Goal: Task Accomplishment & Management: Manage account settings

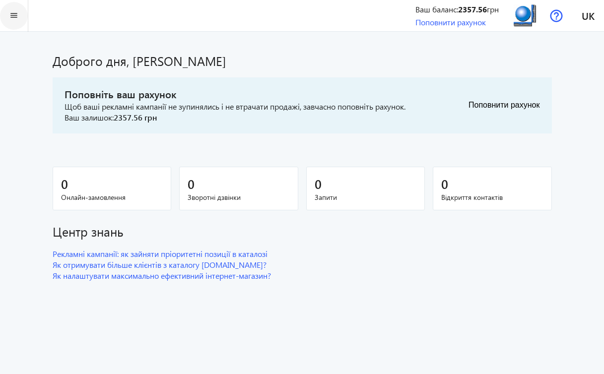
click at [15, 16] on mat-icon "menu" at bounding box center [14, 15] width 12 height 12
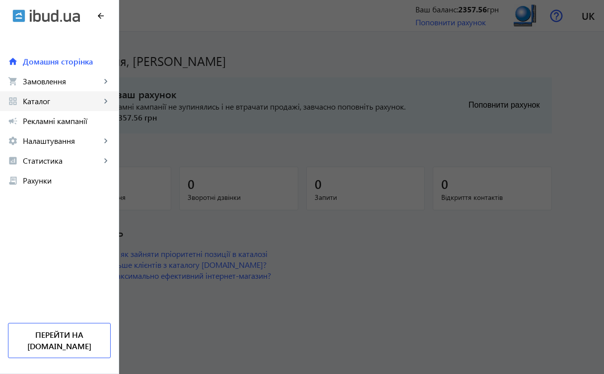
click at [49, 102] on span "Каталог" at bounding box center [62, 101] width 78 height 10
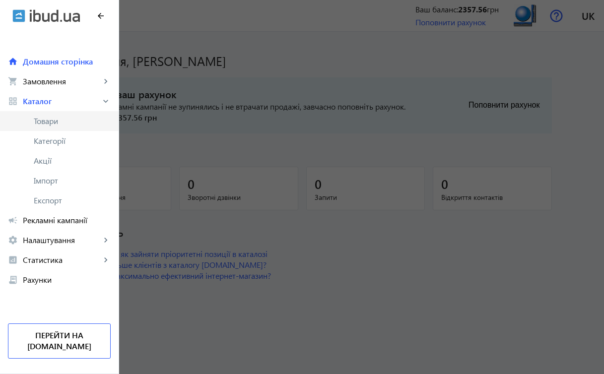
click at [59, 123] on span "Товари" at bounding box center [72, 121] width 77 height 10
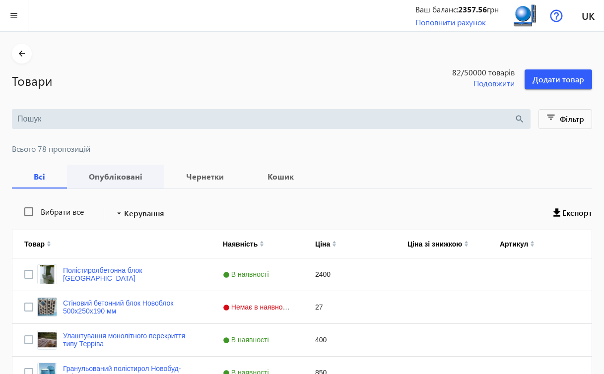
click at [101, 176] on b "Опубліковані" at bounding box center [115, 177] width 73 height 8
click at [46, 177] on b "Всі" at bounding box center [39, 177] width 31 height 8
click at [96, 179] on b "Опубліковані" at bounding box center [115, 177] width 73 height 8
click at [270, 177] on b "Кошик" at bounding box center [281, 177] width 46 height 8
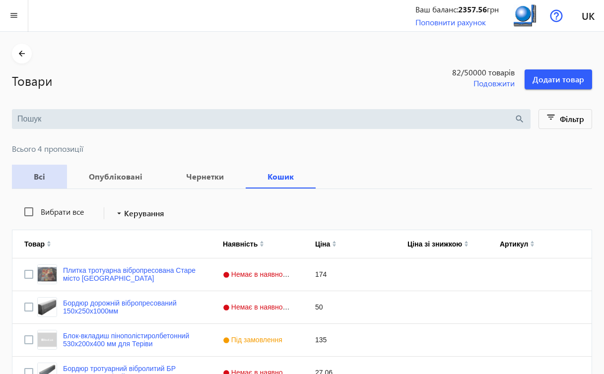
click at [38, 178] on b "Всі" at bounding box center [39, 177] width 31 height 8
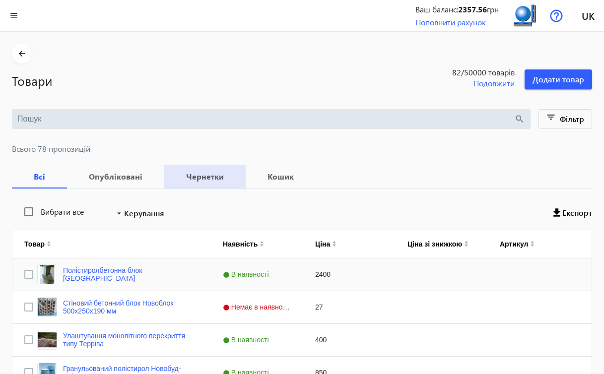
click at [471, 279] on div "Press SPACE to select this row." at bounding box center [442, 275] width 92 height 32
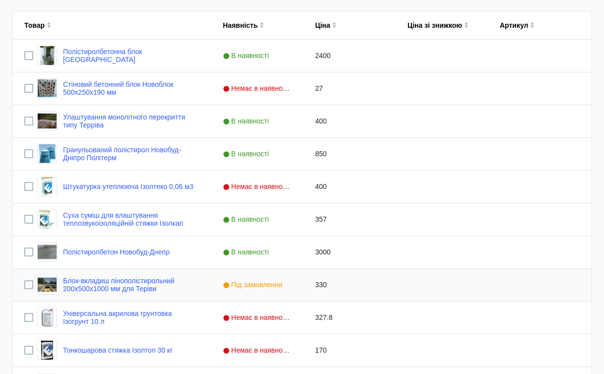
scroll to position [448, 0]
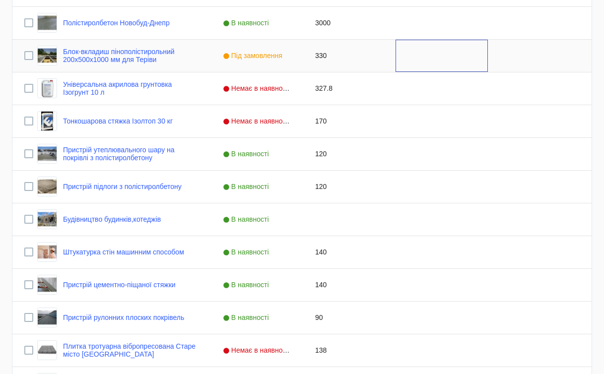
click at [468, 65] on div "Press SPACE to select this row." at bounding box center [442, 56] width 92 height 32
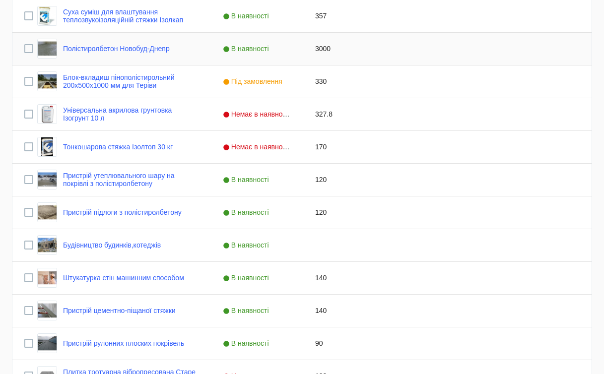
scroll to position [219, 0]
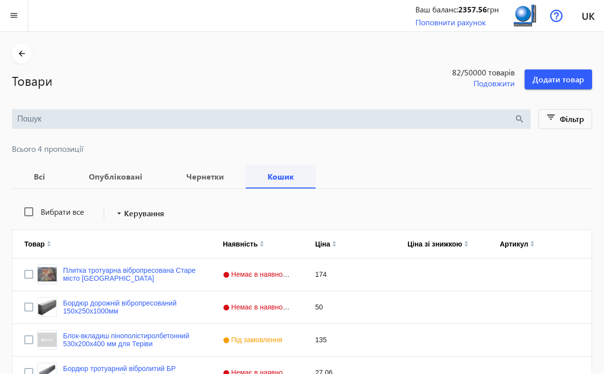
click at [291, 177] on b "Кошик" at bounding box center [281, 177] width 46 height 8
click at [364, 271] on div "174" at bounding box center [349, 275] width 92 height 32
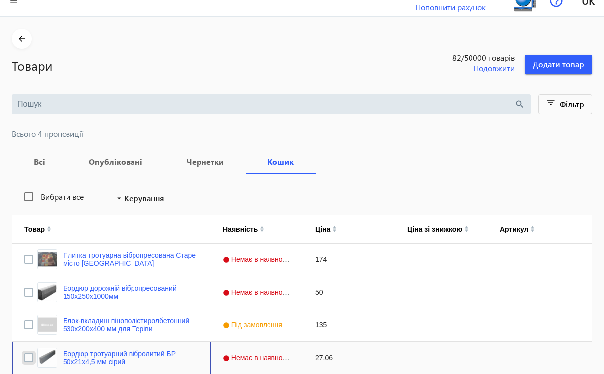
click at [30, 358] on input "Press Space to toggle row selection (unchecked)" at bounding box center [28, 357] width 9 height 9
checkbox input "true"
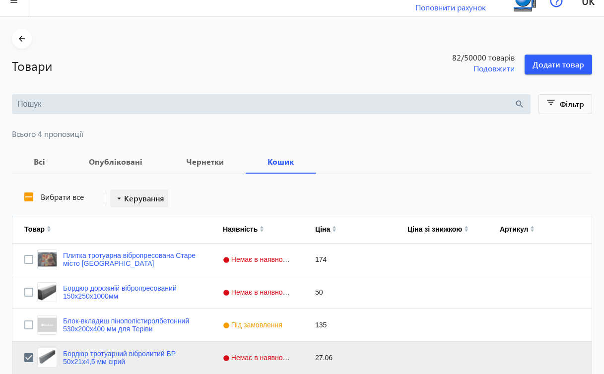
click at [147, 205] on span at bounding box center [139, 199] width 58 height 24
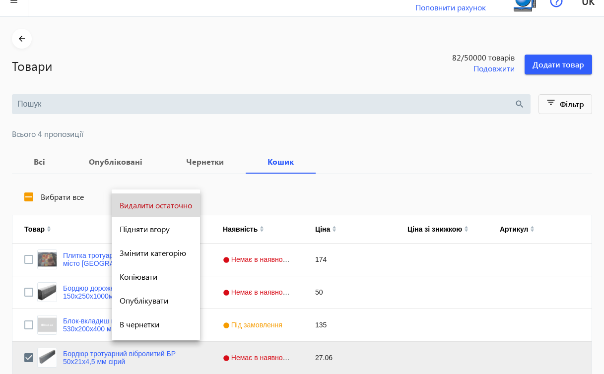
click at [186, 203] on span "Видалити остаточно" at bounding box center [156, 206] width 72 height 8
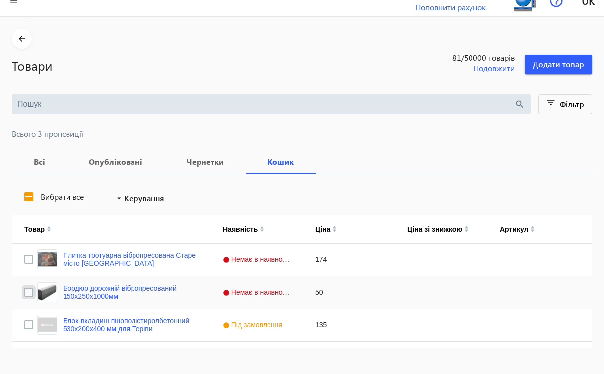
click at [25, 293] on input "Press Space to toggle row selection (unchecked)" at bounding box center [28, 292] width 9 height 9
checkbox input "true"
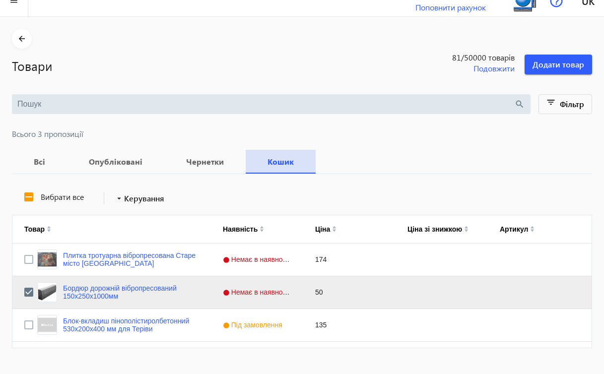
click at [285, 168] on span "Кошик" at bounding box center [281, 162] width 46 height 24
click at [150, 199] on span "Керування" at bounding box center [144, 199] width 40 height 12
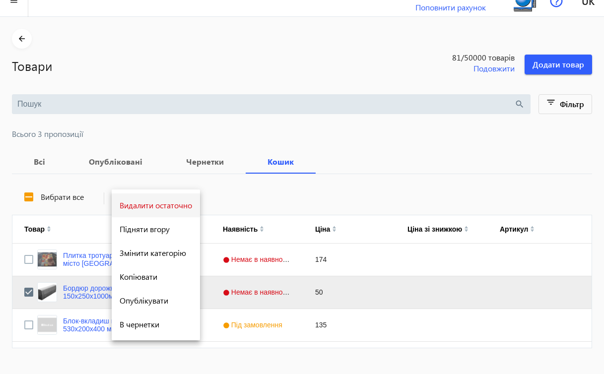
click at [154, 205] on span "Видалити остаточно" at bounding box center [156, 206] width 72 height 8
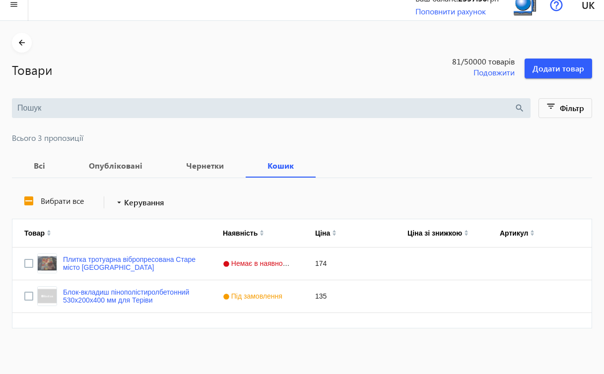
scroll to position [10, 0]
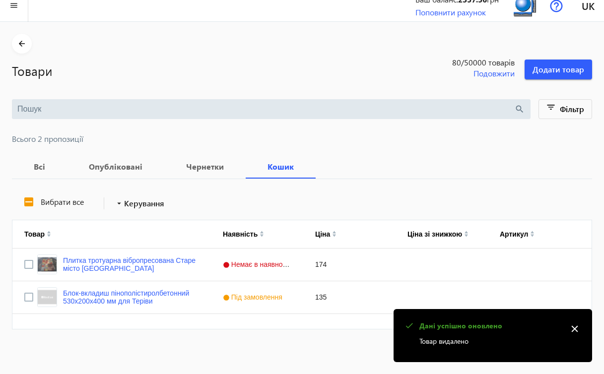
click at [574, 329] on mat-icon "close" at bounding box center [574, 329] width 15 height 15
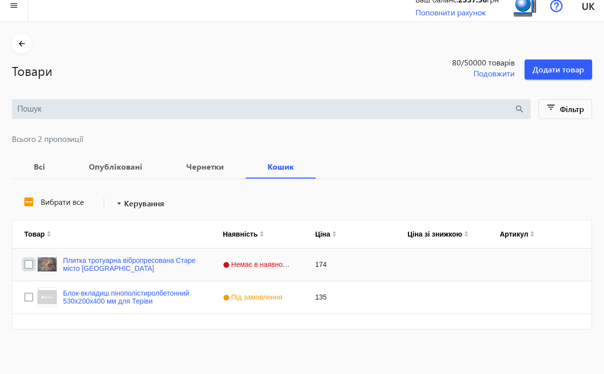
click at [31, 262] on input "Press Space to toggle row selection (unchecked)" at bounding box center [28, 264] width 9 height 9
checkbox input "true"
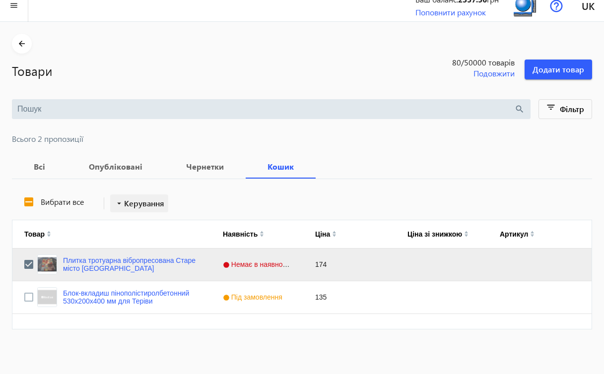
click at [152, 205] on span "Керування" at bounding box center [144, 204] width 40 height 12
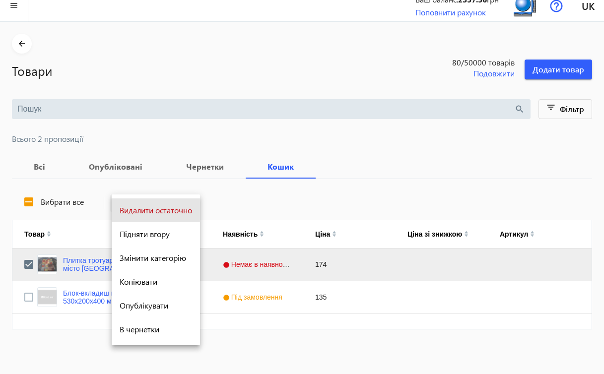
click at [152, 206] on span "Видалити остаточно" at bounding box center [156, 210] width 72 height 8
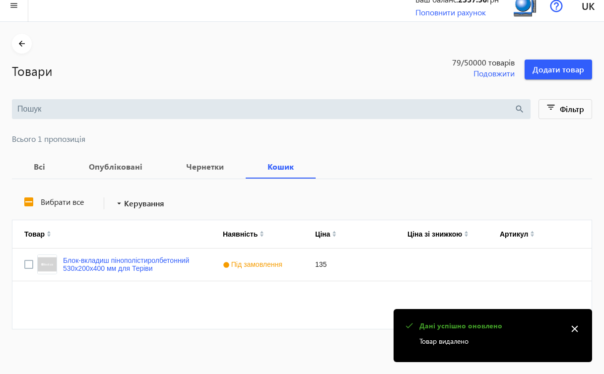
click at [577, 331] on mat-icon "close" at bounding box center [574, 329] width 15 height 15
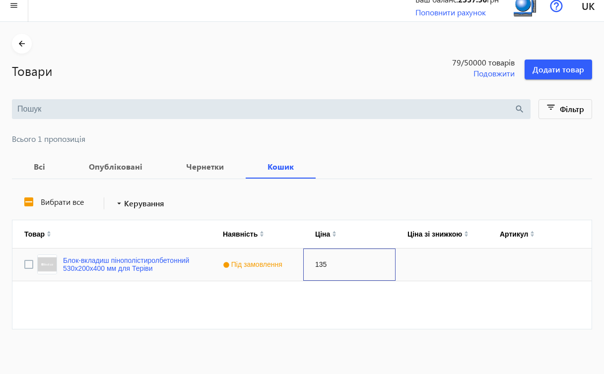
click at [307, 262] on div "135" at bounding box center [349, 265] width 92 height 32
click at [148, 261] on link "Блок-вкладиш пінополістиролбетонний 530х200х400 мм для Теріви" at bounding box center [131, 265] width 136 height 16
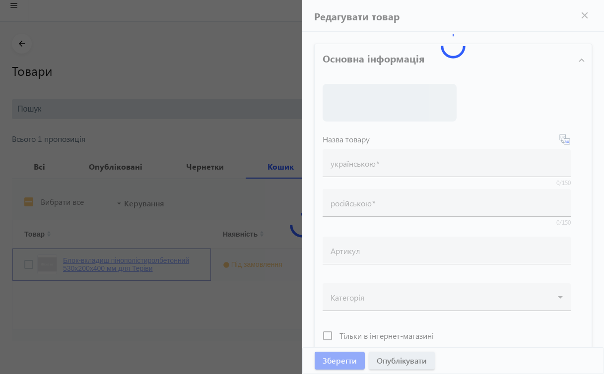
type input "Блок-вкладиш пінополістиролбетонний 530х200х400 мм для Теріви"
type input "Блок-вкладыш пенополистиролбетонный 200х530х200 мм для Тетивы"
type input "135"
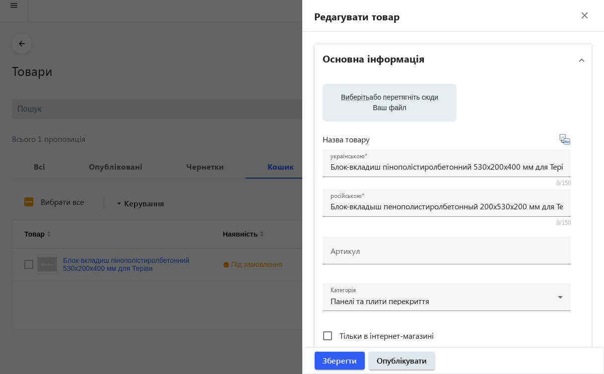
click at [222, 92] on div at bounding box center [302, 187] width 604 height 374
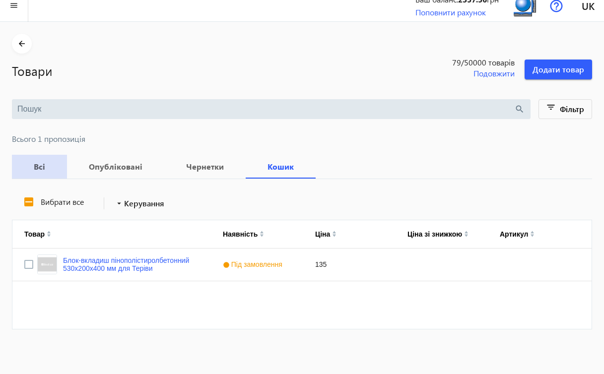
click at [43, 166] on b "Всі" at bounding box center [39, 167] width 31 height 8
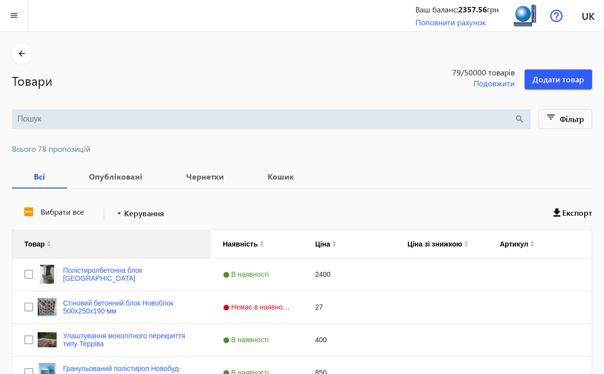
click at [66, 248] on div "Товар" at bounding box center [111, 244] width 175 height 28
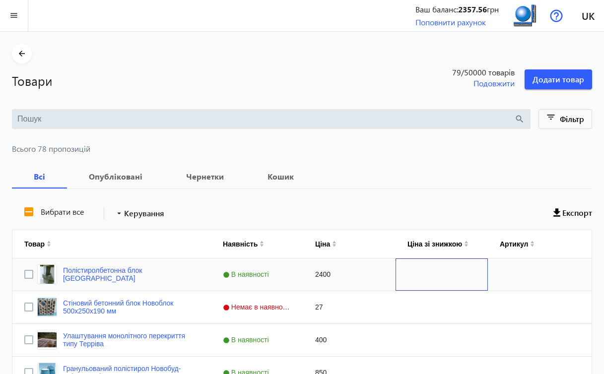
click at [415, 279] on div "Press SPACE to select this row." at bounding box center [442, 275] width 92 height 32
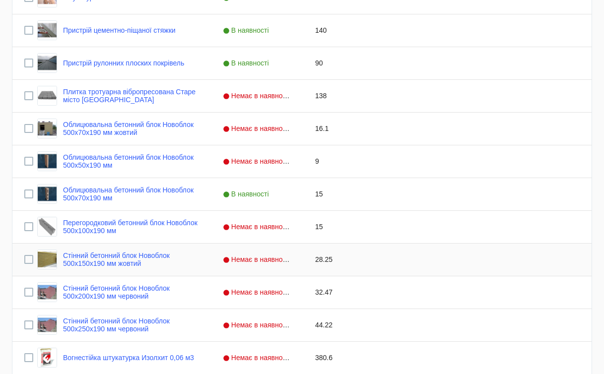
scroll to position [907, 0]
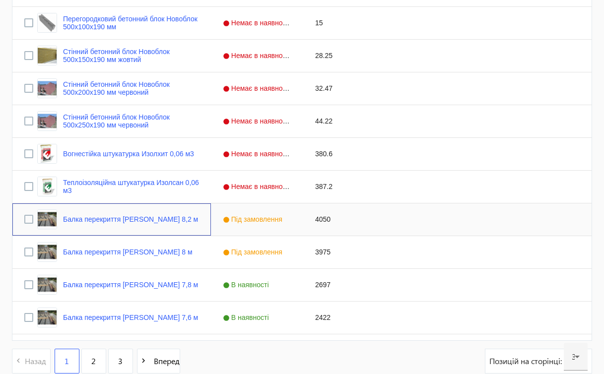
click at [172, 222] on div "Балка перекриття Терріва 8,2 м" at bounding box center [111, 220] width 199 height 32
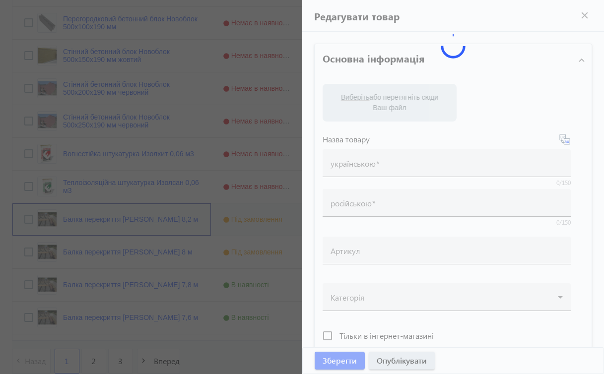
type input "Балка перекриття Терріва 8,2 м"
type input "Балка перекрытия Террива 8,2 м"
type input "4050"
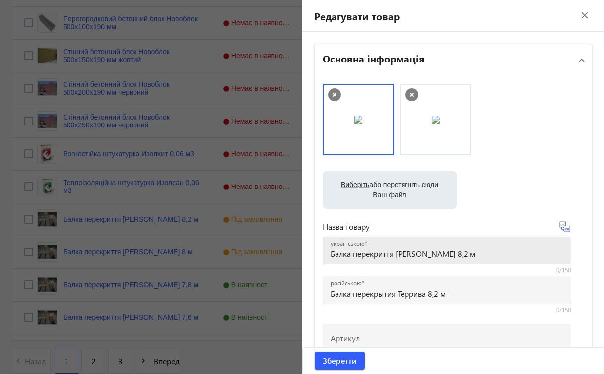
click at [409, 254] on input "Балка перекриття Терріва 8,2 м" at bounding box center [447, 254] width 232 height 10
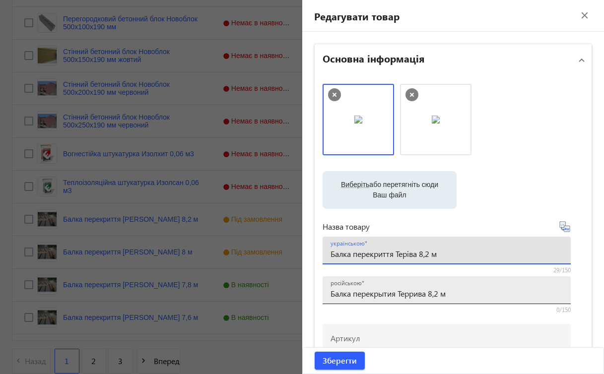
type input "Балка перекриття Теріва 8,2 м"
click at [413, 295] on input "Балка перекрытия Террива 8,2 м" at bounding box center [447, 293] width 232 height 10
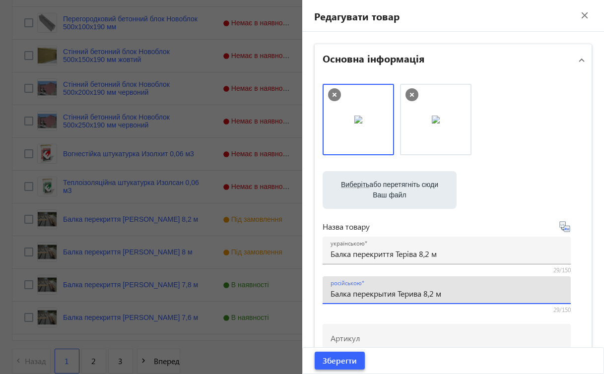
type input "Балка перекрытия Терива 8,2 м"
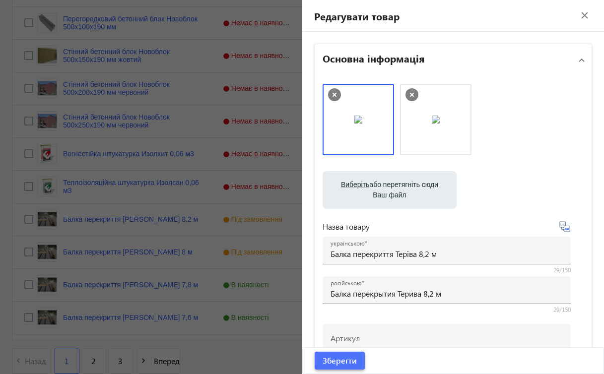
click at [350, 362] on span "Зберегти" at bounding box center [340, 360] width 34 height 11
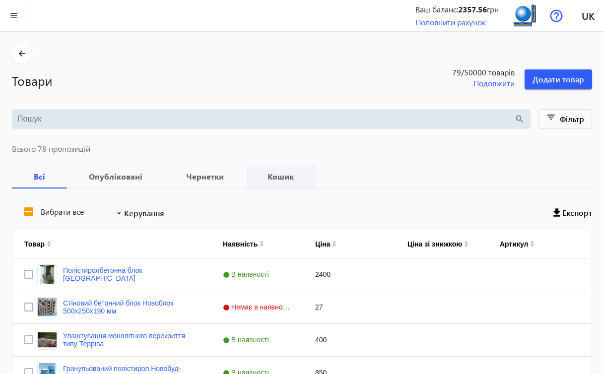
click at [280, 179] on b "Кошик" at bounding box center [281, 177] width 46 height 8
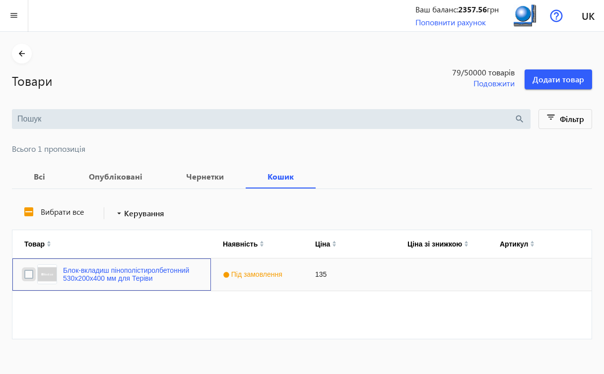
click at [30, 275] on input "Press Space to toggle row selection (unchecked)" at bounding box center [28, 274] width 9 height 9
checkbox input "true"
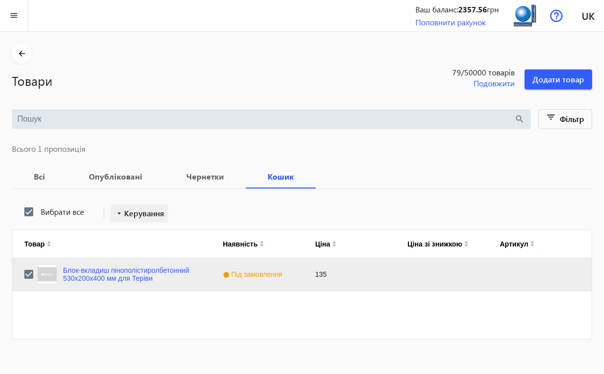
click at [140, 211] on span "Керування" at bounding box center [144, 213] width 40 height 12
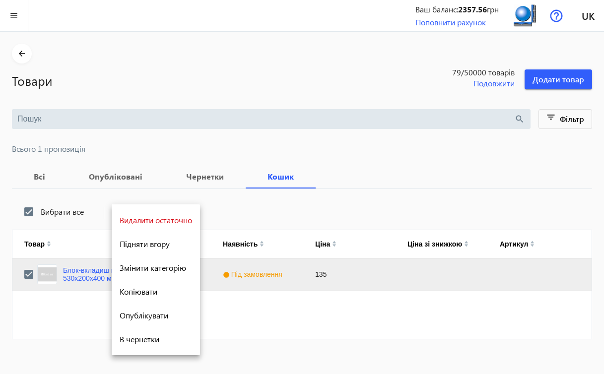
click at [293, 208] on div at bounding box center [302, 187] width 604 height 374
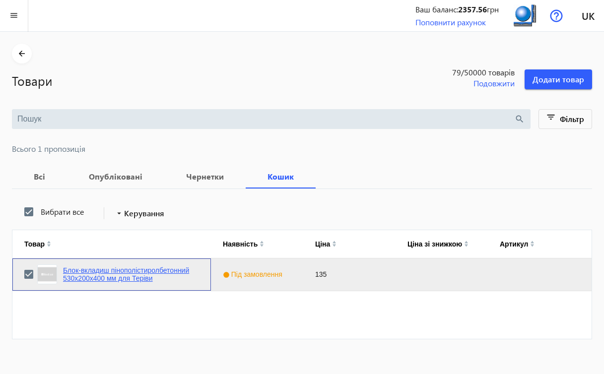
click at [159, 269] on link "Блок-вкладиш пінополістиролбетонний 530х200х400 мм для Теріви" at bounding box center [131, 275] width 136 height 16
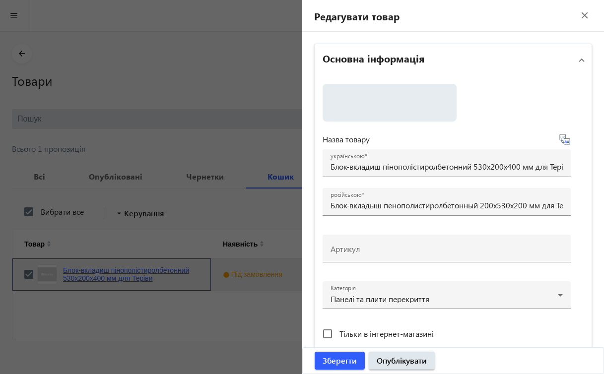
click at [159, 269] on mat-sidenav-container "arrow_back Товари 79 /50000 товарів Подовжити Додати товар search filter_list Ф…" at bounding box center [302, 208] width 604 height 353
click at [171, 245] on div at bounding box center [302, 187] width 604 height 374
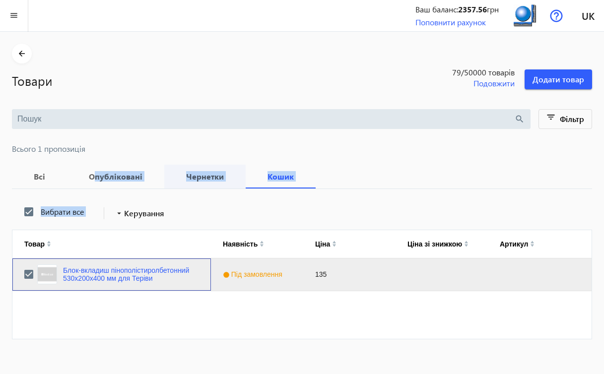
drag, startPoint x: 91, startPoint y: 275, endPoint x: 173, endPoint y: 173, distance: 130.6
click at [130, 174] on section "Всі Опубліковані Чернетки Кошик Вибрати все arrow_drop_down Керування Товар Ная…" at bounding box center [302, 258] width 580 height 187
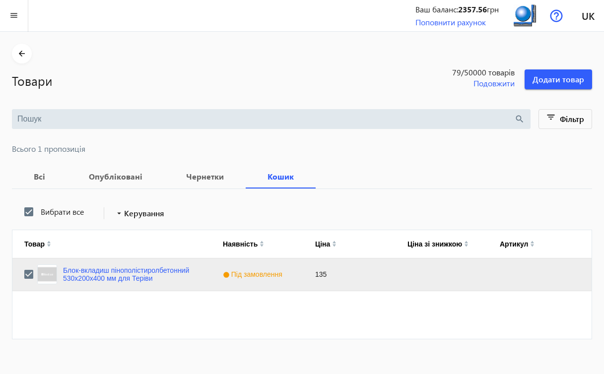
click at [199, 162] on prices "search filter_list Фільтр Всього 1 пропозиція Всі Опубліковані Чернетки Кошик В…" at bounding box center [302, 230] width 580 height 242
click at [62, 150] on span "Всього 1 пропозиція" at bounding box center [302, 149] width 580 height 8
click at [39, 174] on b "Всі" at bounding box center [39, 177] width 31 height 8
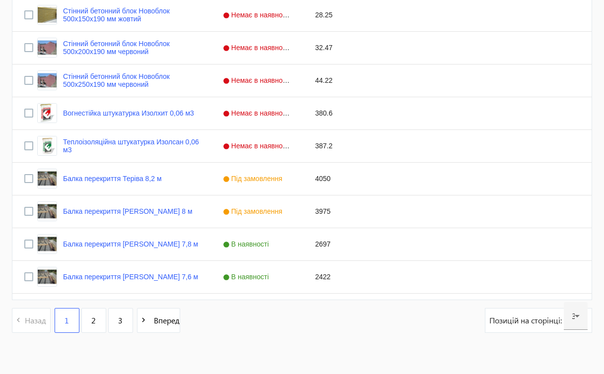
scroll to position [950, 0]
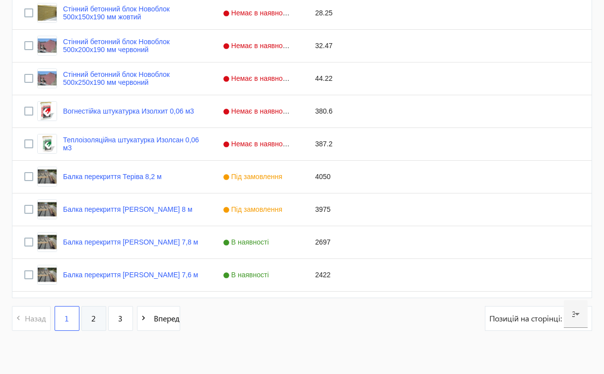
click at [98, 315] on link "2" at bounding box center [93, 318] width 25 height 25
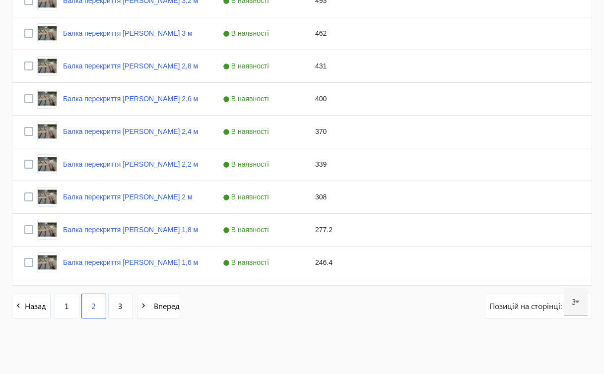
scroll to position [962, 0]
click at [126, 308] on link "3" at bounding box center [120, 306] width 25 height 25
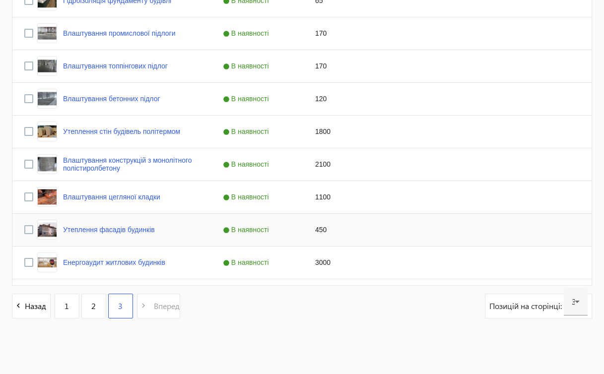
scroll to position [569, 0]
click at [69, 308] on link "1" at bounding box center [67, 306] width 25 height 25
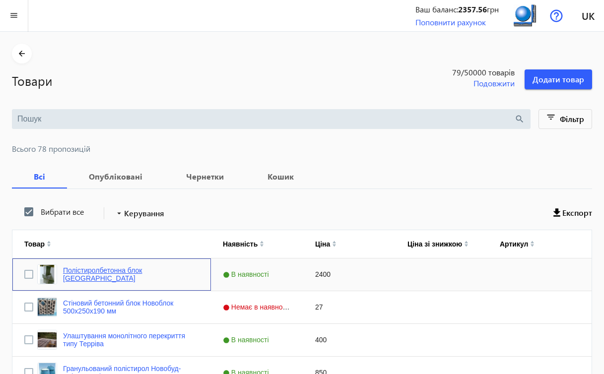
click at [168, 276] on link "Полістиролбетонна блок Новобуд-Дніпро" at bounding box center [131, 275] width 136 height 16
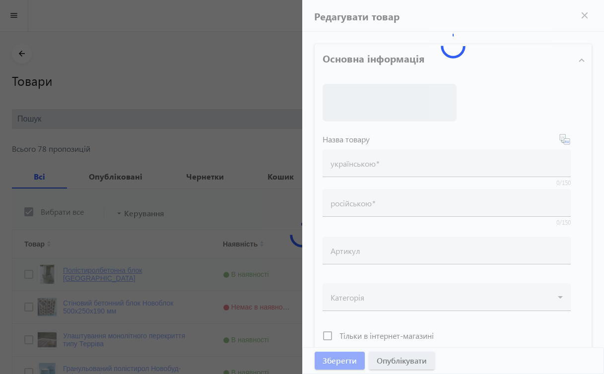
type input "Полістиролбетонна блок Новобуд-Дніпро"
type input "Полистиролбетонный блок Новобуд-Днепр"
checkbox input "true"
type input "2400"
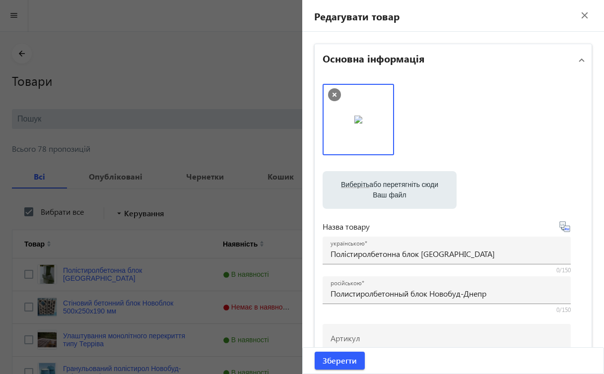
click at [356, 124] on img at bounding box center [358, 120] width 8 height 8
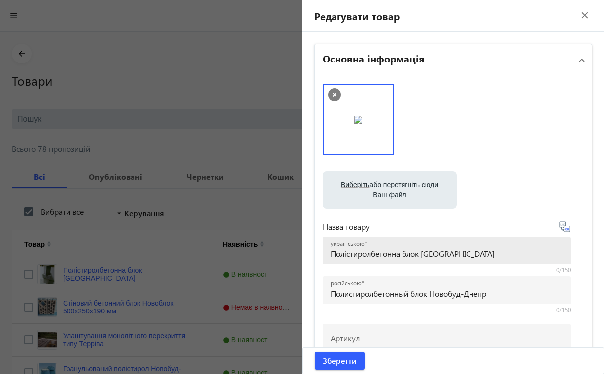
click at [394, 255] on input "Полістиролбетонна блок Новобуд-Дніпро" at bounding box center [447, 254] width 232 height 10
click at [399, 254] on input "Полістиролбетонна блок Новобуд-Дніпро" at bounding box center [447, 254] width 232 height 10
type input "Полістиролбетонний блок [GEOGRAPHIC_DATA]"
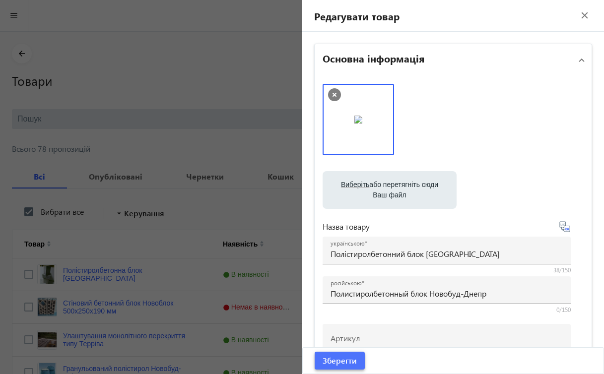
click at [348, 361] on span "Зберегти" at bounding box center [340, 360] width 34 height 11
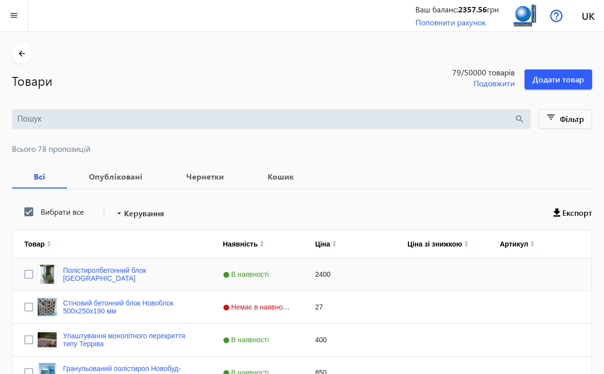
click at [425, 287] on div "Press SPACE to select this row." at bounding box center [442, 275] width 92 height 32
click at [242, 279] on div "В наявності" at bounding box center [257, 275] width 92 height 32
click at [258, 274] on span "В наявності" at bounding box center [247, 275] width 49 height 8
click at [294, 275] on span "Press SPACE to select this row." at bounding box center [293, 274] width 9 height 9
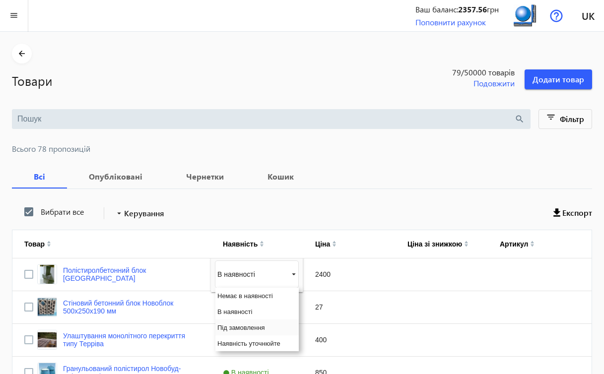
click at [249, 327] on span "Під замовлення" at bounding box center [241, 327] width 48 height 7
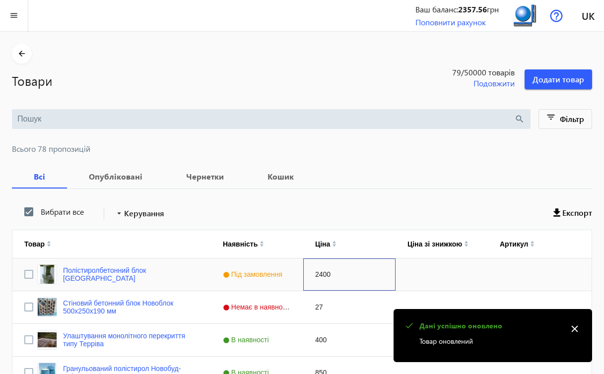
click at [322, 277] on div "2400" at bounding box center [349, 275] width 92 height 32
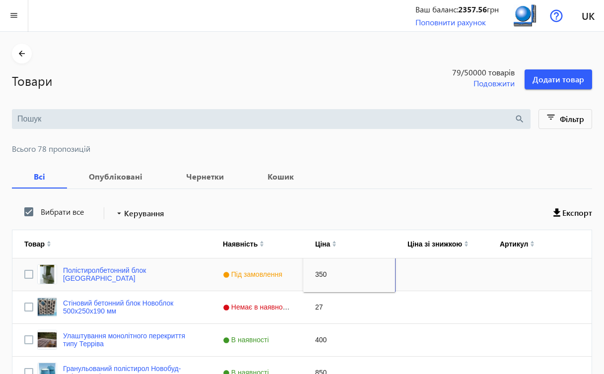
type input "3500"
click at [465, 279] on div "Press SPACE to select this row." at bounding box center [442, 275] width 92 height 32
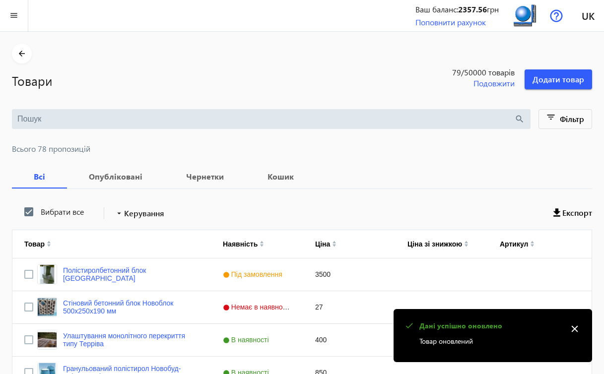
click at [576, 330] on mat-icon "close" at bounding box center [574, 329] width 15 height 15
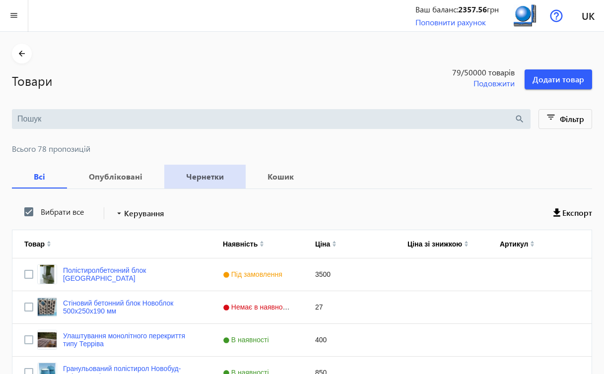
click at [216, 176] on b "Чернетки" at bounding box center [205, 177] width 58 height 8
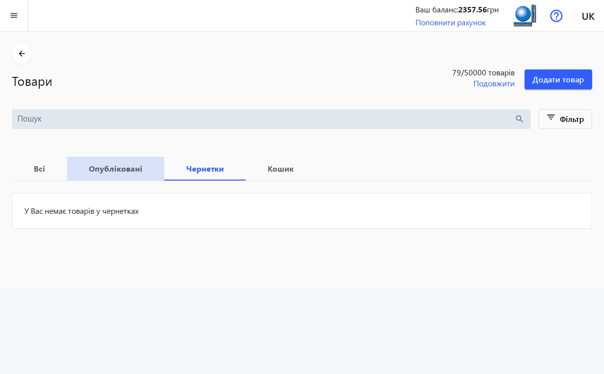
click at [116, 170] on b "Опубліковані" at bounding box center [115, 169] width 73 height 8
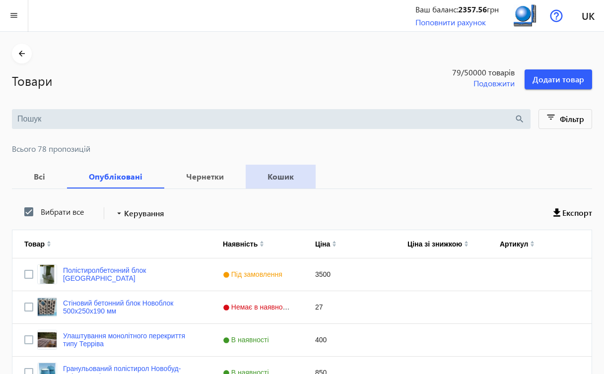
click at [277, 173] on b "Кошик" at bounding box center [281, 177] width 46 height 8
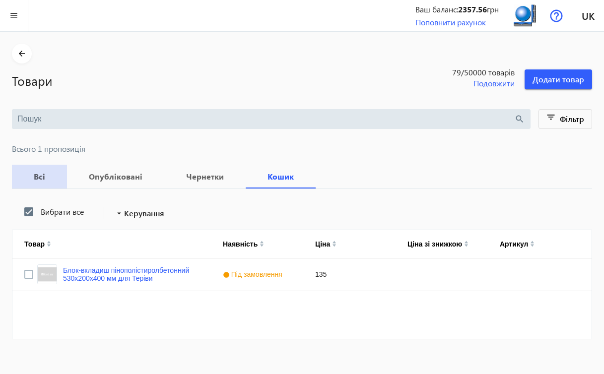
click at [41, 184] on span "Всі" at bounding box center [39, 177] width 31 height 24
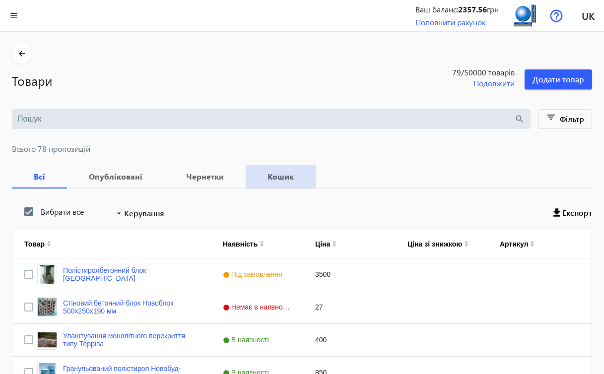
click at [281, 178] on b "Кошик" at bounding box center [281, 177] width 46 height 8
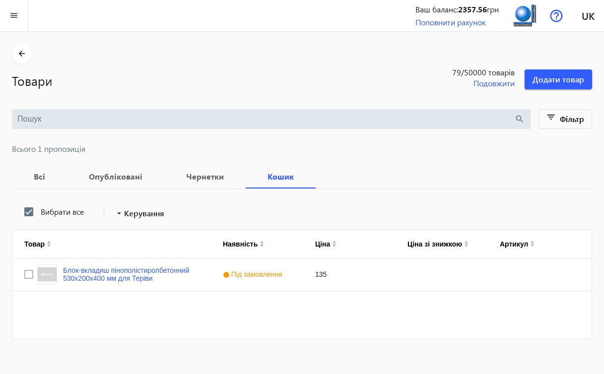
click at [65, 210] on label "Вибрати все" at bounding box center [61, 212] width 45 height 8
click at [39, 210] on input "Вибрати все" at bounding box center [29, 212] width 20 height 20
checkbox input "false"
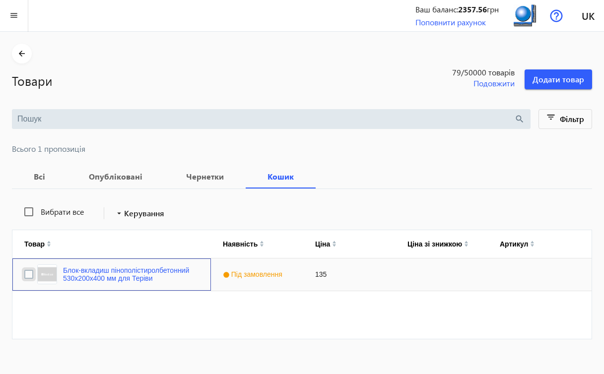
click at [27, 273] on input "Press Space to toggle row selection (unchecked)" at bounding box center [28, 274] width 9 height 9
checkbox input "true"
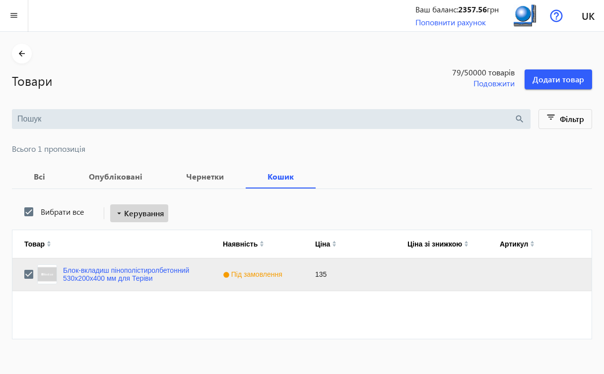
click at [133, 215] on span "Керування" at bounding box center [144, 213] width 40 height 12
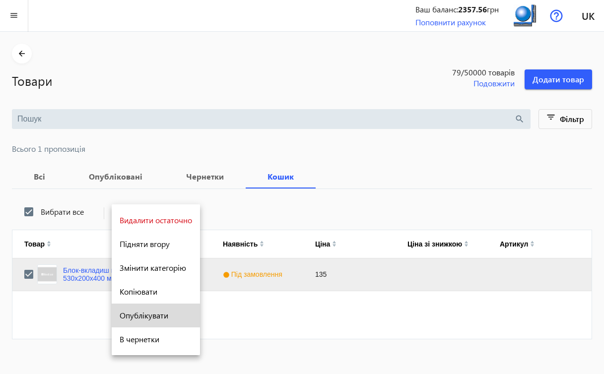
click at [133, 315] on span "Опублікувати" at bounding box center [156, 316] width 72 height 8
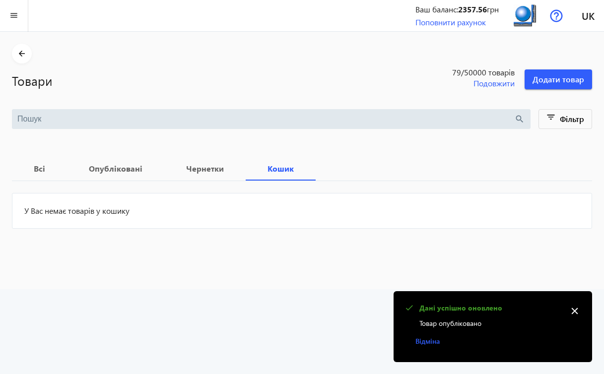
click at [578, 311] on mat-icon "close" at bounding box center [574, 311] width 15 height 15
drag, startPoint x: 578, startPoint y: 311, endPoint x: 133, endPoint y: 214, distance: 455.6
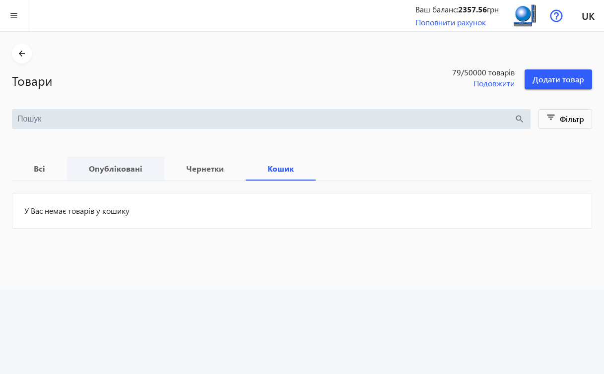
click at [112, 166] on b "Опубліковані" at bounding box center [115, 169] width 73 height 8
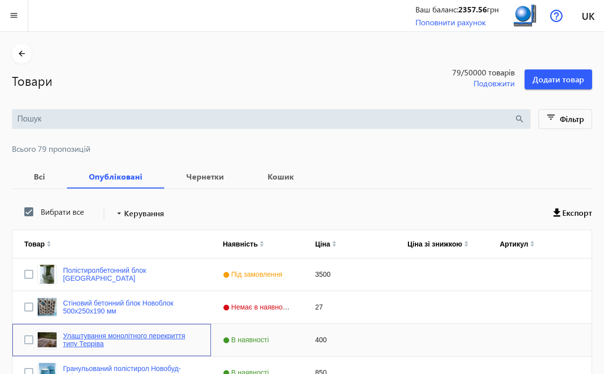
click at [165, 335] on link "Улаштування монолітного перекриття типу Терріва" at bounding box center [131, 340] width 136 height 16
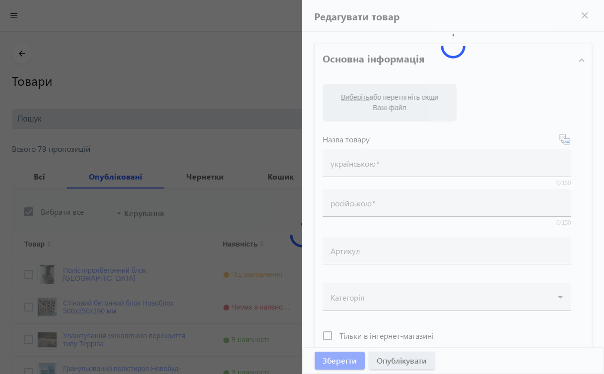
click at [165, 335] on div at bounding box center [302, 187] width 604 height 374
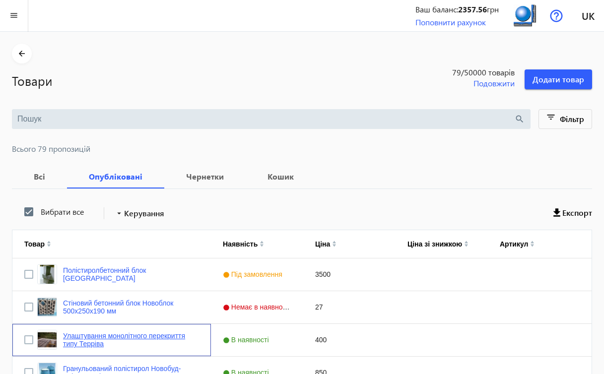
click at [165, 335] on link "Улаштування монолітного перекриття типу Терріва" at bounding box center [131, 340] width 136 height 16
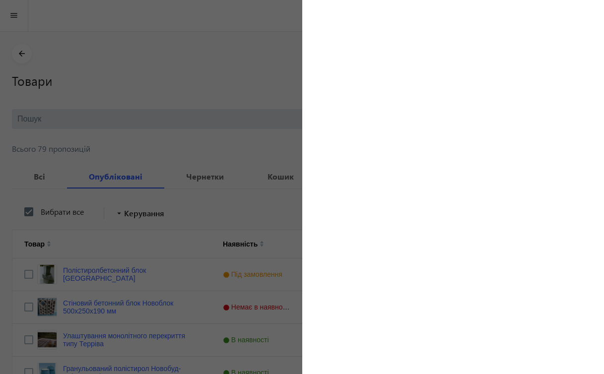
click at [145, 335] on div at bounding box center [302, 187] width 604 height 374
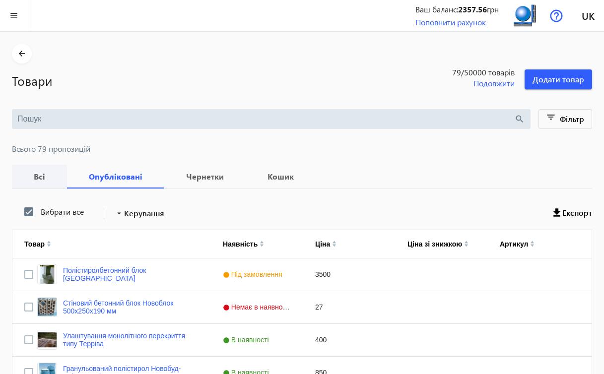
click at [42, 176] on b "Всі" at bounding box center [39, 177] width 31 height 8
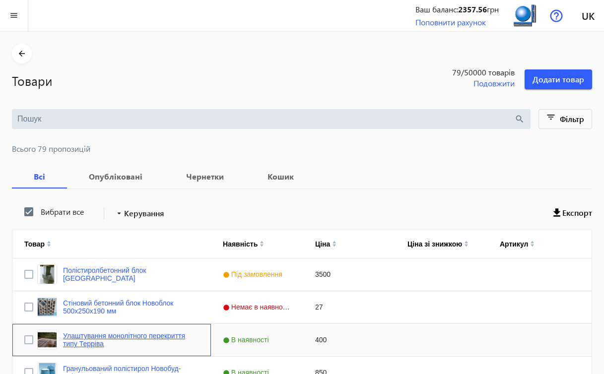
click at [142, 336] on link "Улаштування монолітного перекриття типу Терріва" at bounding box center [131, 340] width 136 height 16
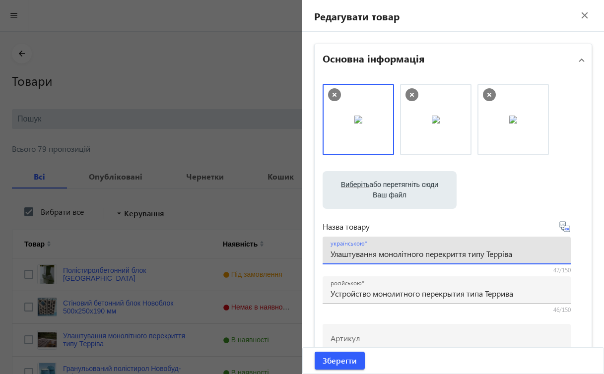
click at [486, 255] on input "Улаштування монолітного перекриття типу Терріва" at bounding box center [447, 254] width 232 height 10
click at [485, 256] on input "Улаштування монолітного перекриття Терріва" at bounding box center [447, 254] width 232 height 10
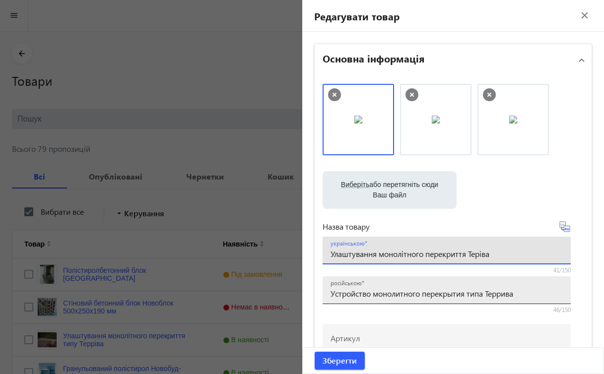
type input "Улаштування монолітного перекриття Теріва"
click at [501, 292] on input "Устройство монолитного перекрытия типа Террива" at bounding box center [447, 293] width 232 height 10
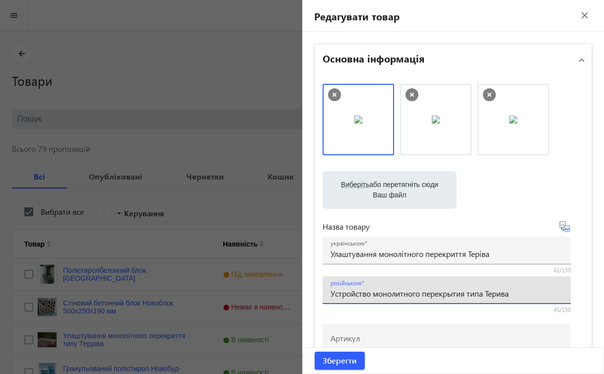
click at [486, 295] on input "Устройство монолитного перекрытия типа Терива" at bounding box center [447, 293] width 232 height 10
type input "Устройство монолитного перекрытия Терива"
click at [354, 360] on span "submit" at bounding box center [340, 361] width 50 height 24
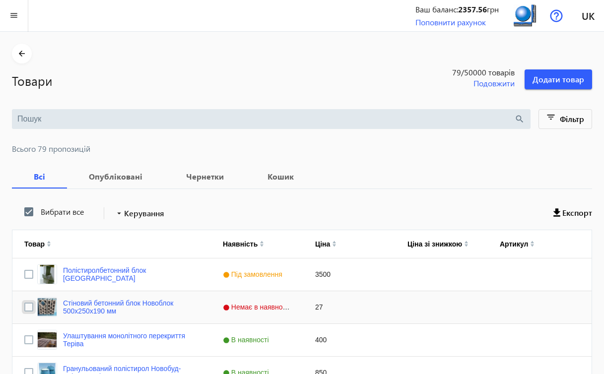
click at [31, 307] on input "Press Space to toggle row selection (unchecked)" at bounding box center [28, 307] width 9 height 9
checkbox input "true"
checkbox input "false"
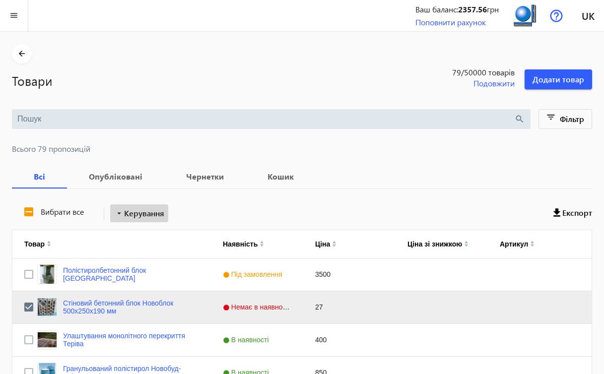
click at [156, 212] on span "Керування" at bounding box center [144, 213] width 40 height 12
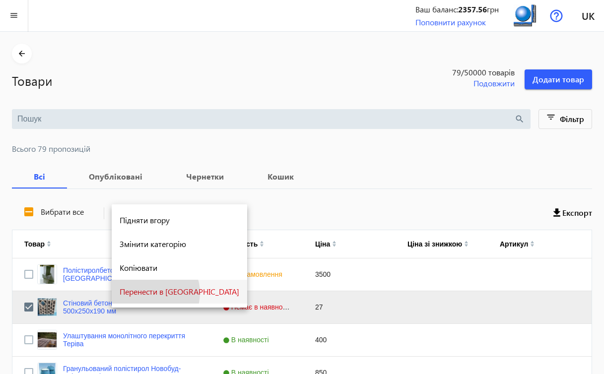
click at [149, 293] on span "Перенести в [GEOGRAPHIC_DATA]" at bounding box center [180, 292] width 120 height 8
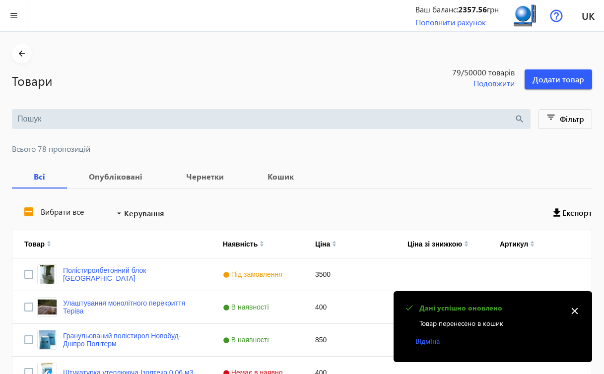
click at [576, 311] on mat-icon "close" at bounding box center [574, 311] width 15 height 15
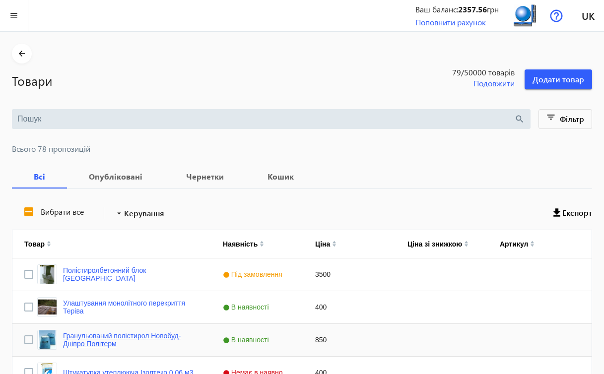
click at [177, 338] on link "Гранульований полістирол Новобуд-Дніпро Політерм" at bounding box center [131, 340] width 136 height 16
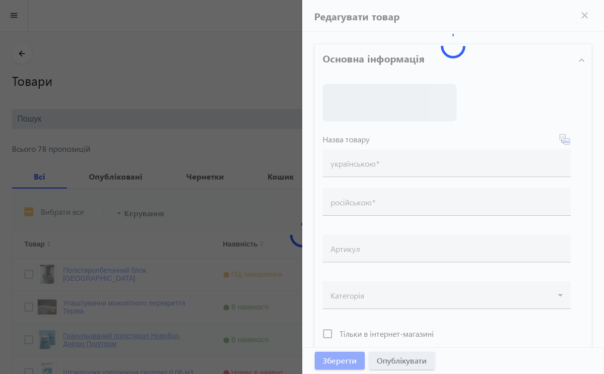
type input "Гранульований полістирол Новобуд-Дніпро Політерм"
type input "Полистирол гранулированный Новобуд-Днепр Политерм"
type input "850"
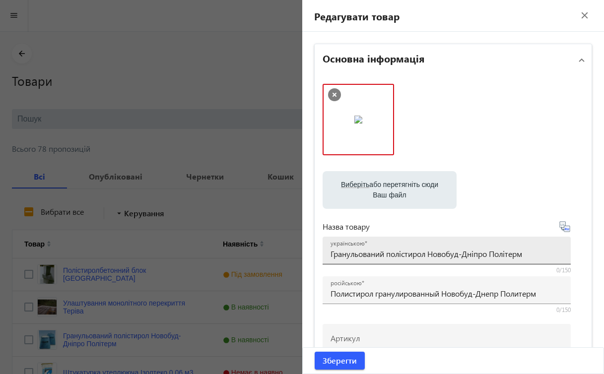
click at [527, 252] on input "Гранульований полістирол Новобуд-Дніпро Політерм" at bounding box center [447, 254] width 232 height 10
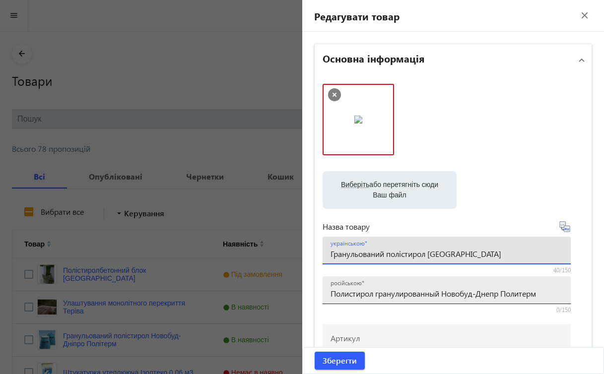
type input "Гранульований полістирол [GEOGRAPHIC_DATA]"
click at [544, 296] on input "Полистирол гранулированный Новобуд-Днепр Политерм" at bounding box center [447, 293] width 232 height 10
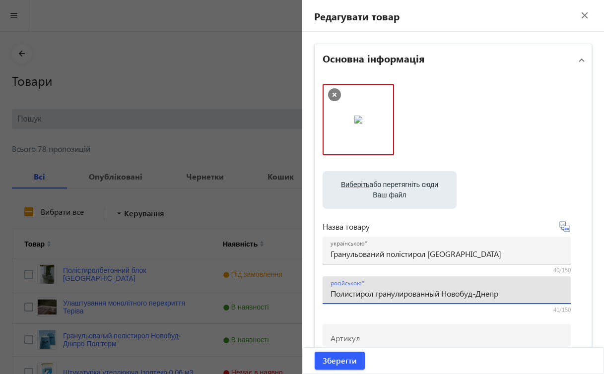
type input "Полистирол гранулированный Новобуд-Днепр"
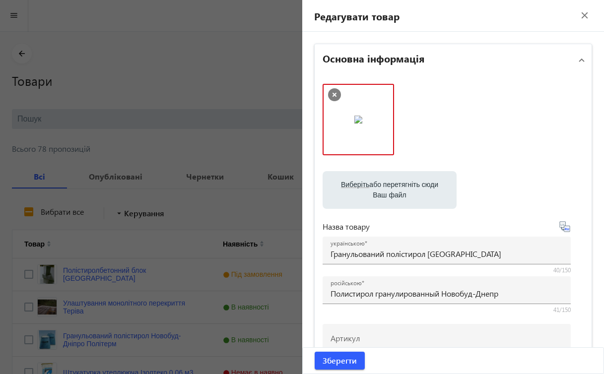
click at [394, 189] on label "Виберіть або перетягніть сюди Ваш файл" at bounding box center [390, 190] width 118 height 28
click at [394, 189] on input "Виберіть або перетягніть сюди Ваш файл" at bounding box center [390, 191] width 118 height 12
click at [329, 359] on span "Зберегти" at bounding box center [340, 360] width 34 height 11
click at [338, 365] on span "Зберегти" at bounding box center [340, 360] width 34 height 11
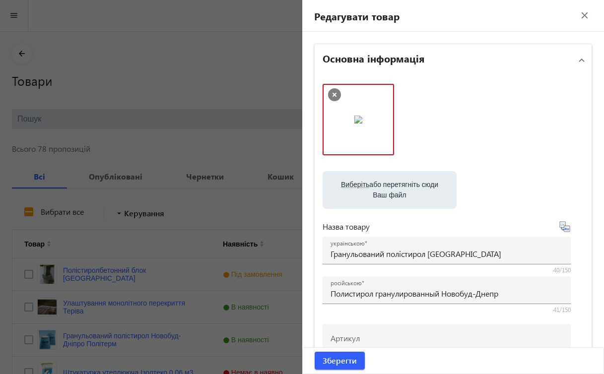
click at [455, 120] on div "Розмір менше мінімального Мінімальний розмір 150×150px" at bounding box center [454, 124] width 262 height 81
click at [345, 363] on span "Зберегти" at bounding box center [340, 360] width 34 height 11
click at [215, 213] on div at bounding box center [302, 187] width 604 height 374
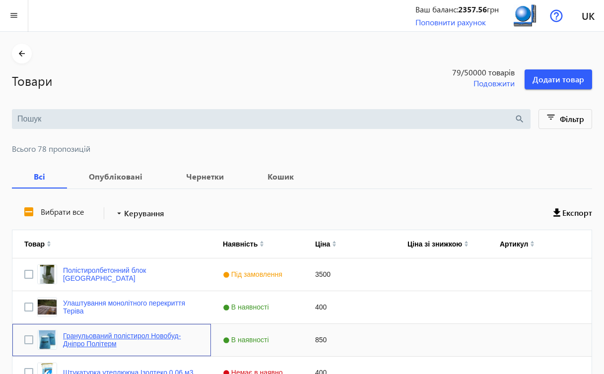
click at [136, 337] on link "Гранульований полістирол Новобуд-Дніпро Політерм" at bounding box center [131, 340] width 136 height 16
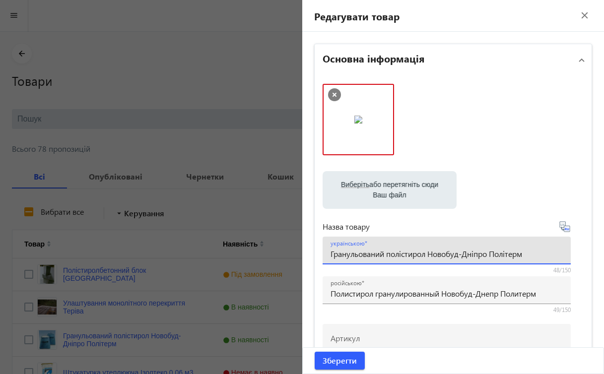
click at [526, 253] on input "Гранульований полістирол Новобуд-Дніпро Політерм" at bounding box center [447, 254] width 232 height 10
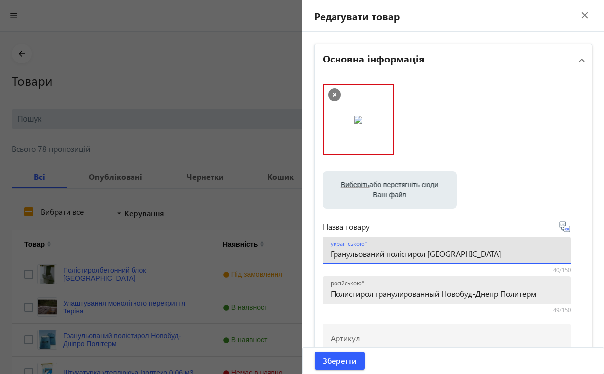
type input "Гранульований полістирол [GEOGRAPHIC_DATA]"
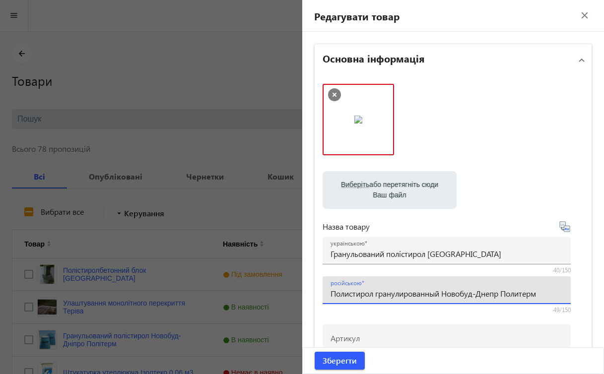
click at [547, 295] on input "Полистирол гранулированный Новобуд-Днепр Политерм" at bounding box center [447, 293] width 232 height 10
type input "Полистирол гранулированный Новобуд-Днепр"
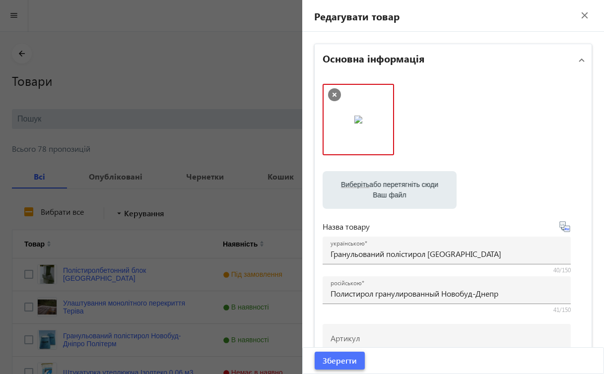
click at [338, 367] on span "submit" at bounding box center [340, 361] width 50 height 24
click at [342, 363] on span "Зберегти" at bounding box center [340, 360] width 34 height 11
click at [377, 106] on span "Розмір менше мінімального Мінімальний розмір 150×150px" at bounding box center [365, 114] width 74 height 24
click at [369, 126] on span "Розмір менше мінімального Мінімальний розмір 150×150px" at bounding box center [365, 114] width 74 height 24
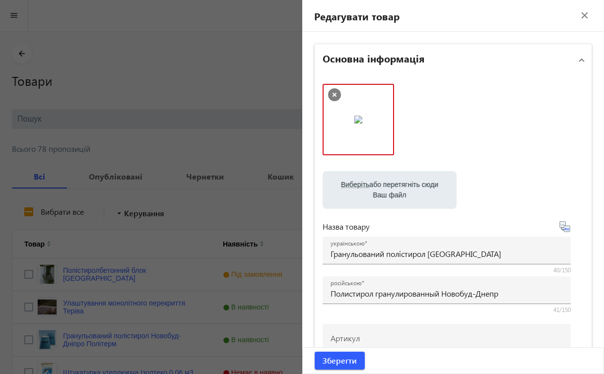
click at [466, 88] on div "Розмір менше мінімального Мінімальний розмір 150×150px" at bounding box center [454, 124] width 262 height 81
click at [348, 357] on span "Зберегти" at bounding box center [340, 360] width 34 height 11
click at [578, 15] on mat-icon "close" at bounding box center [584, 15] width 15 height 15
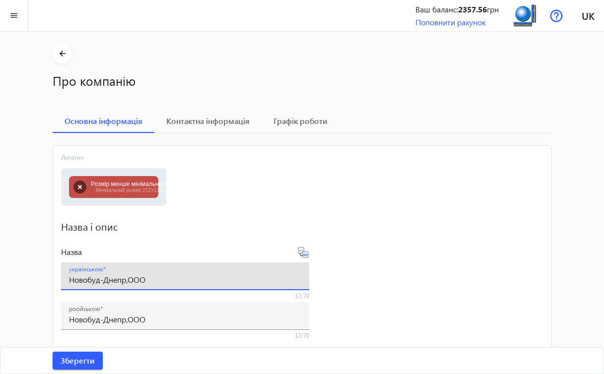
click at [204, 279] on input "Новобуд-Днепр,ООО" at bounding box center [185, 279] width 232 height 10
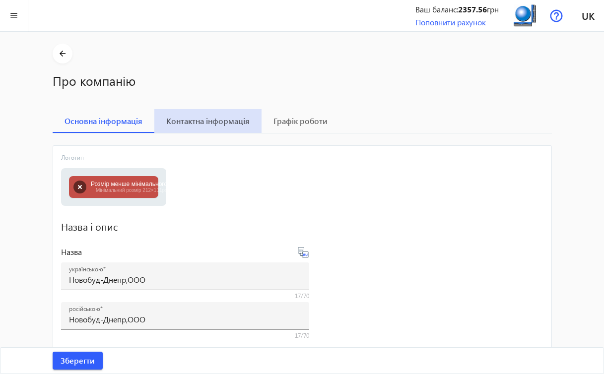
click at [204, 123] on span "Контактна інформація" at bounding box center [207, 121] width 83 height 8
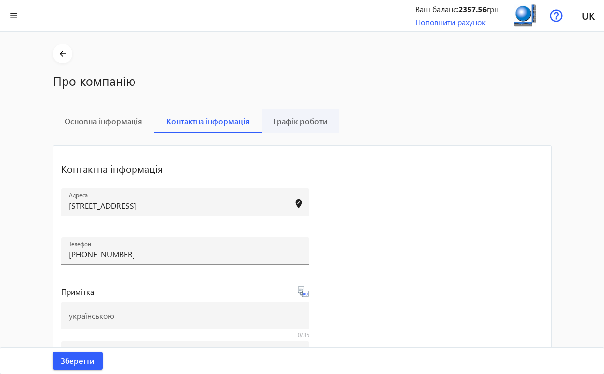
click at [303, 128] on span "Графік роботи" at bounding box center [301, 121] width 54 height 24
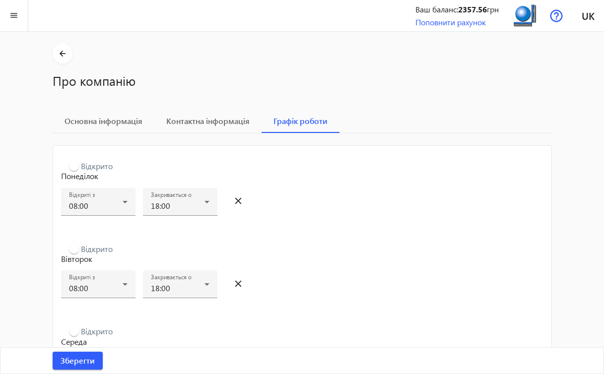
click at [326, 310] on div "Відкрито Вівторок Відкриті з 08:00 Закривається о 18:00 close" at bounding box center [302, 278] width 482 height 71
click at [129, 123] on span "Основна інформація" at bounding box center [104, 121] width 78 height 8
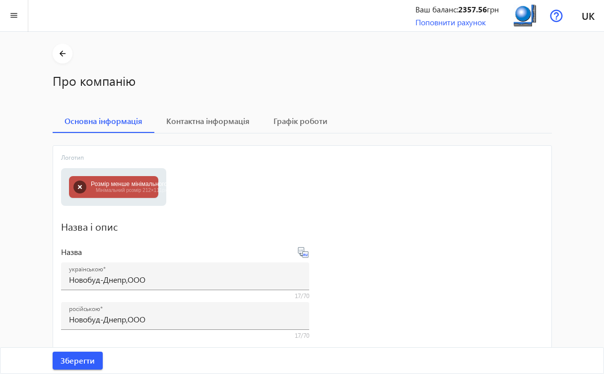
click at [207, 205] on file-loader "Виберіть або перетягніть сюди Ваш файл 5701601bc1e76f7415337200181157-fafc1be93…" at bounding box center [185, 187] width 248 height 38
click at [161, 223] on h2 "Назва і опис" at bounding box center [302, 226] width 482 height 14
click at [117, 184] on div "5701601bc1e76f7415337200181157-fafc1be93b.png 5 KB Розмір менше мінімального Мі…" at bounding box center [113, 186] width 89 height 21
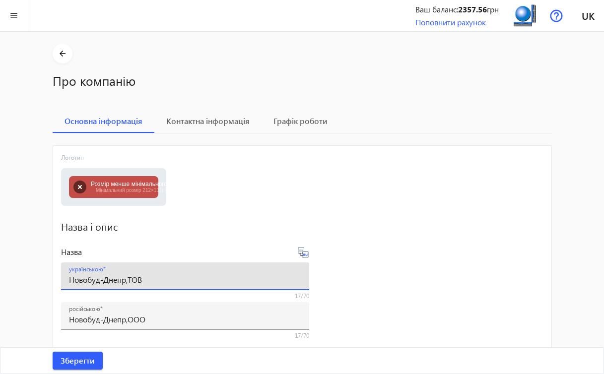
click at [119, 279] on input "Новобуд-Днепр,ТОВ" at bounding box center [185, 279] width 232 height 10
click at [124, 281] on input "Новобуд-Дніпр,ТОВ" at bounding box center [185, 279] width 232 height 10
type input "Новобуд-Дніпро,ТОВ"
click at [68, 359] on span "Зберегти" at bounding box center [78, 360] width 34 height 11
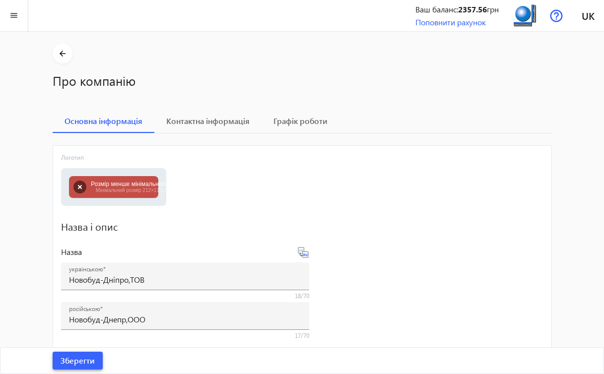
click at [68, 359] on span "Зберегти" at bounding box center [78, 360] width 34 height 11
click at [67, 56] on mat-icon "arrow_back" at bounding box center [62, 54] width 12 height 12
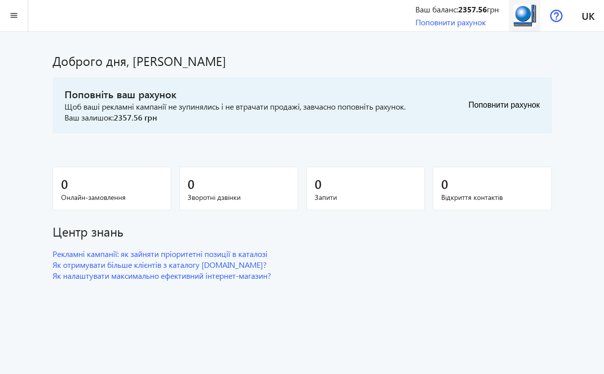
click at [529, 21] on img at bounding box center [525, 15] width 22 height 22
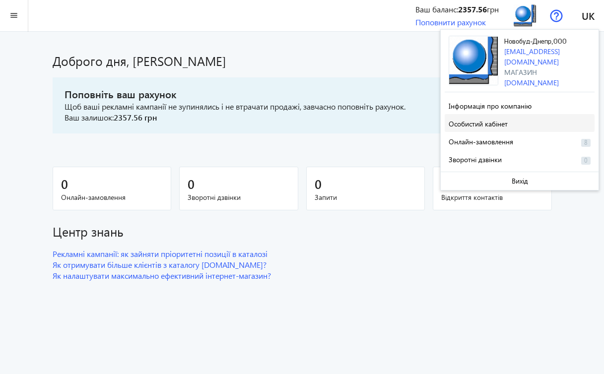
click at [498, 121] on span "Особистий кабінет" at bounding box center [478, 123] width 59 height 9
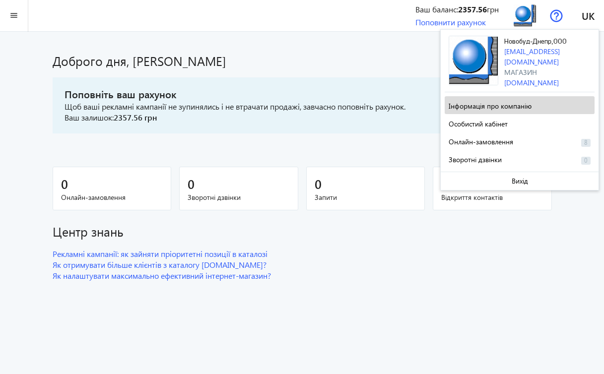
click at [511, 105] on span "Інформація про компанію" at bounding box center [490, 105] width 83 height 9
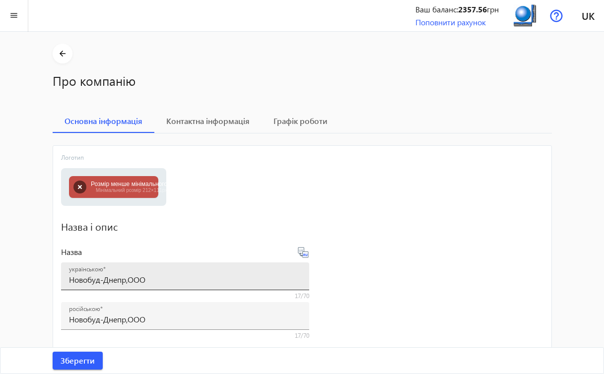
click at [283, 271] on div "українською Новобуд-Днепр,ООО" at bounding box center [185, 277] width 232 height 28
click at [11, 15] on mat-icon "menu" at bounding box center [14, 15] width 12 height 12
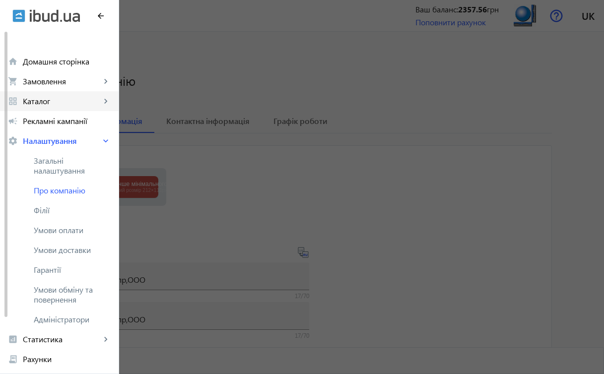
click at [69, 102] on span "Каталог" at bounding box center [62, 101] width 78 height 10
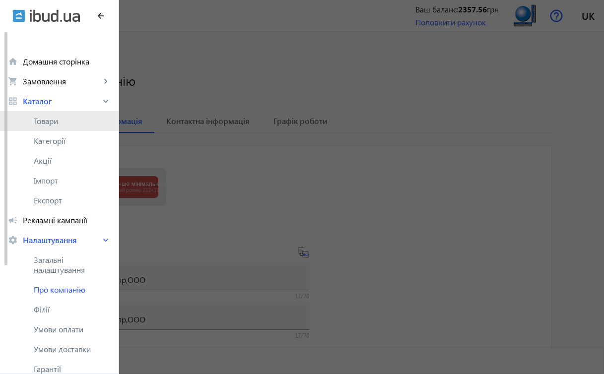
click at [64, 119] on span "Товари" at bounding box center [72, 121] width 77 height 10
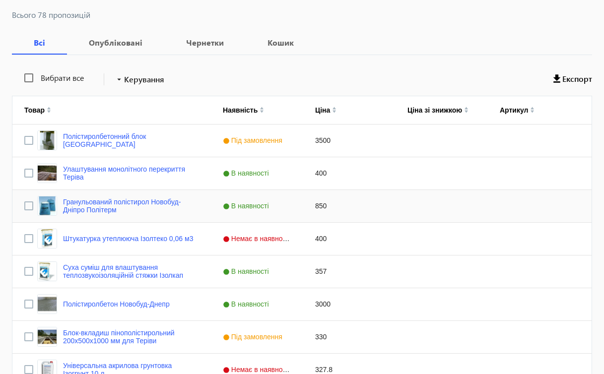
scroll to position [135, 0]
click at [251, 241] on span "Немає в наявності" at bounding box center [258, 238] width 70 height 8
click at [251, 241] on div "Немає в наявності" at bounding box center [252, 238] width 70 height 8
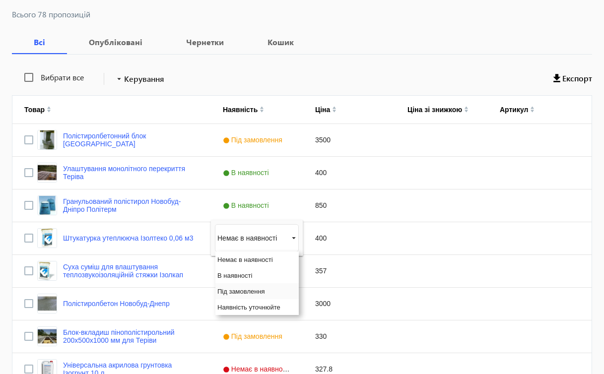
click at [249, 292] on span "Під замовлення" at bounding box center [241, 291] width 48 height 7
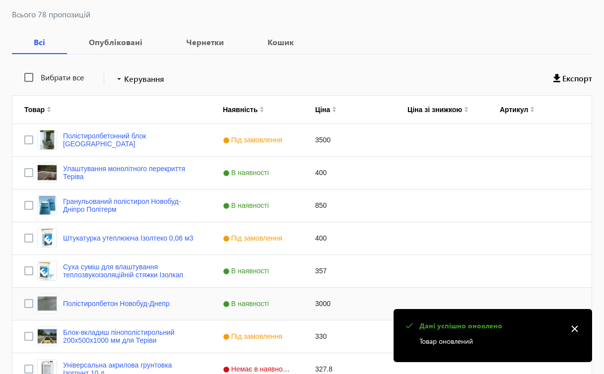
click at [505, 288] on div "Press SPACE to select this row." at bounding box center [534, 304] width 92 height 32
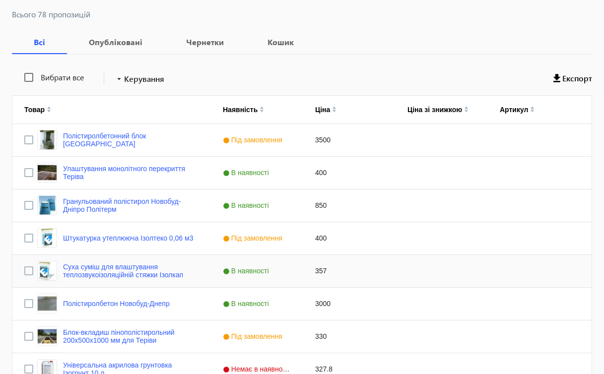
click at [270, 272] on span "В наявності" at bounding box center [247, 271] width 49 height 8
click at [292, 272] on span "Press SPACE to select this row." at bounding box center [293, 271] width 9 height 9
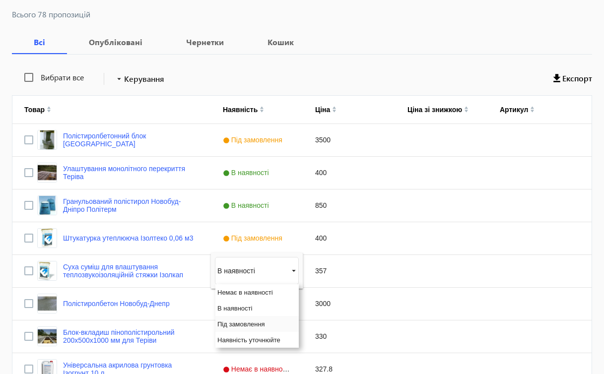
click at [257, 327] on span "Під замовлення" at bounding box center [241, 324] width 48 height 7
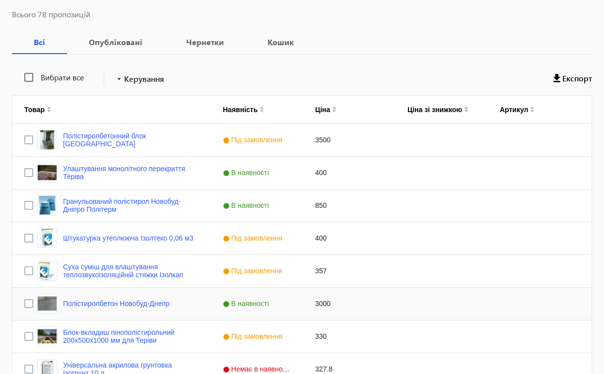
click at [181, 305] on div "Полістиролбетон Новобуд-Днепр" at bounding box center [111, 304] width 199 height 32
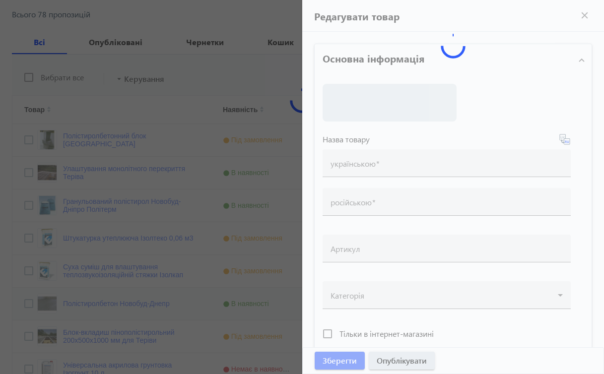
type input "Полістиролбетон Новобуд-Днепр"
type input "Полистиролбетон Новобуд-Днепр"
checkbox input "true"
type input "3000"
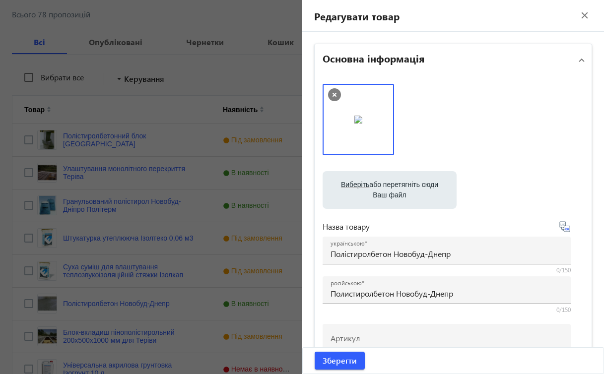
click at [310, 363] on div "Зберегти" at bounding box center [453, 361] width 301 height 26
click at [315, 363] on span "submit" at bounding box center [340, 361] width 50 height 24
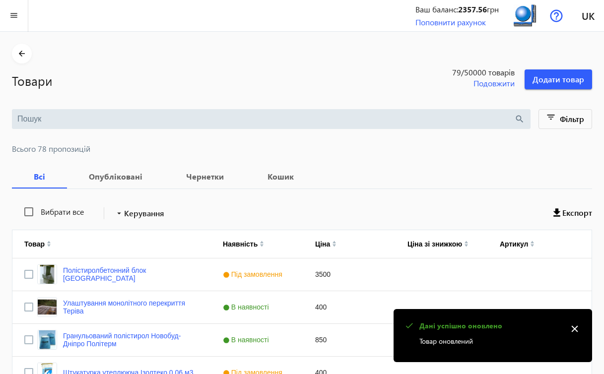
click at [575, 328] on mat-icon "close" at bounding box center [574, 329] width 15 height 15
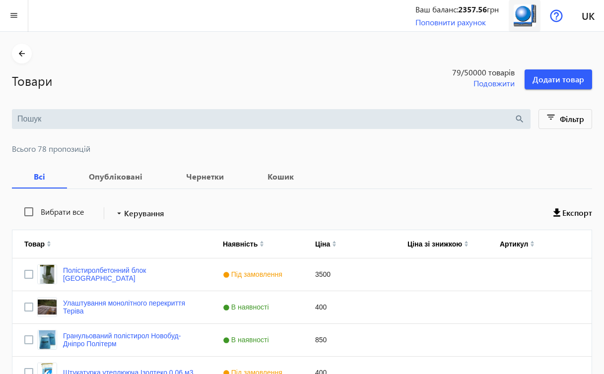
click at [528, 15] on img at bounding box center [525, 15] width 22 height 22
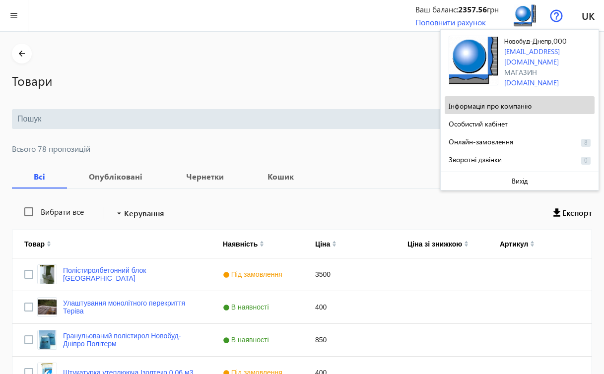
click at [498, 103] on span "Інформація про компанію" at bounding box center [490, 105] width 83 height 9
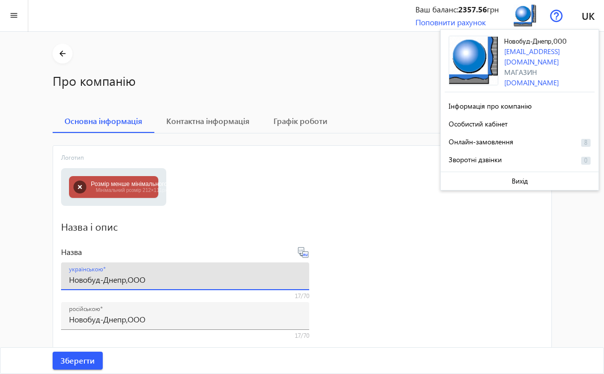
click at [214, 280] on input "Новобуд-Днепр,ООО" at bounding box center [185, 279] width 232 height 10
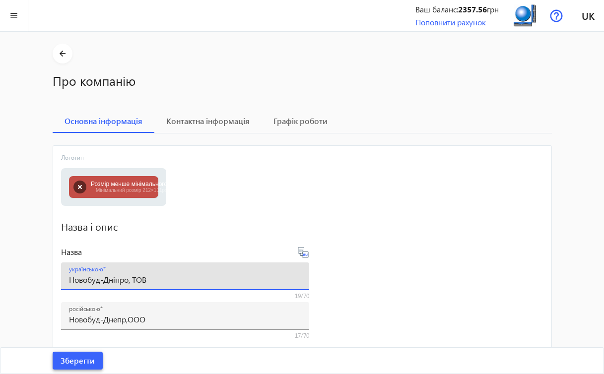
type input "Новобуд-Дніпро, ТОВ"
click at [88, 365] on span "Зберегти" at bounding box center [78, 360] width 34 height 11
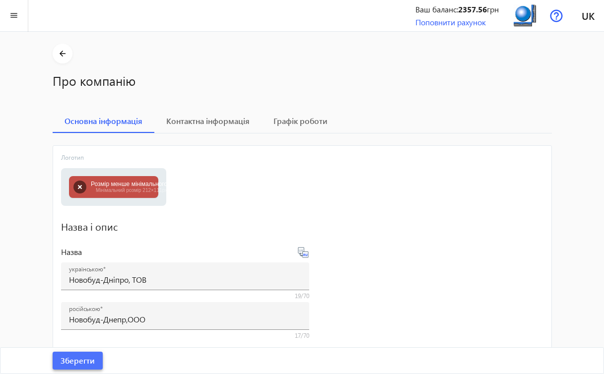
click at [87, 357] on span "Зберегти" at bounding box center [78, 360] width 34 height 11
click at [13, 16] on mat-icon "menu" at bounding box center [14, 15] width 12 height 12
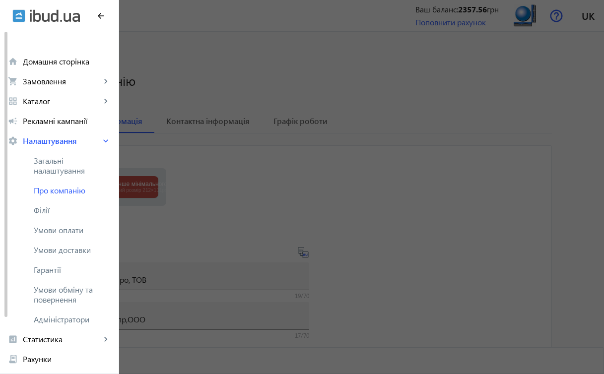
click at [283, 186] on div at bounding box center [302, 354] width 604 height 709
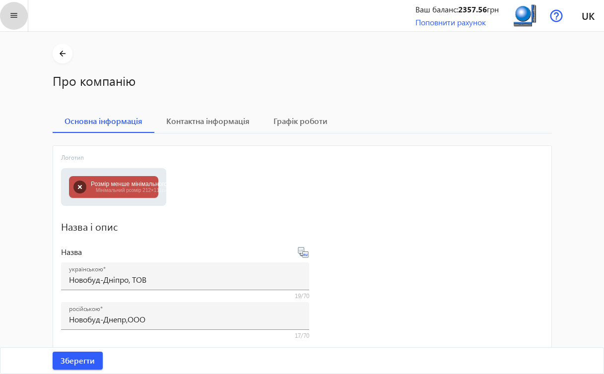
click at [19, 18] on mat-icon "menu" at bounding box center [14, 15] width 12 height 12
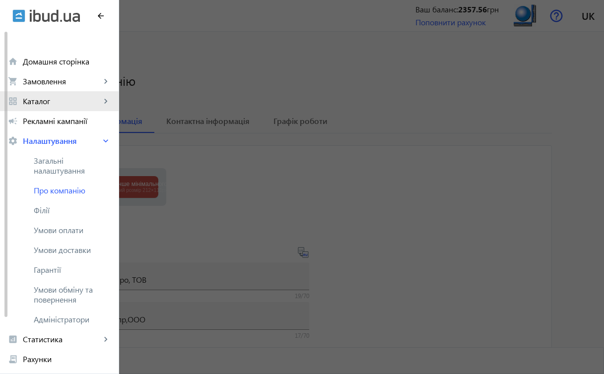
click at [81, 106] on link "grid_view Каталог keyboard_arrow_right" at bounding box center [59, 101] width 119 height 20
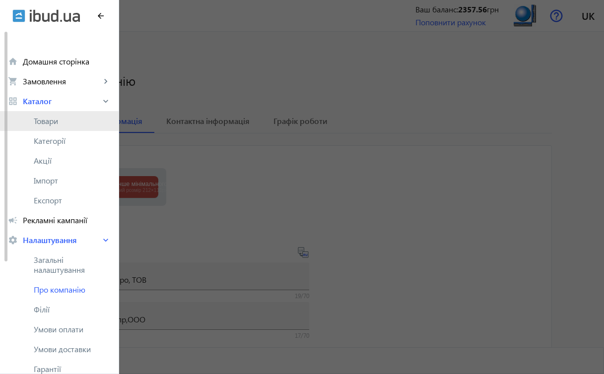
click at [70, 119] on span "Товари" at bounding box center [72, 121] width 77 height 10
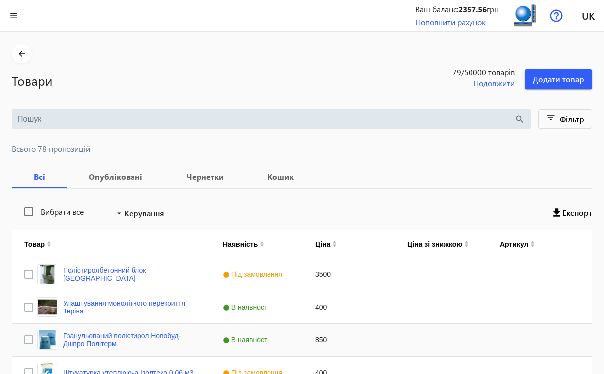
click at [164, 336] on link "Гранульований полістирол Новобуд-Дніпро Політерм" at bounding box center [131, 340] width 136 height 16
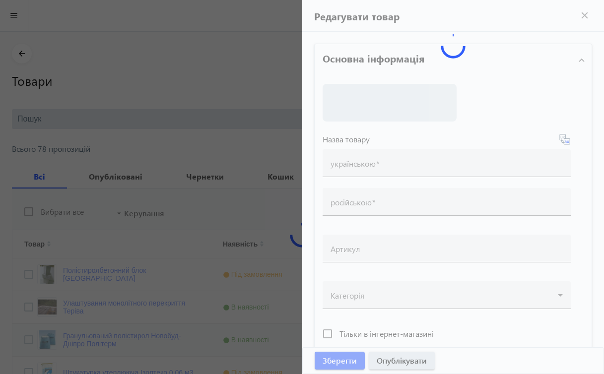
type input "Гранульований полістирол Новобуд-Дніпро Політерм"
type input "Полистирол гранулированный Новобуд-Днепр Политерм"
type input "850"
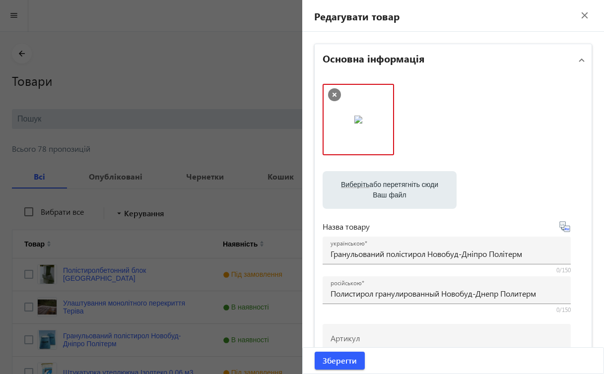
click at [412, 183] on label "Виберіть або перетягніть сюди Ваш файл" at bounding box center [390, 190] width 118 height 28
click at [412, 185] on input "Виберіть або перетягніть сюди Ваш файл" at bounding box center [390, 191] width 118 height 12
type input "C:\fakepath\зображення_viber_2025-08-12_[PHONE_NUMBER].jpg"
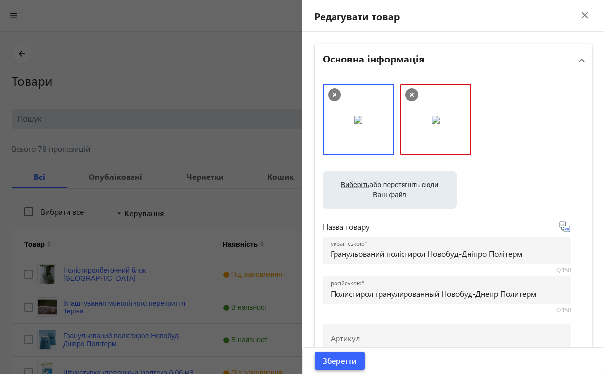
click at [343, 363] on span "Зберегти" at bounding box center [340, 360] width 34 height 11
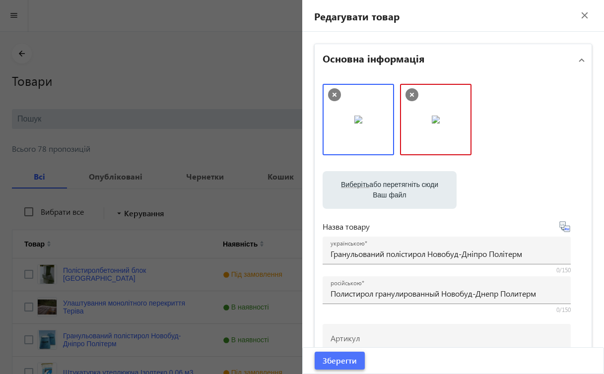
click at [343, 363] on span "Зберегти" at bounding box center [340, 360] width 34 height 11
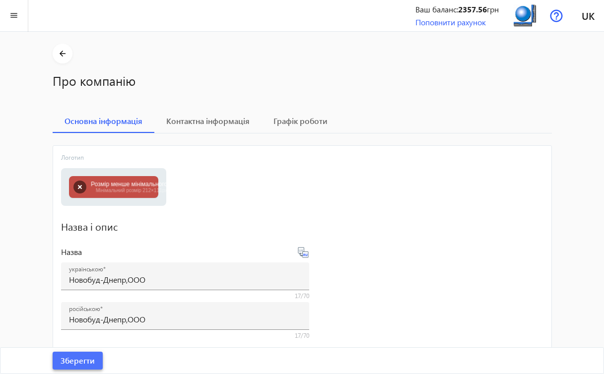
click at [93, 360] on span "Зберегти" at bounding box center [78, 360] width 34 height 11
click at [17, 16] on mat-icon "menu" at bounding box center [14, 15] width 12 height 12
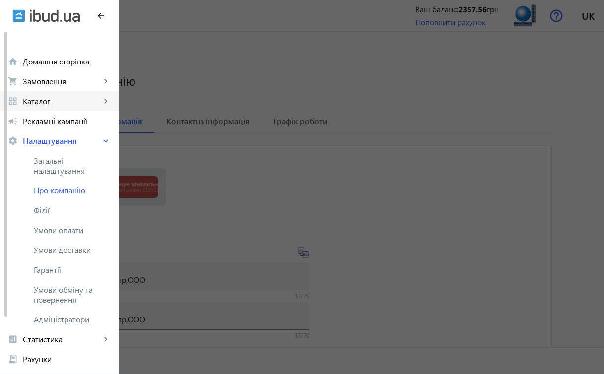
click at [94, 99] on span "Каталог" at bounding box center [62, 101] width 78 height 10
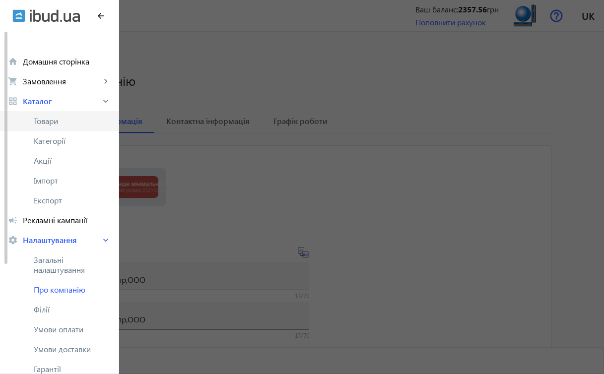
click at [80, 118] on span "Товари" at bounding box center [72, 121] width 77 height 10
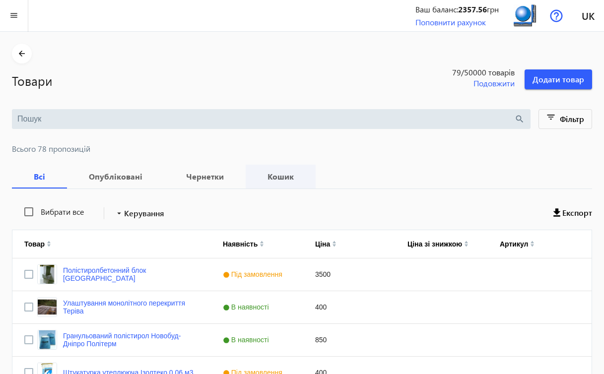
click at [275, 174] on b "Кошик" at bounding box center [281, 177] width 46 height 8
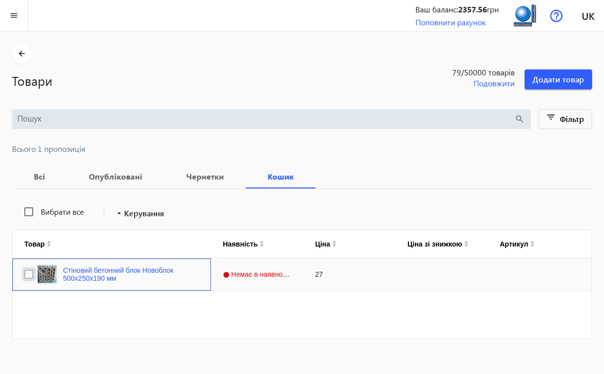
click at [28, 273] on input "Press Space to toggle row selection (unchecked)" at bounding box center [28, 274] width 9 height 9
checkbox input "true"
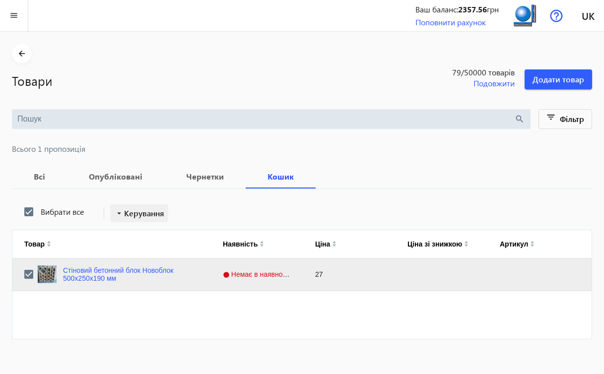
click at [139, 213] on span "Керування" at bounding box center [144, 213] width 40 height 12
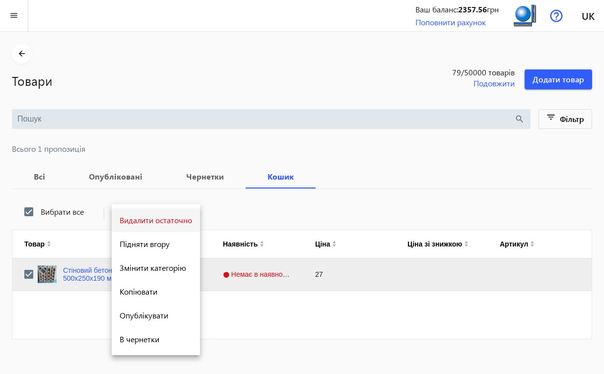
click at [141, 221] on span "Видалити остаточно" at bounding box center [156, 220] width 72 height 8
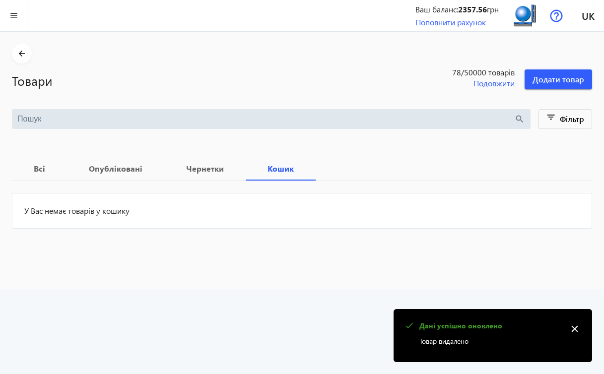
click at [576, 329] on mat-icon "close" at bounding box center [574, 329] width 15 height 15
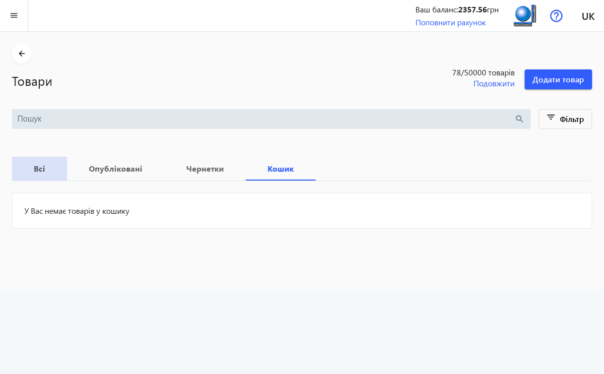
click at [36, 166] on b "Всі" at bounding box center [39, 169] width 31 height 8
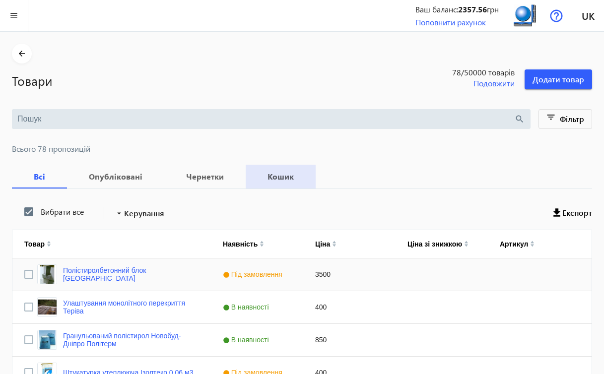
click at [392, 282] on div "3500" at bounding box center [349, 275] width 92 height 32
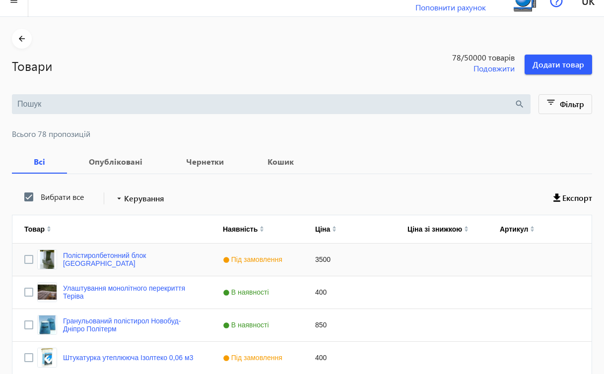
scroll to position [219, 0]
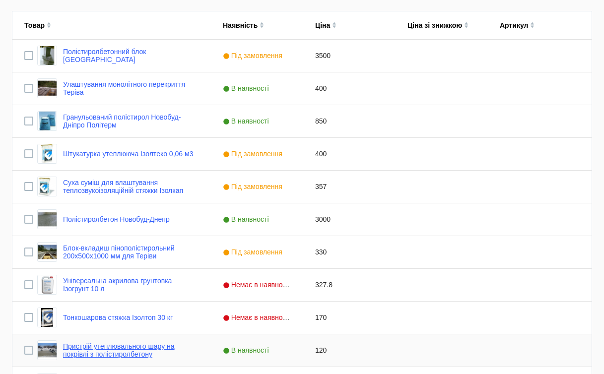
click at [165, 347] on link "Пристрій утеплювального шару на покрівлі з полістиролбетону" at bounding box center [131, 350] width 136 height 16
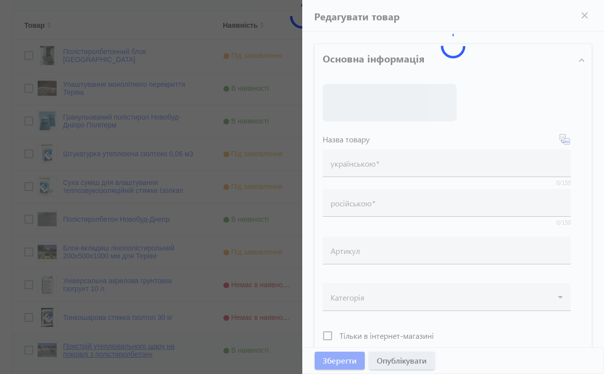
type input "Пристрій утеплювального шару на покрівлі з полістиролбетону"
type input "Устройство утепляющего слоя из полистиролбетона на кровле"
checkbox input "true"
type input "120"
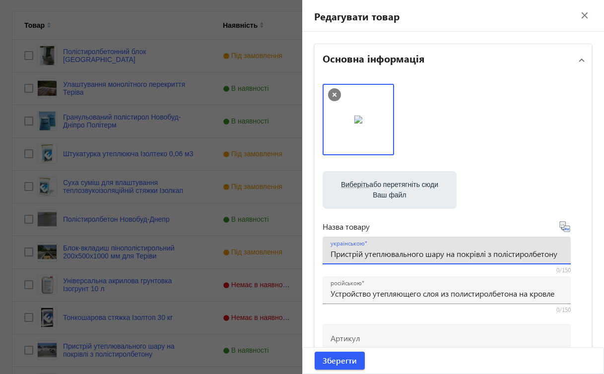
click at [362, 253] on input "Пристрій утеплювального шару на покрівлі з полістиролбетону" at bounding box center [447, 254] width 232 height 10
type input "Влаштування утеплювального шару на покрівлі з полістиролбетону"
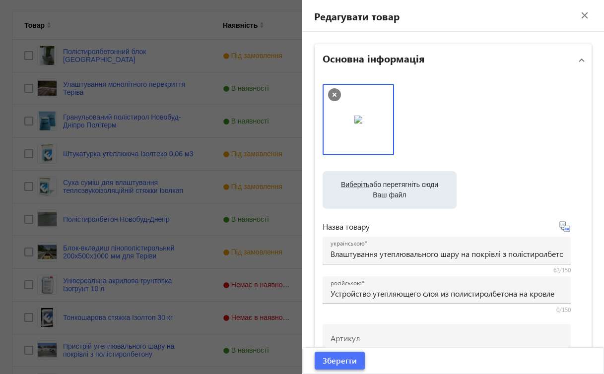
click at [340, 365] on span "Зберегти" at bounding box center [340, 360] width 34 height 11
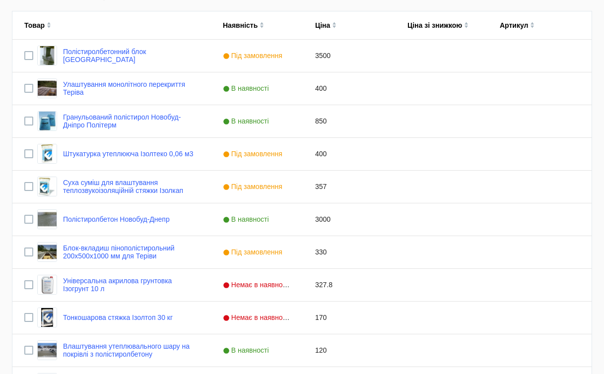
scroll to position [0, 0]
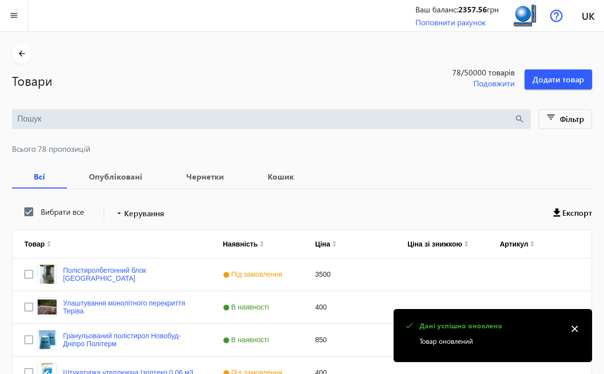
click at [576, 329] on mat-icon "close" at bounding box center [574, 329] width 15 height 15
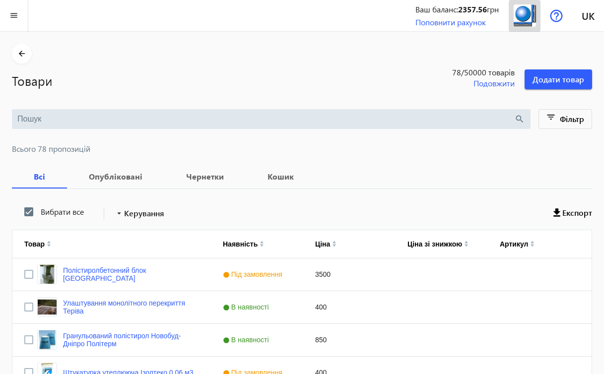
click at [525, 17] on img at bounding box center [525, 15] width 22 height 22
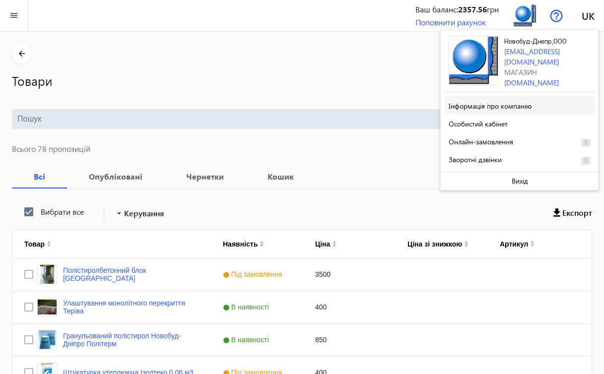
click at [482, 106] on span "Інформація про компанію" at bounding box center [490, 105] width 83 height 9
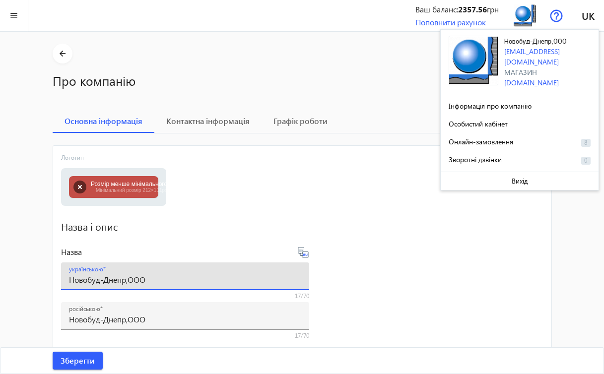
click at [171, 277] on input "Новобуд-Днепр,ООО" at bounding box center [185, 279] width 232 height 10
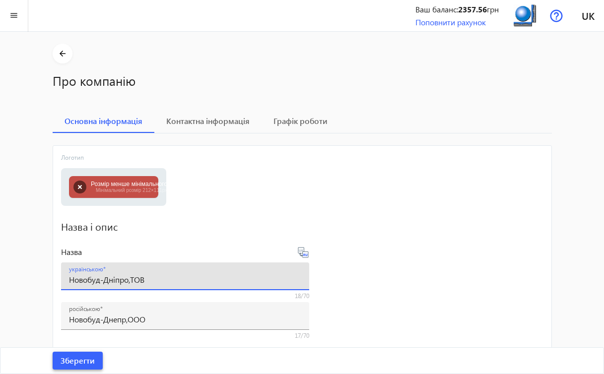
type input "Новобуд-Дніпро,ТОВ"
click at [92, 361] on span "Зберегти" at bounding box center [78, 360] width 34 height 11
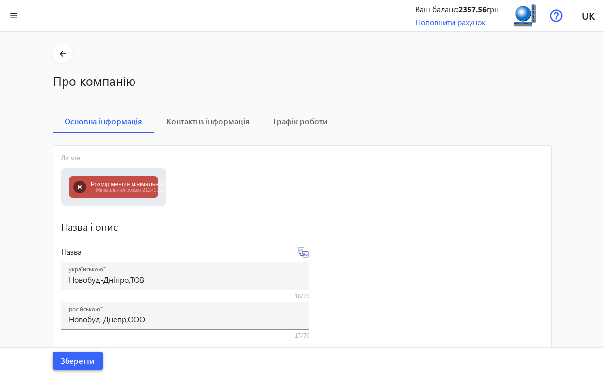
click at [81, 360] on span "Зберегти" at bounding box center [78, 360] width 34 height 11
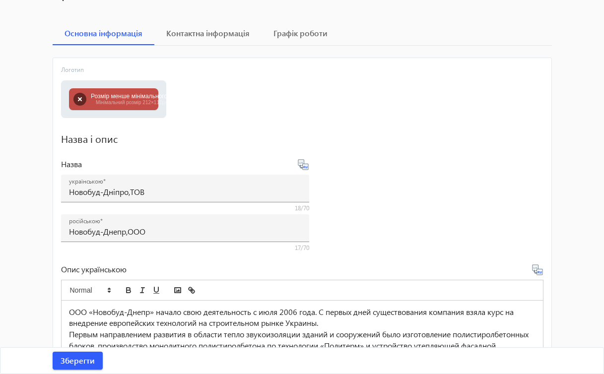
scroll to position [85, 0]
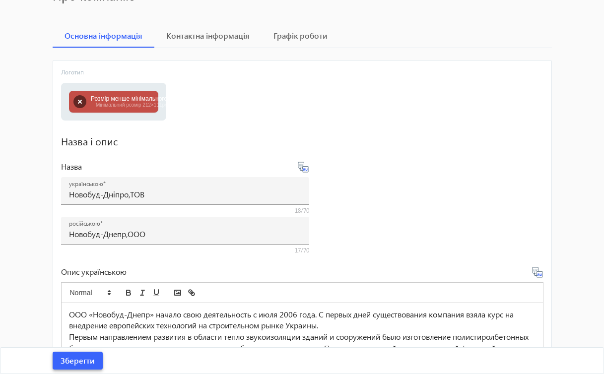
click at [78, 365] on span "Зберегти" at bounding box center [78, 360] width 34 height 11
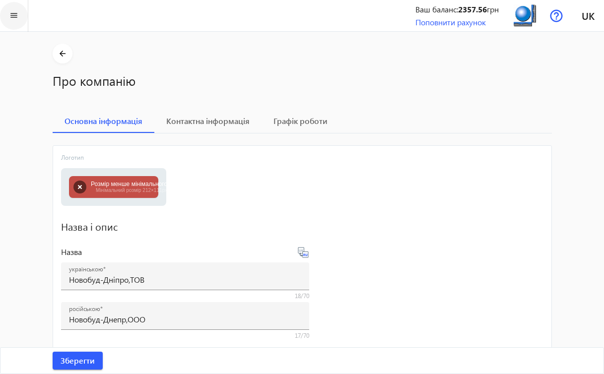
click at [13, 15] on mat-icon "menu" at bounding box center [14, 15] width 12 height 12
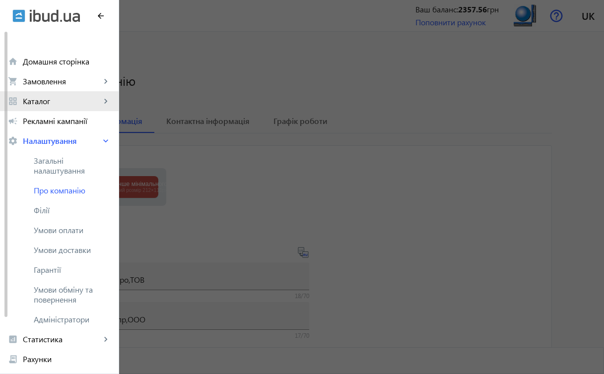
click at [32, 103] on span "Каталог" at bounding box center [62, 101] width 78 height 10
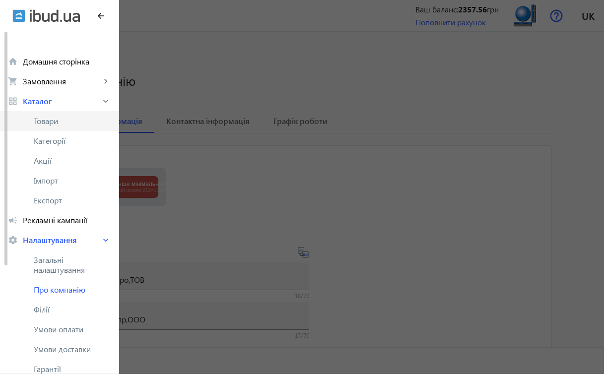
click at [92, 125] on span "Товари" at bounding box center [72, 121] width 77 height 10
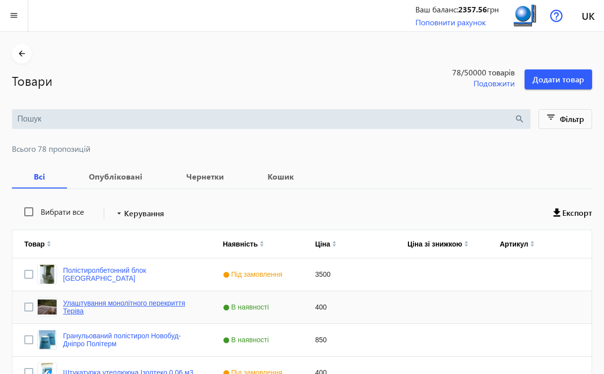
click at [93, 302] on link "Улаштування монолітного перекриття Теріва" at bounding box center [131, 307] width 136 height 16
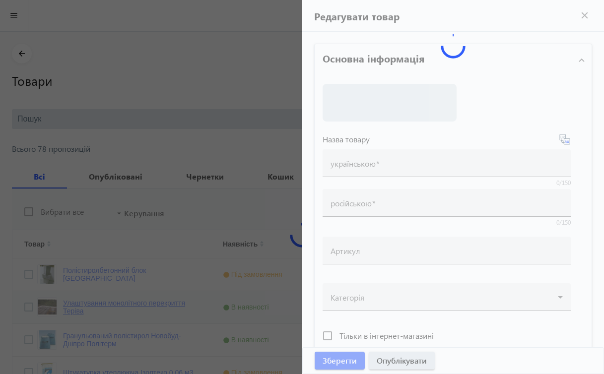
click at [93, 302] on div at bounding box center [302, 187] width 604 height 374
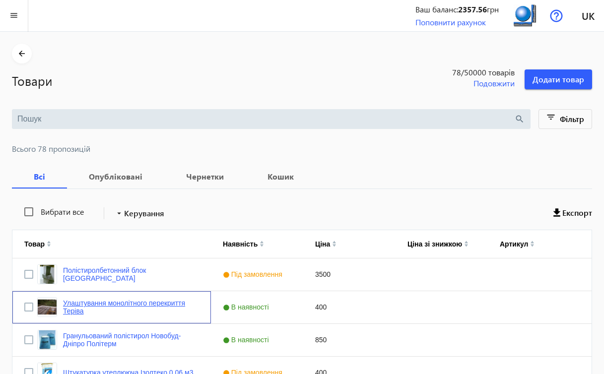
click at [93, 302] on link "Улаштування монолітного перекриття Теріва" at bounding box center [131, 307] width 136 height 16
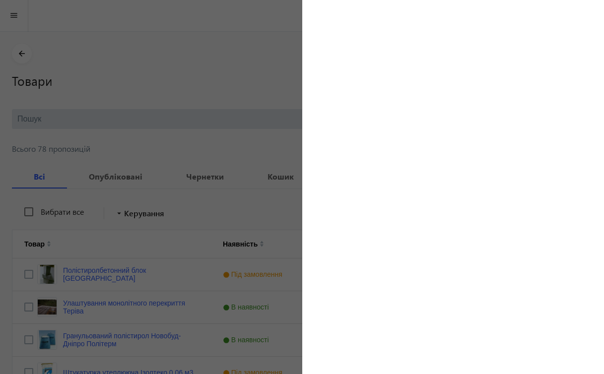
click at [109, 276] on div at bounding box center [302, 187] width 604 height 374
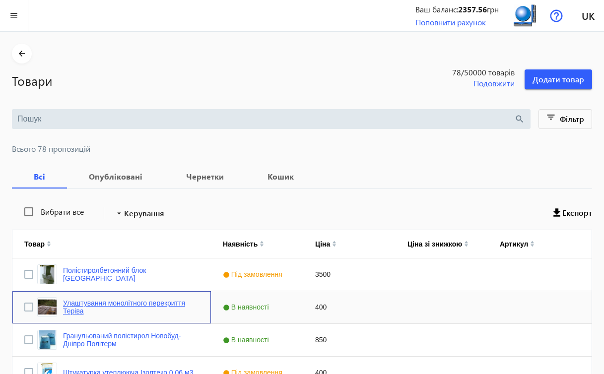
click at [87, 303] on link "Улаштування монолітного перекриття Теріва" at bounding box center [131, 307] width 136 height 16
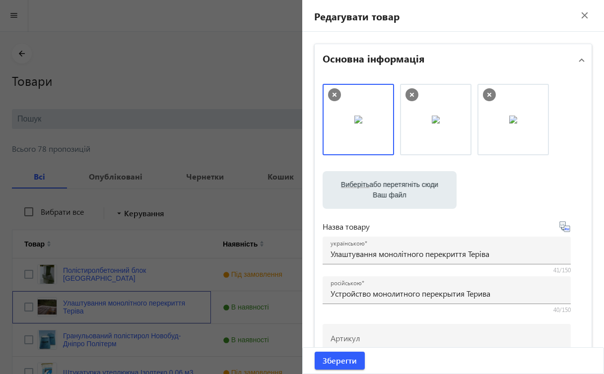
click at [432, 124] on img at bounding box center [436, 120] width 8 height 8
click at [391, 187] on label "Виберіть або перетягніть сюди Ваш файл" at bounding box center [390, 190] width 118 height 28
click at [391, 187] on input "Виберіть або перетягніть сюди Ваш файл" at bounding box center [390, 191] width 118 height 12
type input "C:\fakepath\зображення_viber_2025-08-19_[PHONE_NUMBER].jpg"
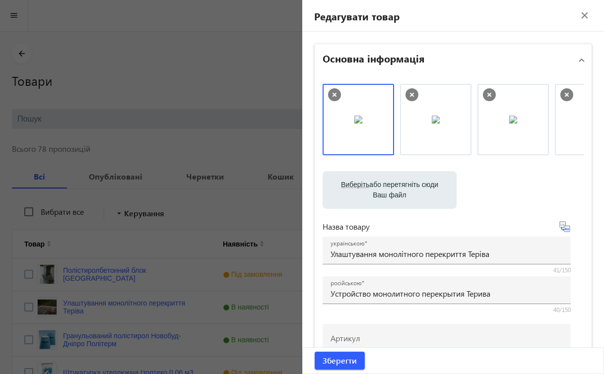
click at [387, 190] on label "Виберіть або перетягніть сюди Ваш файл" at bounding box center [390, 190] width 118 height 28
click at [387, 190] on input "Виберіть або перетягніть сюди Ваш файл" at bounding box center [390, 191] width 118 height 12
type input "C:\fakepath\зображення_viber_2025-08-19_[PHONE_NUMBER].jpg"
click at [354, 359] on span "submit" at bounding box center [340, 361] width 50 height 24
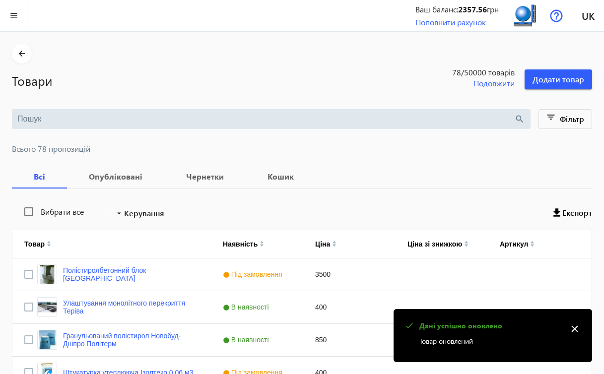
click at [575, 330] on mat-icon "close" at bounding box center [574, 329] width 15 height 15
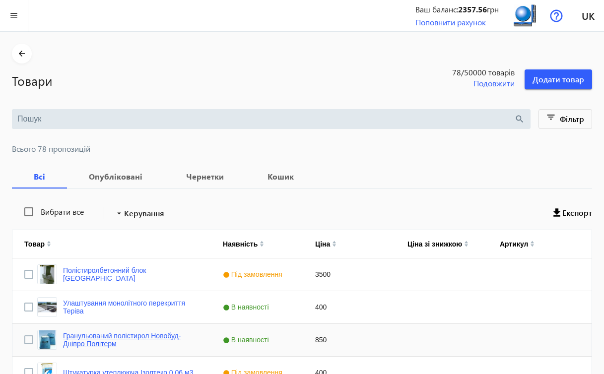
click at [171, 336] on link "Гранульований полістирол Новобуд-Дніпро Політерм" at bounding box center [131, 340] width 136 height 16
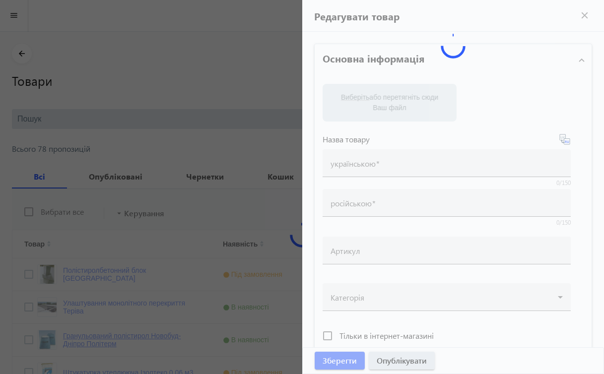
type input "Гранульований полістирол Новобуд-Дніпро Політерм"
type input "Полистирол гранулированный Новобуд-Днепр Политерм"
type input "850"
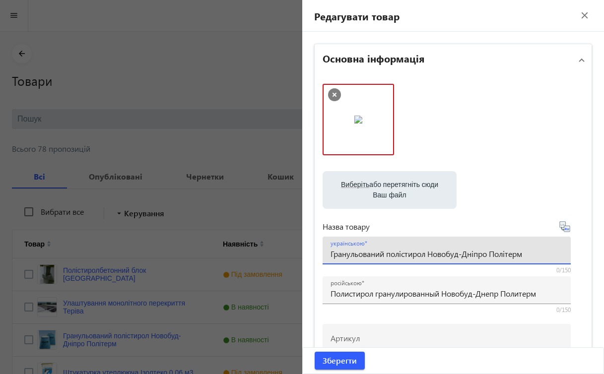
click at [526, 253] on input "Гранульований полістирол Новобуд-Дніпро Політерм" at bounding box center [447, 254] width 232 height 10
type input "Гранульований полістирол [GEOGRAPHIC_DATA]"
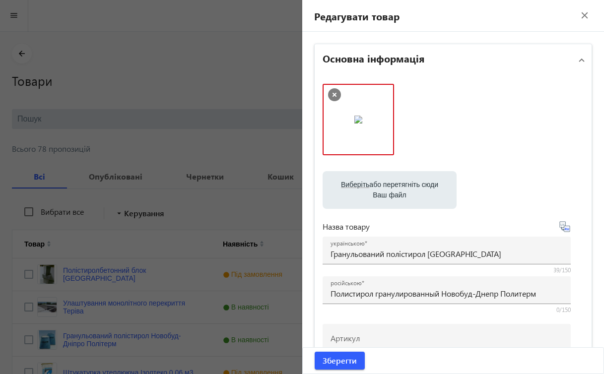
click at [542, 305] on div at bounding box center [447, 308] width 248 height 9
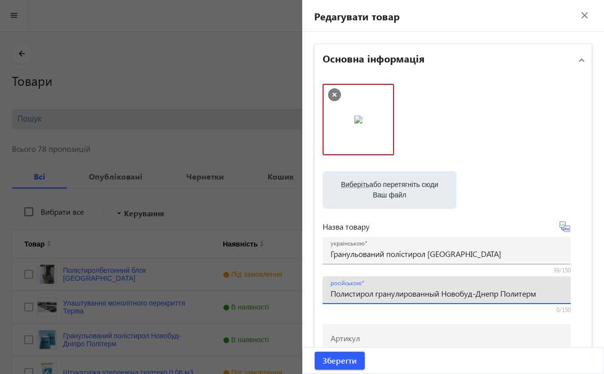
click at [543, 296] on input "Полистирол гранулированный Новобуд-Днепр Политерм" at bounding box center [447, 293] width 232 height 10
type input "Полистирол гранулированный Новобуд-Днепр"
click at [413, 184] on label "Виберіть або перетягніть сюди Ваш файл" at bounding box center [390, 190] width 118 height 28
click at [413, 185] on input "Виберіть або перетягніть сюди Ваш файл" at bounding box center [390, 191] width 118 height 12
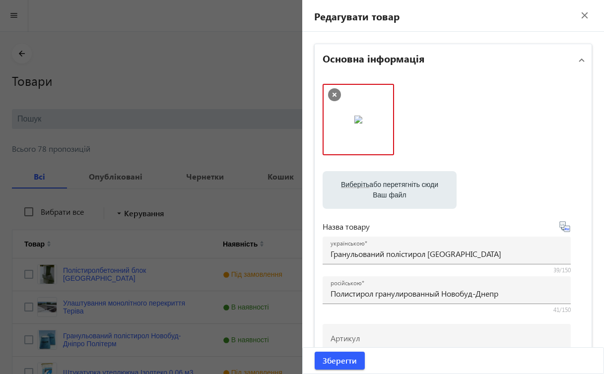
type input "C:\fakepath\зображення_viber_2025-08-12_[PHONE_NUMBER].jpg"
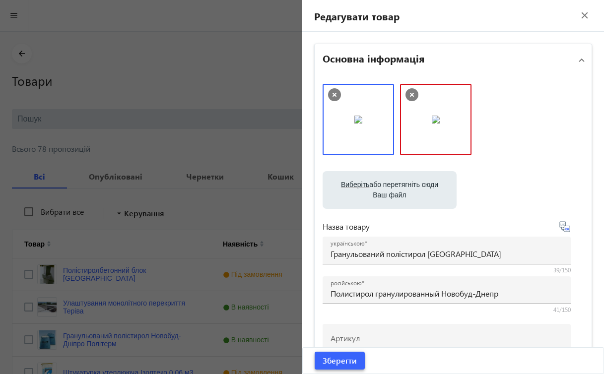
click at [349, 364] on span "Зберегти" at bounding box center [340, 360] width 34 height 11
click at [340, 363] on span "Зберегти" at bounding box center [340, 360] width 34 height 11
click at [409, 96] on icon at bounding box center [412, 94] width 13 height 13
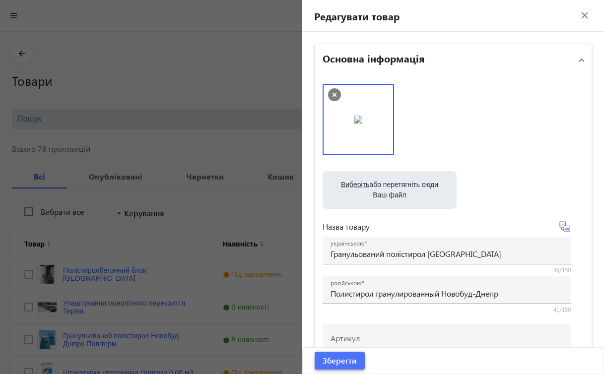
click at [347, 358] on span "Зберегти" at bounding box center [340, 360] width 34 height 11
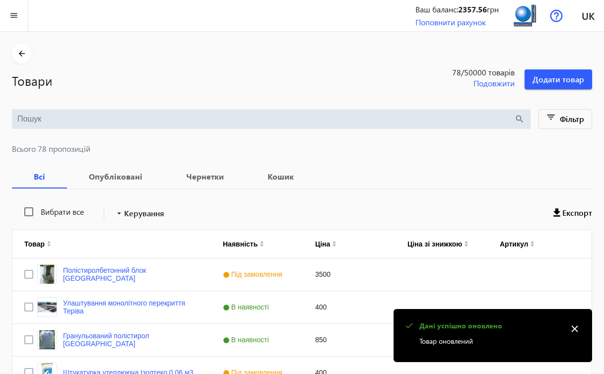
click at [574, 328] on mat-icon "close" at bounding box center [574, 329] width 15 height 15
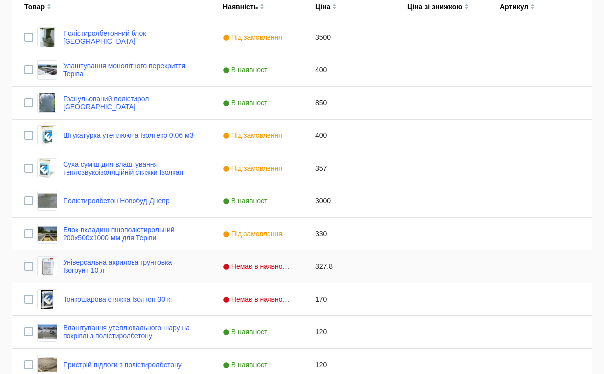
scroll to position [256, 0]
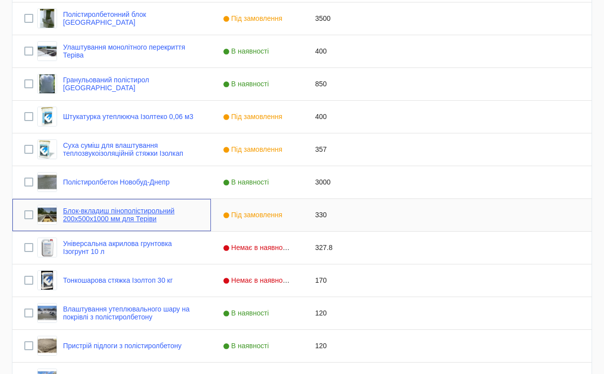
click at [167, 219] on link "Блок-вкладиш пінополістирольний 200x500x1000 мм для Теріви" at bounding box center [131, 215] width 136 height 16
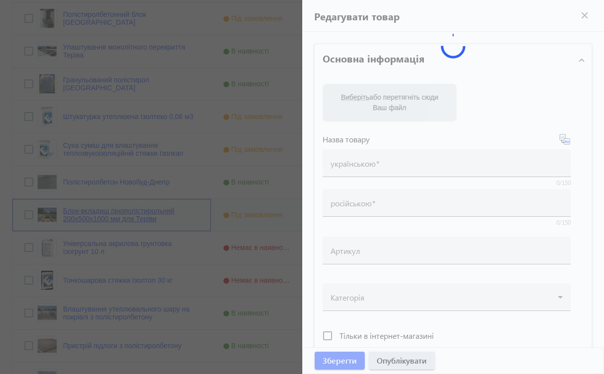
type input "Блок-вкладиш пінополістирольний 200x500x1000 мм для Теріви"
type input "Блок-вкладыш пенополистирольный 200x500x1000 мм для Теривы"
type input "330"
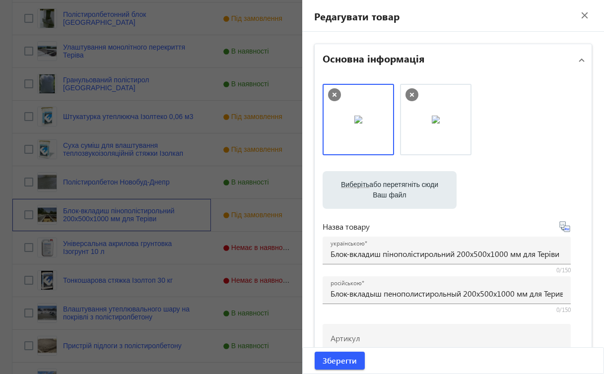
click at [436, 124] on img at bounding box center [436, 120] width 8 height 8
click at [406, 93] on icon at bounding box center [412, 94] width 13 height 13
click at [333, 95] on icon at bounding box center [334, 94] width 13 height 13
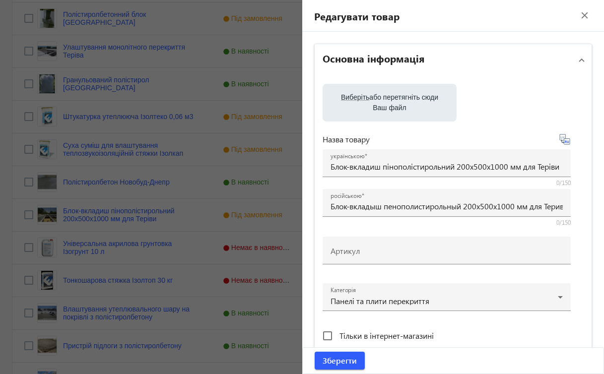
click at [390, 105] on label "Виберіть або перетягніть сюди Ваш файл" at bounding box center [390, 103] width 118 height 28
click at [390, 105] on input "Виберіть або перетягніть сюди Ваш файл" at bounding box center [390, 104] width 118 height 12
type input "C:\fakepath\зображення_viber_2025-08-19_[PHONE_NUMBER].jpg"
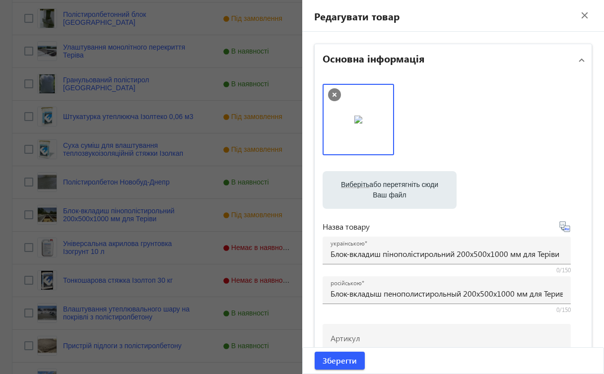
click at [333, 94] on icon at bounding box center [335, 95] width 4 height 4
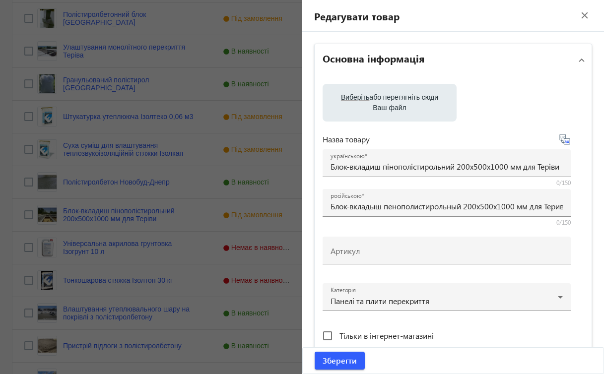
click at [342, 100] on span "Виберіть" at bounding box center [355, 97] width 28 height 8
click at [342, 100] on input "Виберіть або перетягніть сюди Ваш файл" at bounding box center [390, 104] width 118 height 12
type input "C:\fakepath\зображення_viber_2025-08-19_[PHONE_NUMBER].jpg"
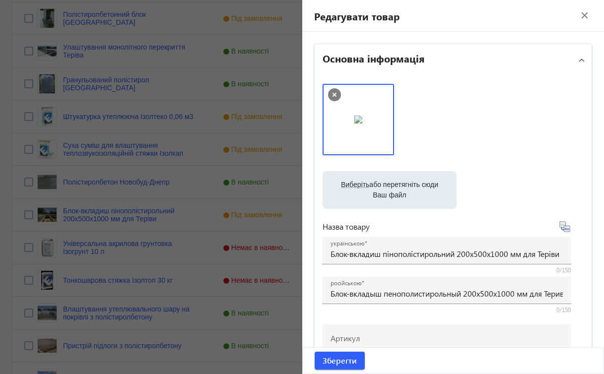
click at [410, 199] on label "Виберіть або перетягніть сюди Ваш файл" at bounding box center [390, 190] width 118 height 28
click at [410, 197] on input "Виберіть або перетягніть сюди Ваш файл" at bounding box center [390, 191] width 118 height 12
type input "C:\fakepath\зображення_viber_2025-08-19_[PHONE_NUMBER].jpg"
click at [339, 361] on span "Зберегти" at bounding box center [340, 360] width 34 height 11
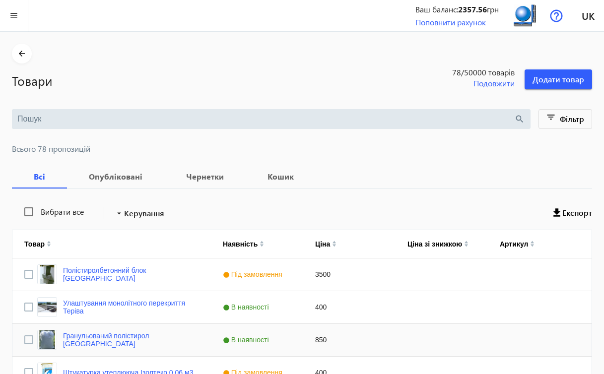
scroll to position [317, 0]
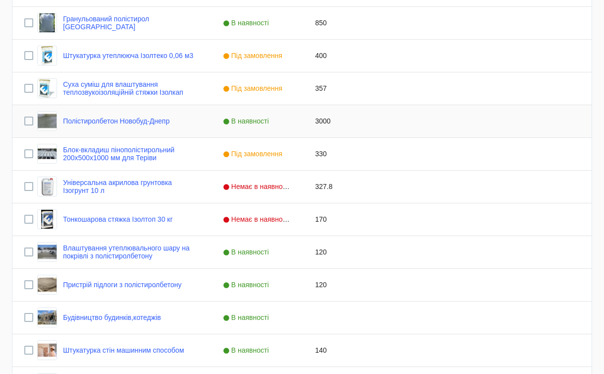
click at [265, 124] on span "В наявності" at bounding box center [247, 121] width 49 height 8
click at [294, 122] on span "Press SPACE to select this row." at bounding box center [293, 121] width 9 height 9
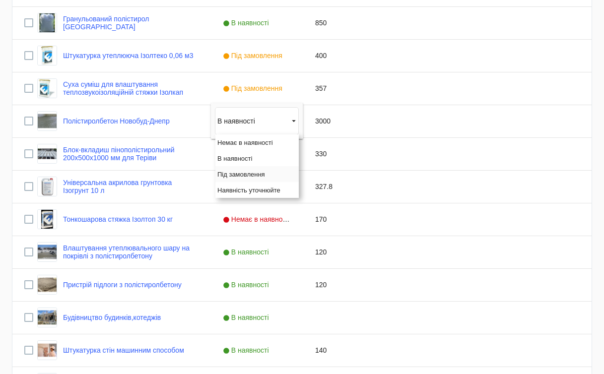
click at [251, 172] on span "Під замовлення" at bounding box center [241, 174] width 48 height 7
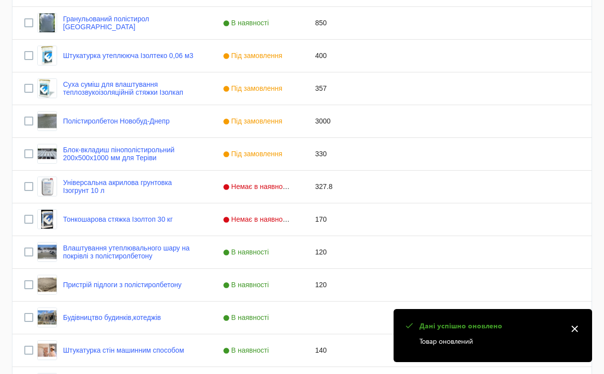
click at [576, 329] on mat-icon "close" at bounding box center [574, 329] width 15 height 15
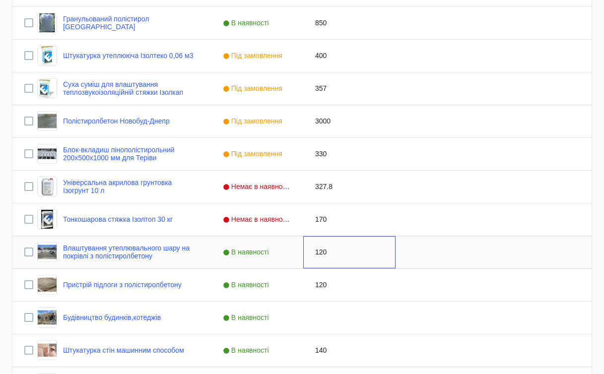
click at [324, 254] on div "120" at bounding box center [349, 252] width 92 height 32
type input "600"
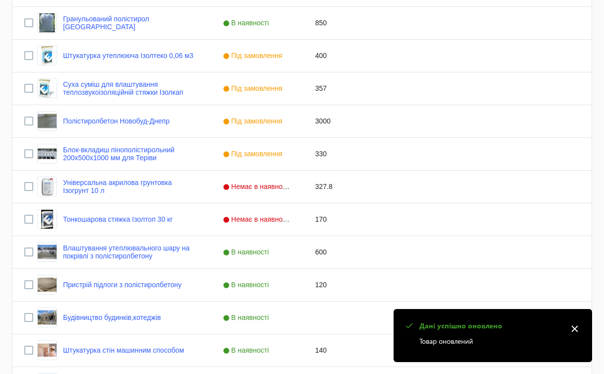
click at [574, 331] on mat-icon "close" at bounding box center [574, 329] width 15 height 15
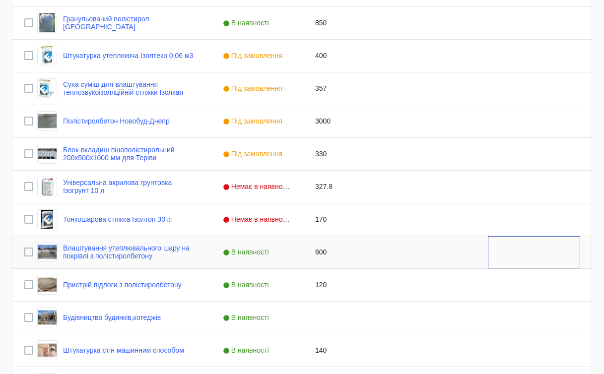
click at [564, 261] on div "Press SPACE to select this row." at bounding box center [534, 252] width 92 height 32
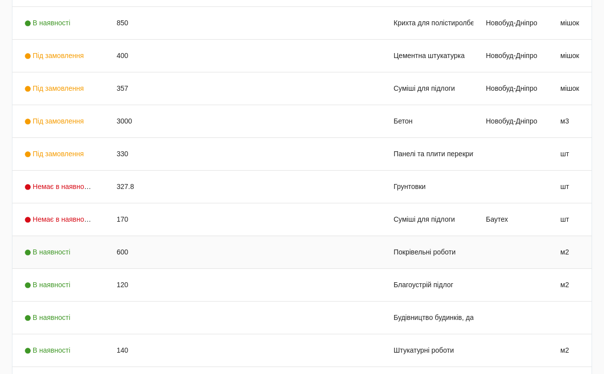
scroll to position [0, 0]
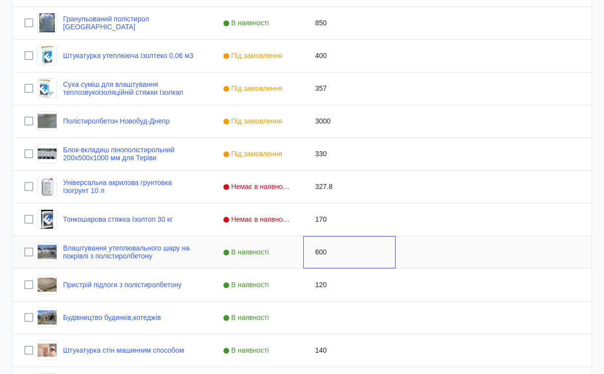
click at [322, 251] on div "600" at bounding box center [349, 252] width 92 height 32
type input "140"
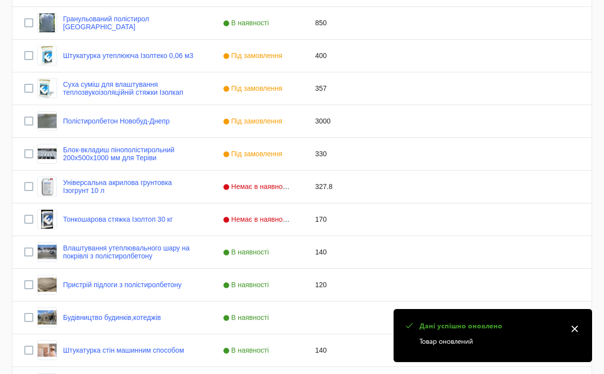
click at [573, 326] on mat-icon "close" at bounding box center [574, 329] width 15 height 15
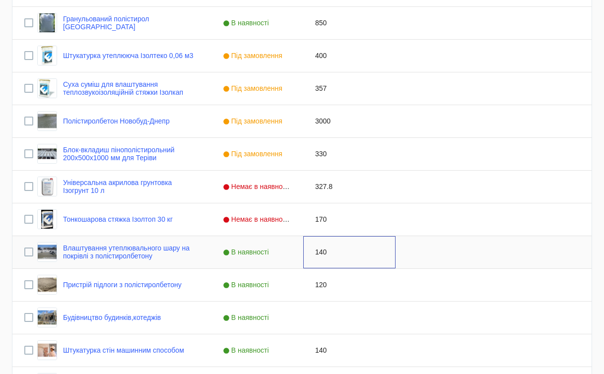
click at [325, 253] on div "140" at bounding box center [349, 252] width 92 height 32
type input "150"
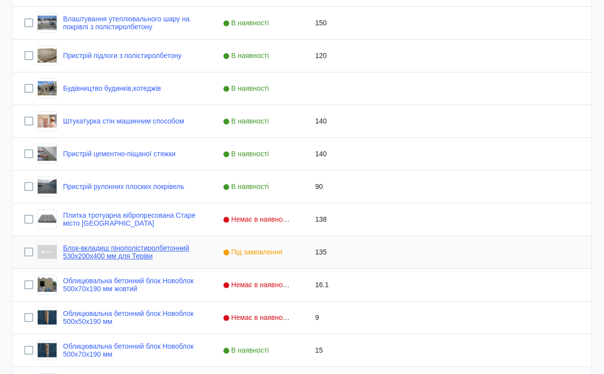
click at [182, 253] on link "Блок-вкладиш пінополістиролбетонний 530х200х400 мм для Теріви" at bounding box center [131, 252] width 136 height 16
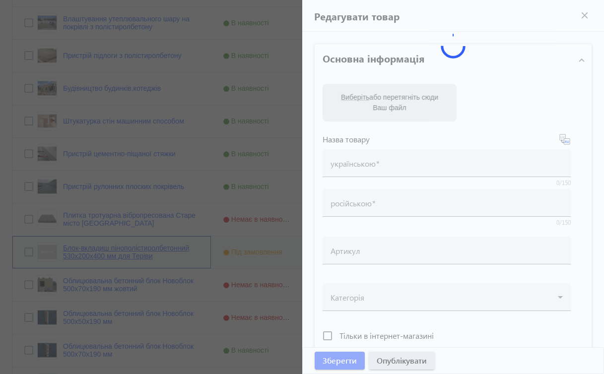
type input "Блок-вкладиш пінополістиролбетонний 530х200х400 мм для Теріви"
type input "Блок-вкладыш пенополистиролбетонный 200х530х200 мм для Тетивы"
type input "135"
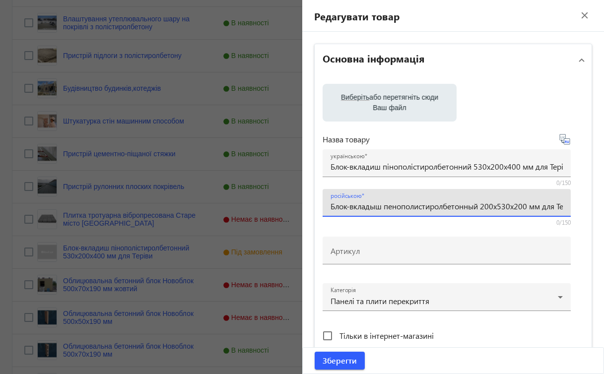
click at [493, 206] on input "Блок-вкладыш пенополистиролбетонный 200х530х200 мм для Тетивы" at bounding box center [447, 206] width 232 height 10
click at [509, 206] on input "Блок-вкладыш пенополистиролбетонный 530х530х200 мм для Тетивы" at bounding box center [447, 206] width 232 height 10
click at [519, 206] on input "Блок-вкладыш пенополистиролбетонный 530х200х200 мм для Тетивы" at bounding box center [447, 206] width 232 height 10
type input "Блок-вкладыш пенополистиролбетонный 530х200х400 мм для Тетивы"
click at [413, 103] on label "Виберіть або перетягніть сюди Ваш файл" at bounding box center [390, 103] width 118 height 28
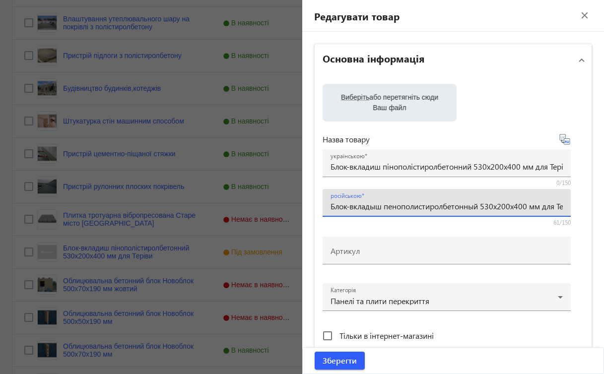
click at [413, 103] on input "Виберіть або перетягніть сюди Ваш файл" at bounding box center [390, 104] width 118 height 12
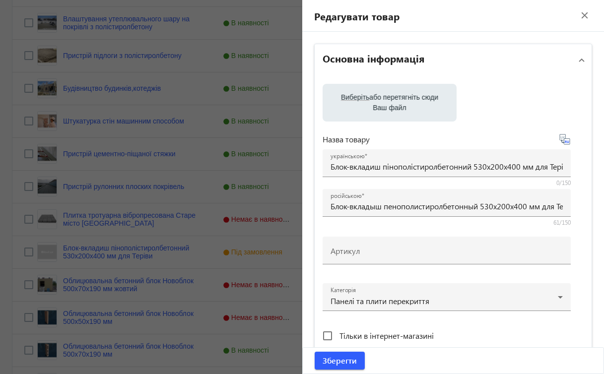
type input "C:\fakepath\зображення_viber_2025-08-19_[PHONE_NUMBER].jpg"
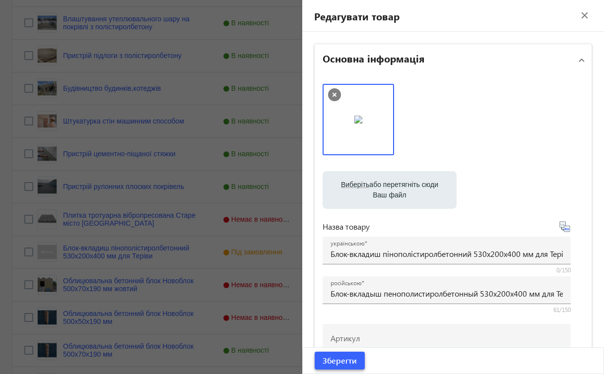
click at [349, 361] on span "Зберегти" at bounding box center [340, 360] width 34 height 11
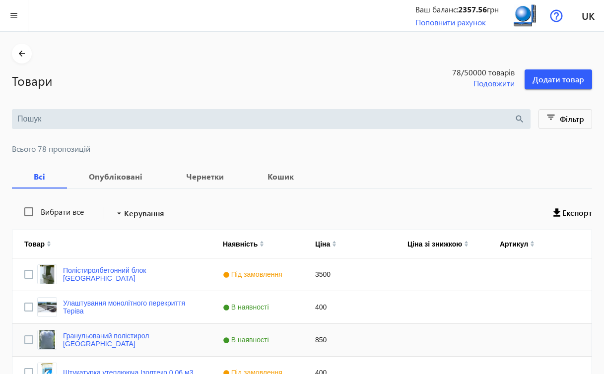
scroll to position [645, 0]
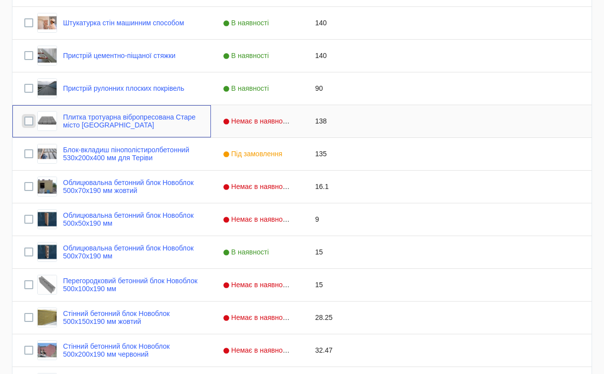
click at [29, 120] on input "Press Space to toggle row selection (unchecked)" at bounding box center [28, 121] width 9 height 9
checkbox input "true"
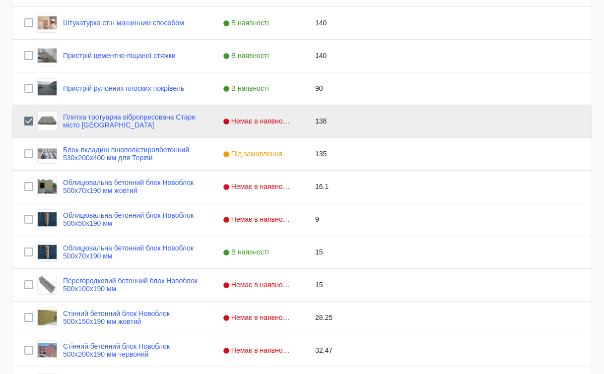
scroll to position [619, 0]
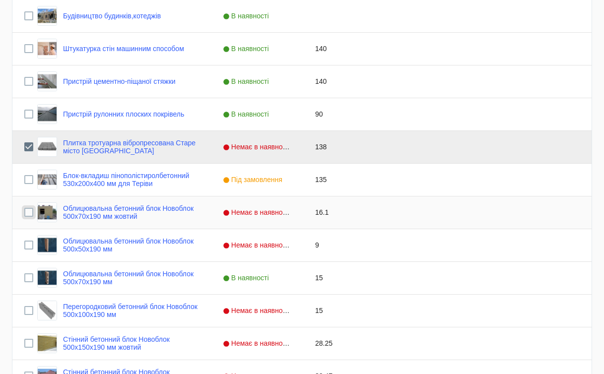
click at [30, 213] on input "Press Space to toggle row selection (unchecked)" at bounding box center [28, 212] width 9 height 9
checkbox input "true"
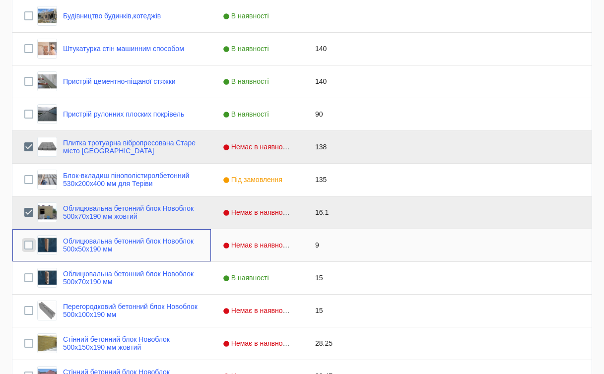
click at [28, 246] on input "Press Space to toggle row selection (unchecked)" at bounding box center [28, 245] width 9 height 9
checkbox input "true"
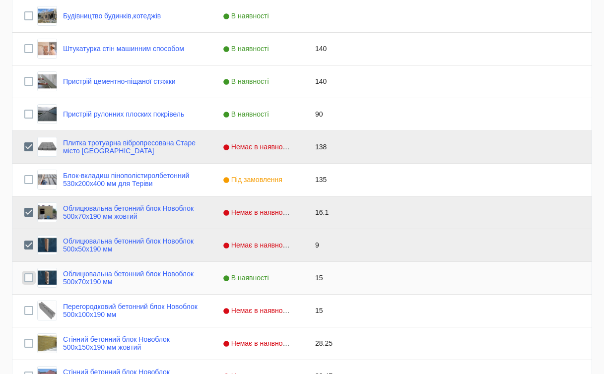
click at [30, 279] on input "Press Space to toggle row selection (unchecked)" at bounding box center [28, 278] width 9 height 9
checkbox input "true"
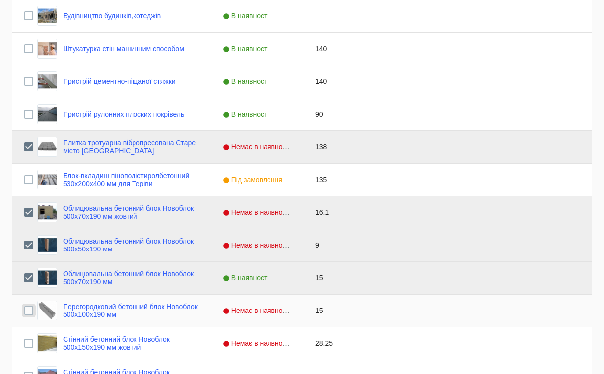
click at [28, 312] on input "Press Space to toggle row selection (unchecked)" at bounding box center [28, 310] width 9 height 9
checkbox input "true"
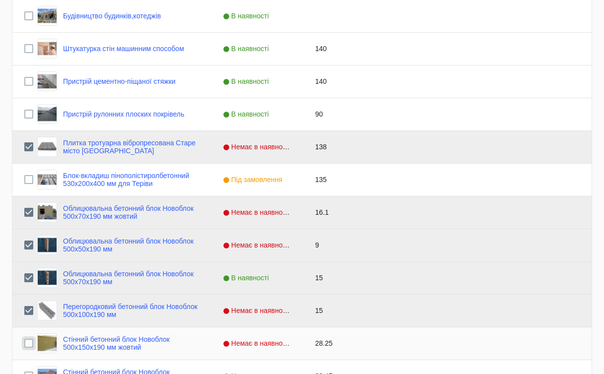
click at [28, 345] on input "Press Space to toggle row selection (unchecked)" at bounding box center [28, 343] width 9 height 9
checkbox input "true"
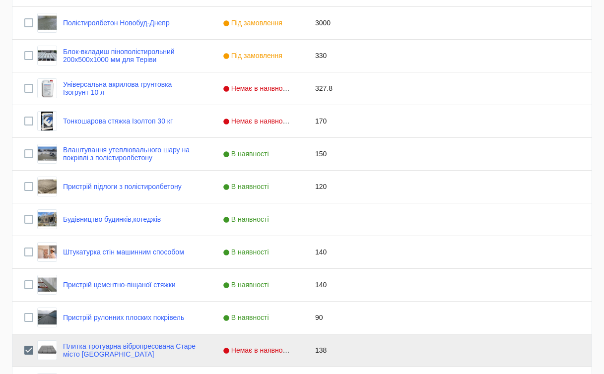
scroll to position [186, 0]
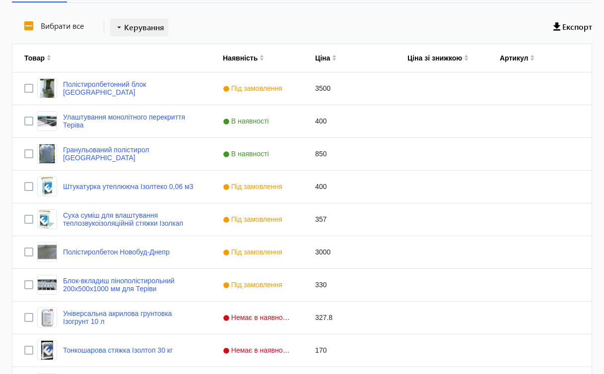
click at [142, 27] on span "Керування" at bounding box center [144, 27] width 40 height 12
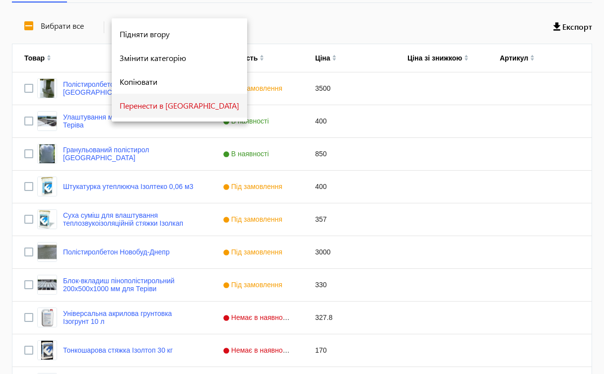
click at [145, 105] on span "Перенести в [GEOGRAPHIC_DATA]" at bounding box center [180, 106] width 120 height 8
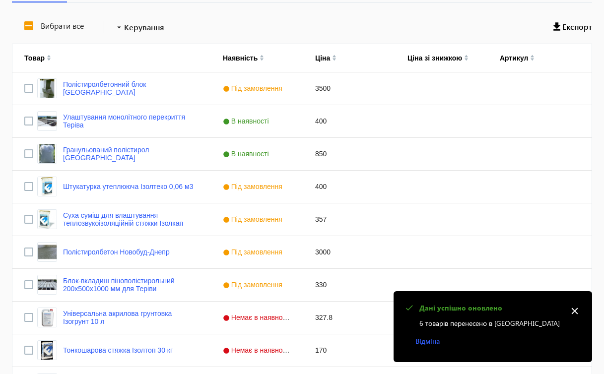
click at [576, 309] on mat-icon "close" at bounding box center [574, 311] width 15 height 15
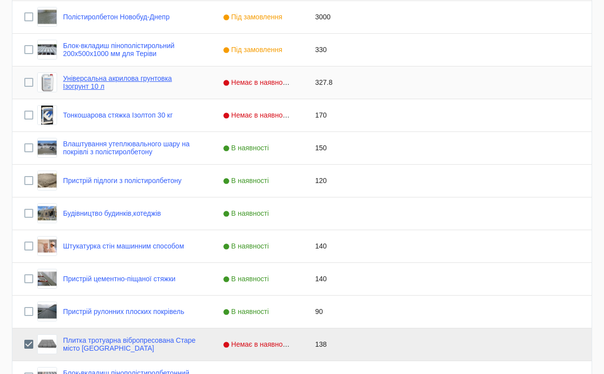
scroll to position [423, 0]
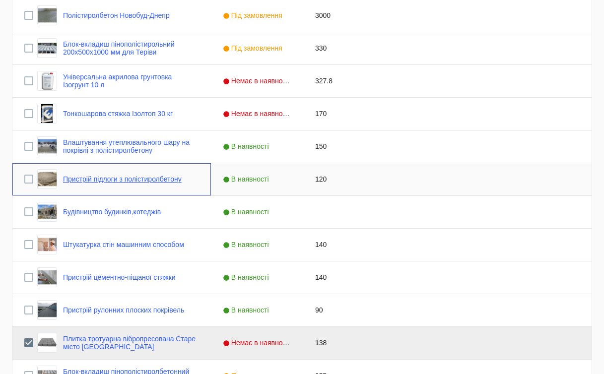
click at [145, 180] on link "Пристрій підлоги з полістиролбетону" at bounding box center [122, 179] width 119 height 8
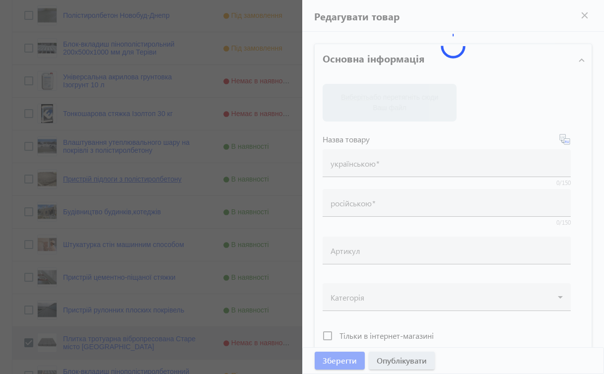
click at [145, 180] on mat-sidenav-container "arrow_back Товари 78 /50000 товарів Подовжити Додати товар search filter_list Ф…" at bounding box center [302, 261] width 604 height 1304
type input "Пристрій підлоги з полістиролбетону"
type input "Устройство пола из полистиролбетона"
checkbox input "true"
type input "120"
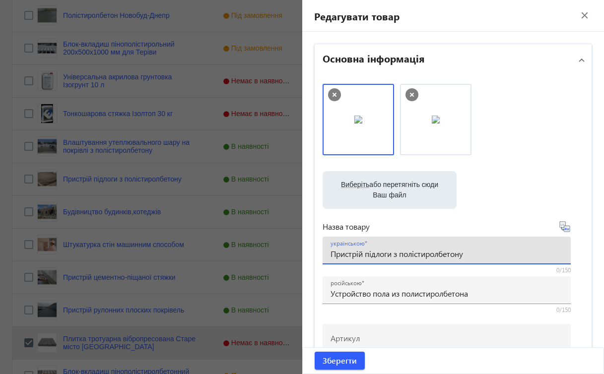
click at [360, 253] on input "Пристрій підлоги з полістиролбетону" at bounding box center [447, 254] width 232 height 10
type input "Влаштування підлоги з полістиролбетону"
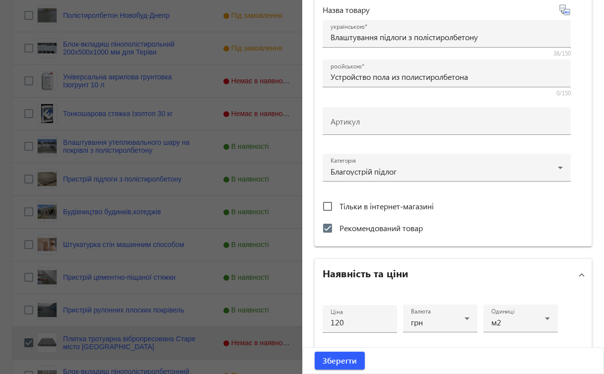
scroll to position [215, 0]
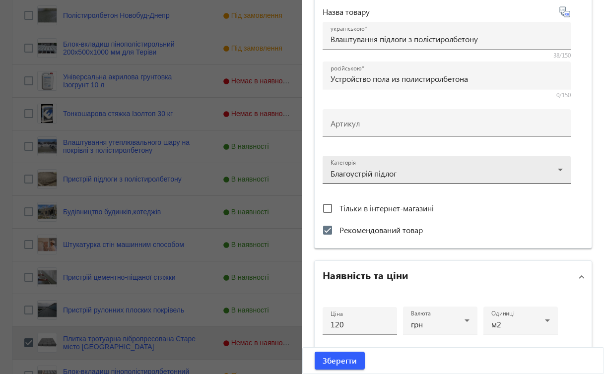
click at [556, 172] on div at bounding box center [447, 166] width 232 height 36
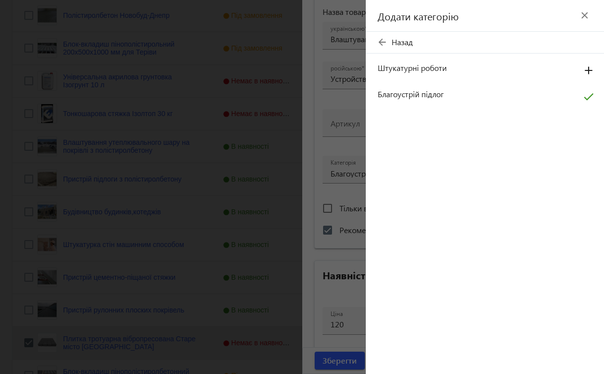
click at [583, 14] on mat-icon "close" at bounding box center [584, 15] width 15 height 15
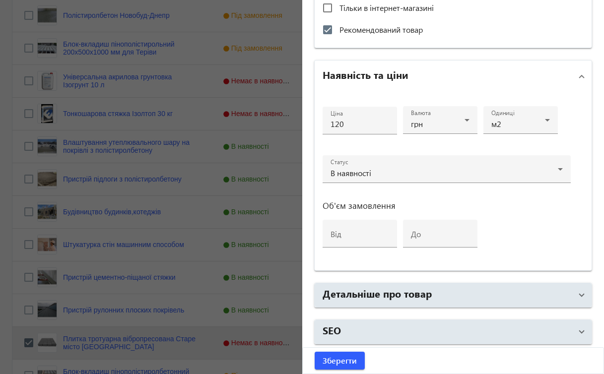
scroll to position [416, 0]
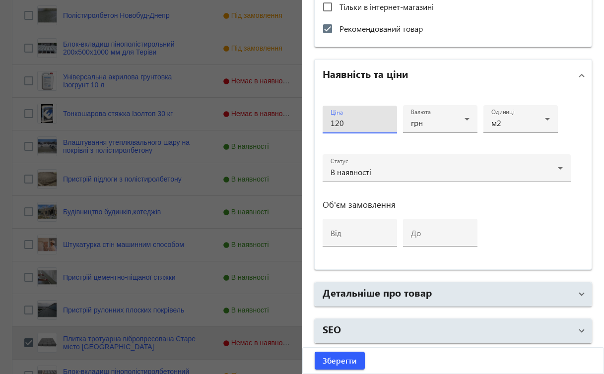
click at [358, 121] on input "120" at bounding box center [360, 123] width 59 height 10
type input "150"
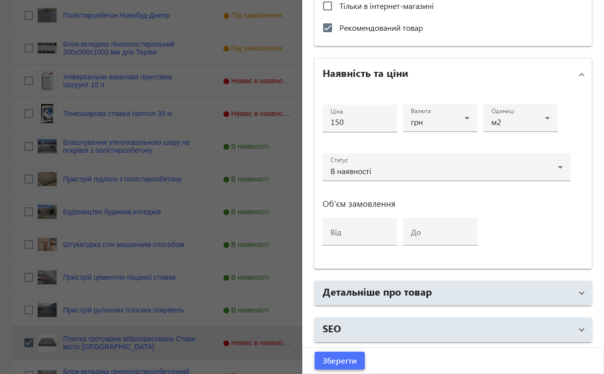
click at [340, 354] on span "submit" at bounding box center [340, 361] width 50 height 24
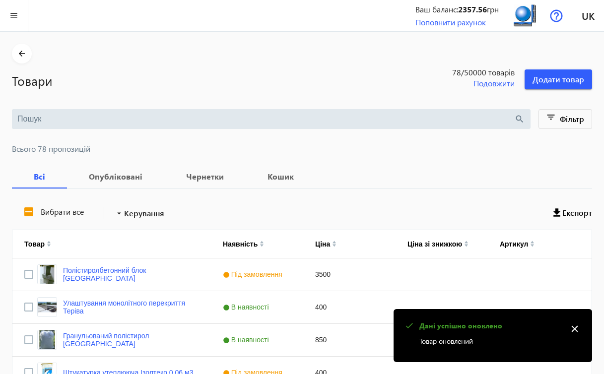
click at [577, 327] on mat-icon "close" at bounding box center [574, 329] width 15 height 15
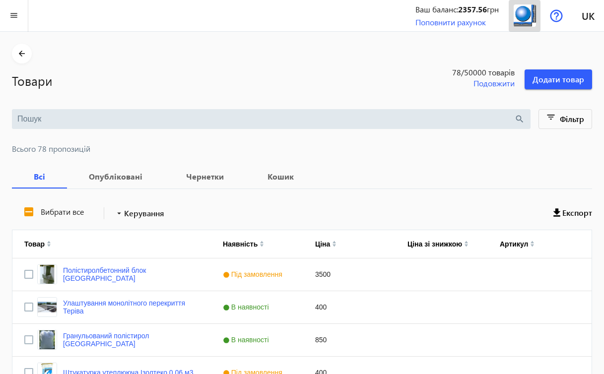
click at [515, 18] on img at bounding box center [525, 15] width 22 height 22
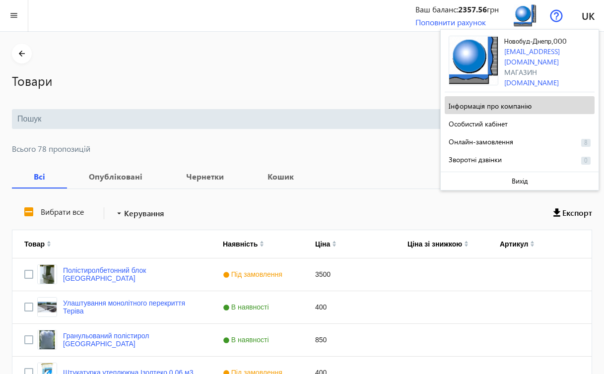
click at [485, 107] on span "Інформація про компанію" at bounding box center [490, 105] width 83 height 9
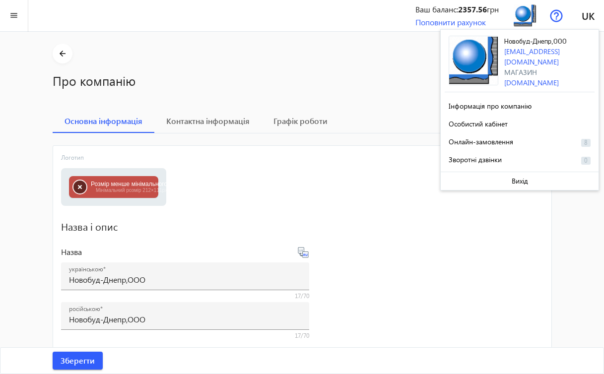
click at [80, 186] on button "button" at bounding box center [79, 187] width 13 height 13
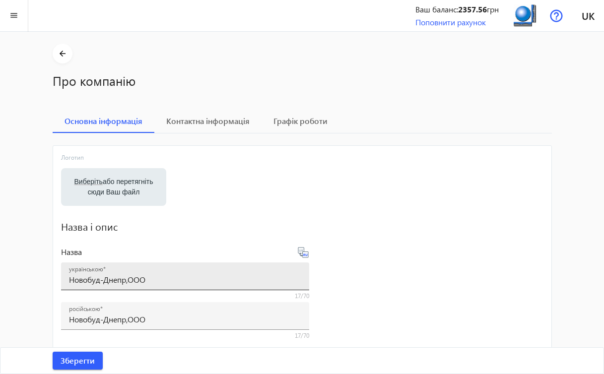
click at [153, 282] on input "Новобуд-Днепр,ООО" at bounding box center [185, 279] width 232 height 10
type input "Новобуд-Дніпро,ТОВ"
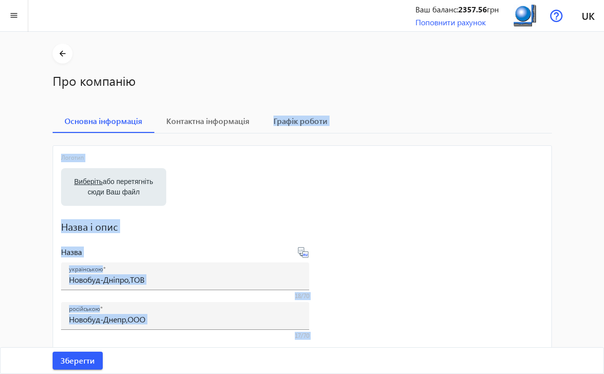
drag, startPoint x: 604, startPoint y: 126, endPoint x: 607, endPoint y: 214, distance: 88.4
click at [604, 214] on html "arrow_back home Домашня сторінка shopping_cart Замовлення keyboard_arrow_right …" at bounding box center [302, 354] width 604 height 709
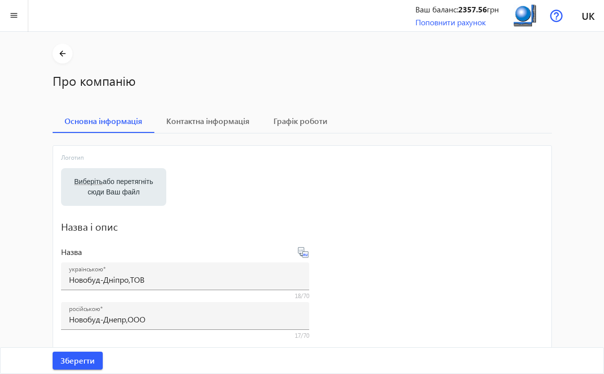
click at [583, 183] on mat-sidenav-container "arrow_back Про компанію Основна інформація Контактна інформація Графік роботи Л…" at bounding box center [302, 371] width 604 height 678
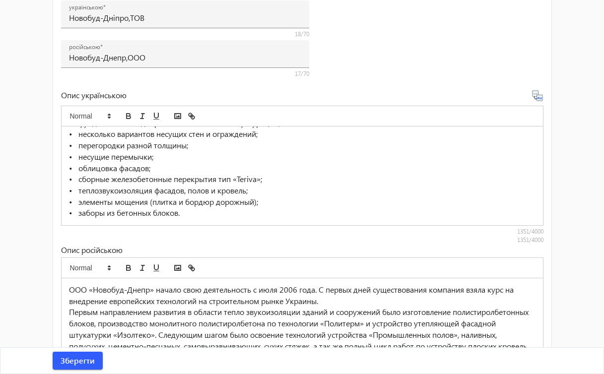
scroll to position [333, 0]
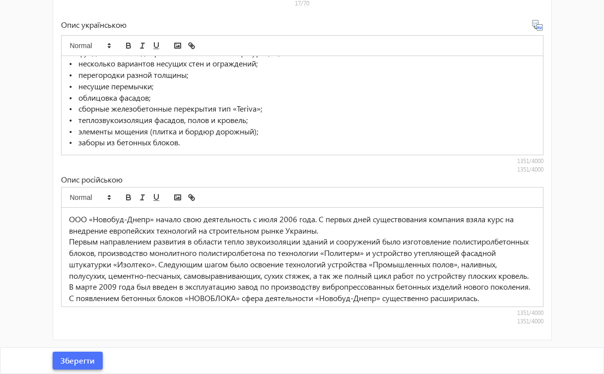
click at [93, 355] on span "submit" at bounding box center [78, 361] width 50 height 24
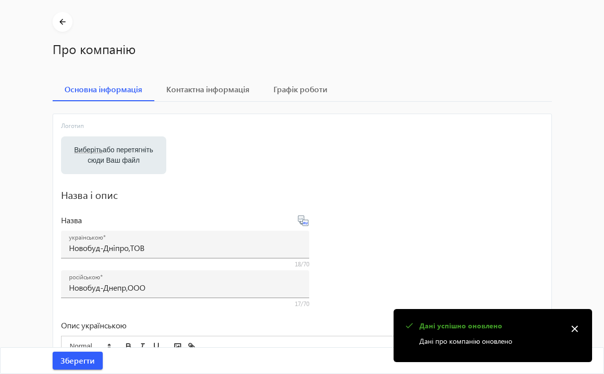
click at [575, 330] on mat-icon "close" at bounding box center [574, 329] width 15 height 15
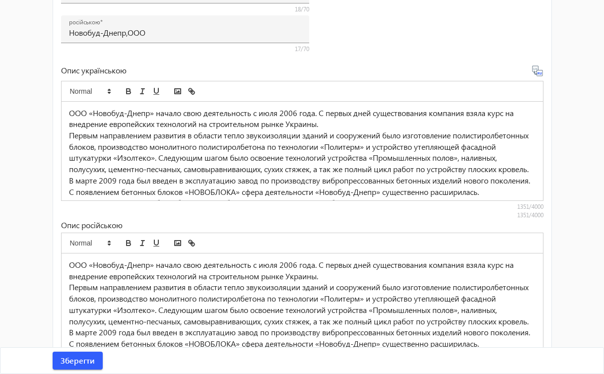
scroll to position [333, 0]
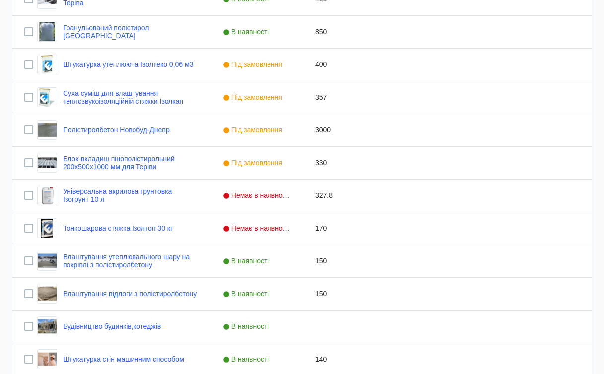
scroll to position [299, 0]
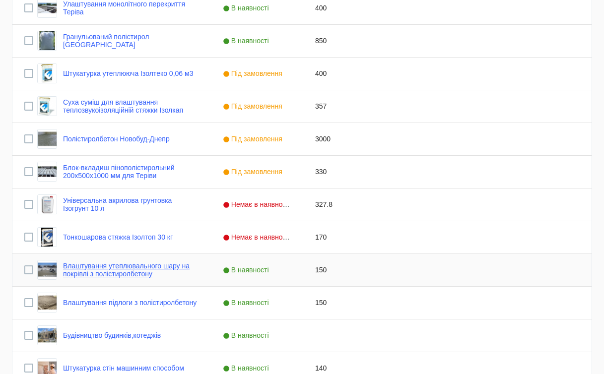
click at [158, 268] on link "Влаштування утеплювального шару на покрівлі з полістиролбетону" at bounding box center [131, 270] width 136 height 16
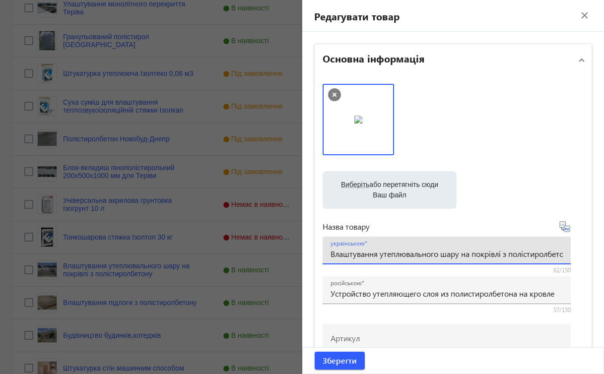
click at [470, 256] on input "Влаштування утеплювального шару на покрівлі з полістиролбетону" at bounding box center [447, 254] width 232 height 10
type input "Влаштування утеплювального шару покрівлі з полістиролбетону"
click at [351, 354] on span "submit" at bounding box center [340, 361] width 50 height 24
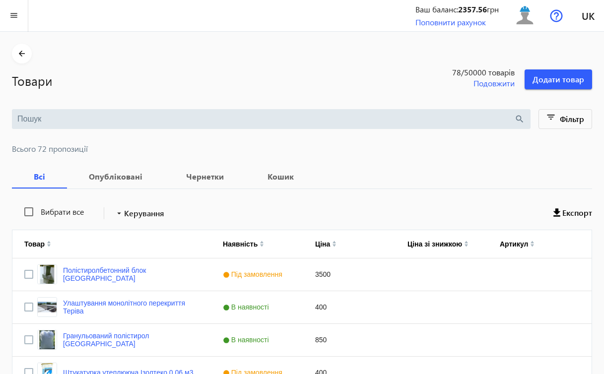
scroll to position [415, 0]
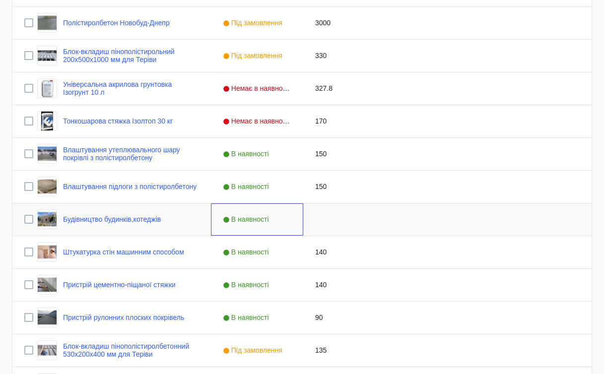
click at [241, 220] on span "В наявності" at bounding box center [247, 219] width 49 height 8
click at [294, 221] on span "Press SPACE to select this row." at bounding box center [293, 219] width 9 height 9
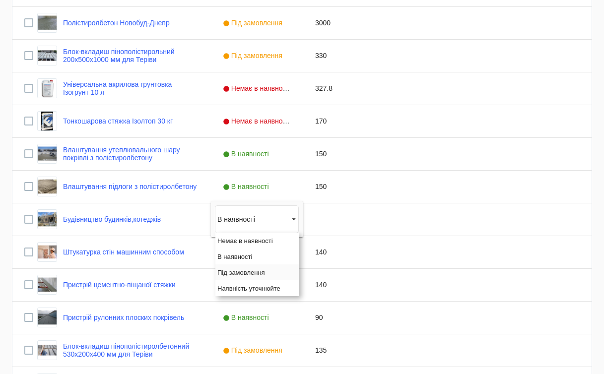
click at [251, 273] on span "Під замовлення" at bounding box center [241, 272] width 48 height 7
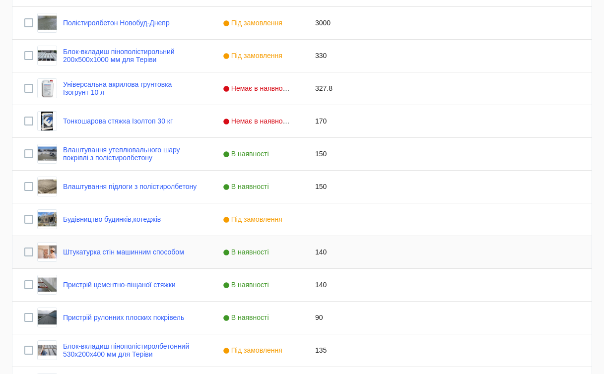
click at [167, 247] on div "Штукатурка стін машинним способом" at bounding box center [110, 252] width 147 height 20
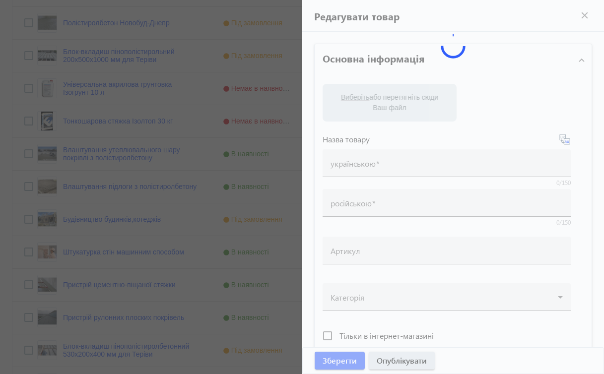
click at [167, 247] on div at bounding box center [302, 187] width 604 height 374
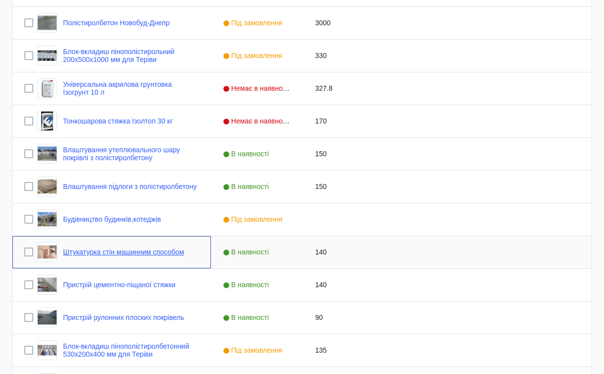
click at [167, 253] on link "Штукатурка стін машинним способом" at bounding box center [123, 252] width 121 height 8
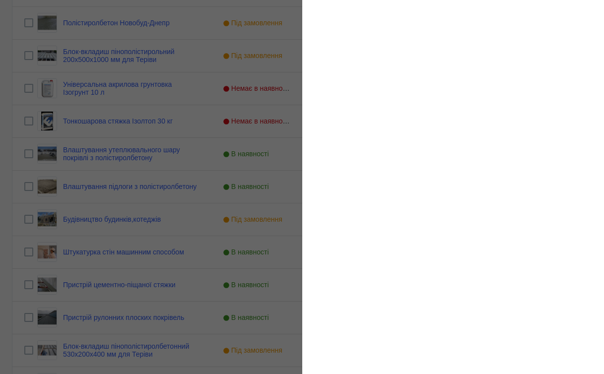
click at [111, 249] on div at bounding box center [302, 187] width 604 height 374
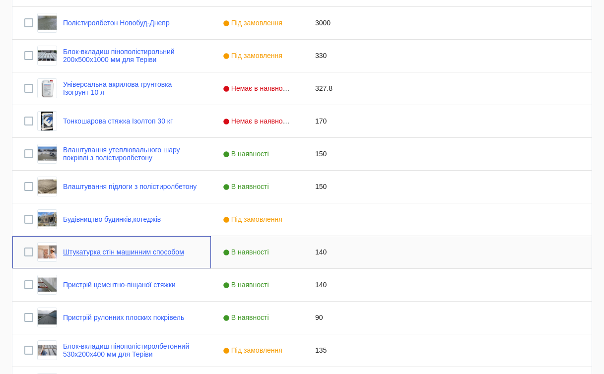
click at [86, 252] on link "Штукатурка стін машинним способом" at bounding box center [123, 252] width 121 height 8
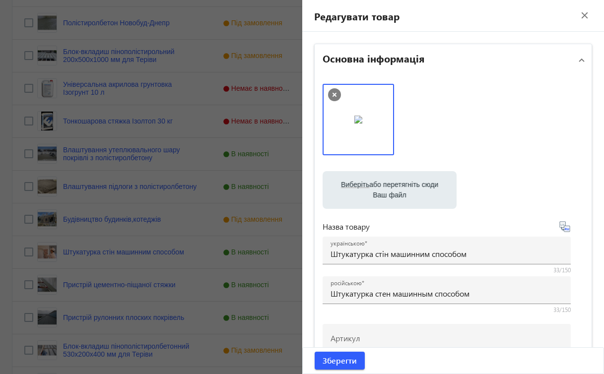
click at [584, 18] on mat-icon "close" at bounding box center [584, 15] width 15 height 15
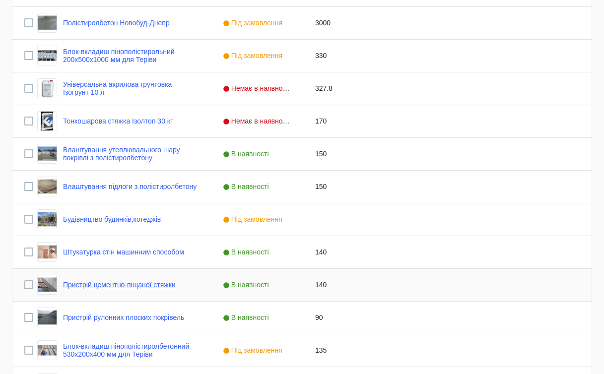
click at [176, 286] on link "Пристрій цементно-піщаної стяжки" at bounding box center [119, 285] width 113 height 8
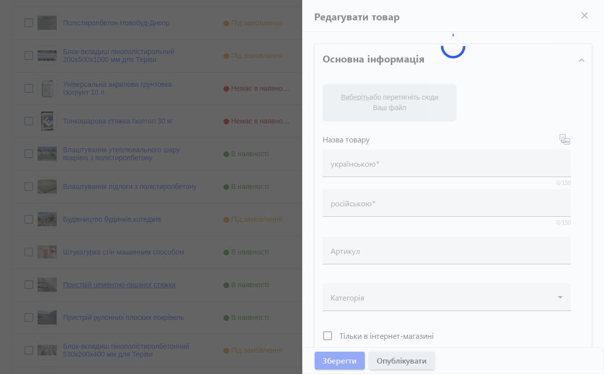
click at [176, 286] on div at bounding box center [302, 187] width 604 height 374
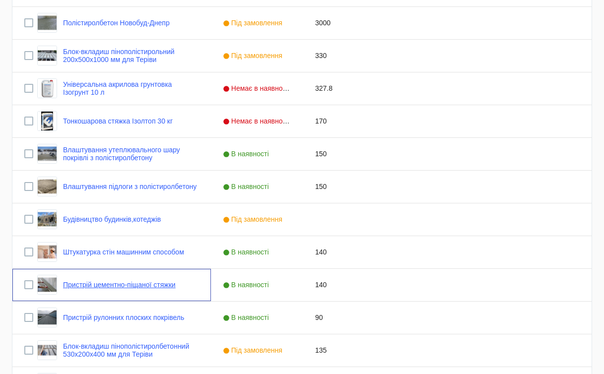
click at [176, 286] on link "Пристрій цементно-піщаної стяжки" at bounding box center [119, 285] width 113 height 8
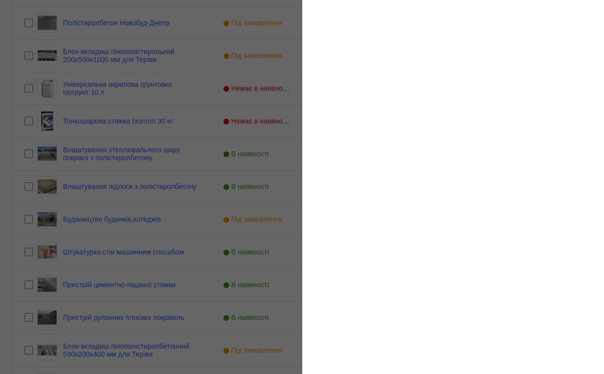
click at [110, 288] on div at bounding box center [302, 187] width 604 height 374
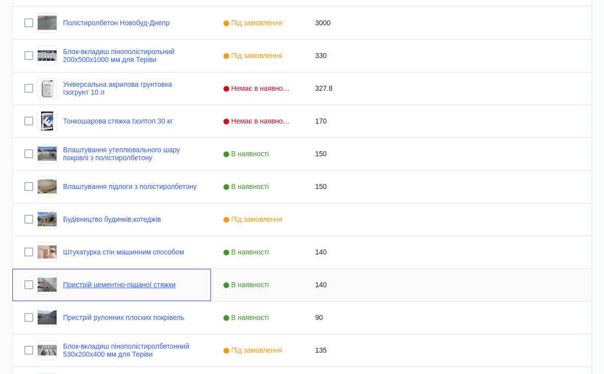
click at [84, 283] on link "Пристрій цементно-піщаної стяжки" at bounding box center [119, 285] width 113 height 8
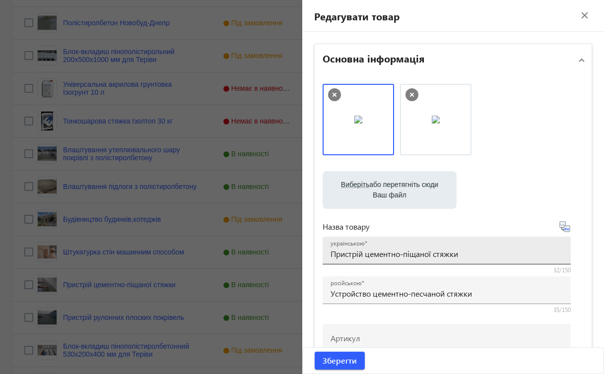
click at [361, 254] on input "Пристрій цементно-піщаної стяжки" at bounding box center [447, 254] width 232 height 10
type input "Влаштування цементно-піщаної стяжки"
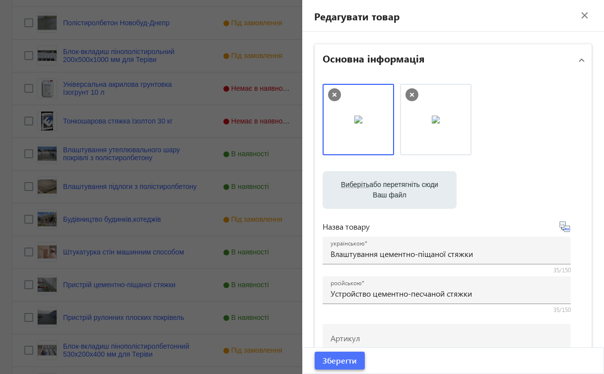
click at [324, 355] on span "Зберегти" at bounding box center [340, 360] width 34 height 11
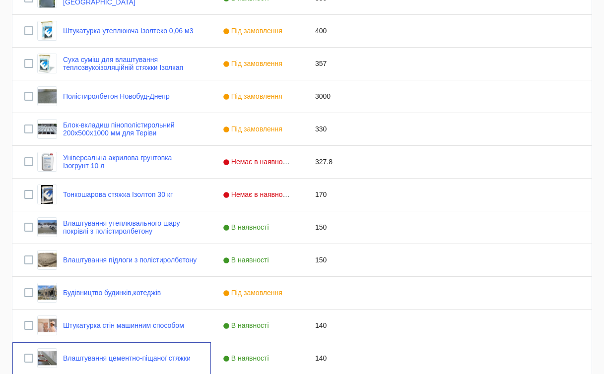
scroll to position [333, 0]
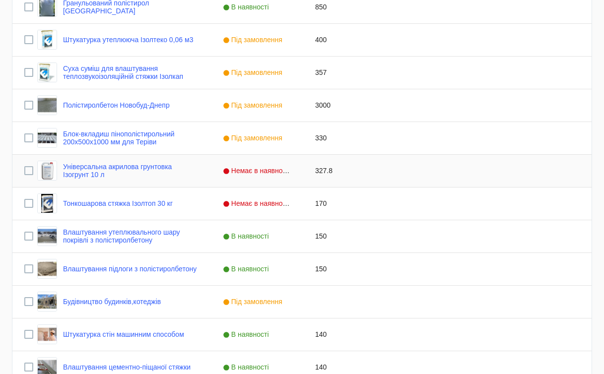
click at [255, 169] on span "Немає в наявності" at bounding box center [258, 171] width 70 height 8
click at [293, 170] on span "Press SPACE to select this row." at bounding box center [293, 170] width 9 height 9
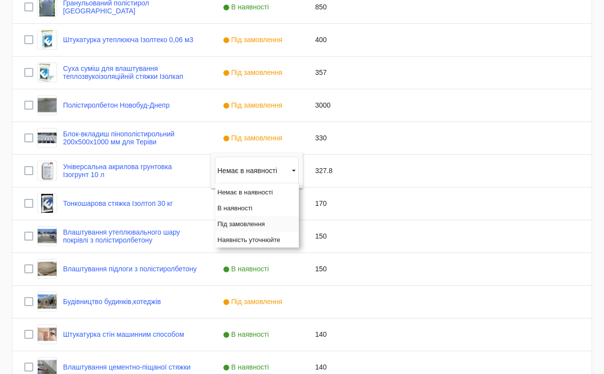
click at [243, 222] on span "Під замовлення" at bounding box center [241, 223] width 48 height 7
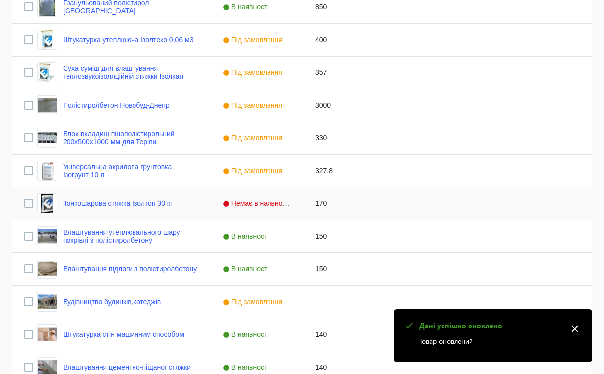
click at [285, 206] on span "Немає в наявності" at bounding box center [258, 204] width 70 height 8
click at [294, 203] on span "Press SPACE to select this row." at bounding box center [293, 203] width 9 height 9
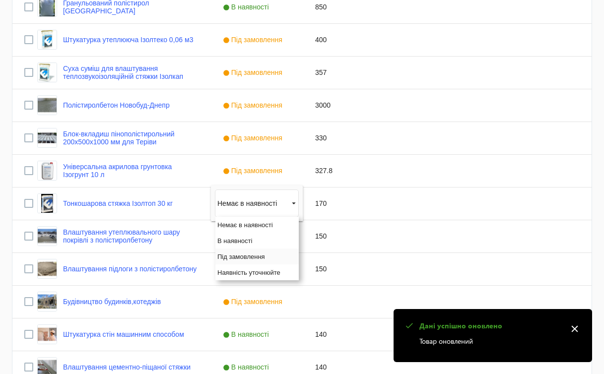
click at [256, 256] on span "Під замовлення" at bounding box center [241, 256] width 48 height 7
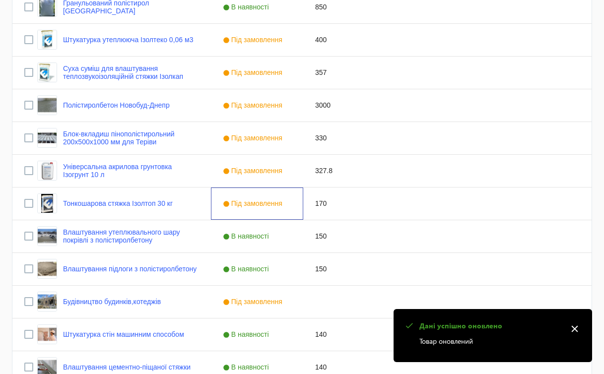
click at [576, 328] on mat-icon "close" at bounding box center [574, 329] width 15 height 15
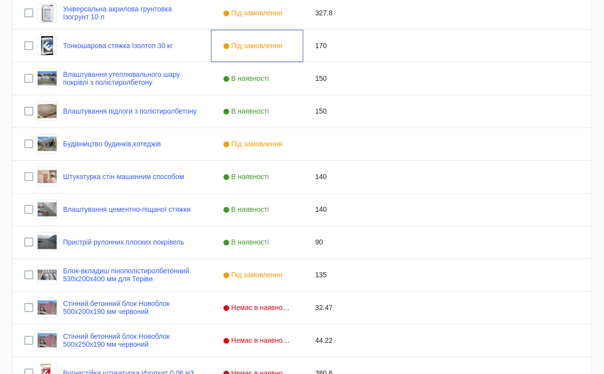
scroll to position [489, 0]
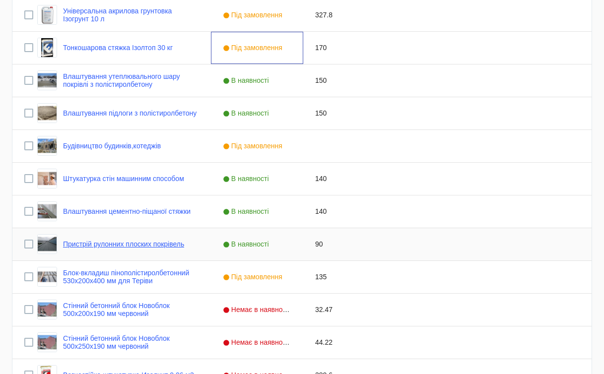
click at [157, 246] on link "Пристрій рулонних плоских покрівель" at bounding box center [123, 244] width 121 height 8
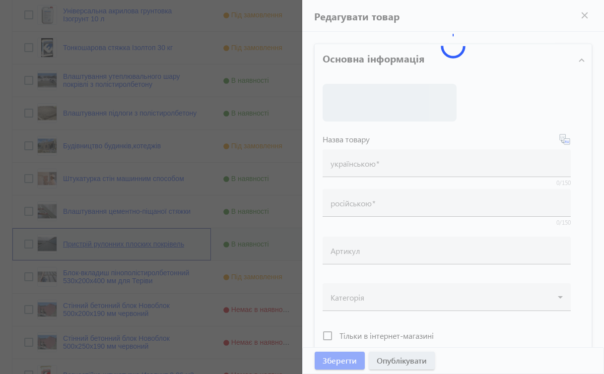
type input "Пристрій рулонних плоских покрівель"
type input "Устройство рулонных плоских кровель"
type input "90"
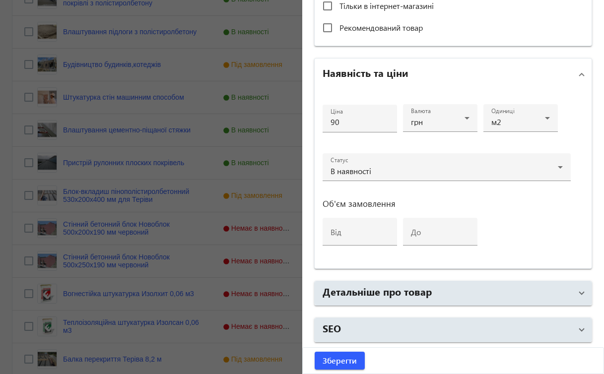
scroll to position [0, 0]
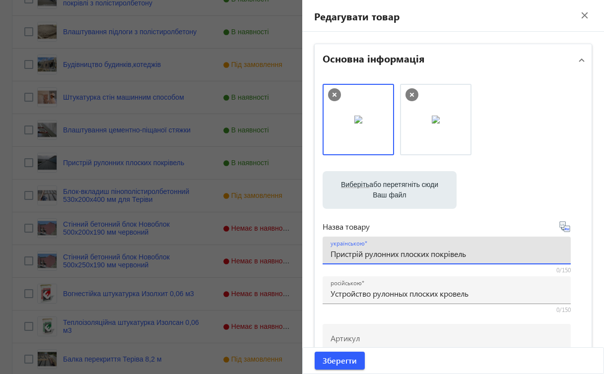
click at [362, 253] on input "Пристрій рулонних плоских покрівель" at bounding box center [447, 254] width 232 height 10
type input "Влаштування рулонних плоских покрівель"
click at [339, 354] on span "submit" at bounding box center [340, 361] width 50 height 24
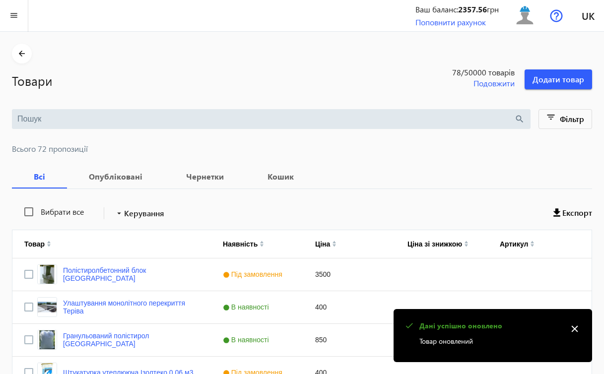
click at [576, 329] on mat-icon "close" at bounding box center [574, 329] width 15 height 15
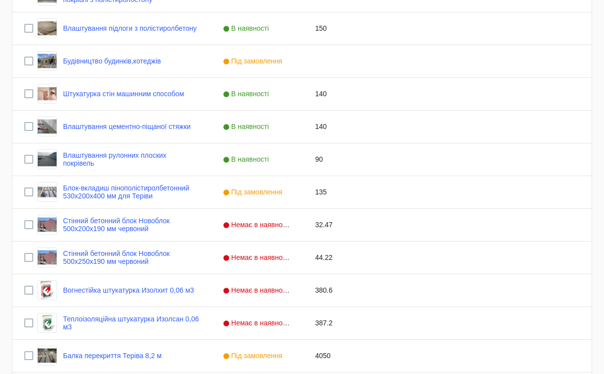
scroll to position [576, 0]
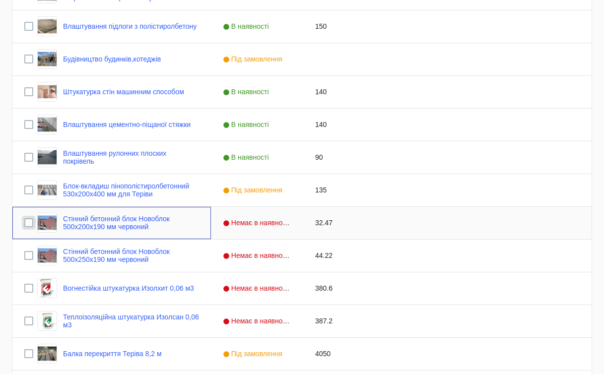
click at [29, 222] on input "Press Space to toggle row selection (unchecked)" at bounding box center [28, 222] width 9 height 9
checkbox input "true"
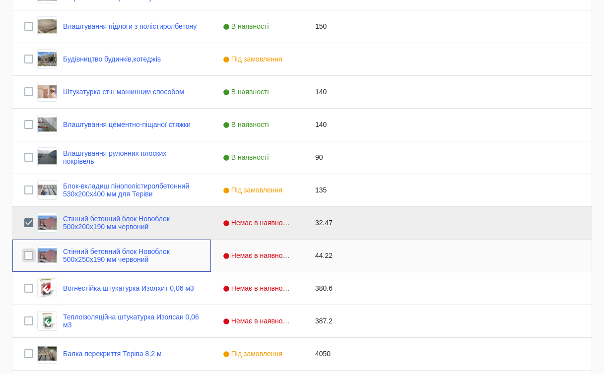
click at [29, 254] on input "Press Space to toggle row selection (unchecked)" at bounding box center [28, 255] width 9 height 9
checkbox input "true"
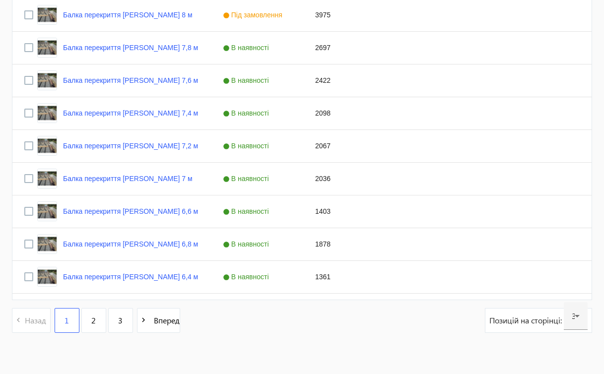
scroll to position [941, 0]
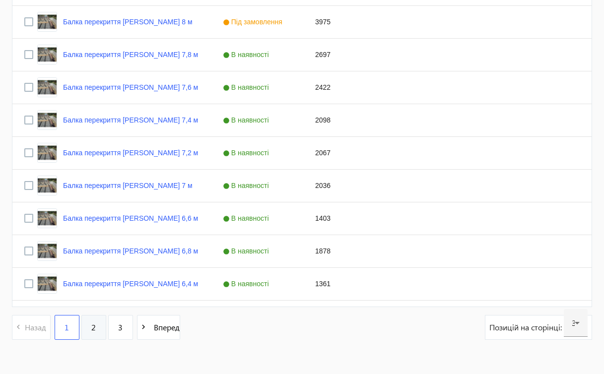
click at [96, 330] on span "2" at bounding box center [93, 327] width 4 height 11
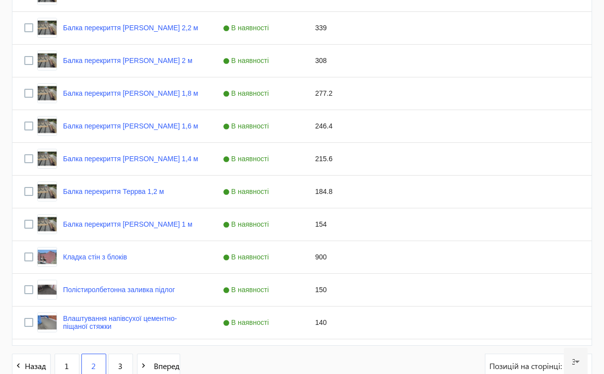
scroll to position [918, 0]
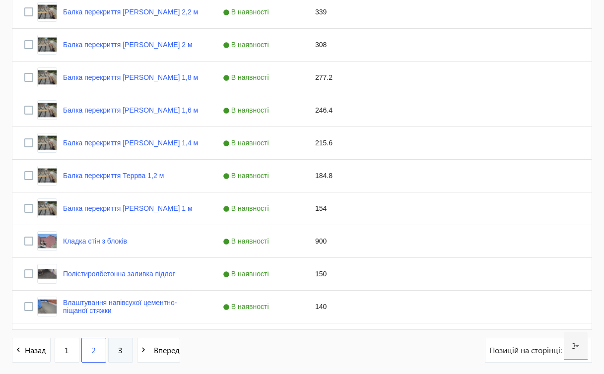
click at [119, 349] on span "3" at bounding box center [120, 350] width 4 height 11
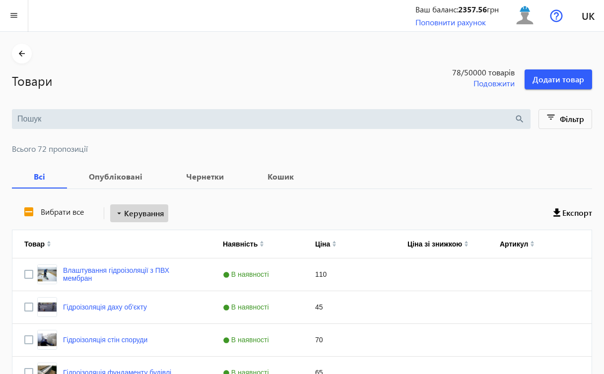
click at [157, 211] on span "Керування" at bounding box center [144, 213] width 40 height 12
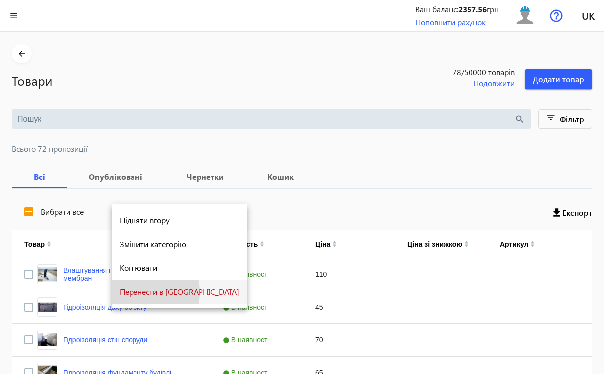
click at [140, 292] on span "Перенести в [GEOGRAPHIC_DATA]" at bounding box center [180, 292] width 120 height 8
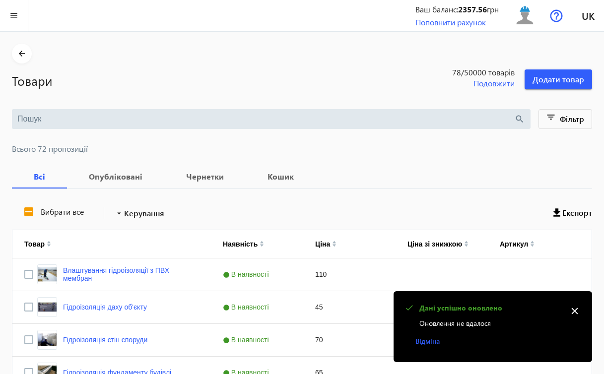
click at [574, 312] on mat-icon "close" at bounding box center [574, 311] width 15 height 15
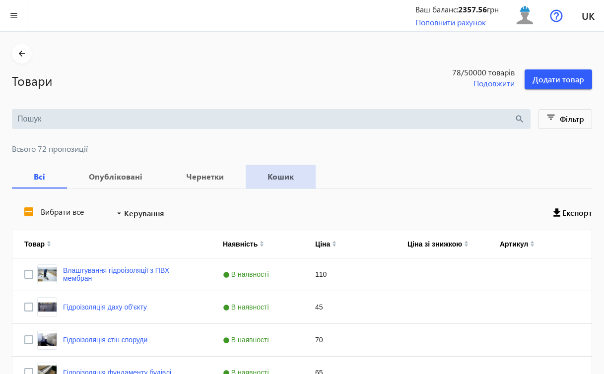
click at [282, 176] on b "Кошик" at bounding box center [281, 177] width 46 height 8
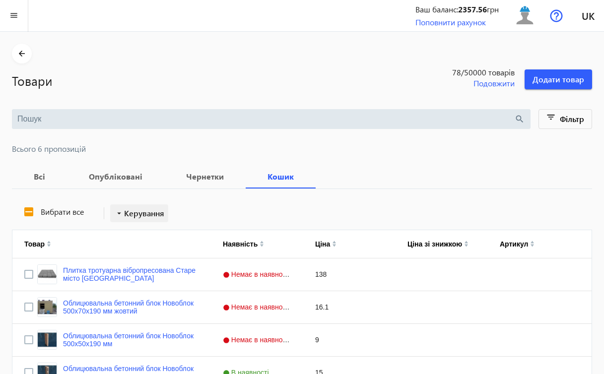
click at [155, 215] on span "Керування" at bounding box center [144, 213] width 40 height 12
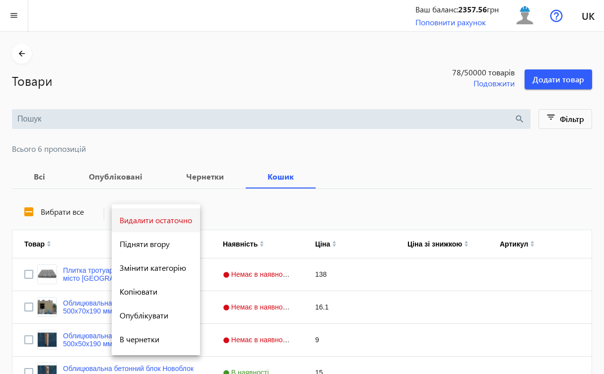
click at [155, 219] on span "Видалити остаточно" at bounding box center [156, 220] width 72 height 8
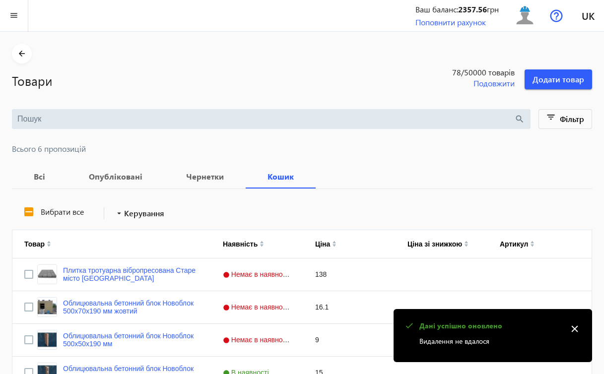
click at [575, 331] on mat-icon "close" at bounding box center [574, 329] width 15 height 15
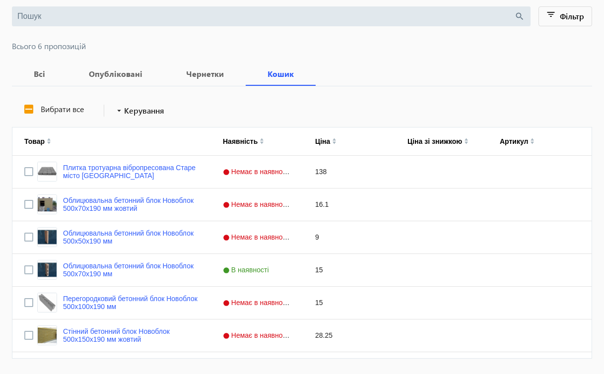
scroll to position [133, 0]
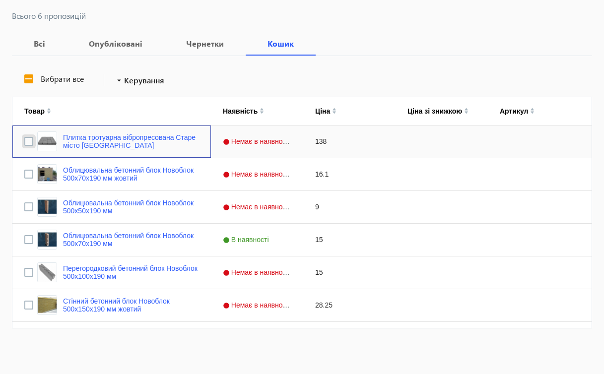
click at [33, 141] on input "Press Space to toggle row selection (unchecked)" at bounding box center [28, 141] width 9 height 9
checkbox input "true"
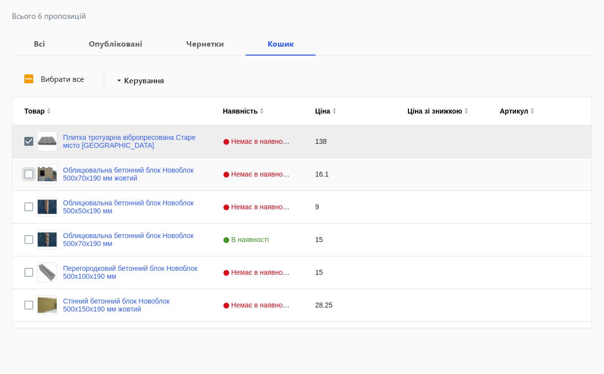
click at [26, 175] on input "Press Space to toggle row selection (unchecked)" at bounding box center [28, 174] width 9 height 9
checkbox input "true"
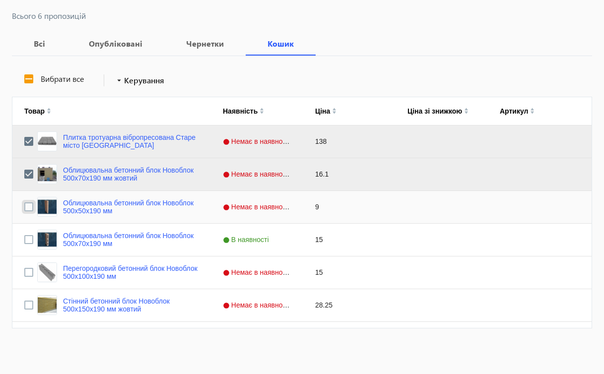
click at [30, 208] on input "Press Space to toggle row selection (unchecked)" at bounding box center [28, 207] width 9 height 9
checkbox input "true"
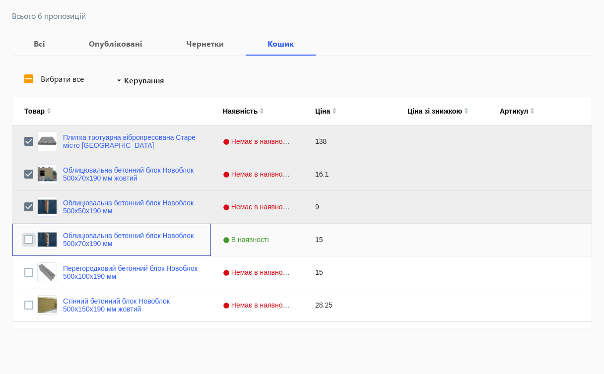
click at [28, 237] on input "Press Space to toggle row selection (unchecked)" at bounding box center [28, 239] width 9 height 9
checkbox input "true"
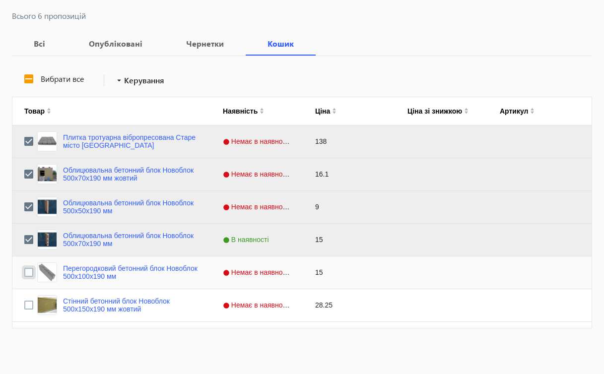
click at [27, 272] on input "Press Space to toggle row selection (unchecked)" at bounding box center [28, 272] width 9 height 9
checkbox input "true"
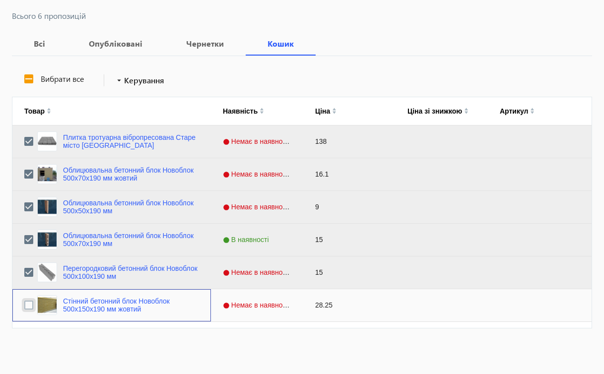
click at [27, 309] on input "Press Space to toggle row selection (unchecked)" at bounding box center [28, 305] width 9 height 9
checkbox input "true"
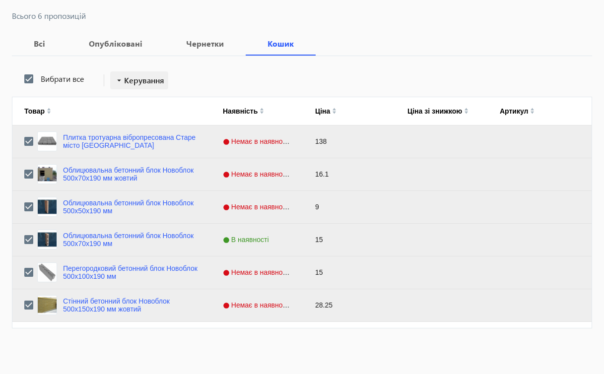
click at [162, 77] on span "Керування" at bounding box center [144, 80] width 40 height 12
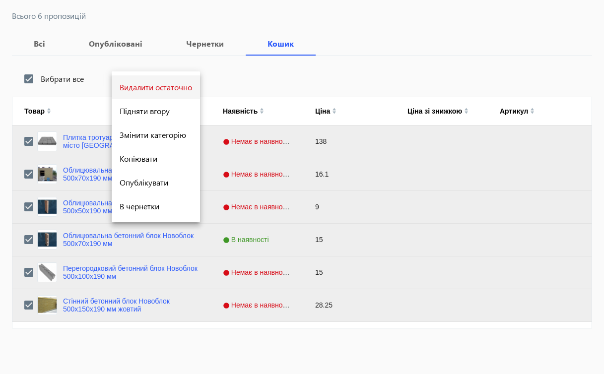
click at [157, 87] on span "Видалити остаточно" at bounding box center [156, 87] width 72 height 8
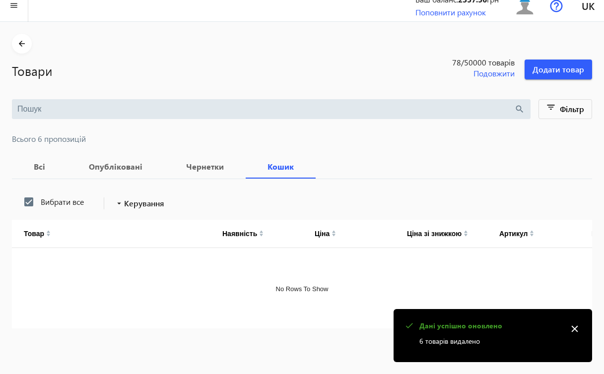
scroll to position [0, 0]
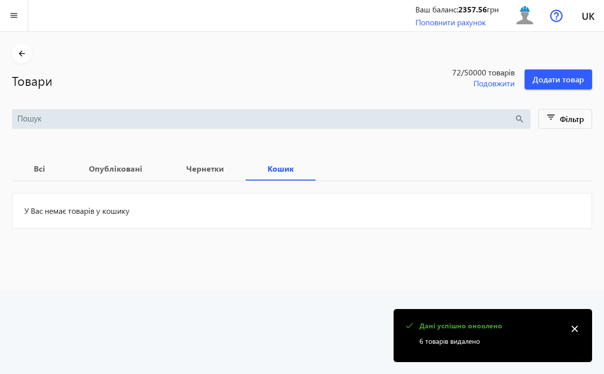
click at [576, 328] on mat-icon "close" at bounding box center [574, 329] width 15 height 15
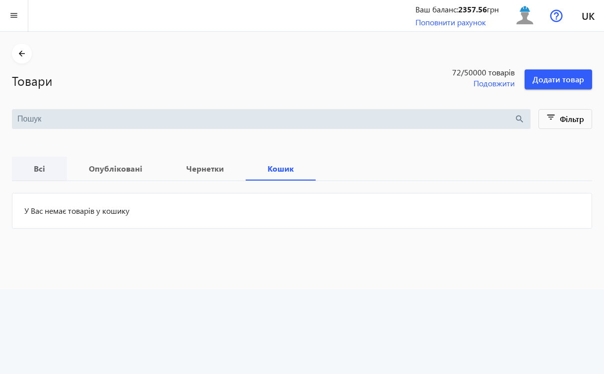
click at [34, 168] on b "Всі" at bounding box center [39, 169] width 31 height 8
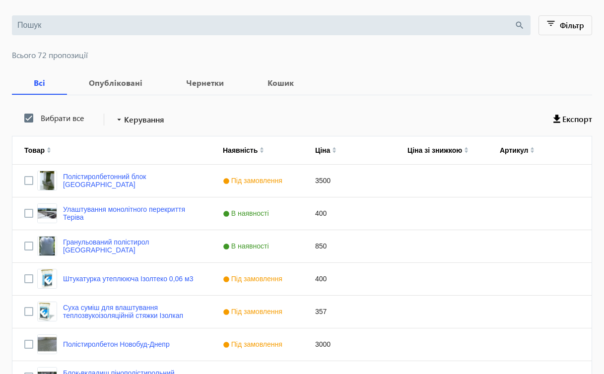
scroll to position [90, 0]
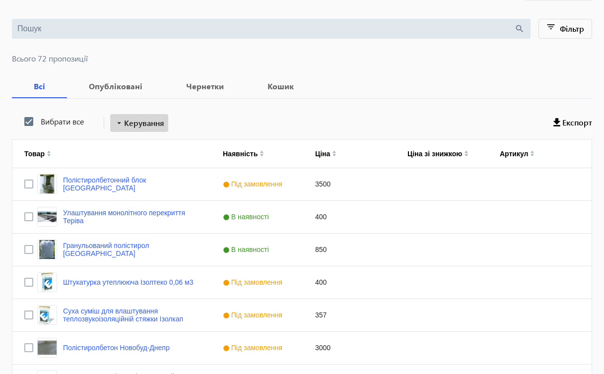
click at [154, 123] on span "Керування" at bounding box center [144, 123] width 40 height 12
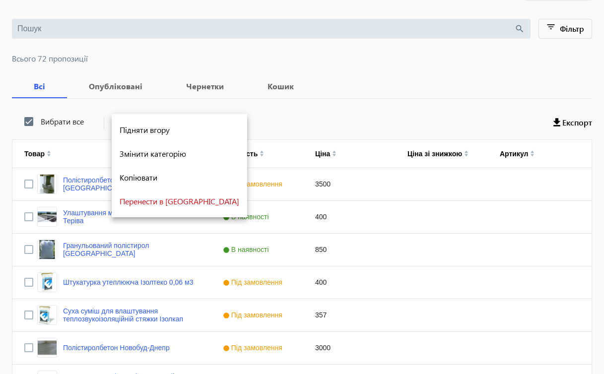
click at [272, 85] on div at bounding box center [302, 187] width 604 height 374
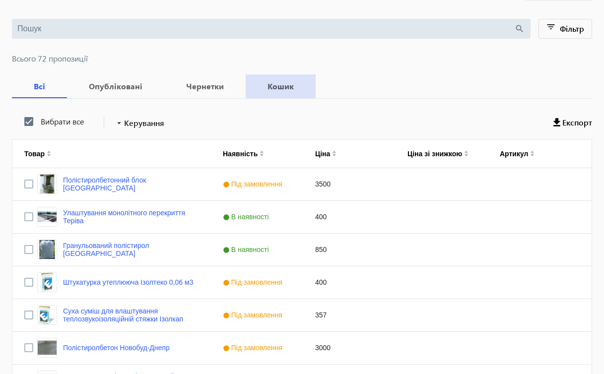
click at [272, 85] on b "Кошик" at bounding box center [281, 86] width 46 height 8
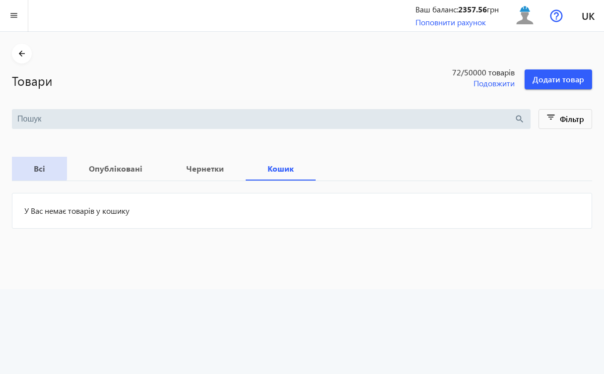
click at [37, 168] on b "Всі" at bounding box center [39, 169] width 31 height 8
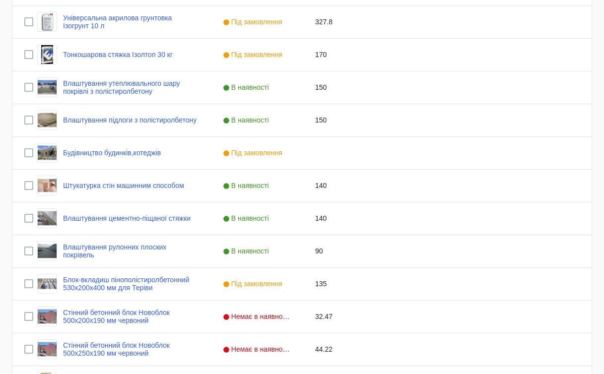
scroll to position [620, 0]
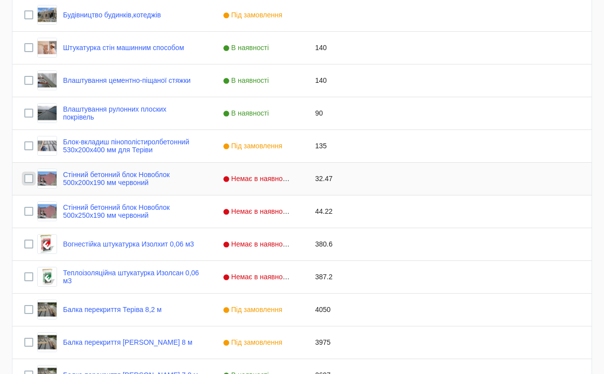
click at [29, 178] on input "Press Space to toggle row selection (unchecked)" at bounding box center [28, 178] width 9 height 9
checkbox input "true"
checkbox input "false"
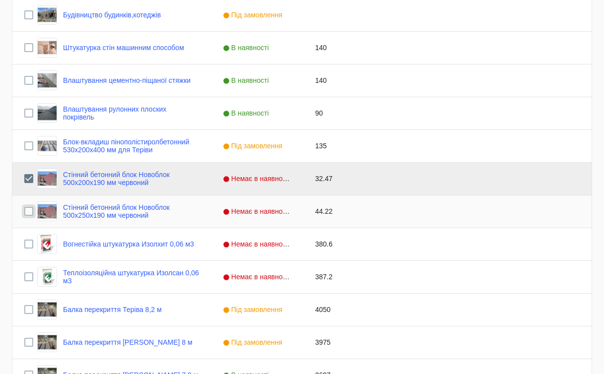
click at [28, 212] on input "Press Space to toggle row selection (unchecked)" at bounding box center [28, 211] width 9 height 9
checkbox input "true"
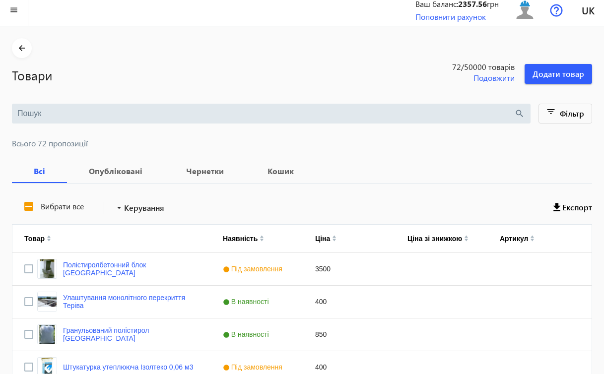
scroll to position [3, 0]
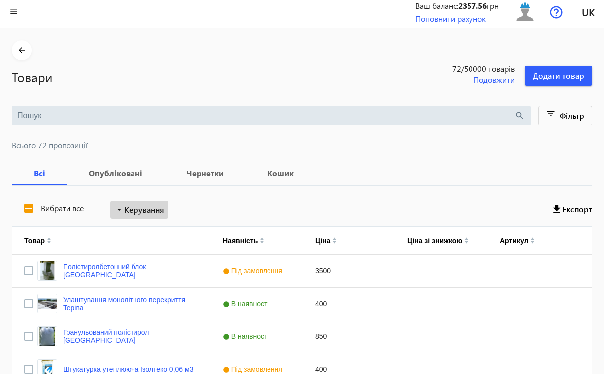
click at [155, 209] on span "Керування" at bounding box center [144, 210] width 40 height 12
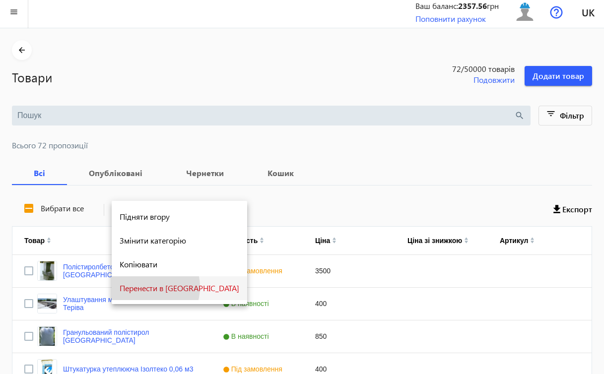
click at [142, 287] on span "Перенести в [GEOGRAPHIC_DATA]" at bounding box center [180, 288] width 120 height 8
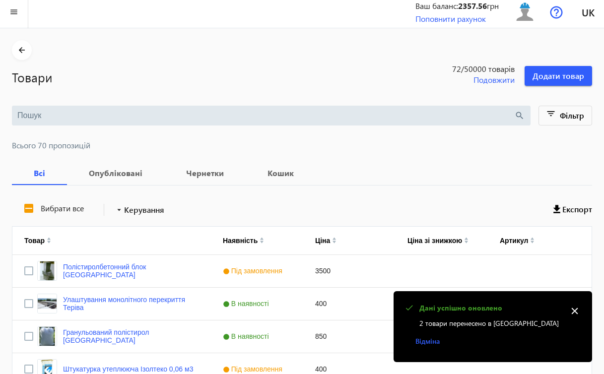
click at [575, 310] on mat-icon "close" at bounding box center [574, 311] width 15 height 15
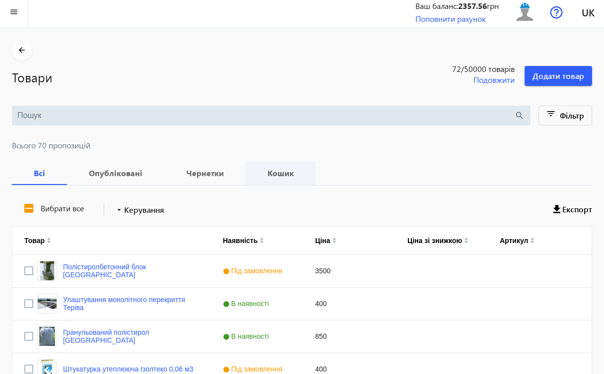
click at [277, 172] on b "Кошик" at bounding box center [281, 173] width 46 height 8
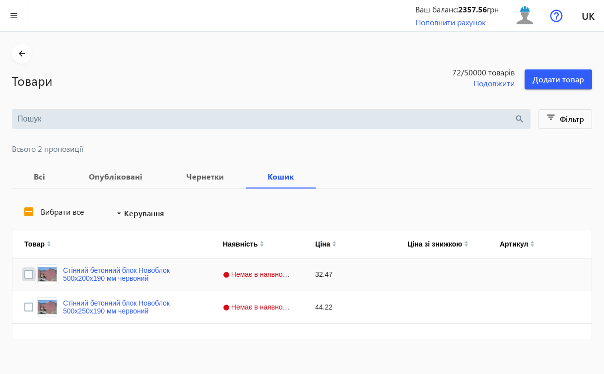
click at [30, 277] on input "Press Space to toggle row selection (unchecked)" at bounding box center [28, 274] width 9 height 9
checkbox input "true"
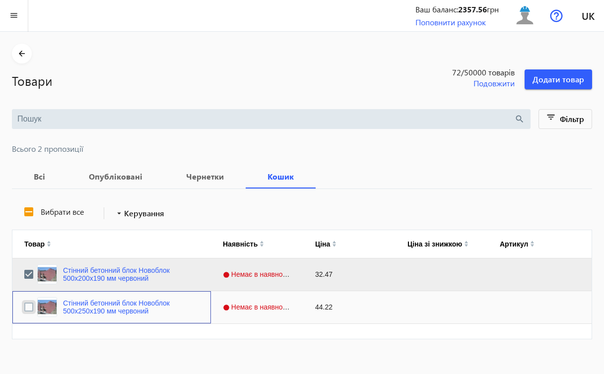
click at [28, 306] on input "Press Space to toggle row selection (unchecked)" at bounding box center [28, 307] width 9 height 9
checkbox input "true"
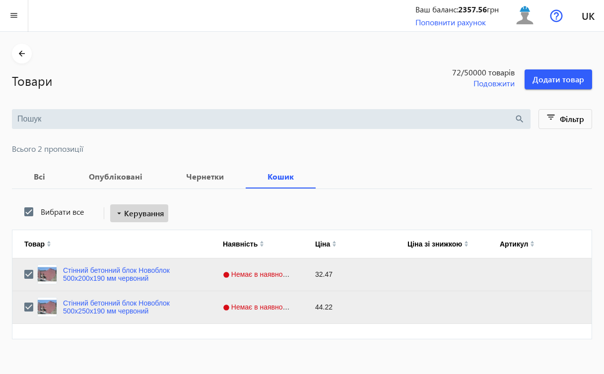
click at [164, 218] on span "Керування" at bounding box center [144, 213] width 40 height 12
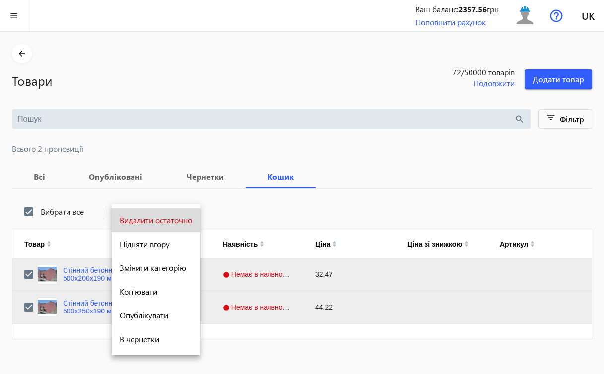
click at [165, 219] on span "Видалити остаточно" at bounding box center [156, 220] width 72 height 8
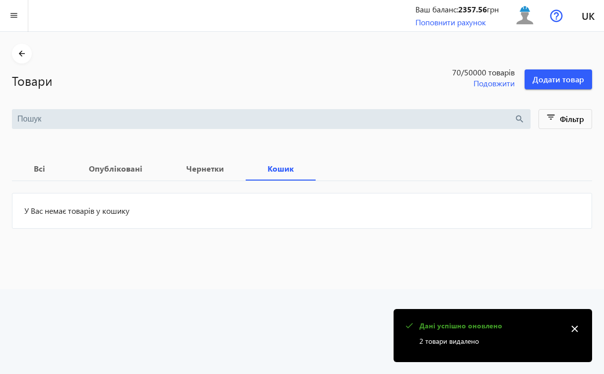
click at [573, 331] on mat-icon "close" at bounding box center [574, 329] width 15 height 15
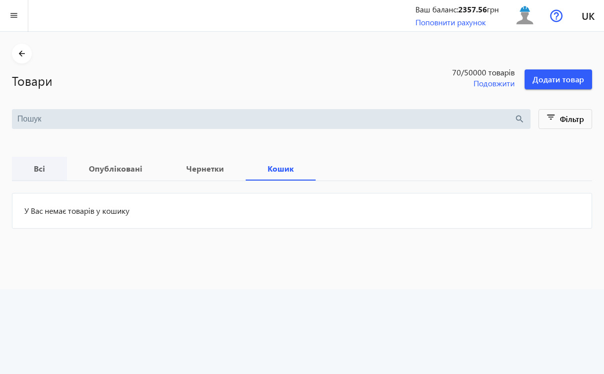
click at [36, 170] on b "Всі" at bounding box center [39, 169] width 31 height 8
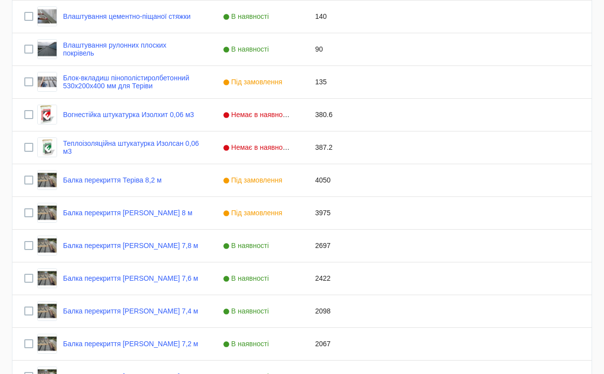
scroll to position [682, 0]
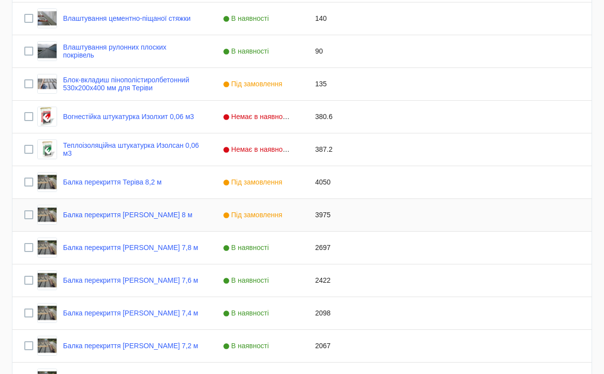
click at [178, 217] on div "Балка перекриття [PERSON_NAME] 8 м" at bounding box center [111, 215] width 199 height 32
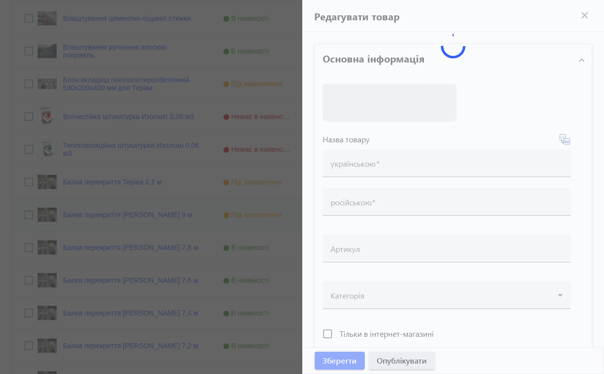
click at [178, 217] on mat-sidenav-container "arrow_back Товари 70 /50000 товарів Подовжити Додати товар search filter_list Ф…" at bounding box center [302, 2] width 604 height 1304
type input "Балка перекриття [PERSON_NAME] 8 м"
type input "Балка перекрытия Террива 8 м"
type input "3975"
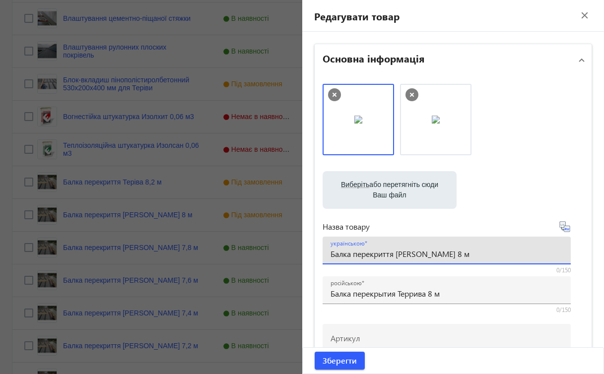
click at [411, 254] on input "Балка перекриття [PERSON_NAME] 8 м" at bounding box center [447, 254] width 232 height 10
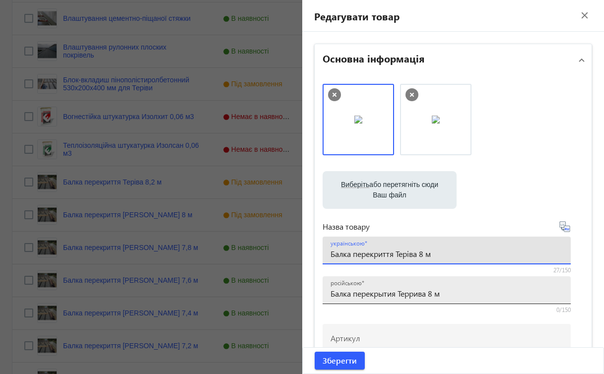
type input "Балка перекриття Теріва 8 м"
click at [412, 295] on input "Балка перекрытия Террива 8 м" at bounding box center [447, 293] width 232 height 10
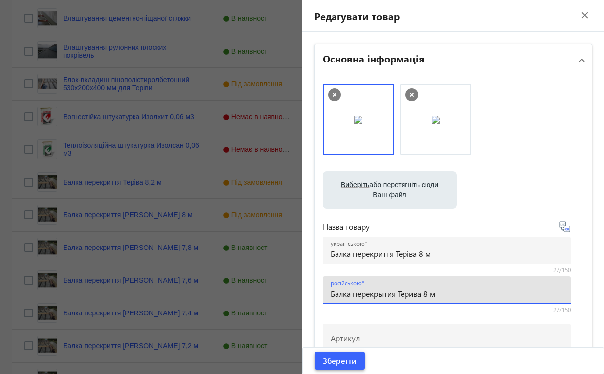
type input "Балка перекрытия Терива 8 м"
click at [332, 364] on span "Зберегти" at bounding box center [340, 360] width 34 height 11
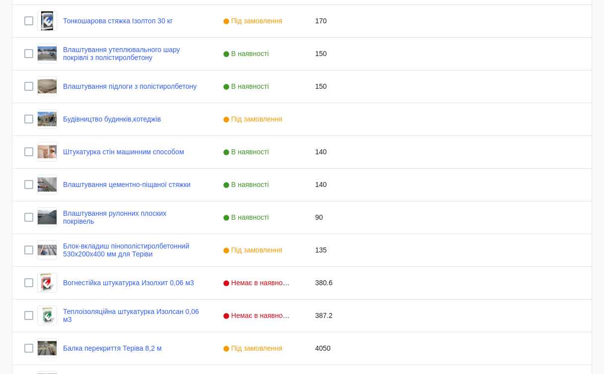
scroll to position [765, 0]
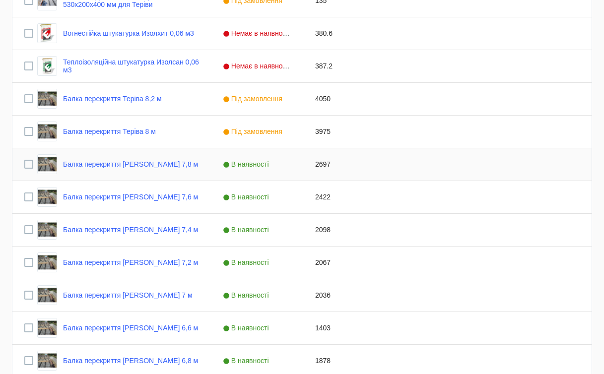
click at [160, 170] on div "Балка перекриття [PERSON_NAME] 7,8 м" at bounding box center [117, 164] width 161 height 20
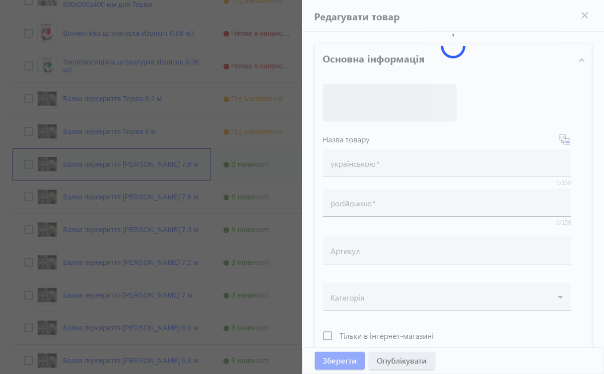
type input "Балка перекриття [PERSON_NAME] 7,8 м"
type input "Балка перекрытия Террива 7,8 м"
type input "2697"
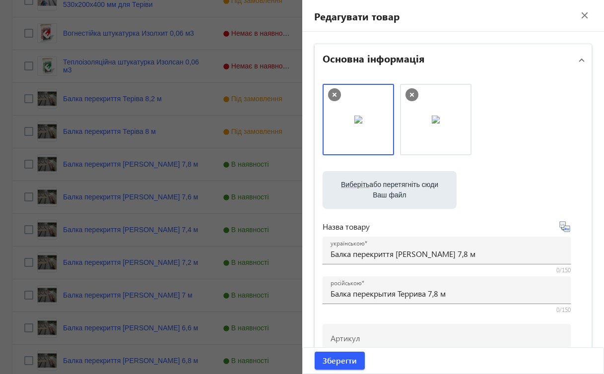
click at [578, 17] on mat-icon "close" at bounding box center [584, 15] width 15 height 15
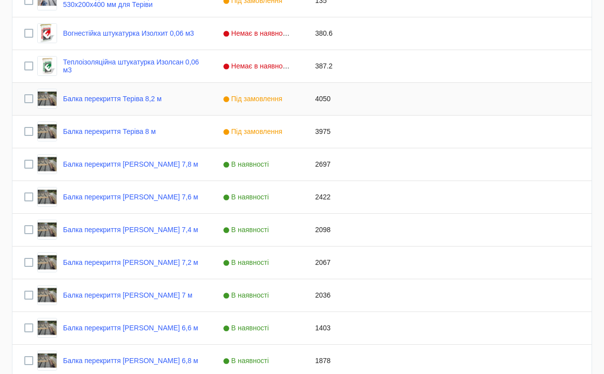
click at [167, 102] on div "Балка перекриття Теріва 8,2 м" at bounding box center [111, 99] width 199 height 32
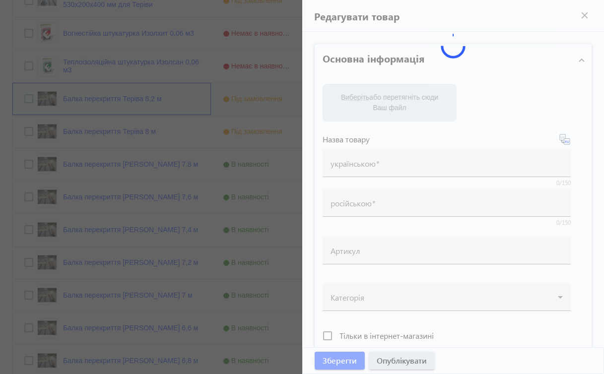
type input "Балка перекриття Теріва 8,2 м"
type input "Балка перекрытия Терива 8,2 м"
type input "4050"
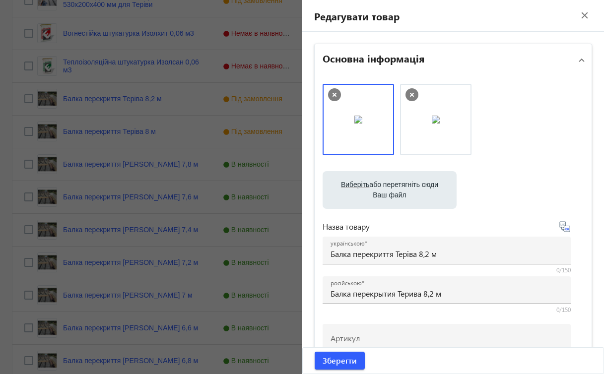
click at [356, 191] on label "Виберіть або перетягніть сюди Ваш файл" at bounding box center [390, 190] width 118 height 28
click at [356, 191] on input "Виберіть або перетягніть сюди Ваш файл" at bounding box center [390, 191] width 118 height 12
type input "C:\fakepath\зображення_viber_2025-08-19_[PHONE_NUMBER].jpg"
click at [345, 362] on span "Зберегти" at bounding box center [340, 360] width 34 height 11
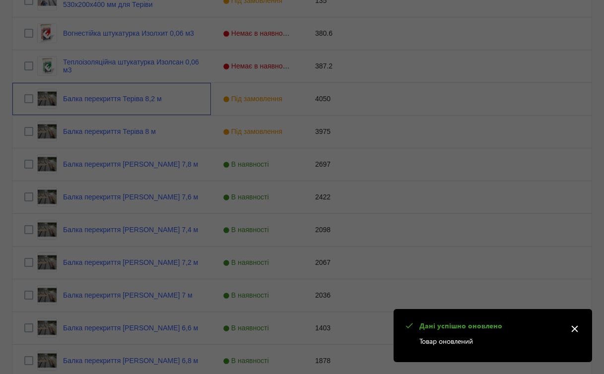
scroll to position [0, 0]
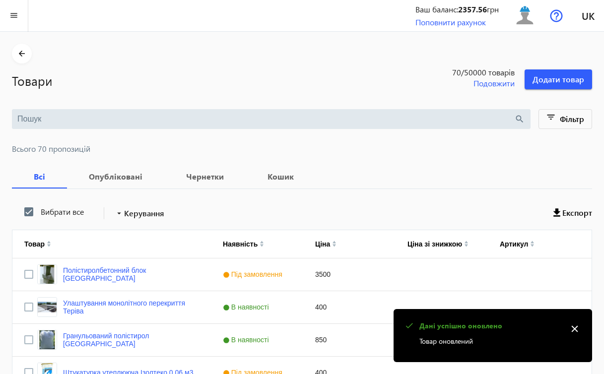
click at [575, 330] on mat-icon "close" at bounding box center [574, 329] width 15 height 15
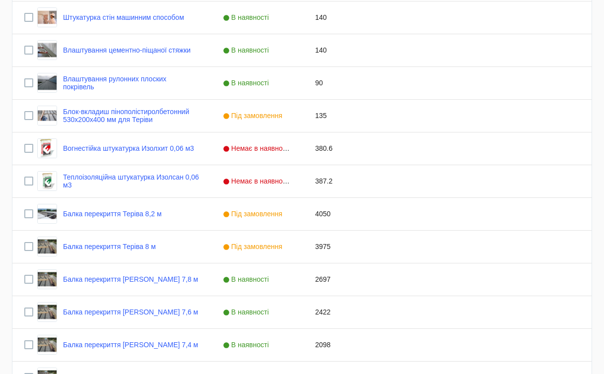
scroll to position [657, 0]
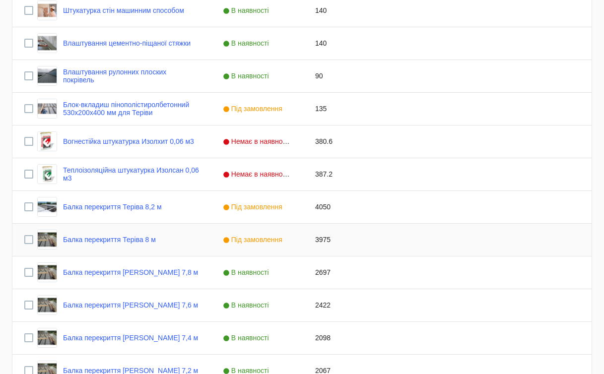
click at [279, 243] on span "Під замовлення" at bounding box center [254, 240] width 62 height 8
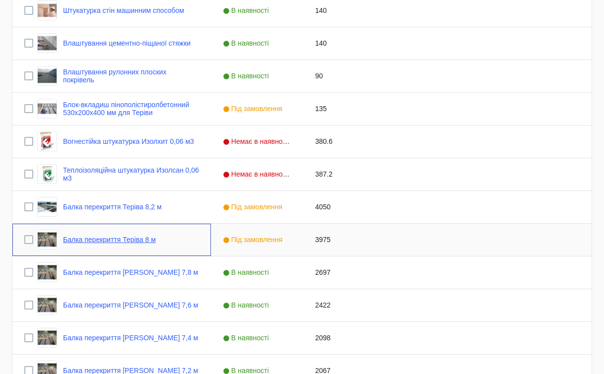
click at [151, 241] on link "Балка перекриття Теріва 8 м" at bounding box center [109, 240] width 93 height 8
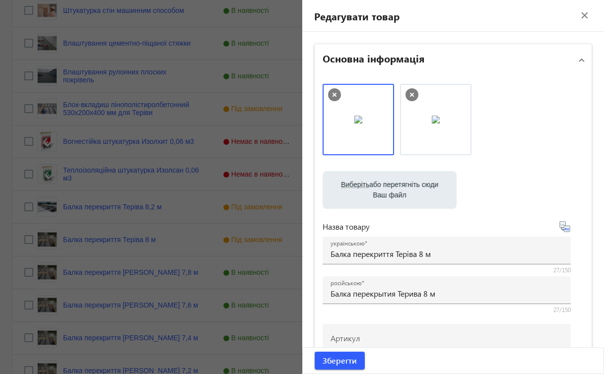
click at [347, 189] on label "Виберіть або перетягніть сюди Ваш файл" at bounding box center [390, 190] width 118 height 28
click at [347, 189] on input "Виберіть або перетягніть сюди Ваш файл" at bounding box center [390, 191] width 118 height 12
type input "C:\fakepath\зображення_viber_2025-08-19_[PHONE_NUMBER].jpg"
click at [342, 362] on span "Зберегти" at bounding box center [340, 360] width 34 height 11
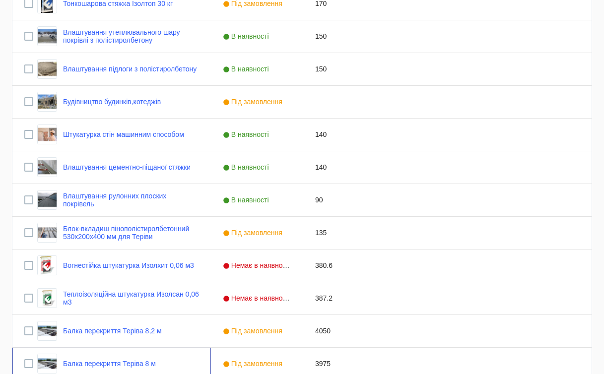
scroll to position [648, 0]
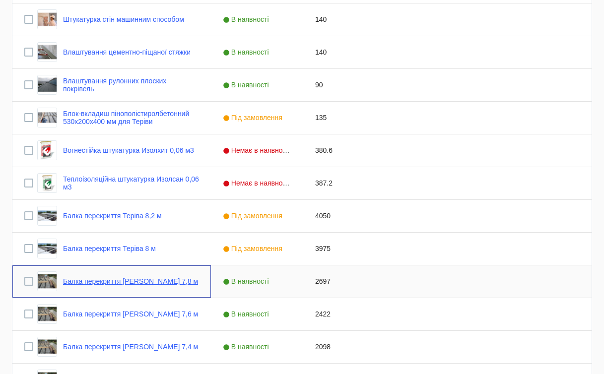
click at [151, 281] on link "Балка перекриття [PERSON_NAME] 7,8 м" at bounding box center [130, 281] width 135 height 8
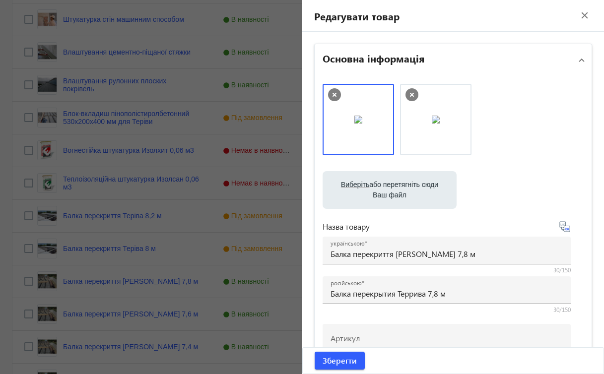
click at [398, 197] on label "Виберіть або перетягніть сюди Ваш файл" at bounding box center [390, 190] width 118 height 28
click at [398, 197] on input "Виберіть або перетягніть сюди Ваш файл" at bounding box center [390, 191] width 118 height 12
type input "C:\fakepath\зображення_viber_2025-08-19_[PHONE_NUMBER].jpg"
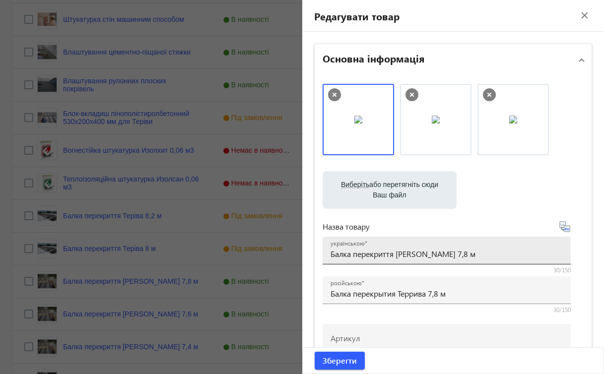
click at [410, 252] on input "Балка перекриття [PERSON_NAME] 7,8 м" at bounding box center [447, 254] width 232 height 10
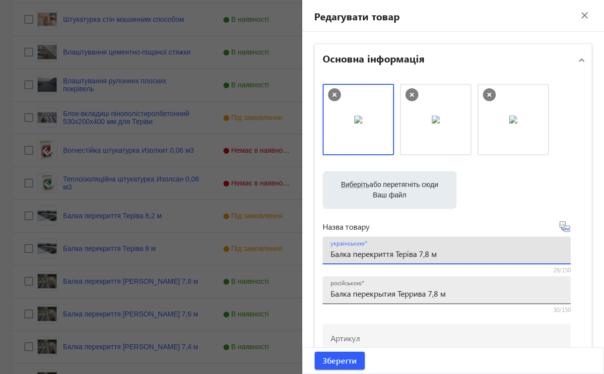
type input "Балка перекриття Теріва 7,8 м"
click at [412, 292] on input "Балка перекрытия Террива 7,8 м" at bounding box center [447, 293] width 232 height 10
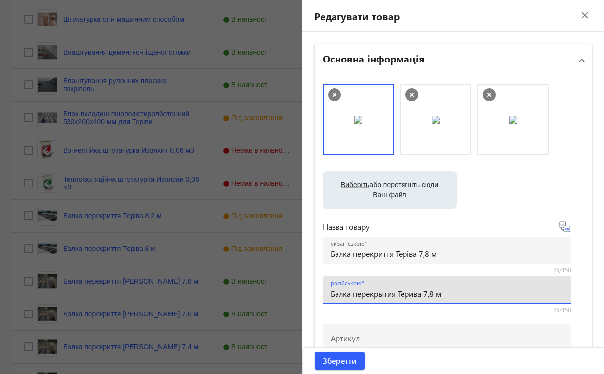
type input "Балка перекрытия Терива 7,8 м"
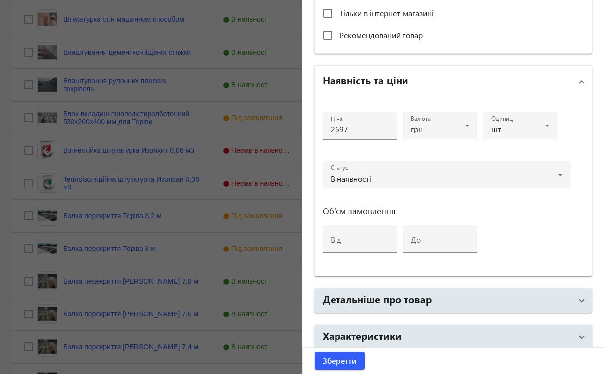
scroll to position [419, 0]
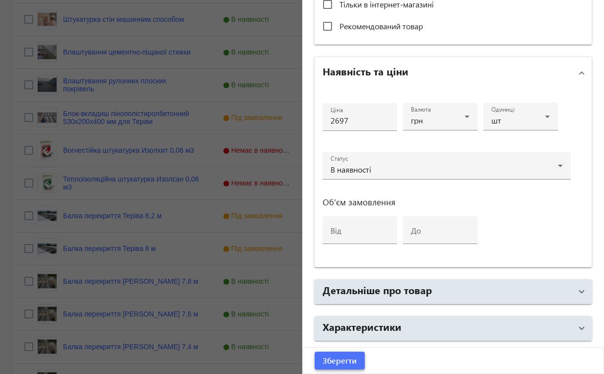
click at [350, 358] on span "Зберегти" at bounding box center [340, 360] width 34 height 11
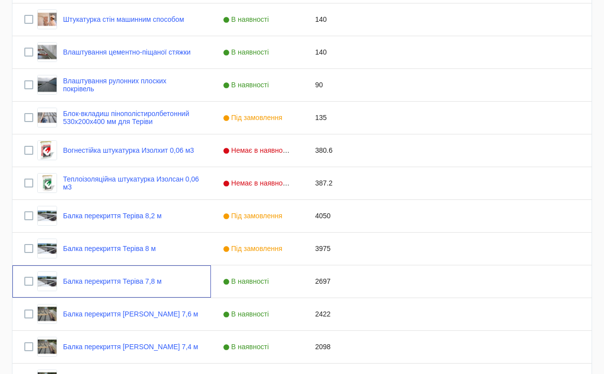
scroll to position [0, 0]
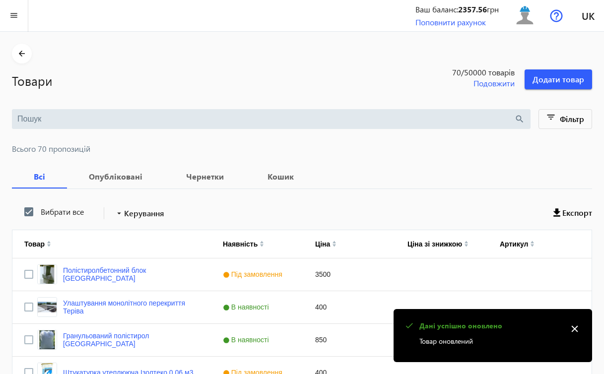
click at [574, 328] on mat-icon "close" at bounding box center [574, 329] width 15 height 15
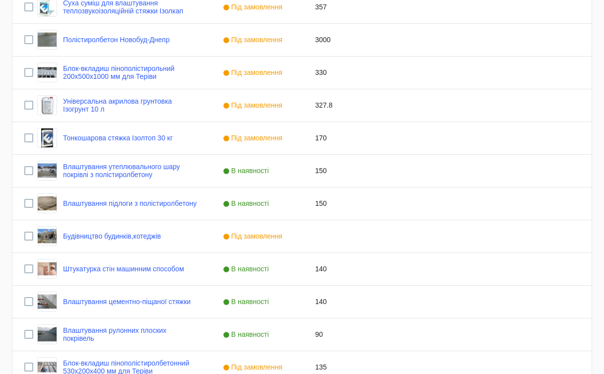
scroll to position [673, 0]
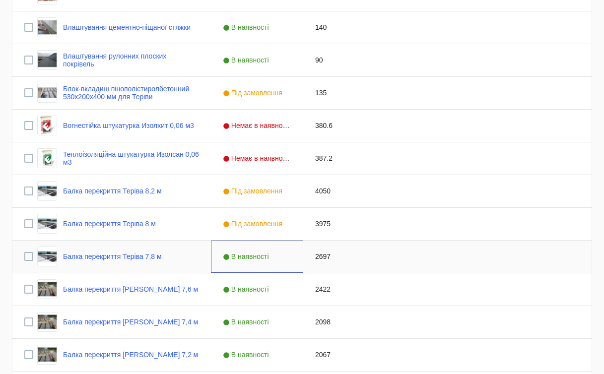
click at [270, 253] on span "В наявності" at bounding box center [247, 257] width 49 height 8
click at [292, 257] on span "Press SPACE to select this row." at bounding box center [293, 256] width 9 height 9
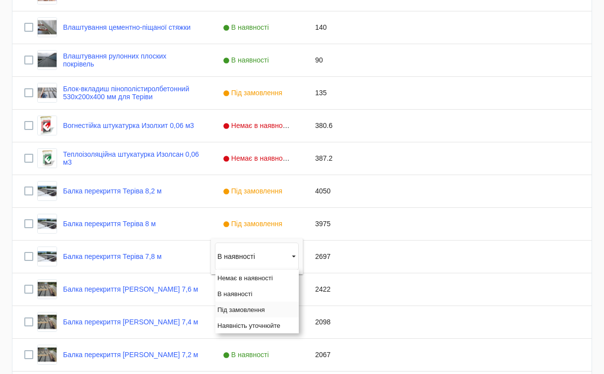
click at [253, 308] on span "Під замовлення" at bounding box center [241, 309] width 48 height 7
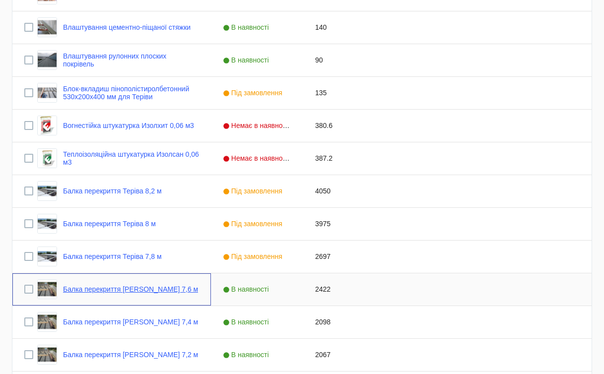
click at [135, 286] on link "Балка перекриття [PERSON_NAME] 7,6 м" at bounding box center [130, 289] width 135 height 8
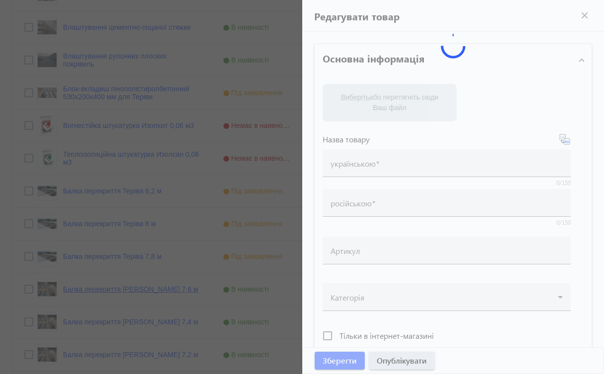
click at [135, 286] on mat-sidenav-container "arrow_back Товари 70 /50000 товарів Подовжити Додати товар search filter_list Ф…" at bounding box center [302, 11] width 604 height 1304
type input "Балка перекриття [PERSON_NAME] 7,6 м"
type input "Балка перекрытия Террива 7,6 м"
type input "2422"
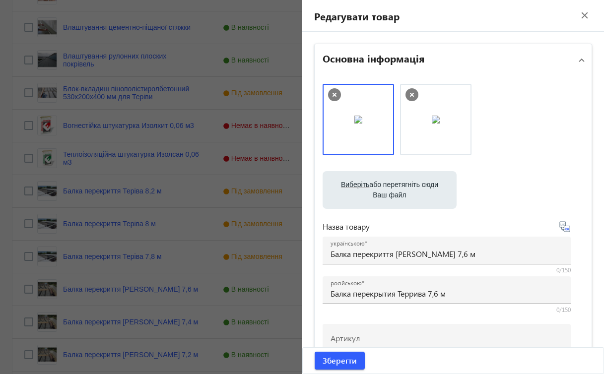
click at [386, 185] on label "Виберіть або перетягніть сюди Ваш файл" at bounding box center [390, 190] width 118 height 28
click at [386, 185] on input "Виберіть або перетягніть сюди Ваш файл" at bounding box center [390, 191] width 118 height 12
type input "C:\fakepath\зображення_viber_2025-08-19_[PHONE_NUMBER].jpg"
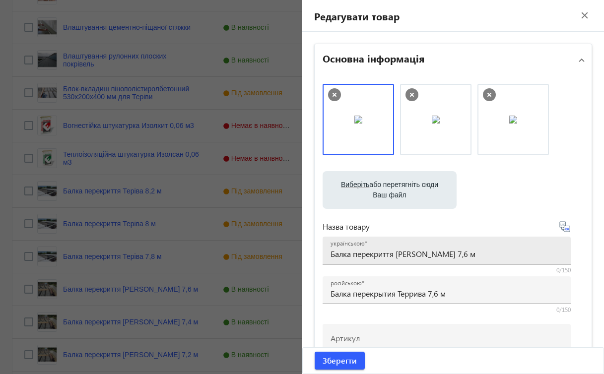
click at [407, 254] on input "Балка перекриття [PERSON_NAME] 7,6 м" at bounding box center [447, 254] width 232 height 10
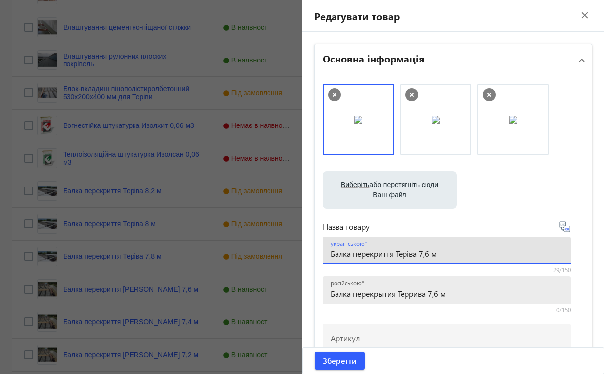
type input "Балка перекриття Теріва 7,6 м"
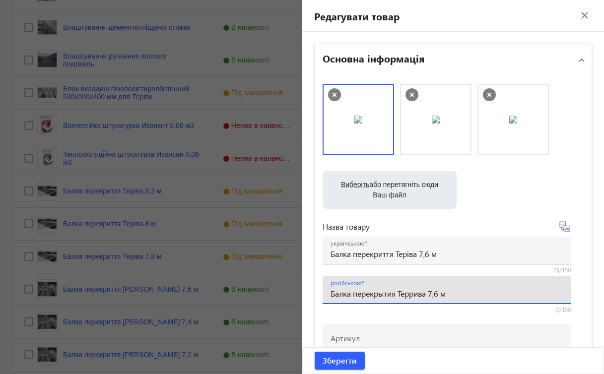
click at [407, 292] on input "Балка перекрытия Террива 7,6 м" at bounding box center [447, 293] width 232 height 10
type input "Балка перекрытия Терива 7,6 м"
click at [420, 330] on div "Артикул" at bounding box center [447, 338] width 232 height 28
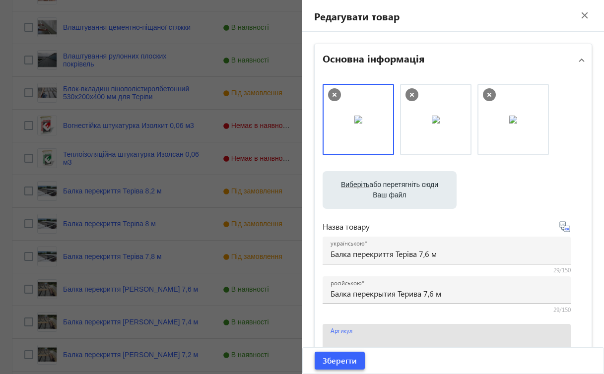
click at [355, 360] on span "submit" at bounding box center [340, 361] width 50 height 24
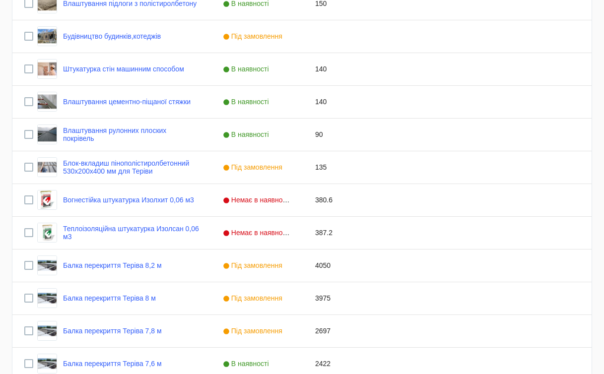
scroll to position [650, 0]
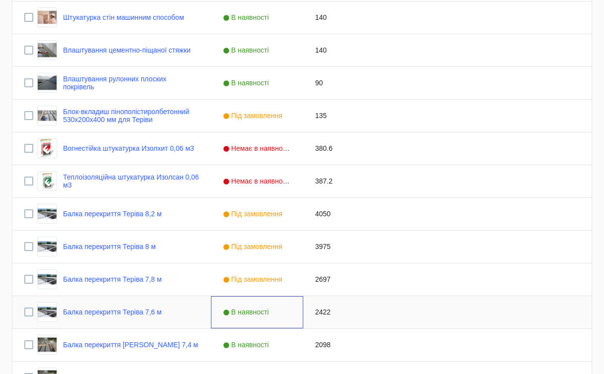
click at [258, 315] on span "В наявності" at bounding box center [247, 312] width 49 height 8
click at [292, 311] on span "Press SPACE to select this row." at bounding box center [293, 312] width 9 height 9
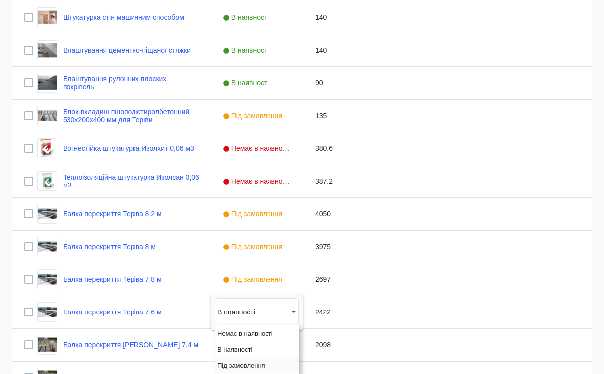
click at [250, 361] on div "Під замовлення" at bounding box center [256, 365] width 83 height 16
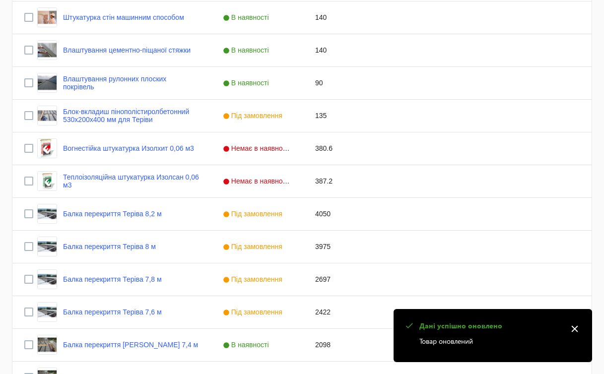
click at [574, 329] on mat-icon "close" at bounding box center [574, 329] width 15 height 15
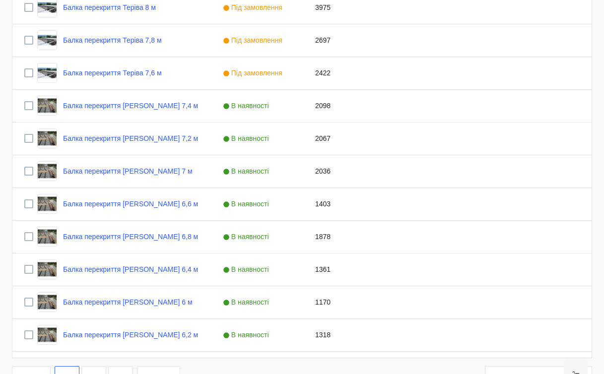
scroll to position [888, 0]
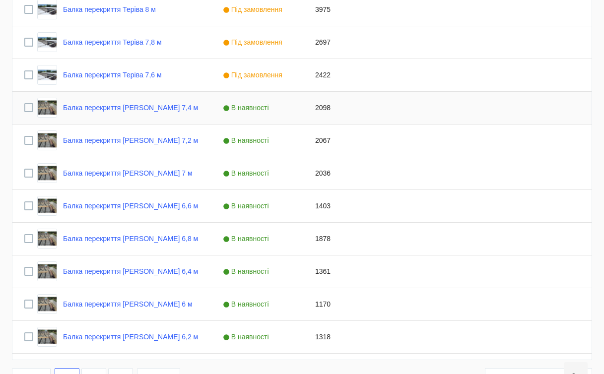
click at [259, 109] on span "В наявності" at bounding box center [247, 108] width 49 height 8
click at [294, 111] on span "Press SPACE to select this row." at bounding box center [293, 107] width 9 height 9
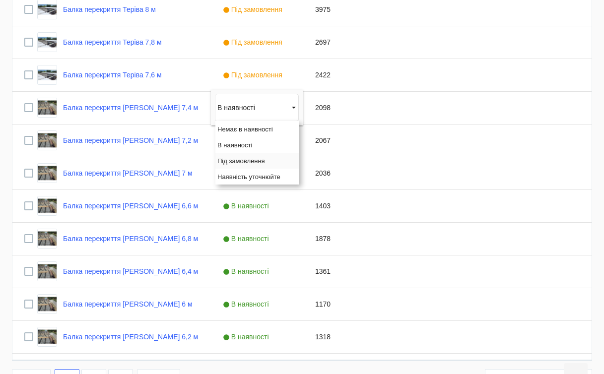
click at [260, 160] on span "Під замовлення" at bounding box center [241, 160] width 48 height 7
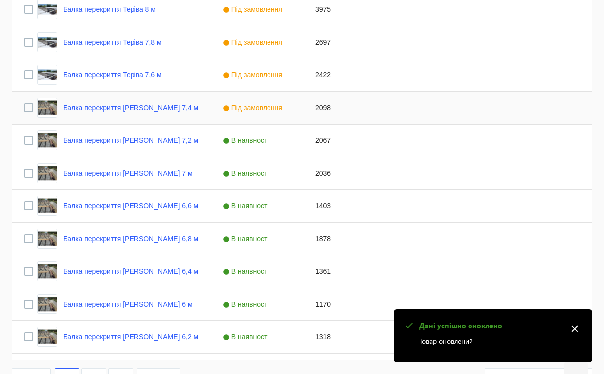
click at [163, 110] on link "Балка перекриття [PERSON_NAME] 7,4 м" at bounding box center [130, 108] width 135 height 8
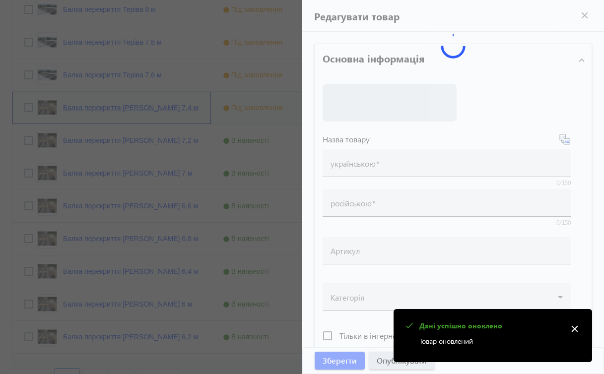
type input "Балка перекриття [PERSON_NAME] 7,4 м"
type input "Балка перекрытия Террива 7,4 м"
type input "2098"
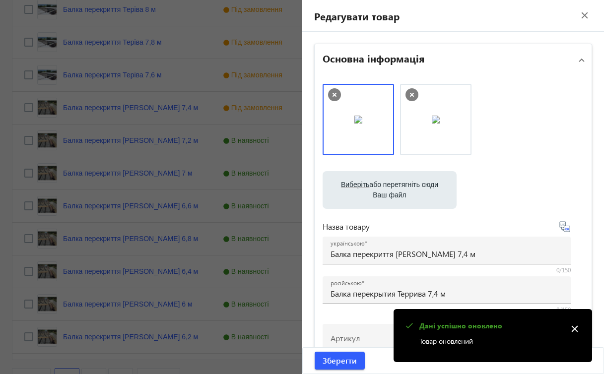
click at [349, 190] on label "Виберіть або перетягніть сюди Ваш файл" at bounding box center [390, 190] width 118 height 28
click at [349, 190] on input "Виберіть або перетягніть сюди Ваш файл" at bounding box center [390, 191] width 118 height 12
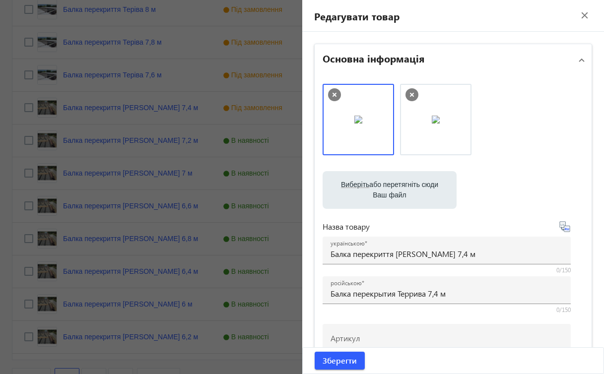
type input "C:\fakepath\зображення_viber_2025-08-19_[PHONE_NUMBER].jpg"
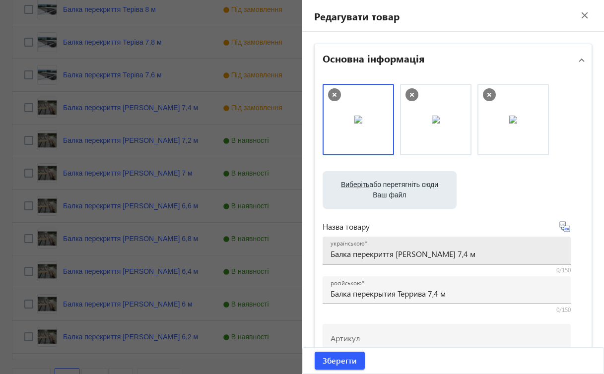
click at [413, 254] on input "Балка перекриття [PERSON_NAME] 7,4 м" at bounding box center [447, 254] width 232 height 10
click at [411, 253] on input "Балка перекриття [PERSON_NAME] 7,4 м" at bounding box center [447, 254] width 232 height 10
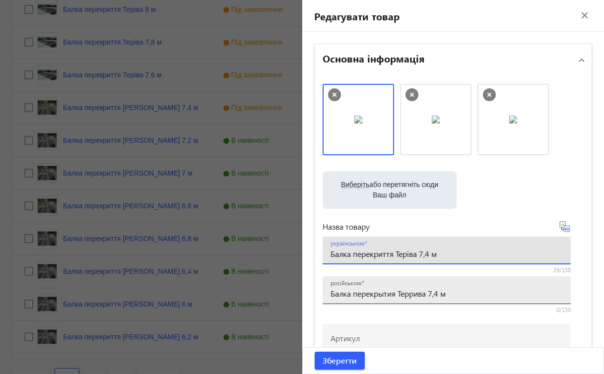
type input "Балка перекриття Теріва 7,4 м"
click at [413, 291] on input "Балка перекрытия Террива 7,4 м" at bounding box center [447, 293] width 232 height 10
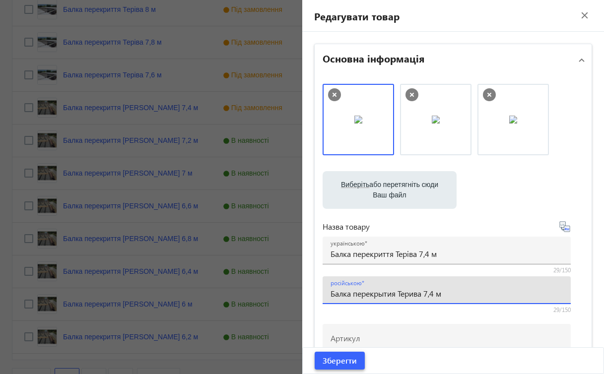
type input "Балка перекрытия Терива 7,4 м"
click at [344, 359] on span "Зберегти" at bounding box center [340, 360] width 34 height 11
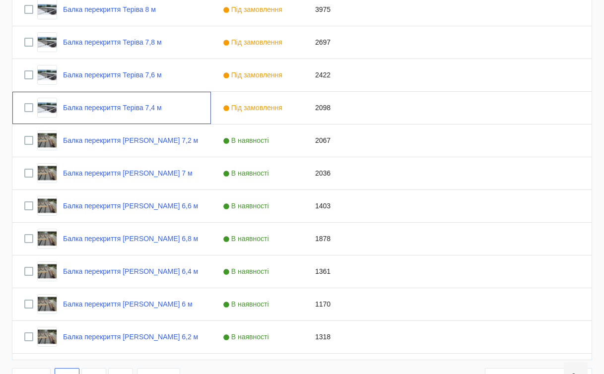
scroll to position [0, 0]
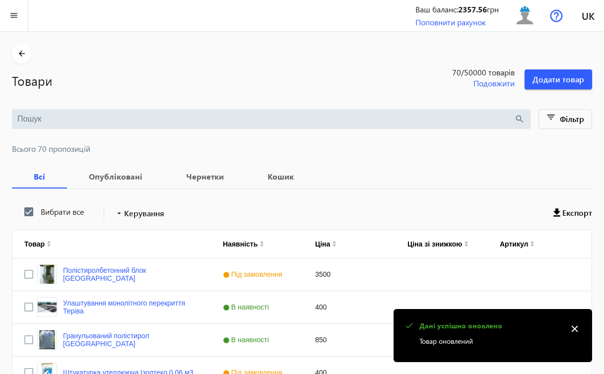
click at [574, 331] on mat-icon "close" at bounding box center [574, 329] width 15 height 15
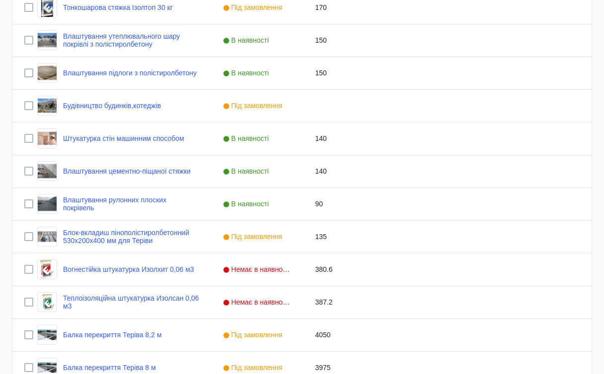
scroll to position [530, 0]
click at [169, 107] on div "Будівництво будинків,котеджів" at bounding box center [111, 105] width 199 height 32
click at [169, 107] on mat-sidenav-container "arrow_back Товари 70 /50000 товарів Подовжити Додати товар search filter_list Ф…" at bounding box center [302, 154] width 604 height 1304
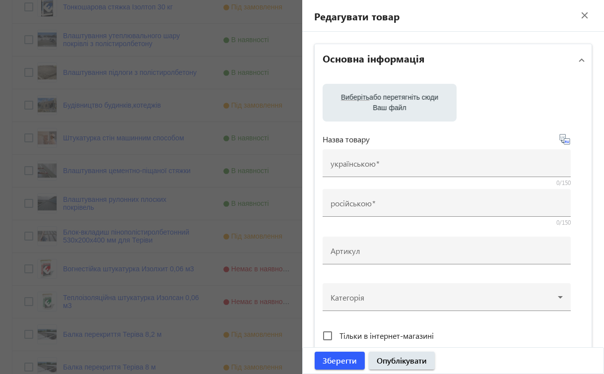
type input "Будівництво будинків,котеджів"
type input "Строительство домов,коттеджей"
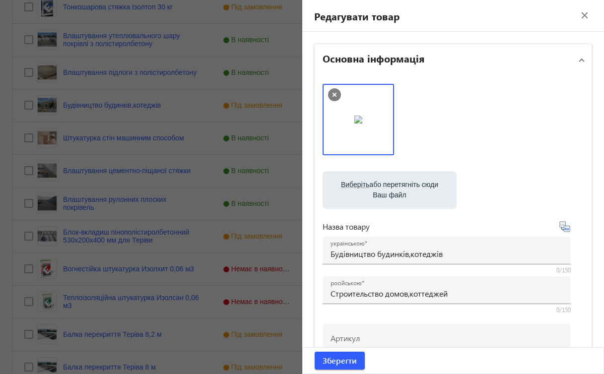
click at [580, 15] on mat-icon "close" at bounding box center [584, 15] width 15 height 15
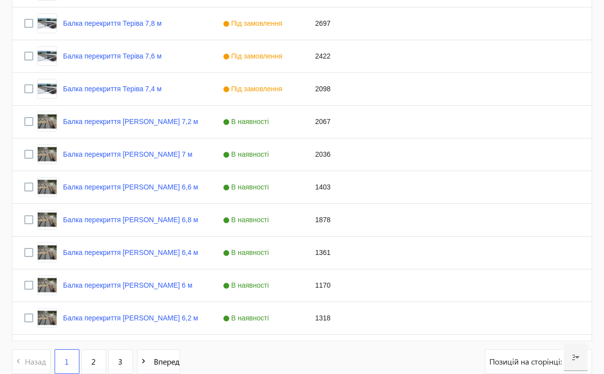
scroll to position [947, 0]
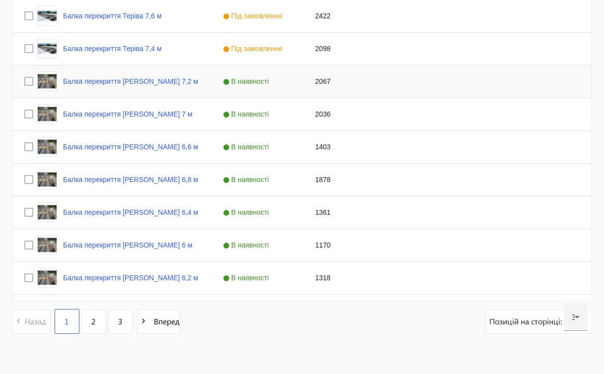
click at [261, 82] on span "В наявності" at bounding box center [247, 81] width 49 height 8
click at [289, 81] on div "В наявності" at bounding box center [257, 82] width 84 height 28
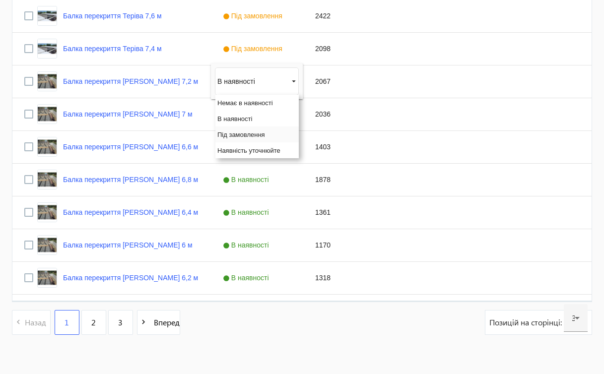
click at [254, 133] on span "Під замовлення" at bounding box center [241, 134] width 48 height 7
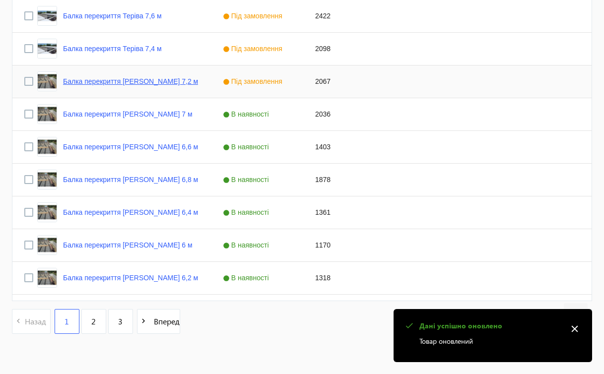
click at [161, 81] on link "Балка перекриття [PERSON_NAME] 7,2 м" at bounding box center [130, 81] width 135 height 8
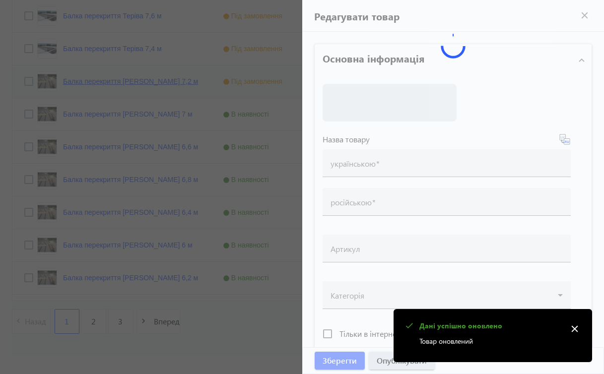
click at [161, 81] on div at bounding box center [302, 187] width 604 height 374
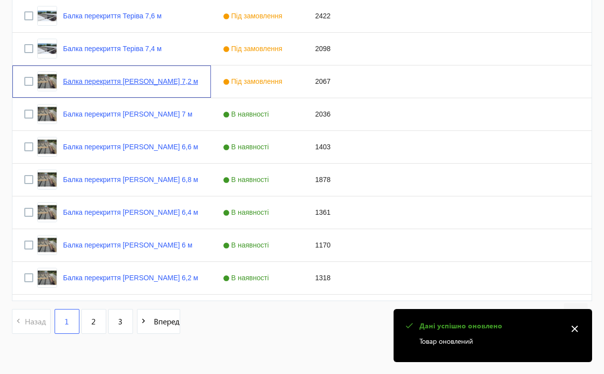
click at [161, 81] on link "Балка перекриття [PERSON_NAME] 7,2 м" at bounding box center [130, 81] width 135 height 8
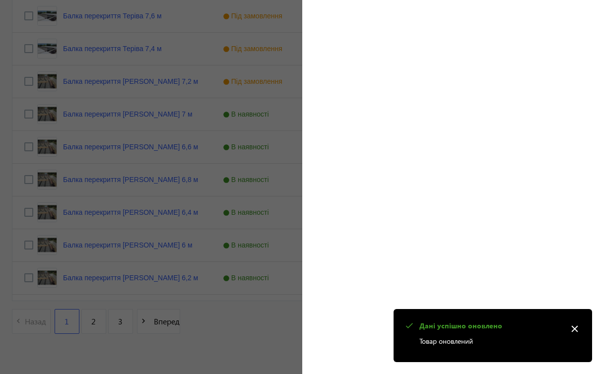
click at [573, 328] on mat-icon "close" at bounding box center [574, 329] width 15 height 15
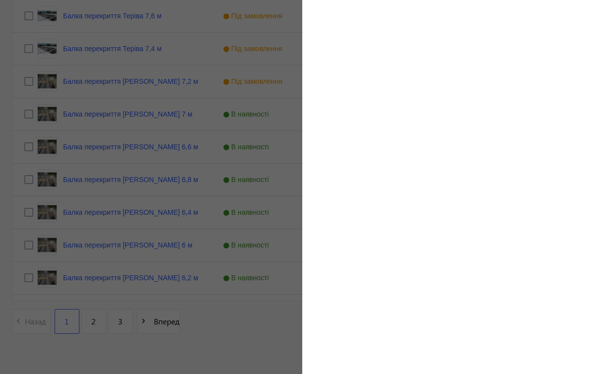
click at [132, 79] on div at bounding box center [302, 187] width 604 height 374
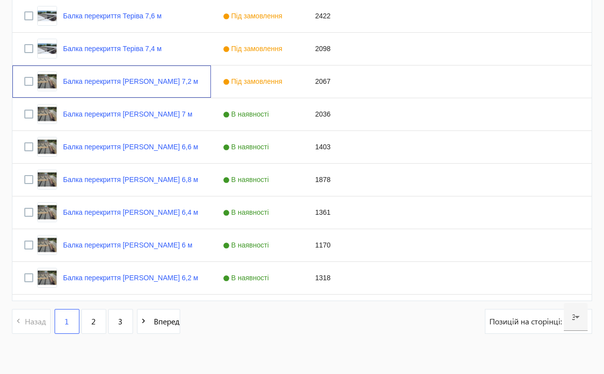
click at [132, 79] on link "Балка перекриття [PERSON_NAME] 7,2 м" at bounding box center [130, 81] width 135 height 8
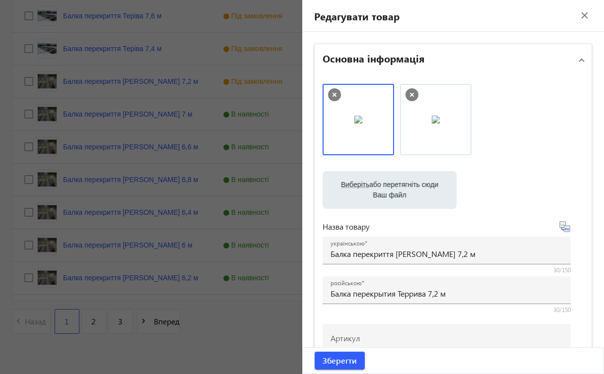
click at [377, 188] on label "Виберіть або перетягніть сюди Ваш файл" at bounding box center [390, 190] width 118 height 28
click at [377, 188] on input "Виберіть або перетягніть сюди Ваш файл" at bounding box center [390, 191] width 118 height 12
type input "C:\fakepath\зображення_viber_2025-08-19_[PHONE_NUMBER].jpg"
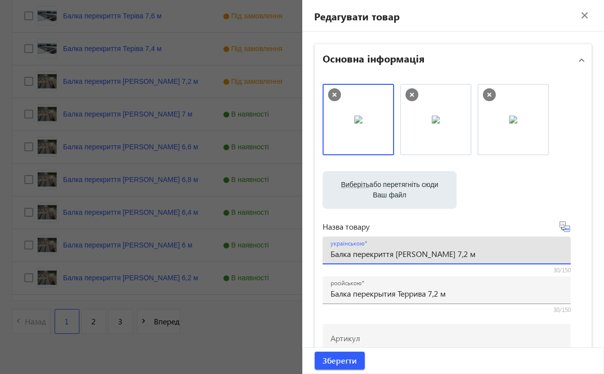
click at [411, 255] on input "Балка перекриття [PERSON_NAME] 7,2 м" at bounding box center [447, 254] width 232 height 10
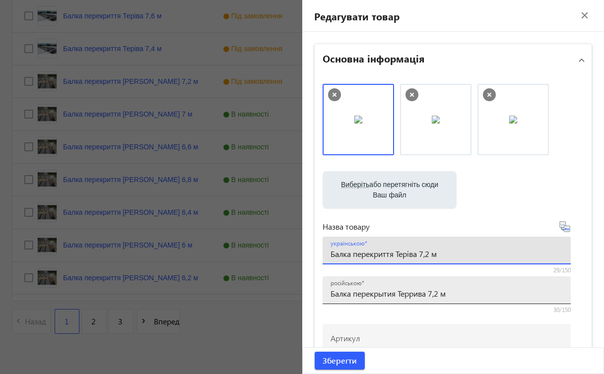
type input "Балка перекриття Теріва 7,2 м"
click at [413, 295] on input "Балка перекрытия Террива 7,2 м" at bounding box center [447, 293] width 232 height 10
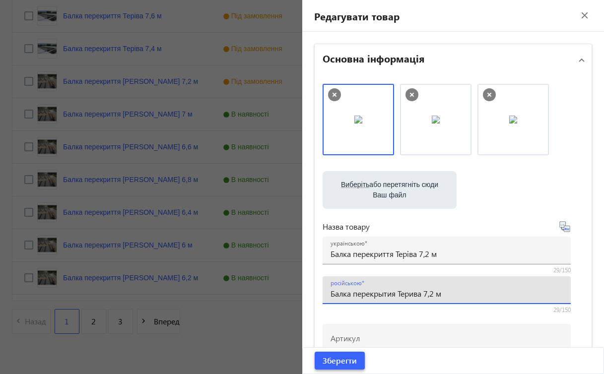
type input "Балка перекрытия Терива 7,2 м"
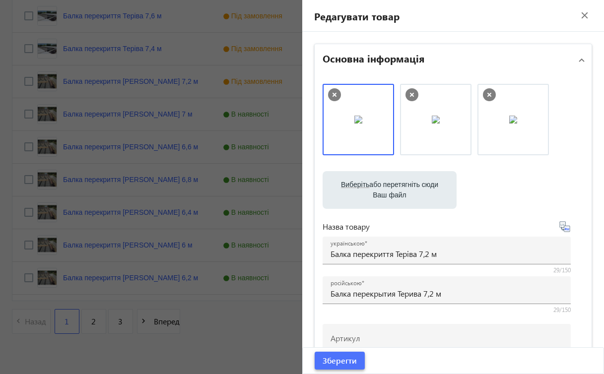
click at [342, 362] on span "Зберегти" at bounding box center [340, 360] width 34 height 11
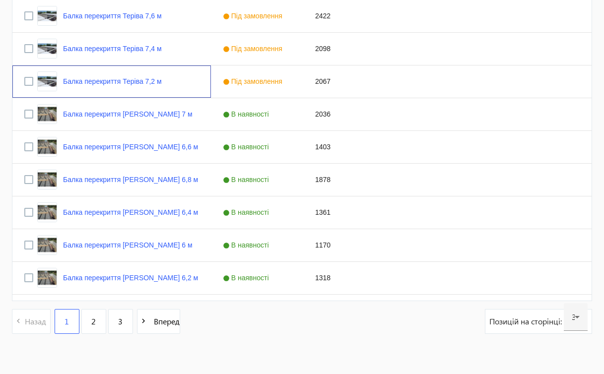
scroll to position [0, 0]
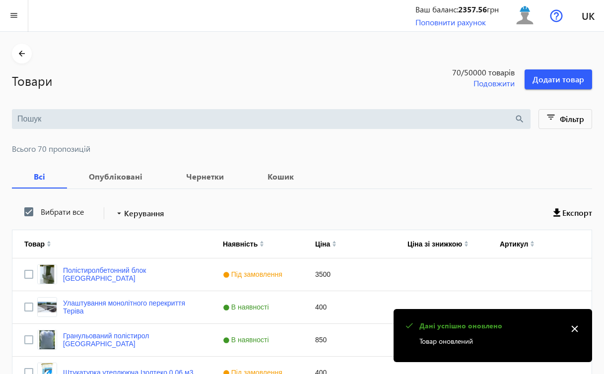
click at [577, 328] on mat-icon "close" at bounding box center [574, 329] width 15 height 15
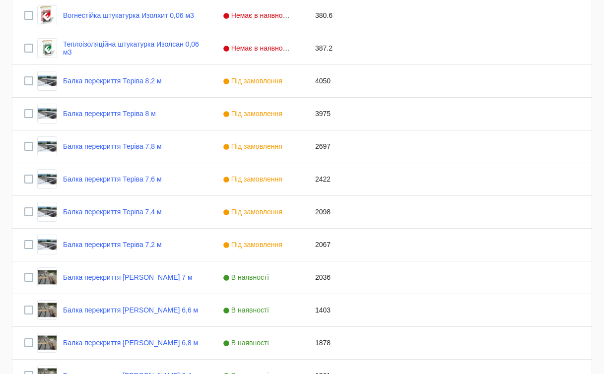
scroll to position [781, 0]
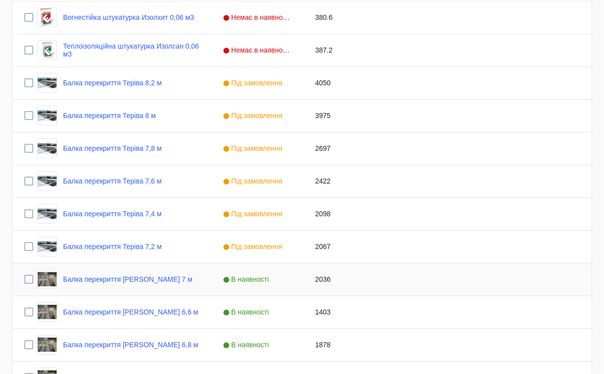
click at [242, 280] on span "В наявності" at bounding box center [247, 279] width 49 height 8
click at [293, 280] on span "Press SPACE to select this row." at bounding box center [293, 279] width 9 height 9
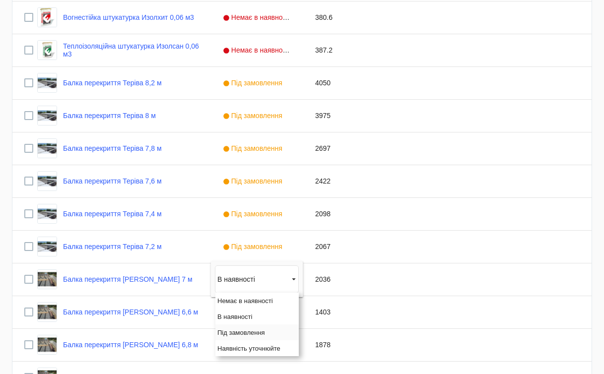
click at [246, 332] on span "Під замовлення" at bounding box center [241, 332] width 48 height 7
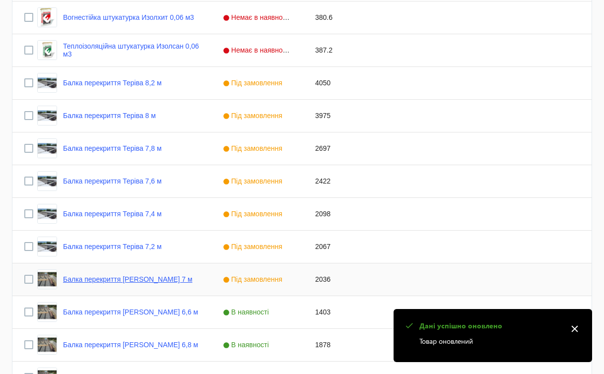
click at [157, 281] on link "Балка перекриття [PERSON_NAME] 7 м" at bounding box center [128, 279] width 130 height 8
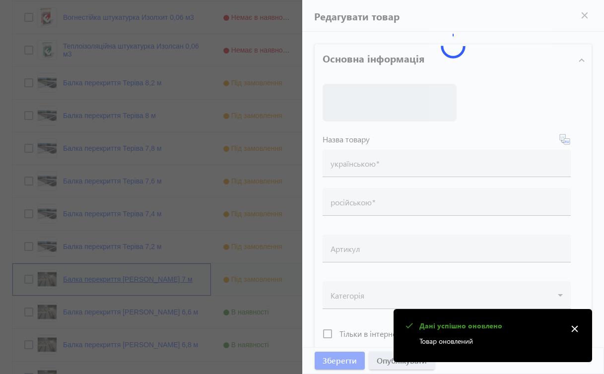
type input "Балка перекриття [PERSON_NAME] 7 м"
type input "Балка перекрытия Террива 7 м"
type input "2036"
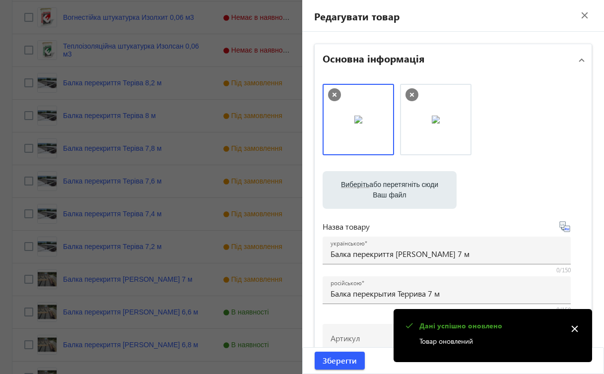
click at [408, 183] on label "Виберіть або перетягніть сюди Ваш файл" at bounding box center [390, 190] width 118 height 28
click at [408, 185] on input "Виберіть або перетягніть сюди Ваш файл" at bounding box center [390, 191] width 118 height 12
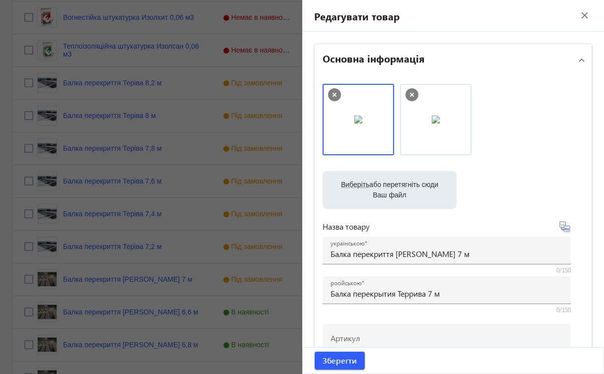
type input "C:\fakepath\зображення_viber_2025-08-19_[PHONE_NUMBER].jpg"
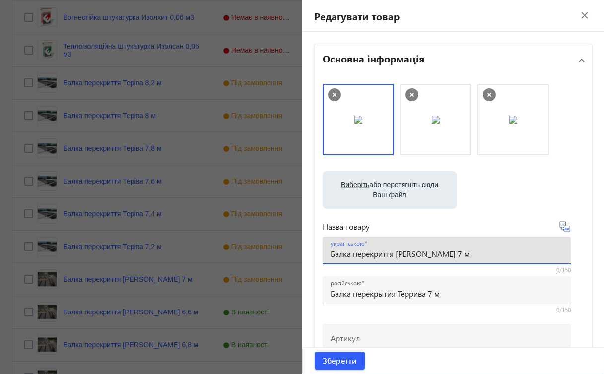
click at [412, 255] on input "Балка перекриття [PERSON_NAME] 7 м" at bounding box center [447, 254] width 232 height 10
click at [411, 253] on input "Балка перекриття [PERSON_NAME] 7 м" at bounding box center [447, 254] width 232 height 10
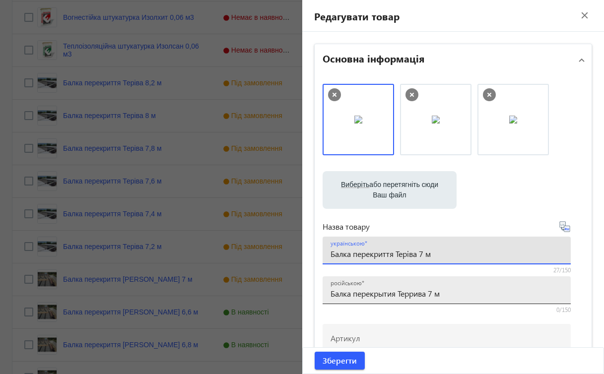
type input "Балка перекриття Теріва 7 м"
click at [414, 293] on input "Балка перекрытия Террива 7 м" at bounding box center [447, 293] width 232 height 10
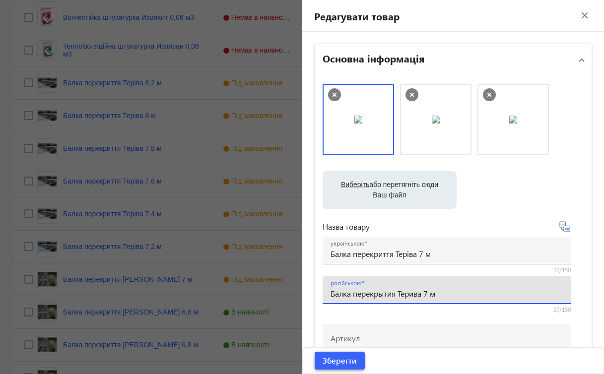
type input "Балка перекрытия Терива 7 м"
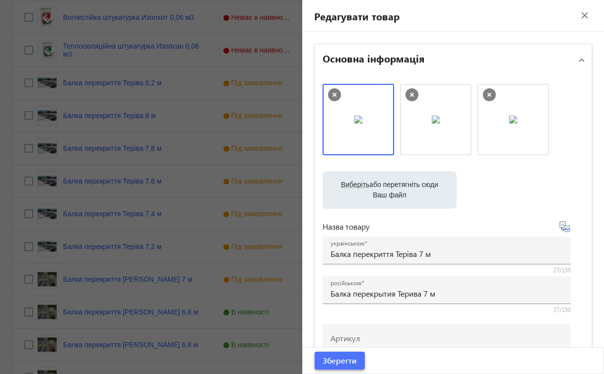
click at [351, 358] on span "Зберегти" at bounding box center [340, 360] width 34 height 11
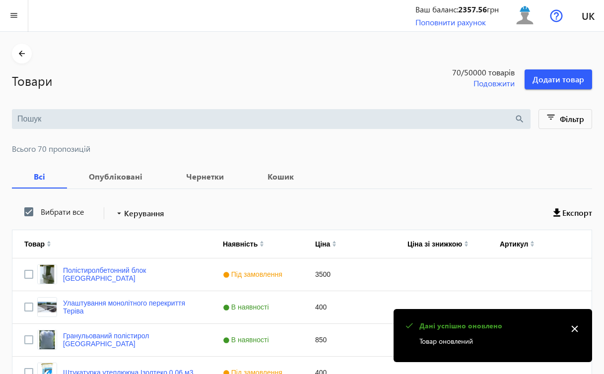
click at [576, 332] on mat-icon "close" at bounding box center [574, 329] width 15 height 15
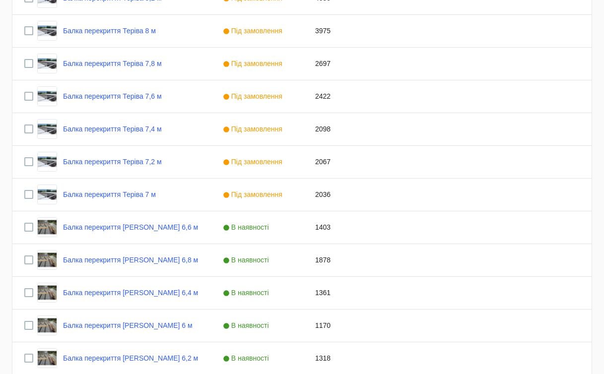
scroll to position [902, 0]
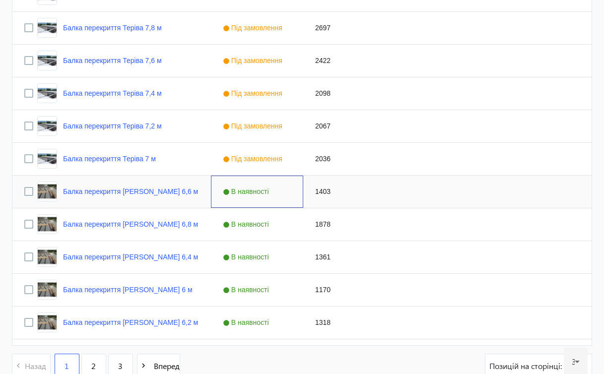
click at [259, 193] on span "В наявності" at bounding box center [247, 192] width 49 height 8
click at [292, 193] on span "Press SPACE to select this row." at bounding box center [293, 191] width 9 height 9
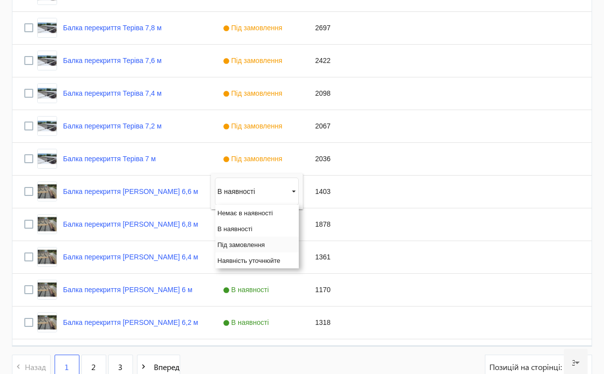
click at [267, 247] on div "Під замовлення" at bounding box center [256, 245] width 83 height 16
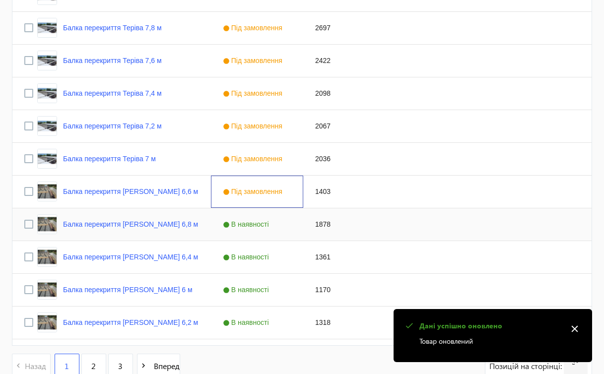
click at [269, 226] on span "В наявності" at bounding box center [247, 224] width 49 height 8
click at [293, 222] on span "Press SPACE to select this row." at bounding box center [293, 224] width 9 height 9
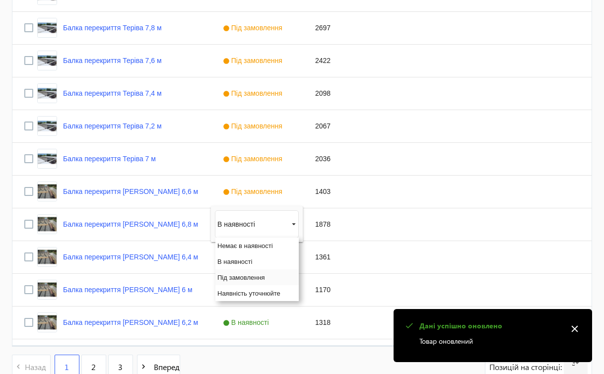
click at [250, 277] on span "Під замовлення" at bounding box center [241, 277] width 48 height 7
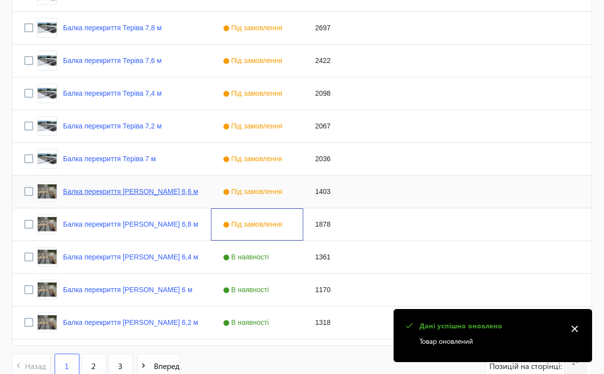
click at [144, 192] on link "Балка перекриття [PERSON_NAME] 6,6 м" at bounding box center [130, 192] width 135 height 8
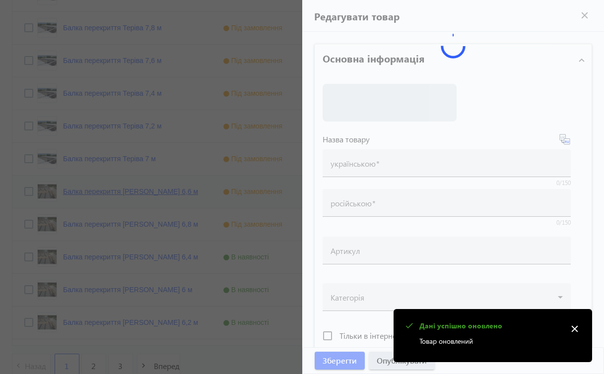
click at [144, 192] on div at bounding box center [302, 187] width 604 height 374
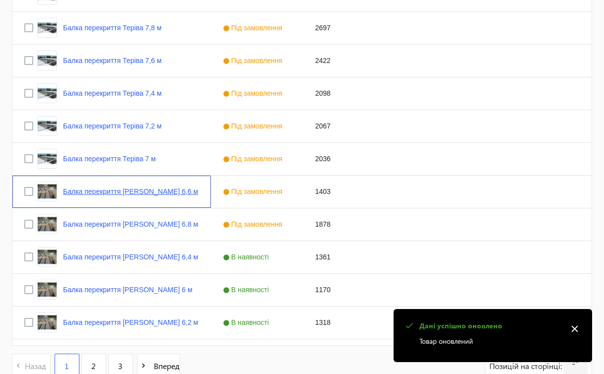
click at [144, 192] on link "Балка перекриття [PERSON_NAME] 6,6 м" at bounding box center [130, 192] width 135 height 8
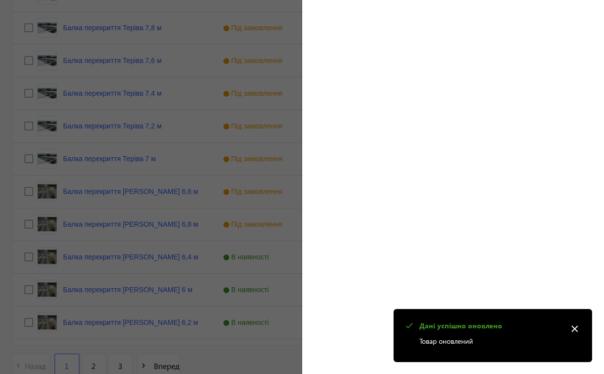
click at [574, 330] on mat-icon "close" at bounding box center [574, 329] width 15 height 15
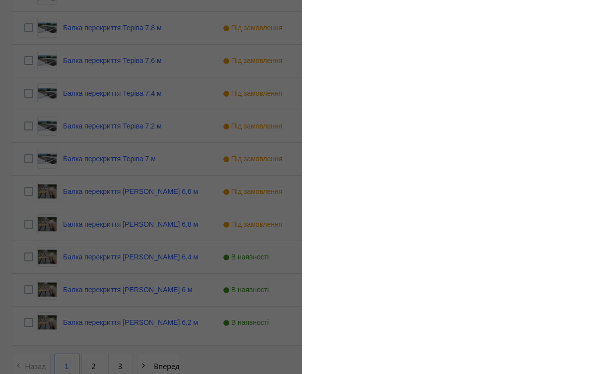
click at [144, 226] on div at bounding box center [302, 187] width 604 height 374
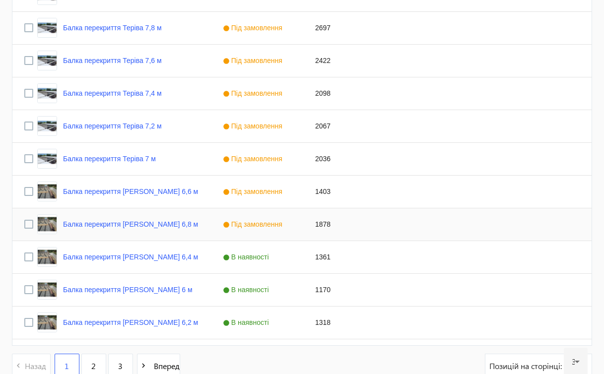
click at [146, 230] on div "Балка перекриття [PERSON_NAME] 6,8 м" at bounding box center [117, 224] width 161 height 20
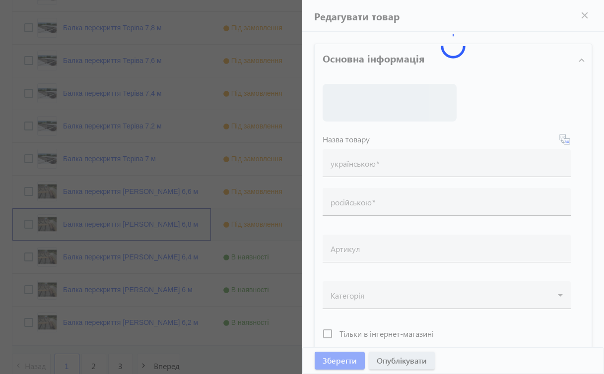
type input "Балка перекриття [PERSON_NAME] 6,8 м"
type input "Балка перекрытия Террива 6,8 м"
type input "1878"
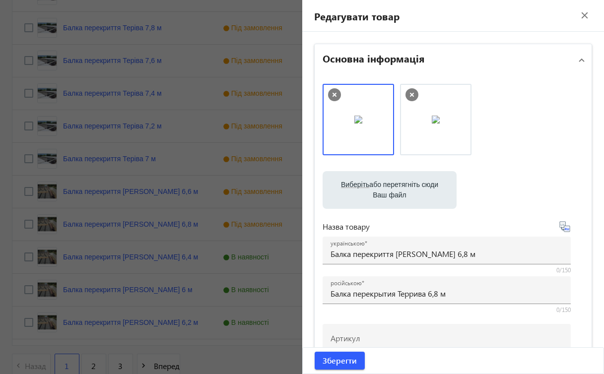
click at [352, 184] on span "Виберіть" at bounding box center [355, 185] width 28 height 8
click at [352, 185] on input "Виберіть або перетягніть сюди Ваш файл" at bounding box center [390, 191] width 118 height 12
type input "C:\fakepath\зображення_viber_2025-08-19_[PHONE_NUMBER].jpg"
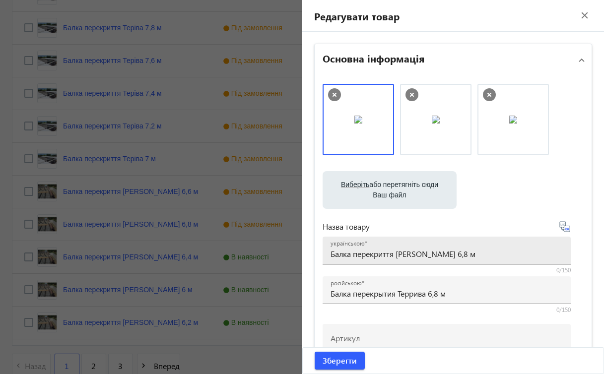
click at [411, 256] on input "Балка перекриття [PERSON_NAME] 6,8 м" at bounding box center [447, 254] width 232 height 10
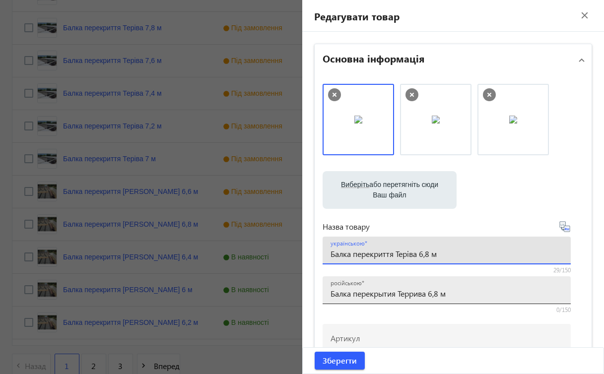
type input "Балка перекриття Теріва 6,8 м"
click at [408, 295] on input "Балка перекрытия Террива 6,8 м" at bounding box center [447, 293] width 232 height 10
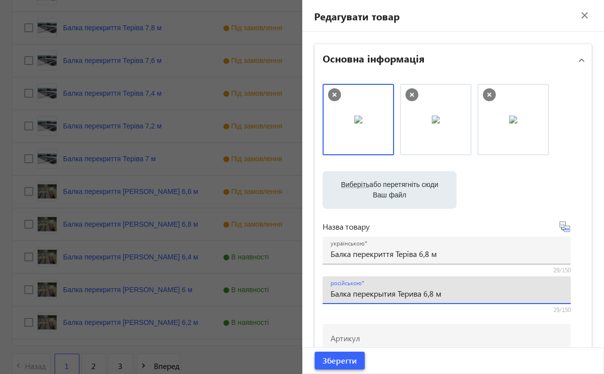
type input "Балка перекрытия Терива 6,8 м"
click at [330, 362] on span "Зберегти" at bounding box center [340, 360] width 34 height 11
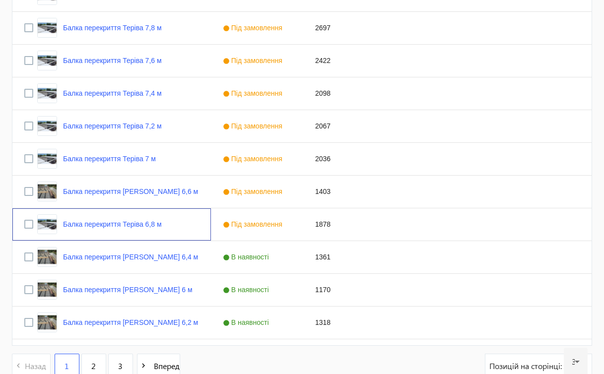
scroll to position [0, 0]
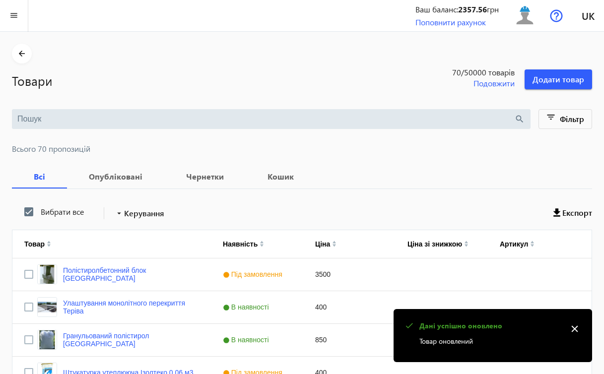
click at [574, 330] on mat-icon "close" at bounding box center [574, 329] width 15 height 15
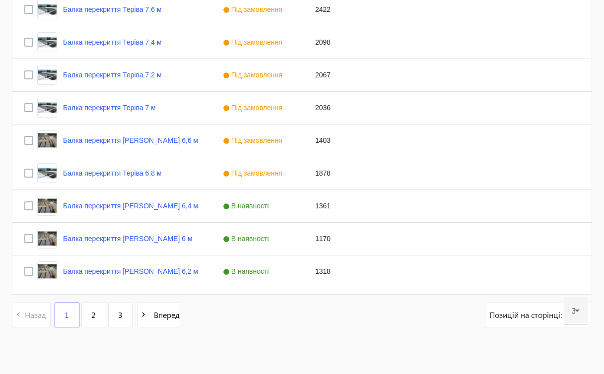
scroll to position [946, 0]
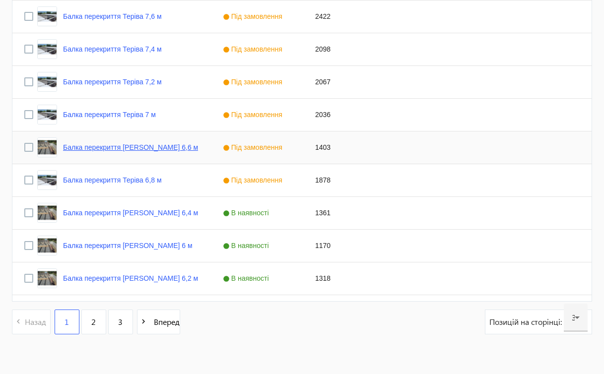
click at [148, 145] on link "Балка перекриття [PERSON_NAME] 6,6 м" at bounding box center [130, 147] width 135 height 8
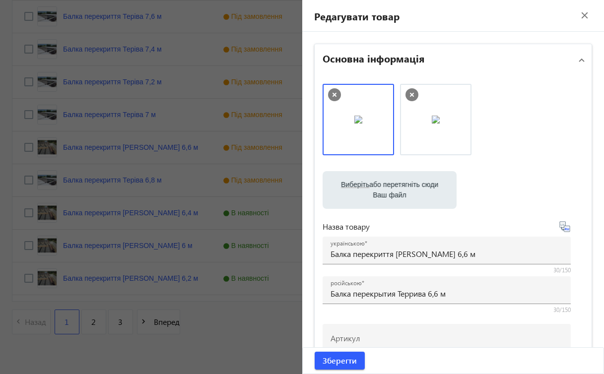
click at [366, 187] on label "Виберіть або перетягніть сюди Ваш файл" at bounding box center [390, 190] width 118 height 28
click at [366, 187] on input "Виберіть або перетягніть сюди Ваш файл" at bounding box center [390, 191] width 118 height 12
type input "C:\fakepath\зображення_viber_2025-08-19_[PHONE_NUMBER].jpg"
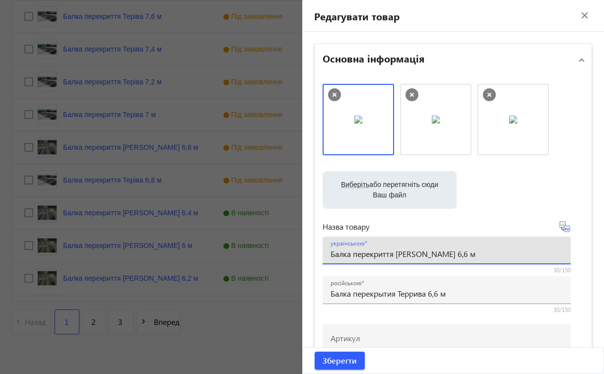
click at [411, 255] on input "Балка перекриття [PERSON_NAME] 6,6 м" at bounding box center [447, 254] width 232 height 10
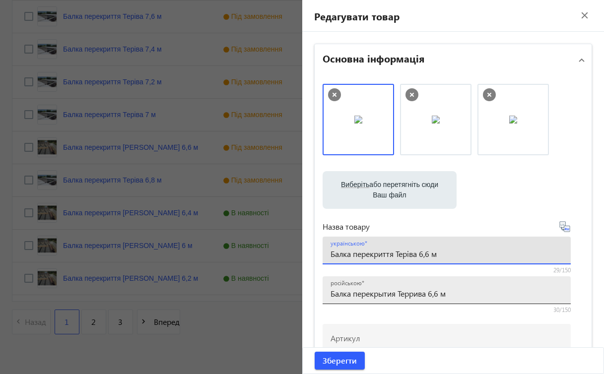
type input "Балка перекриття Теріва 6,6 м"
click at [409, 294] on input "Балка перекрытия Террива 6,6 м" at bounding box center [447, 293] width 232 height 10
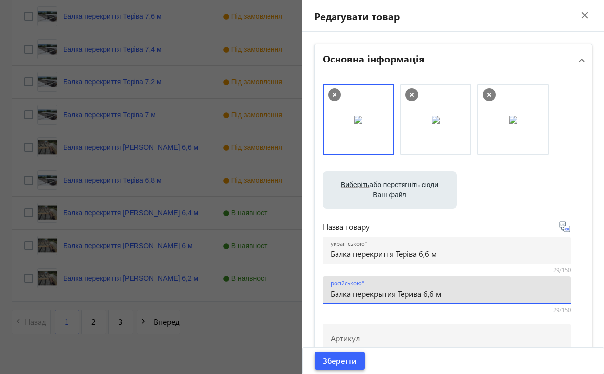
type input "Балка перекрытия Терива 6,6 м"
click at [345, 361] on span "Зберегти" at bounding box center [340, 360] width 34 height 11
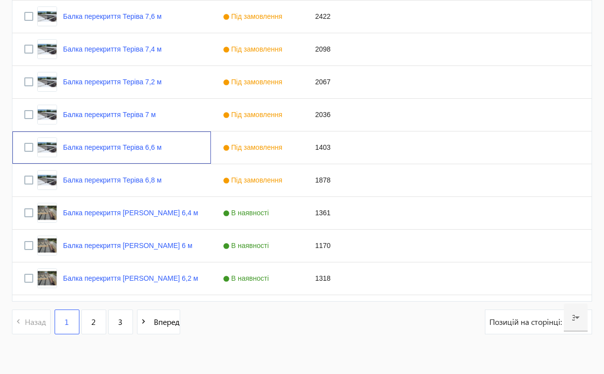
scroll to position [0, 0]
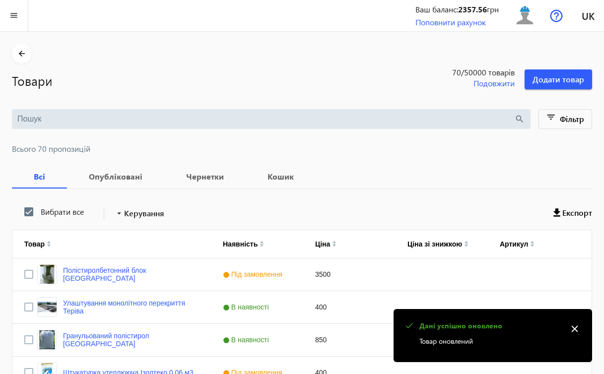
click at [570, 329] on mat-icon "close" at bounding box center [574, 329] width 15 height 15
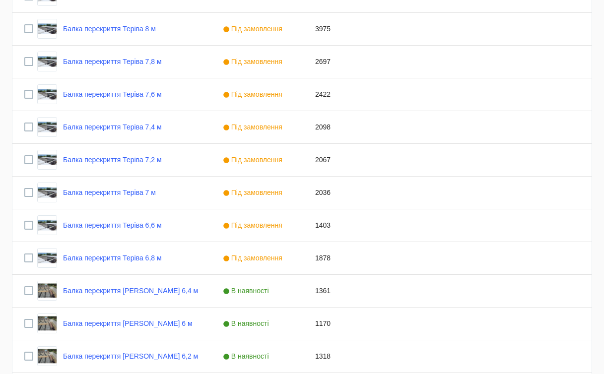
scroll to position [950, 0]
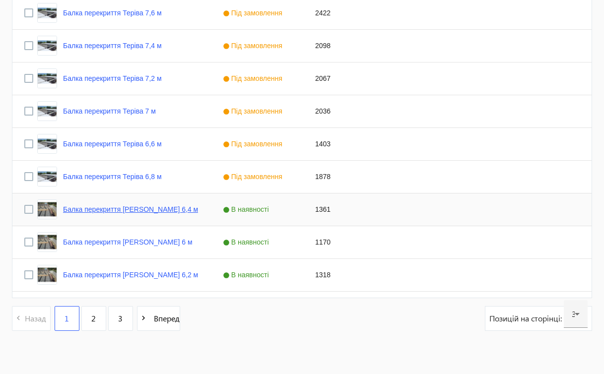
click at [154, 208] on link "Балка перекриття [PERSON_NAME] 6,4 м" at bounding box center [130, 209] width 135 height 8
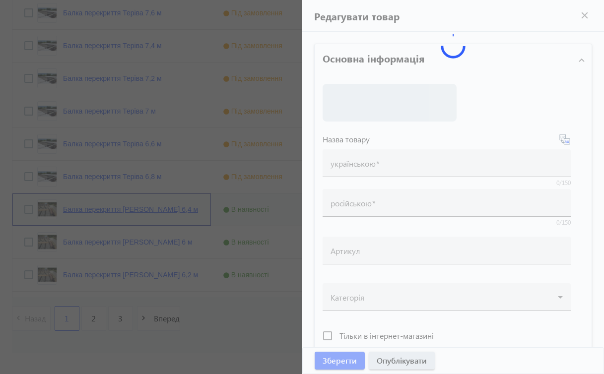
type input "Балка перекриття [PERSON_NAME] 6,4 м"
type input "Балка перекрытия Террива 6,4 м"
type input "1361"
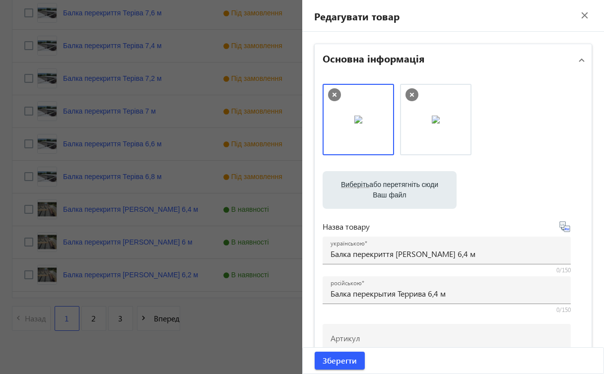
click at [394, 188] on label "Виберіть або перетягніть сюди Ваш файл" at bounding box center [390, 190] width 118 height 28
click at [394, 188] on input "Виберіть або перетягніть сюди Ваш файл" at bounding box center [390, 191] width 118 height 12
type input "C:\fakepath\зображення_viber_2025-08-19_[PHONE_NUMBER].jpg"
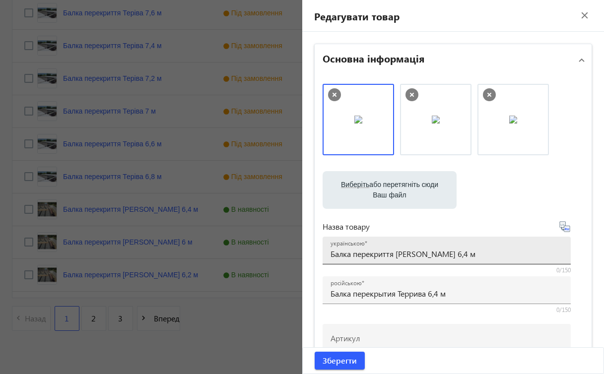
click at [410, 255] on input "Балка перекриття [PERSON_NAME] 6,4 м" at bounding box center [447, 254] width 232 height 10
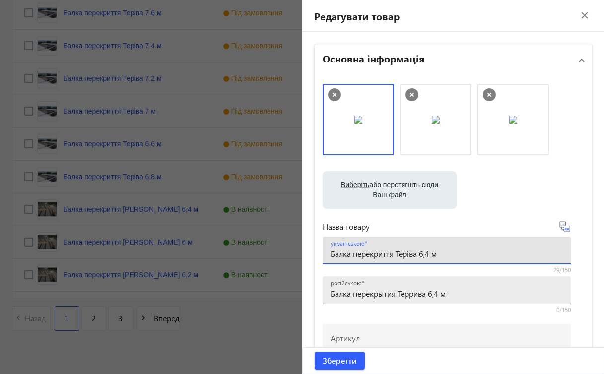
type input "Балка перекриття Теріва 6,4 м"
click at [412, 294] on input "Балка перекрытия Террива 6,4 м" at bounding box center [447, 293] width 232 height 10
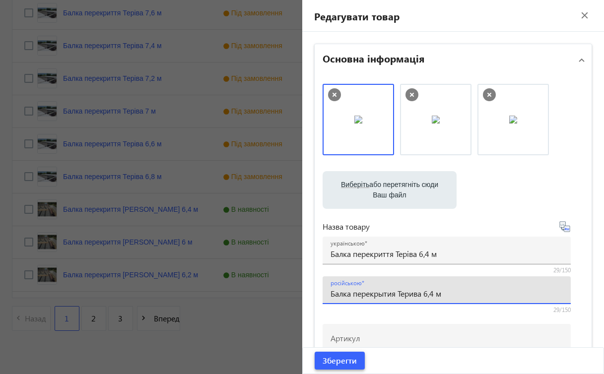
type input "Балка перекрытия Терива 6,4 м"
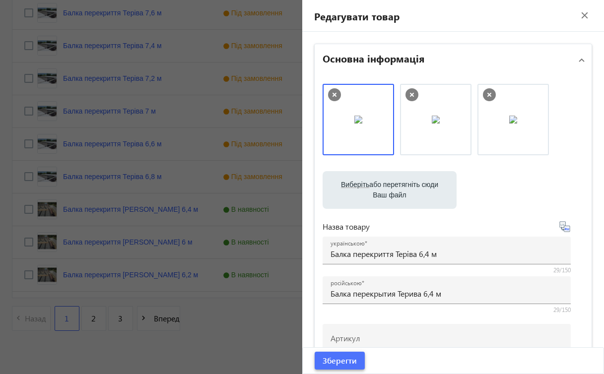
click at [343, 361] on span "Зберегти" at bounding box center [340, 360] width 34 height 11
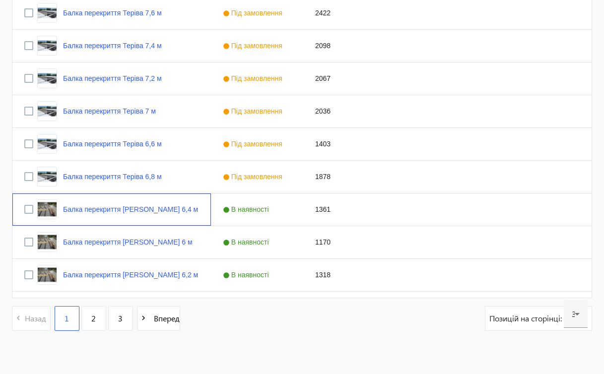
scroll to position [0, 0]
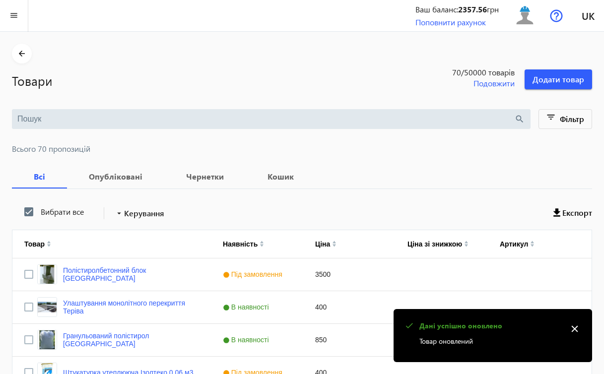
click at [572, 329] on mat-icon "close" at bounding box center [574, 329] width 15 height 15
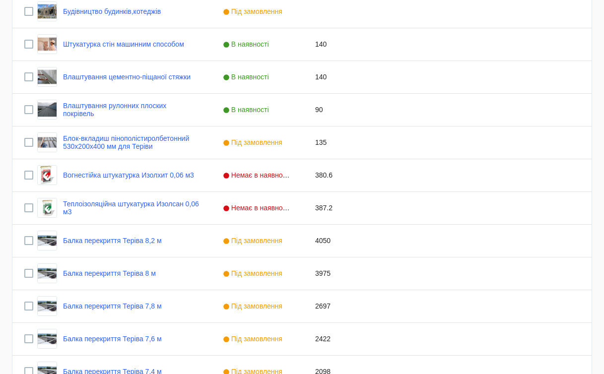
scroll to position [903, 0]
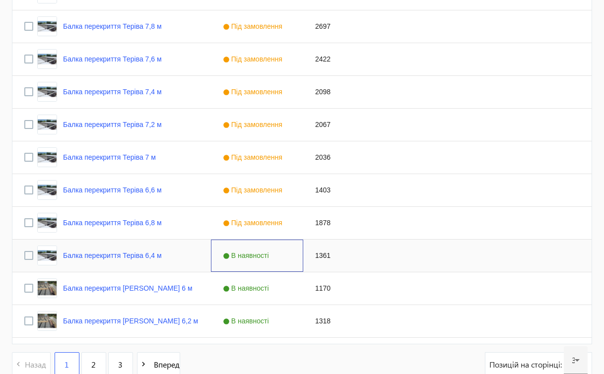
click at [260, 255] on span "В наявності" at bounding box center [247, 256] width 49 height 8
click at [294, 255] on span "Press SPACE to select this row." at bounding box center [293, 255] width 9 height 9
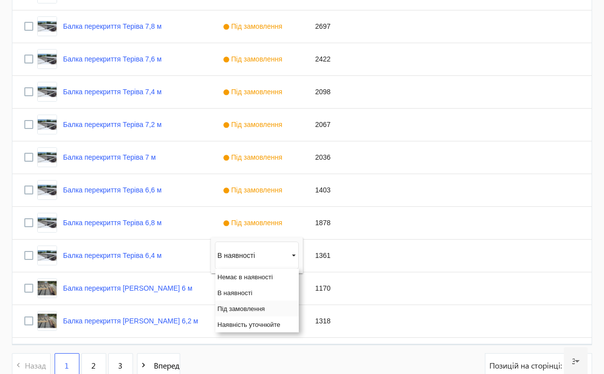
click at [256, 307] on span "Під замовлення" at bounding box center [241, 308] width 48 height 7
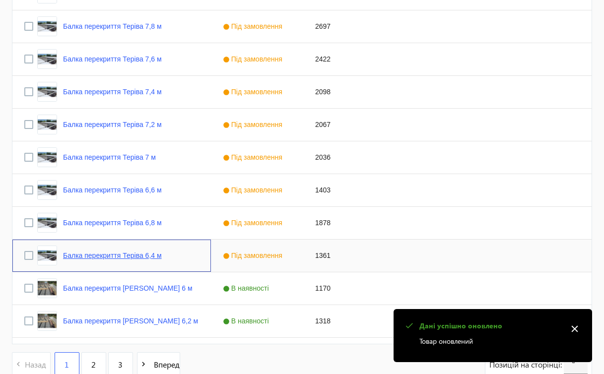
click at [155, 254] on link "Балка перекриття Теріва 6,4 м" at bounding box center [112, 256] width 99 height 8
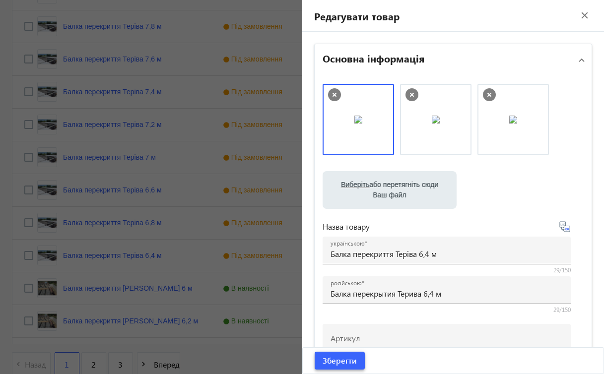
click at [341, 360] on span "Зберегти" at bounding box center [340, 360] width 34 height 11
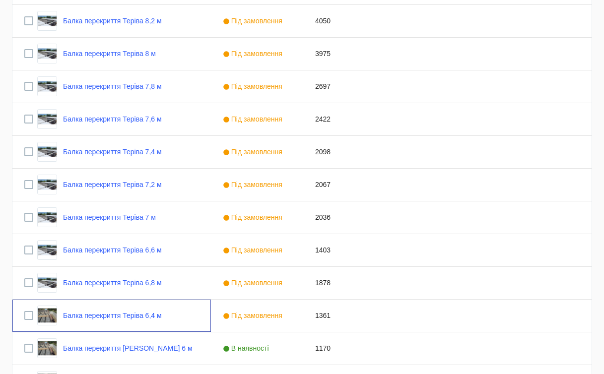
scroll to position [881, 0]
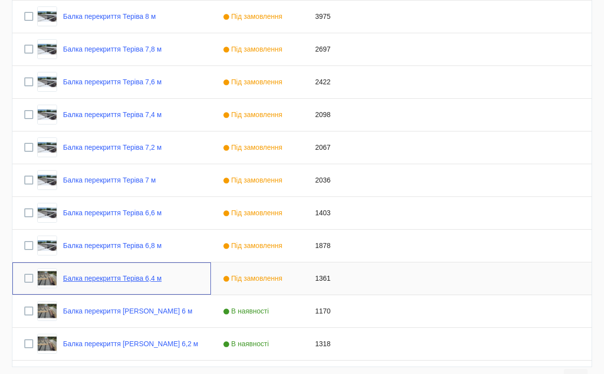
click at [156, 278] on link "Балка перекриття Теріва 6,4 м" at bounding box center [112, 278] width 99 height 8
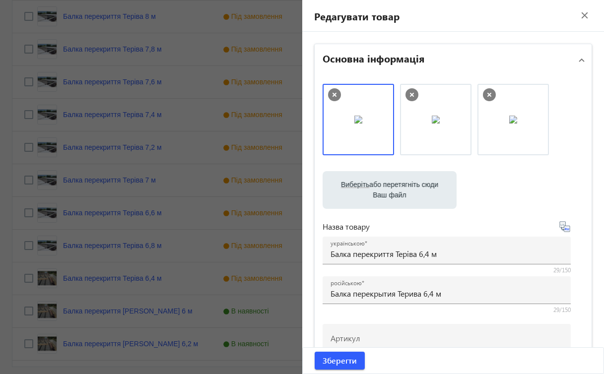
click at [487, 96] on icon at bounding box center [489, 95] width 4 height 4
click at [376, 191] on label "Виберіть або перетягніть сюди Ваш файл" at bounding box center [390, 190] width 118 height 28
click at [376, 191] on input "Виберіть або перетягніть сюди Ваш файл" at bounding box center [390, 191] width 118 height 12
type input "C:\fakepath\зображення_viber_2025-08-19_[PHONE_NUMBER].jpg"
click at [488, 94] on icon at bounding box center [489, 94] width 13 height 13
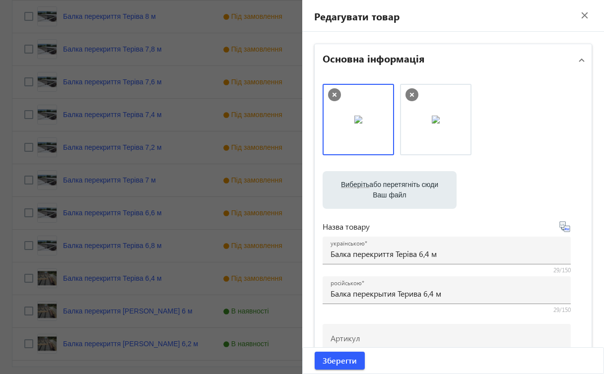
click at [492, 162] on div at bounding box center [454, 124] width 262 height 81
click at [440, 124] on img at bounding box center [436, 120] width 8 height 8
click at [433, 124] on img at bounding box center [436, 120] width 8 height 8
click at [432, 124] on img at bounding box center [436, 120] width 8 height 8
click at [440, 117] on img at bounding box center [436, 120] width 8 height 8
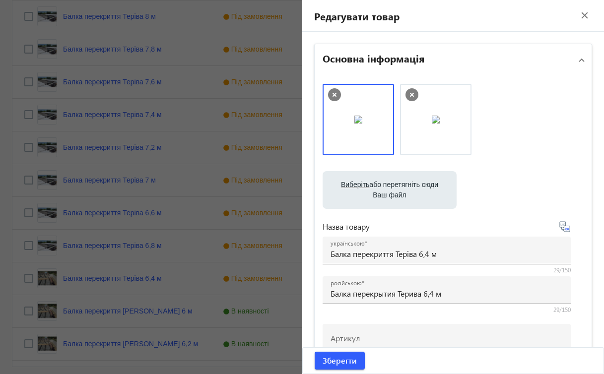
click at [440, 116] on img at bounding box center [436, 120] width 8 height 8
click at [437, 116] on img at bounding box center [436, 120] width 8 height 8
click at [391, 198] on label "Виберіть або перетягніть сюди Ваш файл" at bounding box center [390, 190] width 118 height 28
click at [391, 197] on input "Виберіть або перетягніть сюди Ваш файл" at bounding box center [390, 191] width 118 height 12
type input "C:\fakepath\зображення_viber_2025-08-19_[PHONE_NUMBER].jpg"
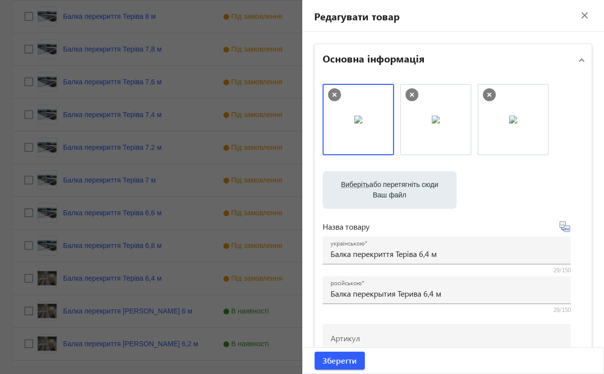
click at [440, 124] on img at bounding box center [436, 120] width 8 height 8
click at [509, 124] on img at bounding box center [513, 120] width 8 height 8
click at [429, 147] on div at bounding box center [435, 119] width 71 height 71
click at [341, 358] on span "Зберегти" at bounding box center [340, 360] width 34 height 11
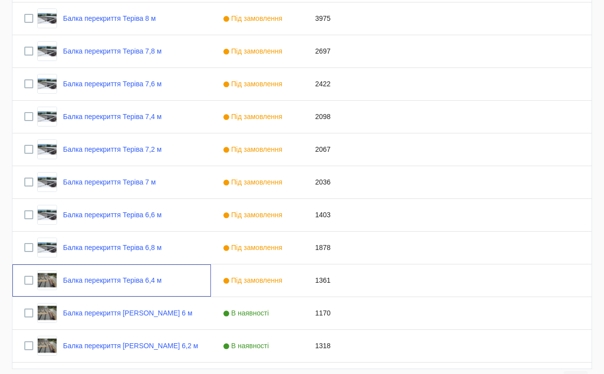
scroll to position [923, 0]
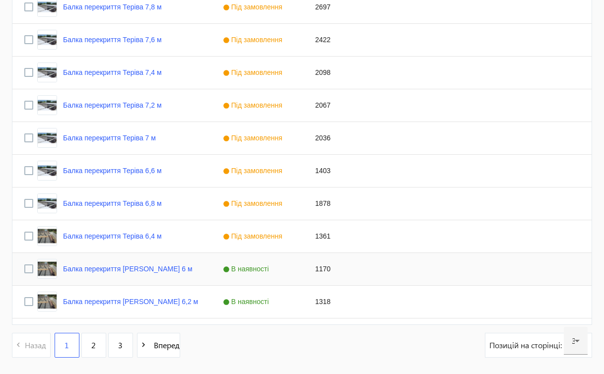
click at [252, 273] on span "В наявності" at bounding box center [247, 269] width 49 height 8
click at [294, 269] on span "Press SPACE to select this row." at bounding box center [293, 269] width 9 height 9
click at [264, 301] on span "Під замовлення" at bounding box center [241, 301] width 48 height 7
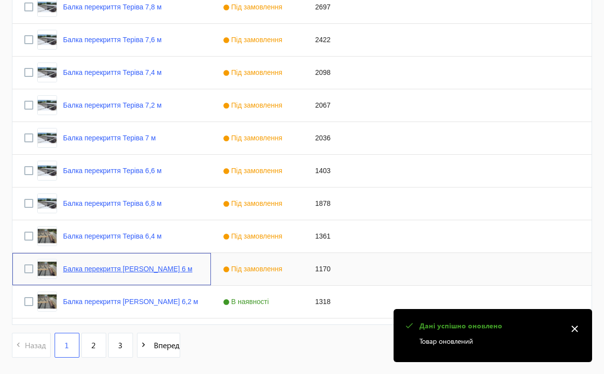
click at [150, 268] on link "Балка перекриття [PERSON_NAME] 6 м" at bounding box center [128, 269] width 130 height 8
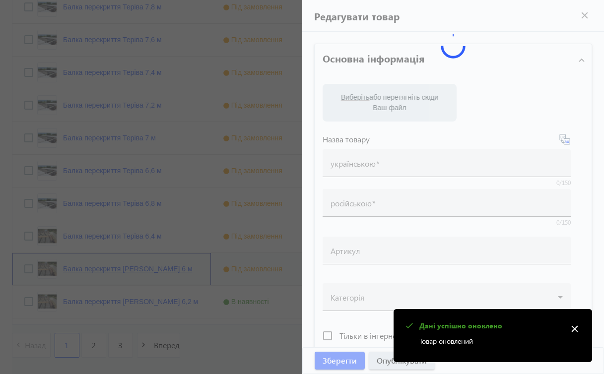
type input "Балка перекриття [PERSON_NAME] 6 м"
type input "Балка перекрытия Террива 6 м"
type input "1170"
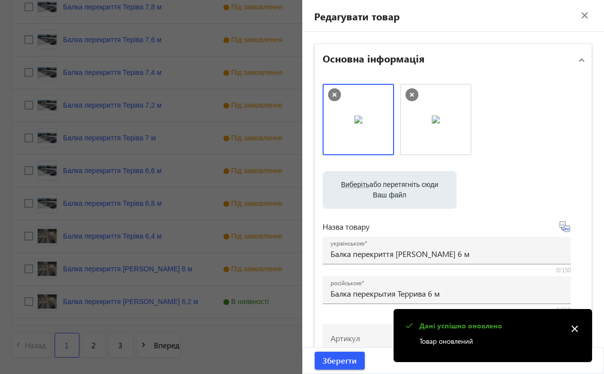
click at [377, 187] on label "Виберіть або перетягніть сюди Ваш файл" at bounding box center [390, 190] width 118 height 28
click at [377, 187] on input "Виберіть або перетягніть сюди Ваш файл" at bounding box center [390, 191] width 118 height 12
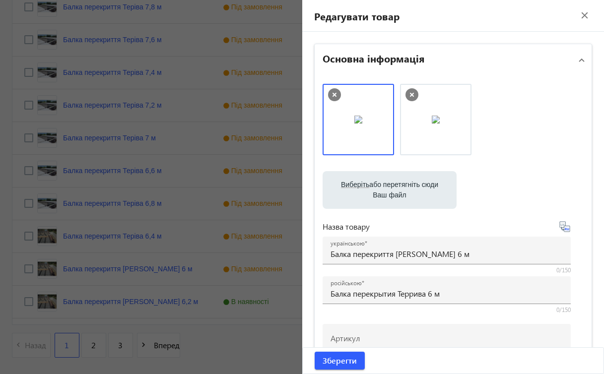
type input "C:\fakepath\зображення_viber_2025-08-19_[PHONE_NUMBER].jpg"
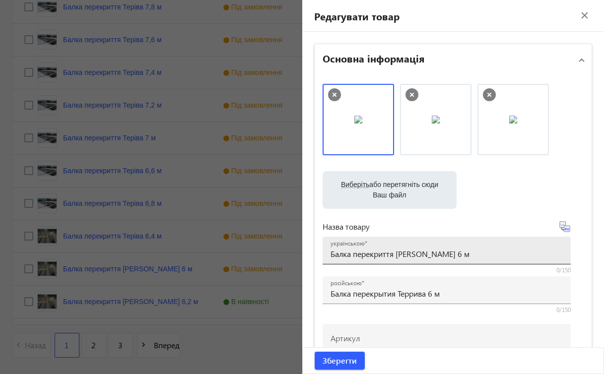
click at [407, 252] on input "Балка перекриття [PERSON_NAME] 6 м" at bounding box center [447, 254] width 232 height 10
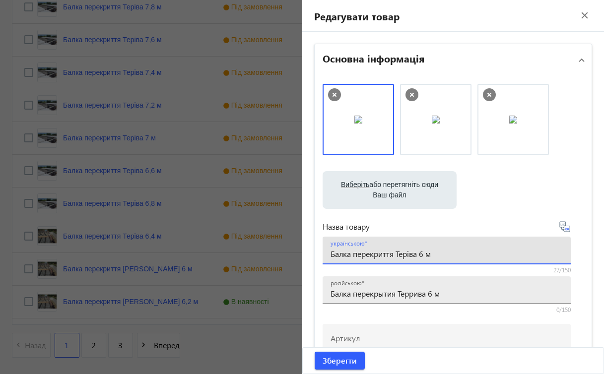
type input "Балка перекриття Теріва 6 м"
click at [409, 293] on input "Балка перекрытия Террива 6 м" at bounding box center [447, 293] width 232 height 10
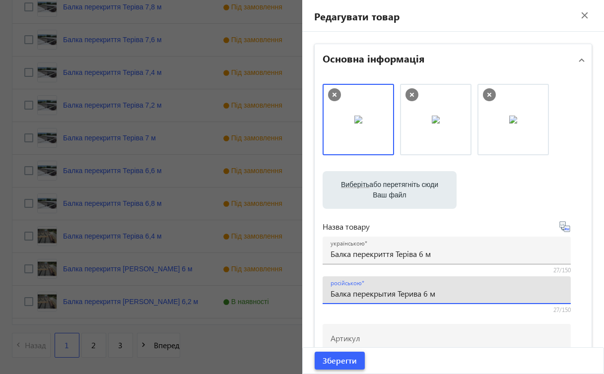
type input "Балка перекрытия Терива 6 м"
click at [346, 365] on span "Зберегти" at bounding box center [340, 360] width 34 height 11
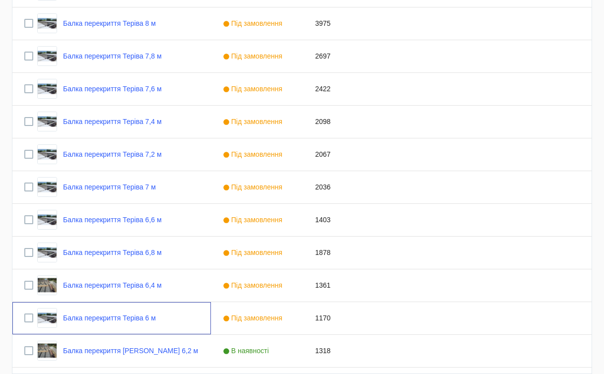
scroll to position [888, 0]
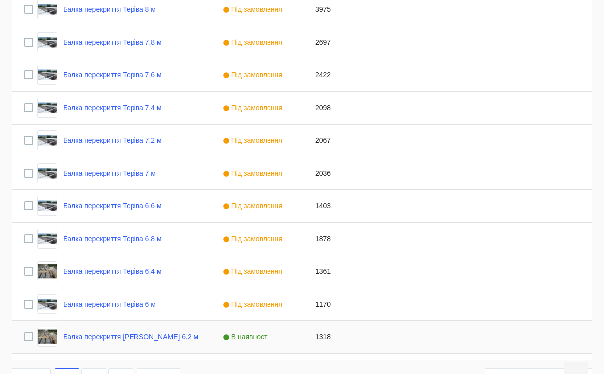
click at [260, 340] on span "В наявності" at bounding box center [247, 337] width 49 height 8
click at [294, 335] on span "Press SPACE to select this row." at bounding box center [293, 335] width 9 height 9
click at [267, 337] on div "Під замовлення" at bounding box center [256, 337] width 83 height 16
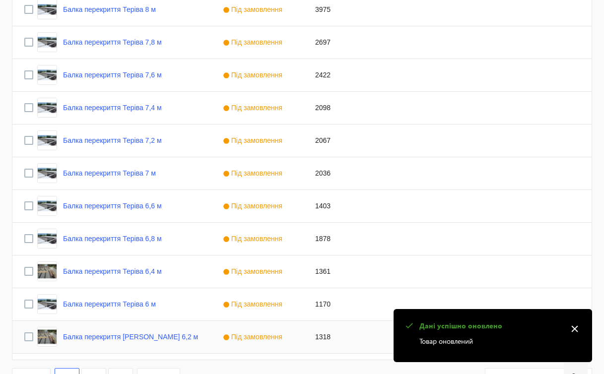
click at [174, 334] on div "Балка перекриття [PERSON_NAME] 6,2 м" at bounding box center [111, 337] width 199 height 32
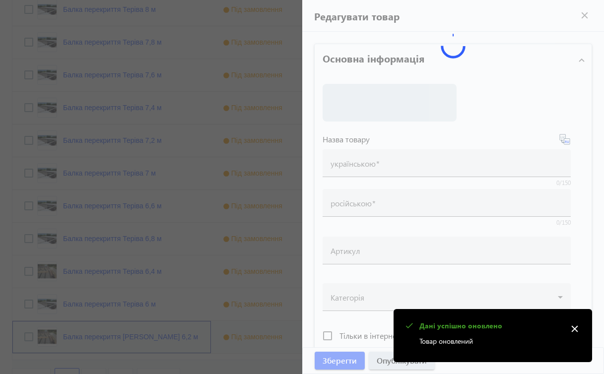
type input "Балка перекриття [PERSON_NAME] 6,2 м"
type input "Балка перекрытия Террива 6,2 м"
type input "1318"
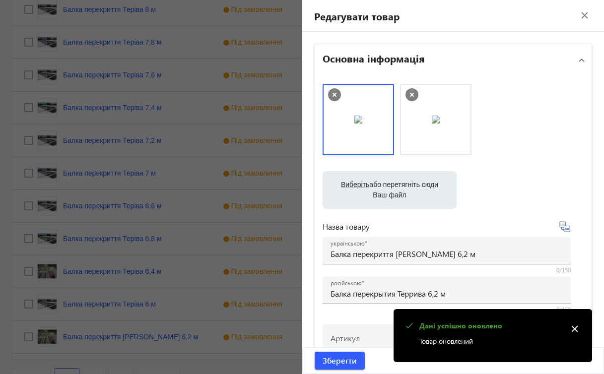
click at [371, 190] on label "Виберіть або перетягніть сюди Ваш файл" at bounding box center [390, 190] width 118 height 28
click at [371, 190] on input "Виберіть або перетягніть сюди Ваш файл" at bounding box center [390, 191] width 118 height 12
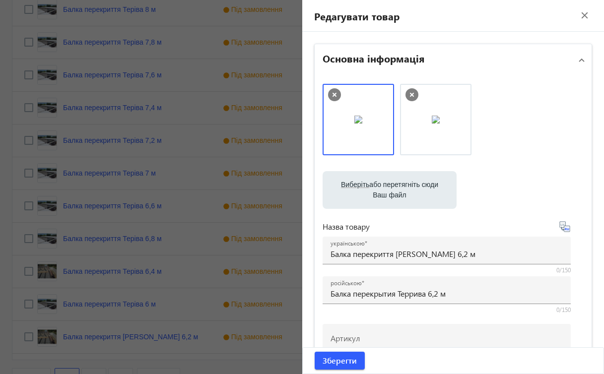
type input "C:\fakepath\зображення_viber_2025-08-19_[PHONE_NUMBER].jpg"
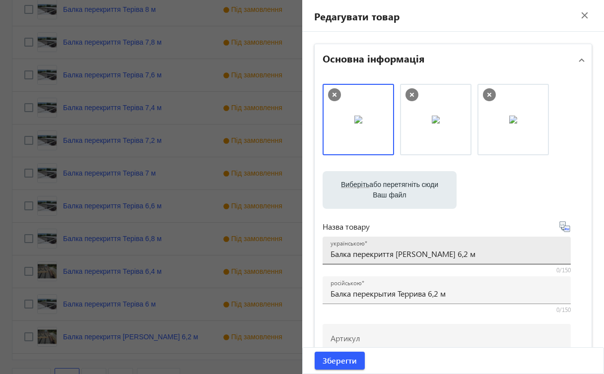
click at [408, 255] on input "Балка перекриття [PERSON_NAME] 6,2 м" at bounding box center [447, 254] width 232 height 10
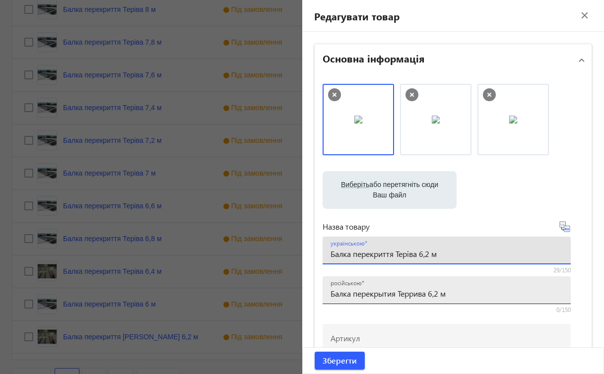
type input "Балка перекриття Теріва 6,2 м"
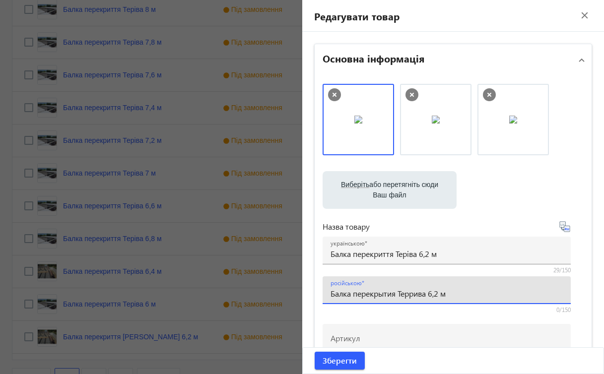
click at [409, 291] on input "Балка перекрытия Террива 6,2 м" at bounding box center [447, 293] width 232 height 10
type input "Балка перекрытия Терива 6,2 м"
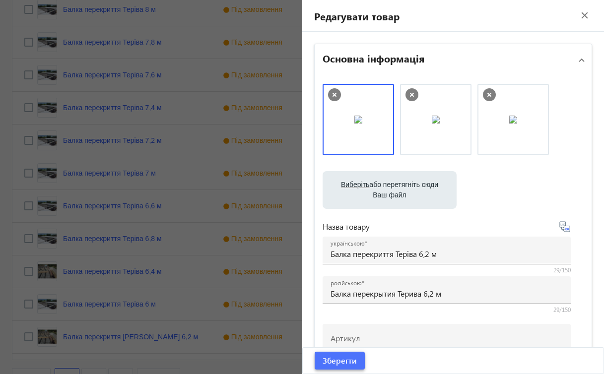
click at [341, 364] on span "Зберегти" at bounding box center [340, 360] width 34 height 11
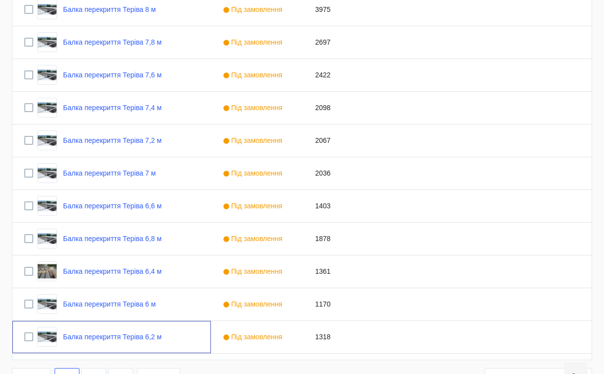
scroll to position [0, 0]
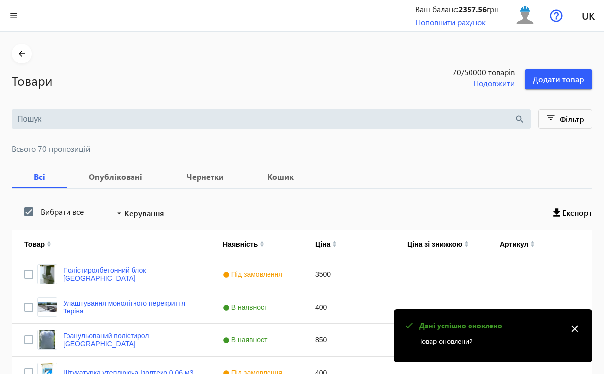
click at [575, 331] on mat-icon "close" at bounding box center [574, 329] width 15 height 15
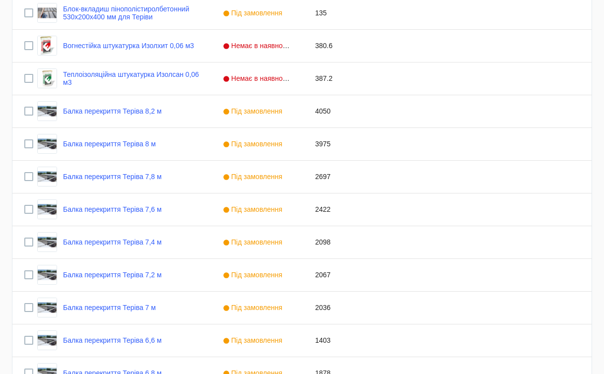
scroll to position [962, 0]
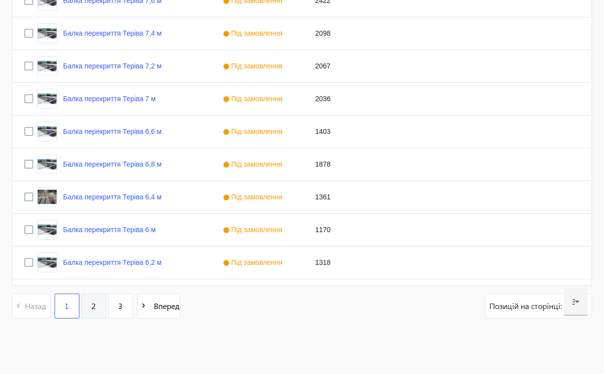
click at [95, 306] on span "2" at bounding box center [93, 306] width 4 height 11
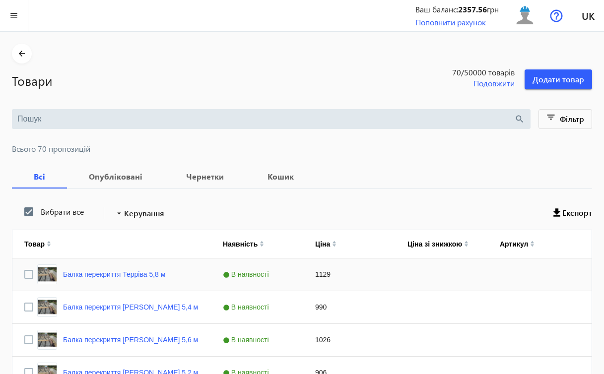
click at [266, 275] on span "В наявності" at bounding box center [247, 275] width 49 height 8
click at [292, 274] on span "Press SPACE to select this row." at bounding box center [293, 274] width 9 height 9
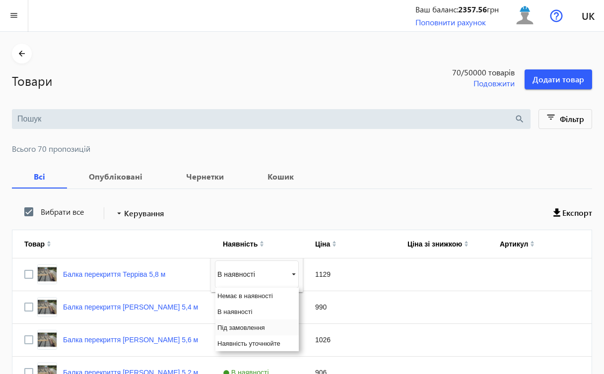
click at [255, 328] on span "Під замовлення" at bounding box center [241, 327] width 48 height 7
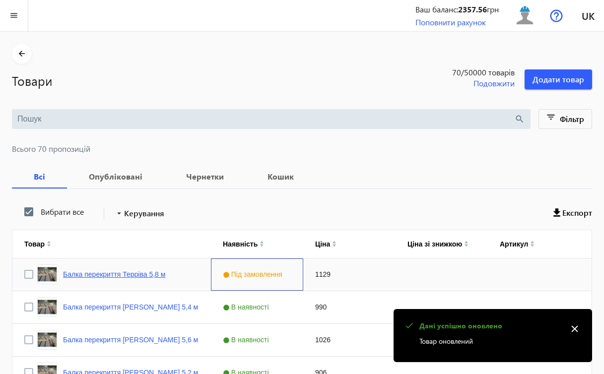
click at [159, 277] on link "Балка перекриття Терріва 5,8 м" at bounding box center [114, 275] width 102 height 8
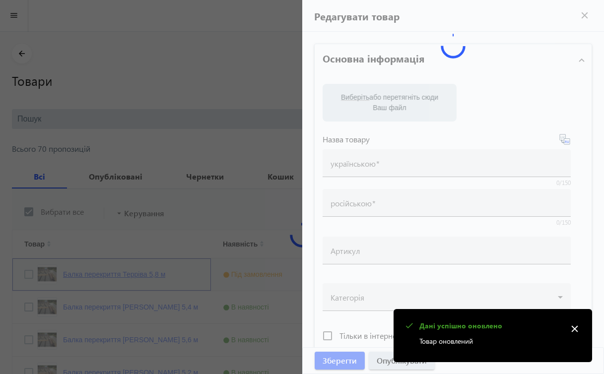
type input "Балка перекриття Терріва 5,8 м"
type input "Балка перекрытия Террива 5,8 м"
type input "1129"
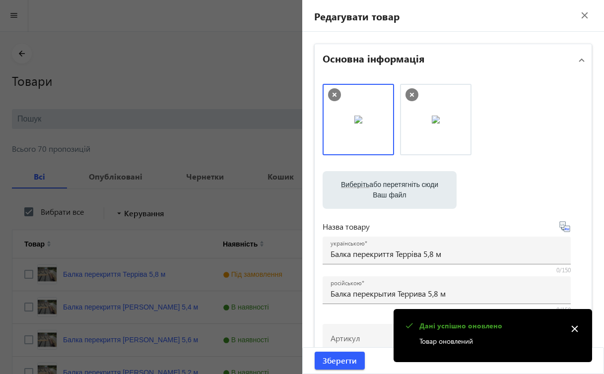
click at [348, 199] on label "Виберіть або перетягніть сюди Ваш файл" at bounding box center [390, 190] width 118 height 28
click at [348, 197] on input "Виберіть або перетягніть сюди Ваш файл" at bounding box center [390, 191] width 118 height 12
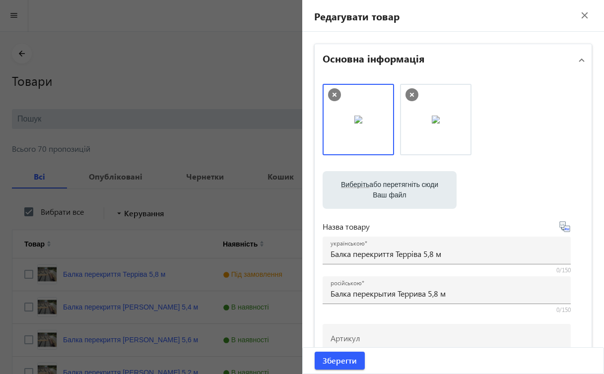
type input "C:\fakepath\зображення_viber_2025-08-19_[PHONE_NUMBER].jpg"
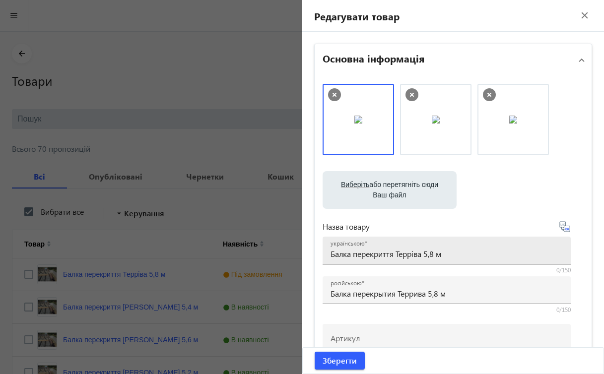
click at [407, 255] on input "Балка перекриття Терріва 5,8 м" at bounding box center [447, 254] width 232 height 10
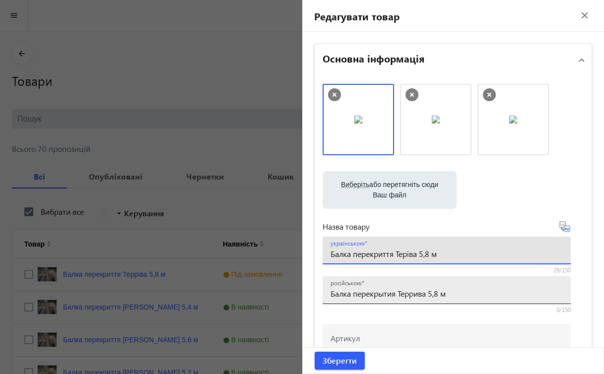
type input "Балка перекриття Теріва 5,8 м"
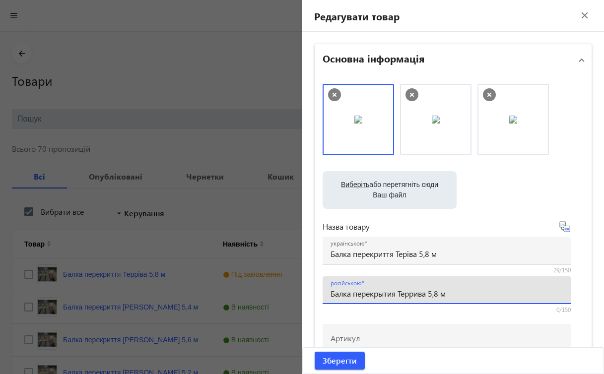
click at [408, 293] on input "Балка перекрытия Террива 5,8 м" at bounding box center [447, 293] width 232 height 10
type input "Балка перекрытия Терива 5,8 м"
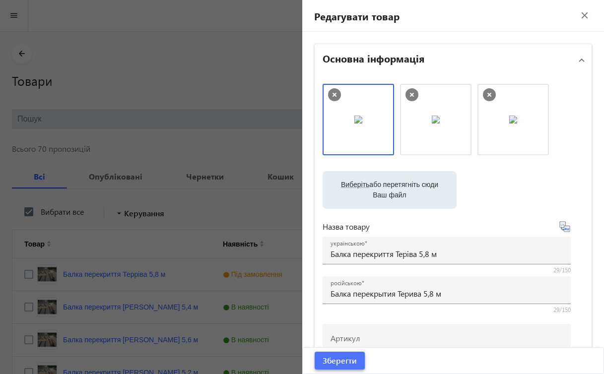
click at [337, 360] on span "Зберегти" at bounding box center [340, 360] width 34 height 11
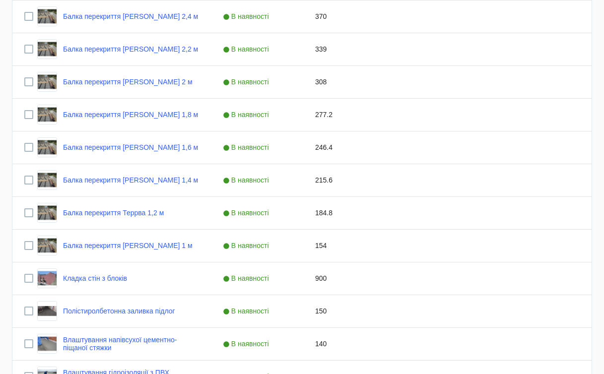
scroll to position [872, 0]
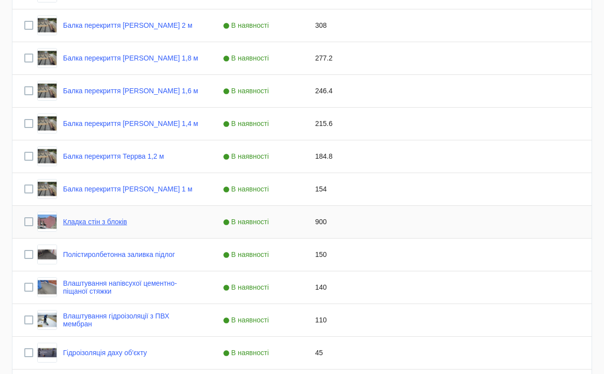
click at [125, 219] on link "Кладка стін з блоків" at bounding box center [95, 222] width 64 height 8
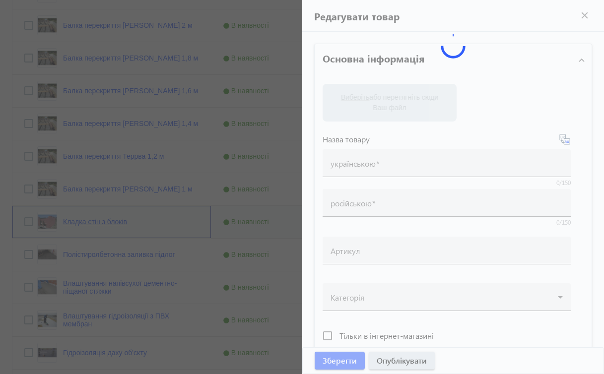
type input "Кладка стін з блоків"
type input "Кладка стен из блоков"
type input "900"
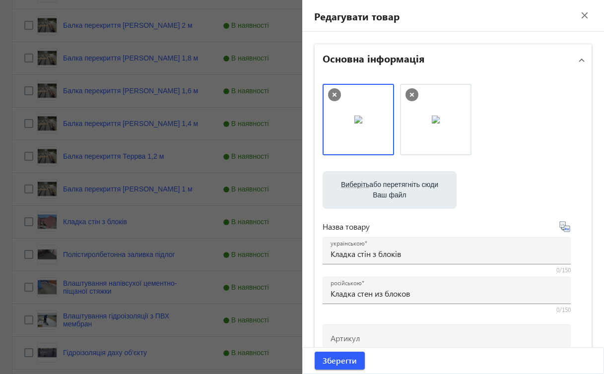
click at [578, 17] on mat-icon "close" at bounding box center [584, 15] width 15 height 15
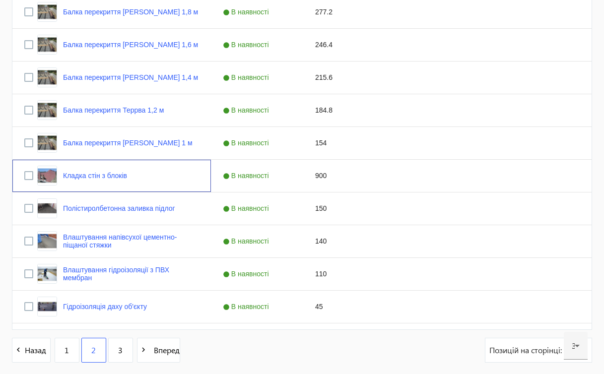
scroll to position [916, 0]
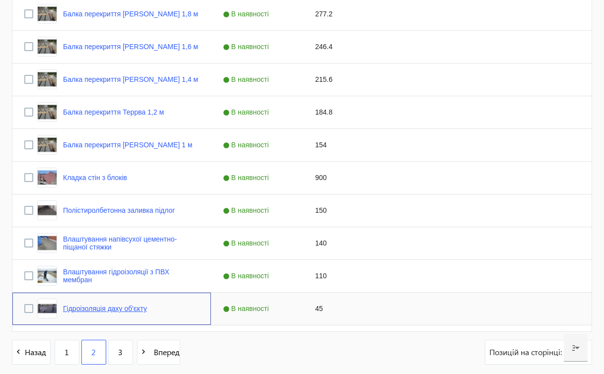
click at [143, 309] on link "Гідроізоляція даху об'єкту" at bounding box center [105, 309] width 84 height 8
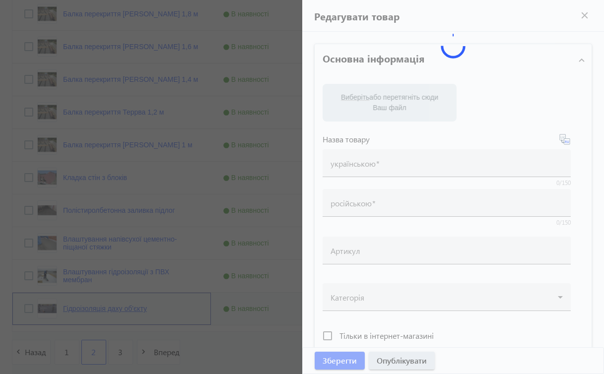
type input "Гідроізоляція даху об'єкту"
type input "Гидроизоляция крыши объекта"
type input "45"
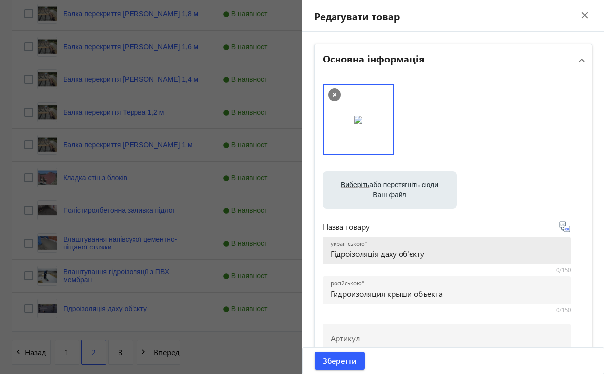
click at [432, 254] on input "Гідроізоляція даху об'єкту" at bounding box center [447, 254] width 232 height 10
type input "Гідроізоляція даху будівель та споруд"
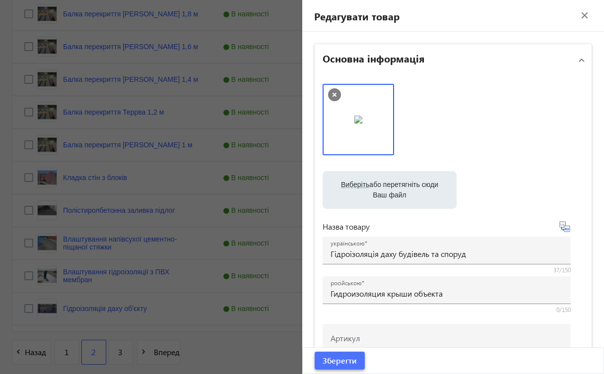
click at [342, 363] on span "Зберегти" at bounding box center [340, 360] width 34 height 11
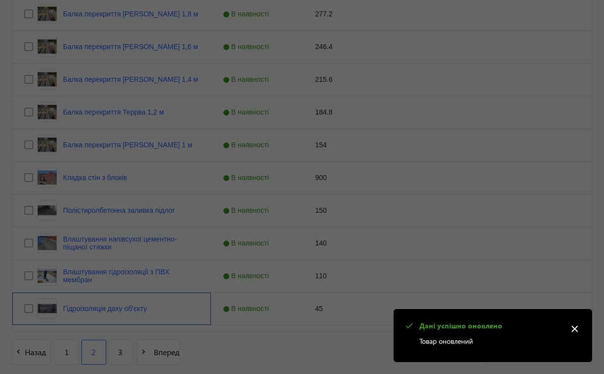
scroll to position [0, 0]
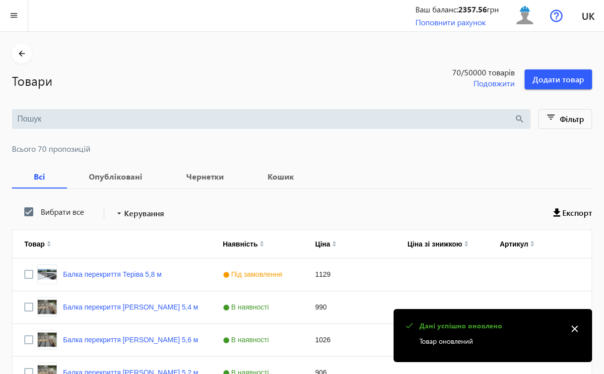
click at [576, 330] on mat-icon "close" at bounding box center [574, 329] width 15 height 15
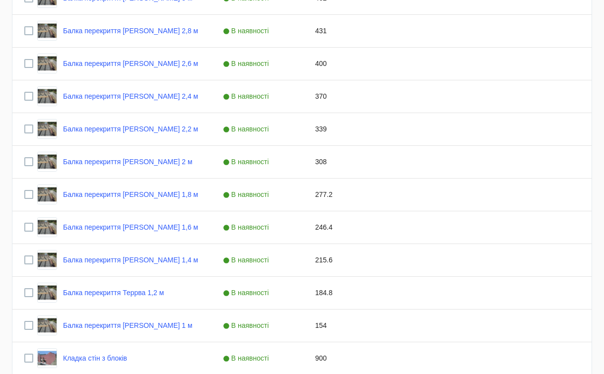
scroll to position [957, 0]
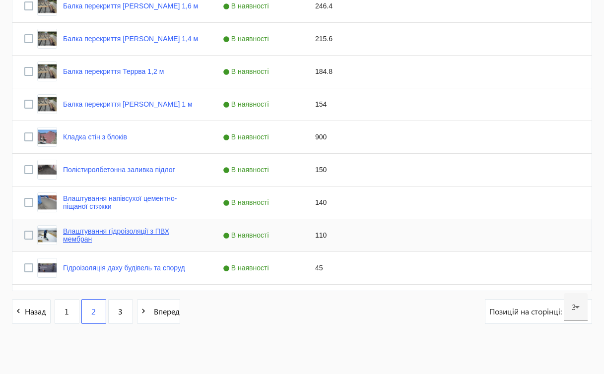
click at [147, 231] on link "Влаштування гідроізоляції з ПВХ мембран" at bounding box center [131, 235] width 136 height 16
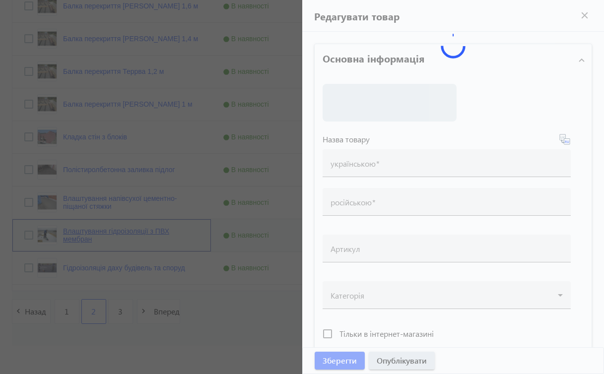
type input "Влаштування гідроізоляції з ПВХ мембран"
type input "Устройство гидроизоляции из ПВХ мембран"
type input "110"
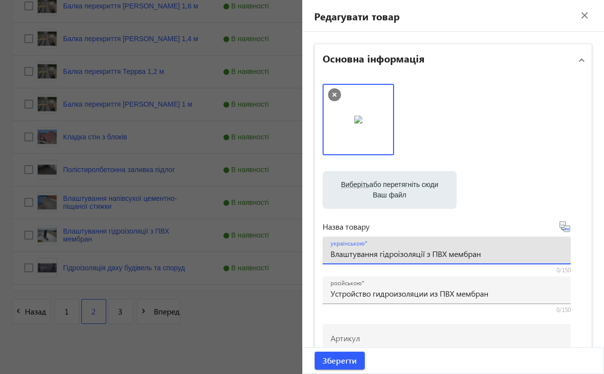
click at [425, 253] on input "Влаштування гідроізоляції з ПВХ мембран" at bounding box center [447, 254] width 232 height 10
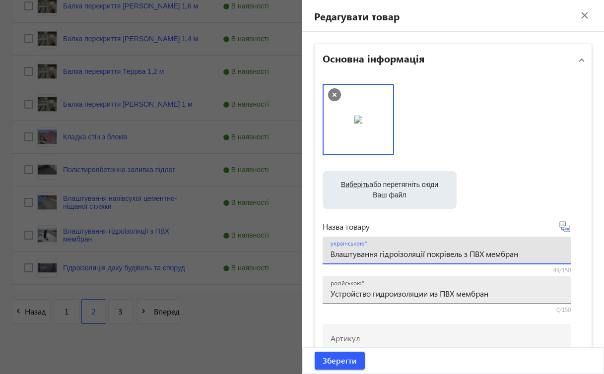
type input "Влаштування гідроізоляції покрівель з ПВХ мембран"
click at [428, 293] on input "Устройство гидроизоляции из ПВХ мембран" at bounding box center [447, 293] width 232 height 10
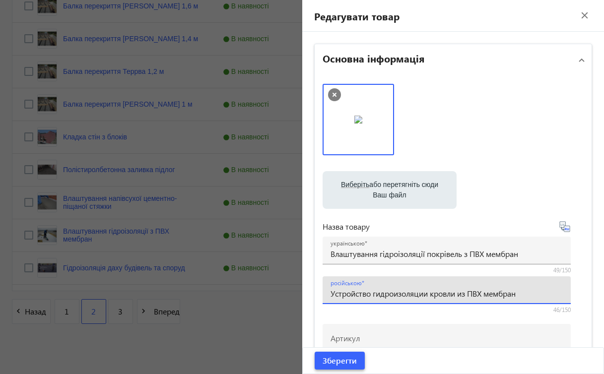
type input "Устройство гидроизоляции кровли из ПВХ мембран"
click at [334, 360] on span "Зберегти" at bounding box center [340, 360] width 34 height 11
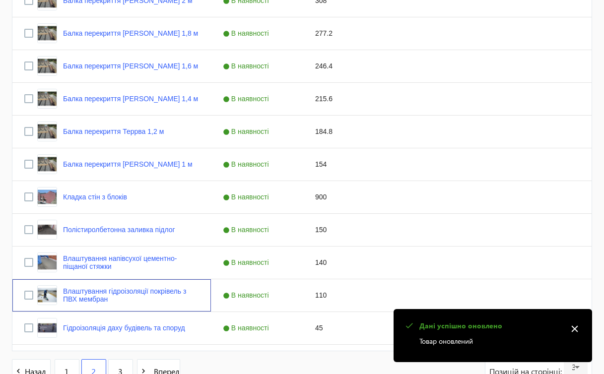
scroll to position [962, 0]
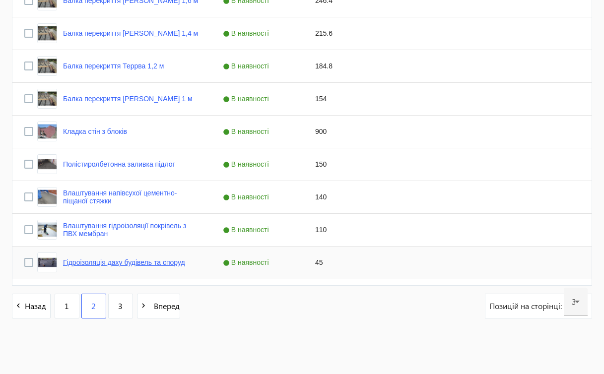
click at [136, 262] on link "Гідроізоляція даху будівель та споруд" at bounding box center [124, 263] width 122 height 8
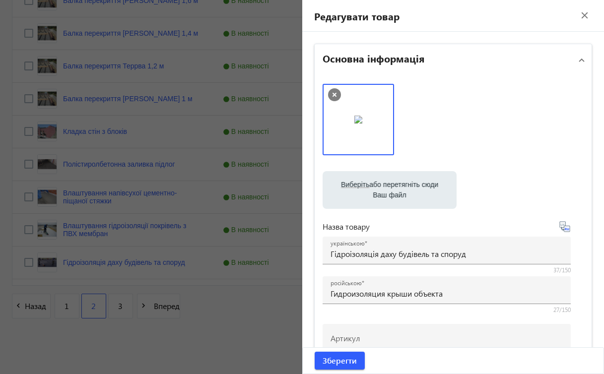
click at [579, 17] on mat-icon "close" at bounding box center [584, 15] width 15 height 15
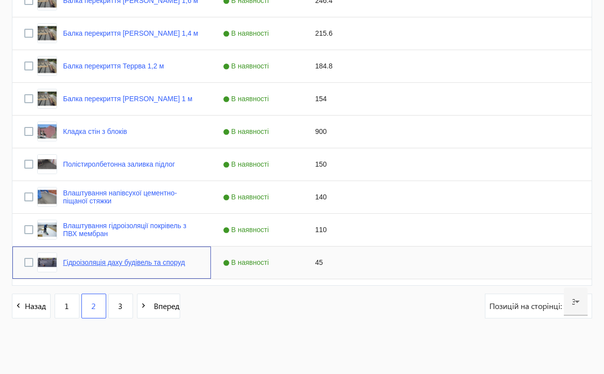
click at [168, 265] on link "Гідроізоляція даху будівель та споруд" at bounding box center [124, 263] width 122 height 8
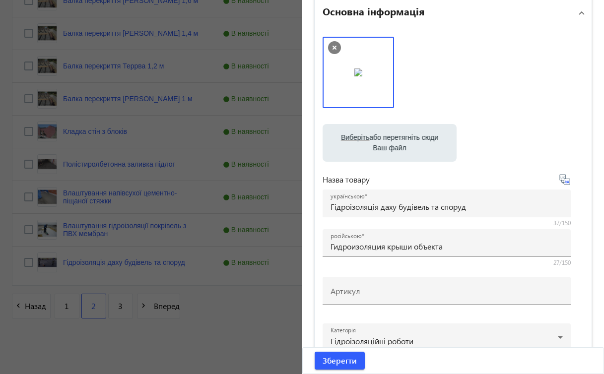
scroll to position [45, 0]
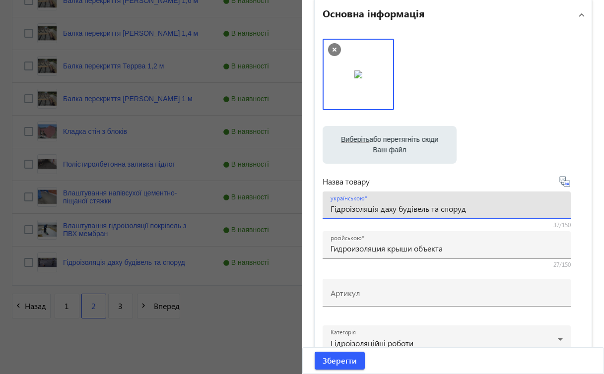
click at [377, 210] on input "Гідроізоляція даху будівель та споруд" at bounding box center [447, 209] width 232 height 10
click at [381, 205] on input "Влаштування Гідроізоляціїдаху будівель та споруд" at bounding box center [447, 209] width 232 height 10
click at [425, 208] on input "Влаштування гідроізоляціїдаху будівель та споруд" at bounding box center [447, 209] width 232 height 10
type input "Влаштування гідроізоляції даху будівель та споруд"
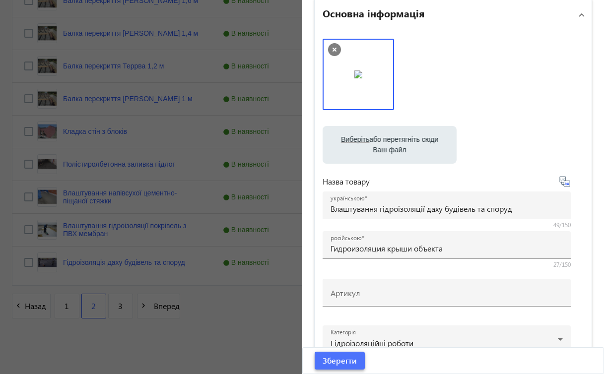
click at [339, 365] on span "Зберегти" at bounding box center [340, 360] width 34 height 11
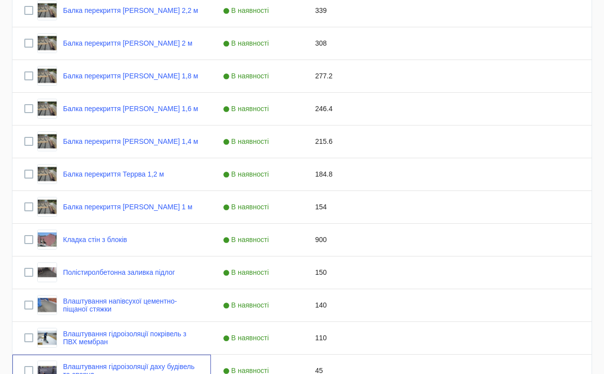
scroll to position [962, 0]
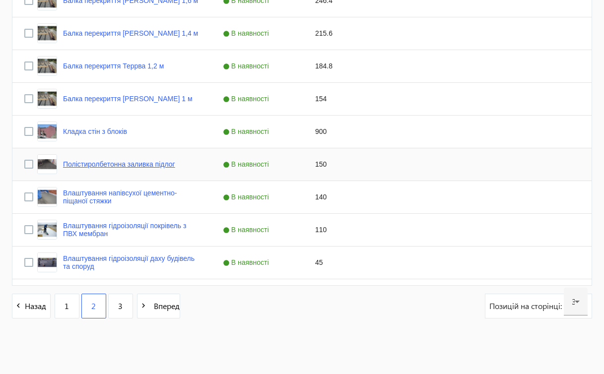
click at [158, 162] on link "Полістиролбетонна заливка підлог" at bounding box center [119, 164] width 112 height 8
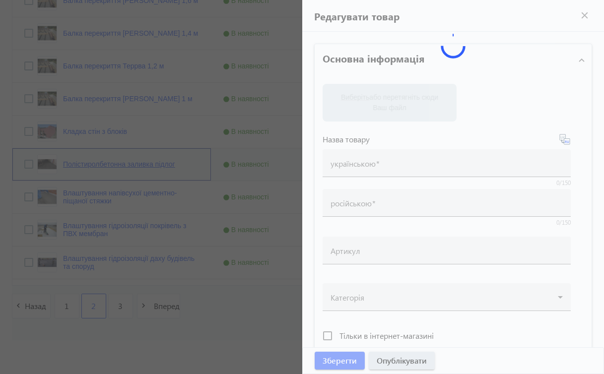
type input "Полістиролбетонна заливка підлог"
type input "Полистиролбетонная заливка полов"
checkbox input "true"
type input "150"
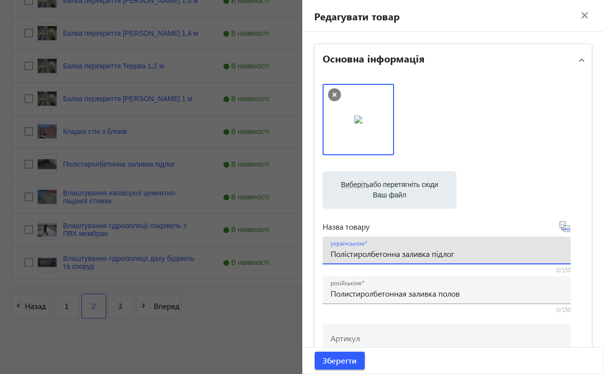
click at [334, 253] on input "Полістиролбетонна заливка підлог" at bounding box center [447, 254] width 232 height 10
click at [407, 254] on input "Влаштування підлоги полістиролбетонна заливка підлог" at bounding box center [447, 254] width 232 height 10
click at [483, 254] on input "Влаштування підлоги з полістиролбетонна заливка підлог" at bounding box center [447, 254] width 232 height 10
click at [542, 257] on input "Влаштування підлоги з полістиролбетону заливка підлог" at bounding box center [447, 254] width 232 height 10
type input "Влаштування підлоги з полістиролбетону"
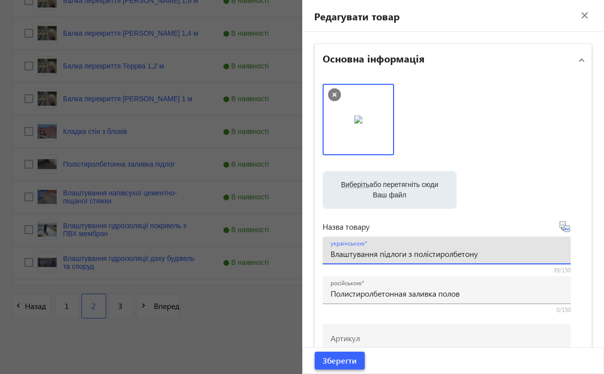
click at [346, 361] on span "Зберегти" at bounding box center [340, 360] width 34 height 11
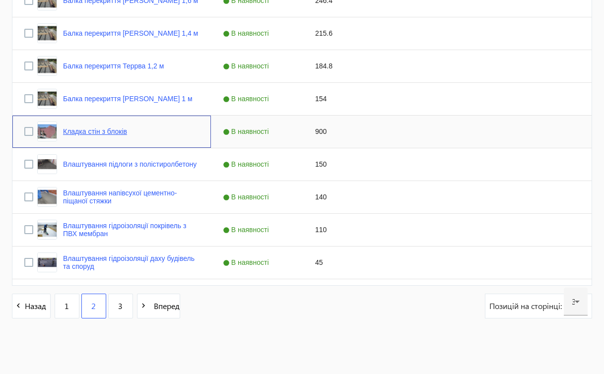
click at [127, 134] on link "Кладка стін з блоків" at bounding box center [95, 132] width 64 height 8
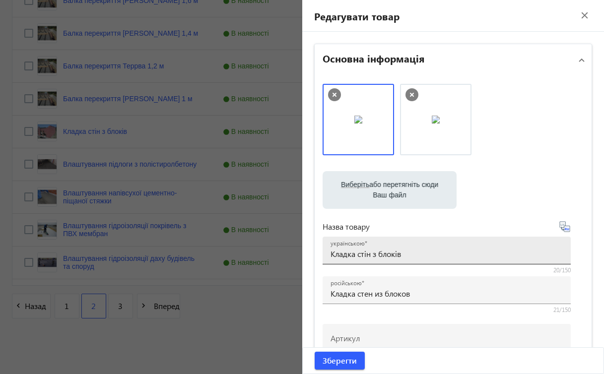
click at [371, 255] on input "Кладка стін з блоків" at bounding box center [447, 254] width 232 height 10
type input "Кладка стін із блоків"
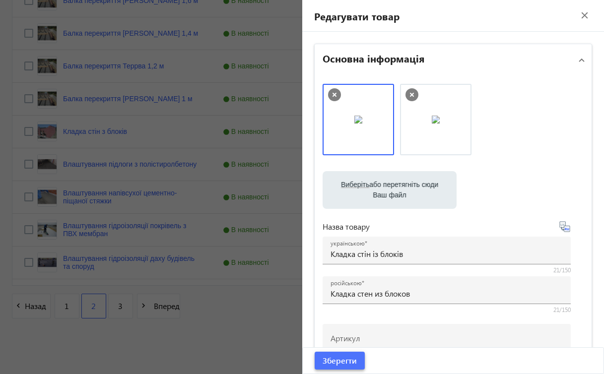
click at [349, 359] on span "Зберегти" at bounding box center [340, 360] width 34 height 11
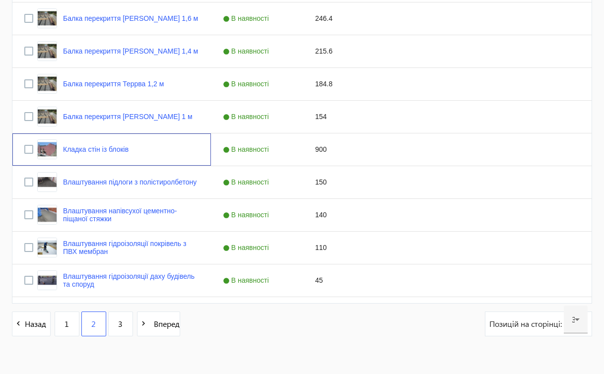
scroll to position [927, 0]
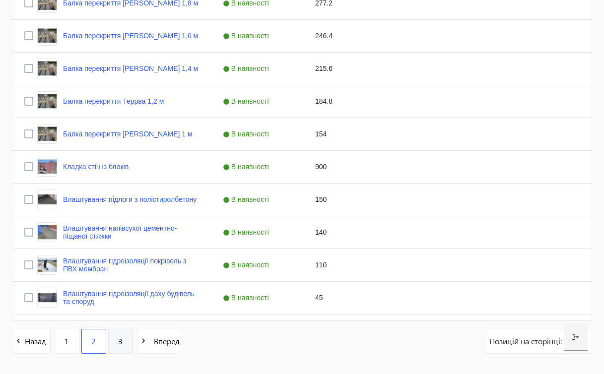
click at [117, 342] on link "3" at bounding box center [120, 341] width 25 height 25
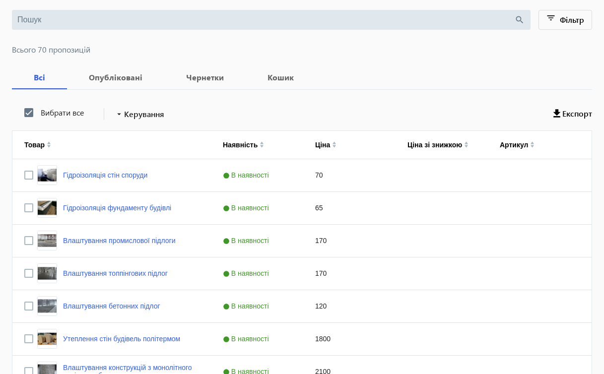
scroll to position [98, 0]
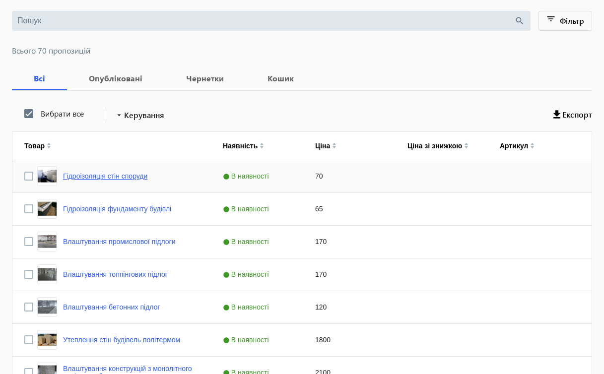
click at [143, 176] on link "Гідроізоляція стін споруди" at bounding box center [105, 176] width 84 height 8
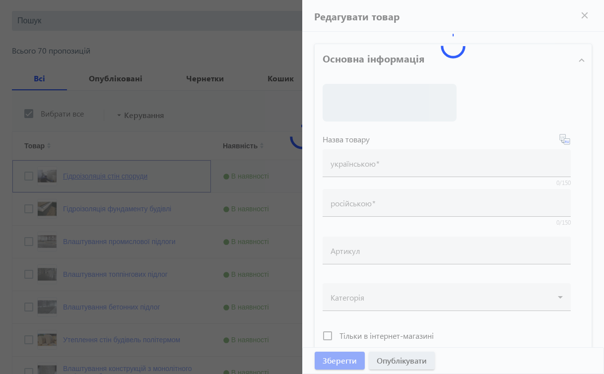
type input "Гідроізоляція стін споруди"
type input "Гидроизоляция стен сооружения"
type input "70"
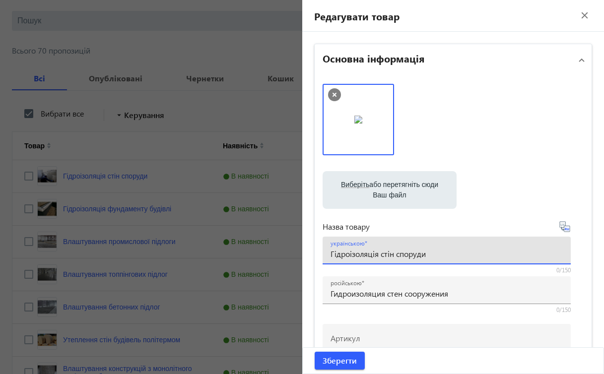
click at [430, 257] on input "Гідроізоляція стін споруди" at bounding box center [447, 254] width 232 height 10
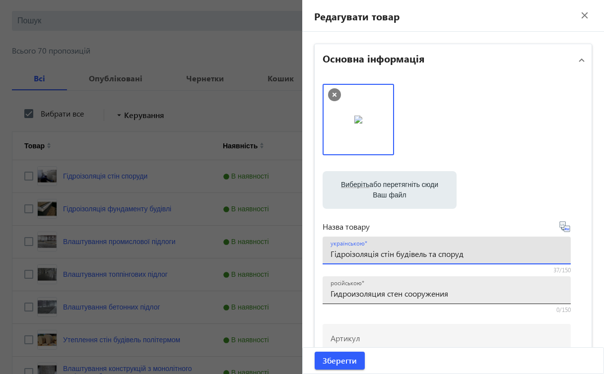
type input "Гідроізоляція стін будівель та споруд"
click at [403, 294] on input "Гидроизоляция стен сооружения" at bounding box center [447, 293] width 232 height 10
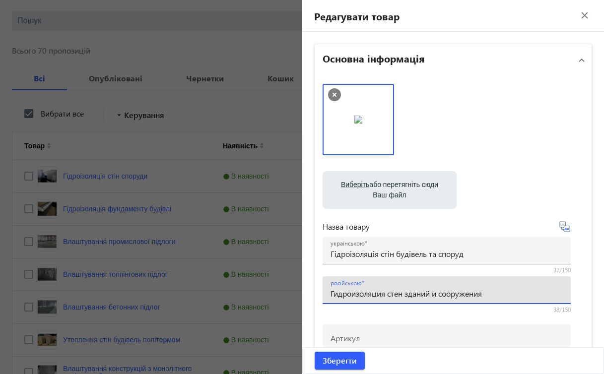
click at [490, 293] on input "Гидроизоляция стен зданий и сооружения" at bounding box center [447, 293] width 232 height 10
type input "Гидроизоляция стен зданий и сооружений"
click at [346, 363] on span "Зберегти" at bounding box center [340, 360] width 34 height 11
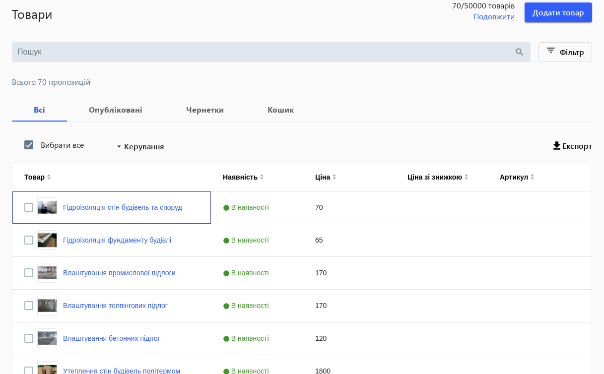
scroll to position [62, 0]
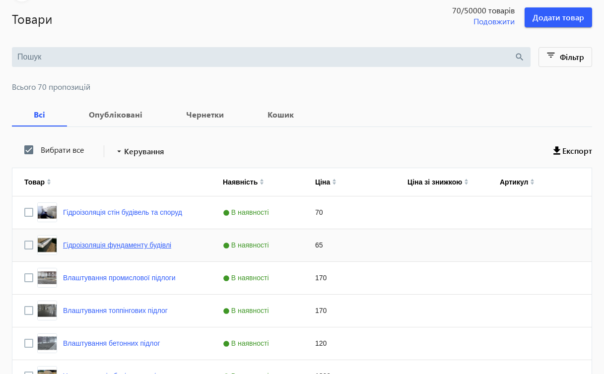
click at [159, 245] on link "Гідроізоляція фундаменту будівлі" at bounding box center [117, 245] width 108 height 8
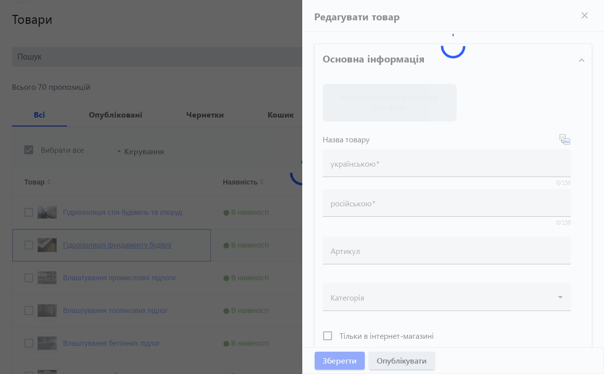
type input "Гідроізоляція фундаменту будівлі"
type input "Гидроизоляция фундамента здания"
type input "65"
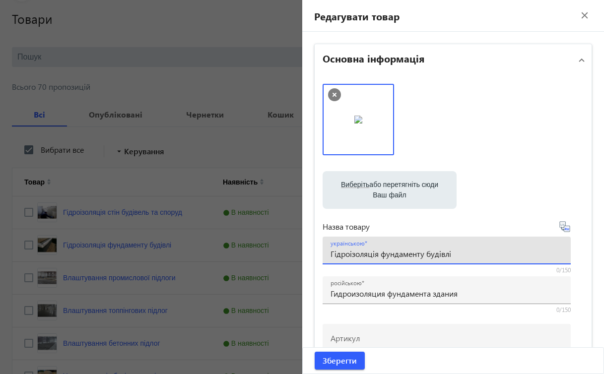
click at [451, 256] on input "Гідроізоляція фундаменту будівлі" at bounding box center [447, 254] width 232 height 10
type input "Гідроізоляція фундаменту будівель та споруд"
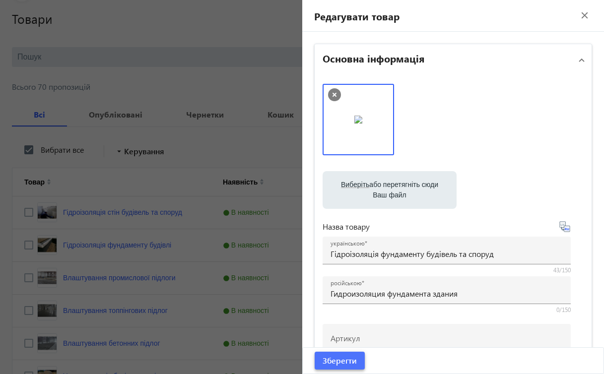
click at [342, 361] on span "Зберегти" at bounding box center [340, 360] width 34 height 11
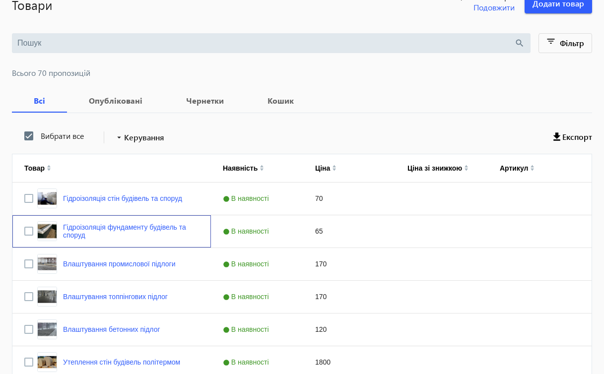
scroll to position [77, 0]
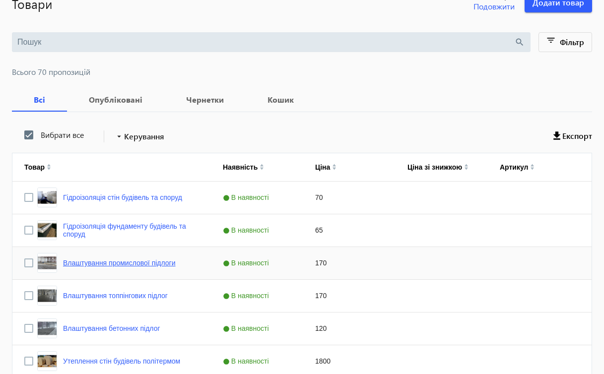
click at [152, 265] on link "Влаштування промислової підлоги" at bounding box center [119, 263] width 113 height 8
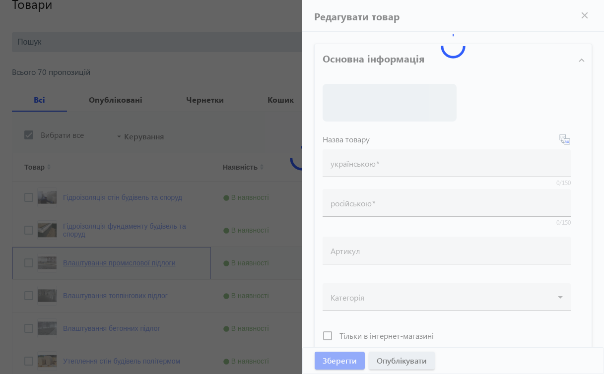
type input "Влаштування промислової підлоги"
type input "Устройство промышленного пола"
type input "170"
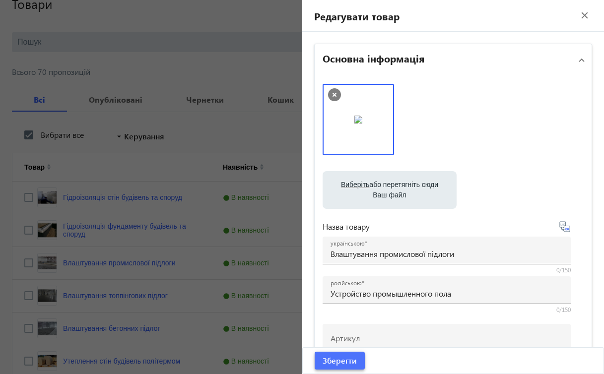
click at [339, 361] on span "Зберегти" at bounding box center [340, 360] width 34 height 11
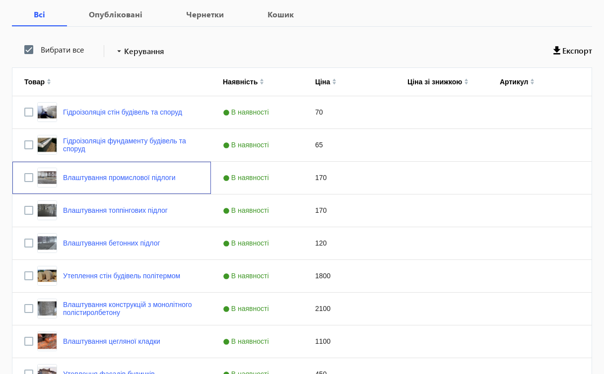
scroll to position [156, 0]
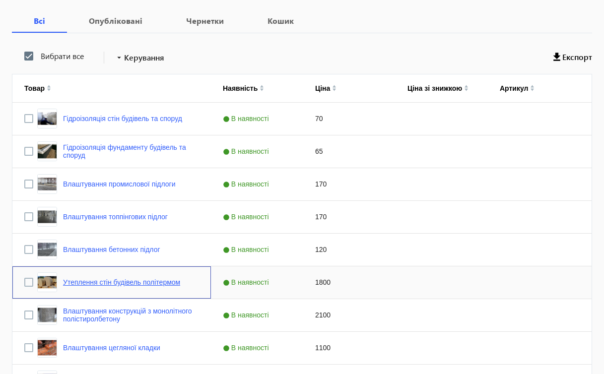
click at [171, 282] on link "Утеплення стін будівель політермом" at bounding box center [121, 282] width 117 height 8
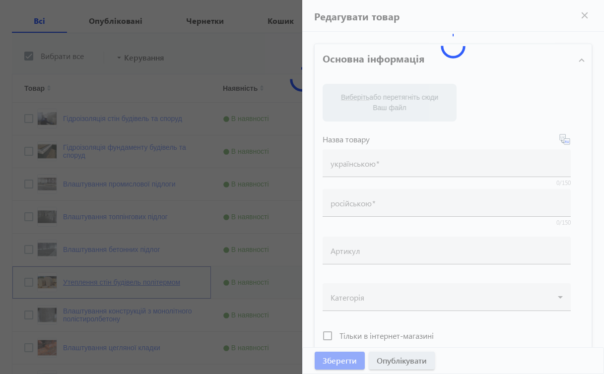
type input "Утеплення стін будівель політермом"
type input "Утепления стен зданий политермом"
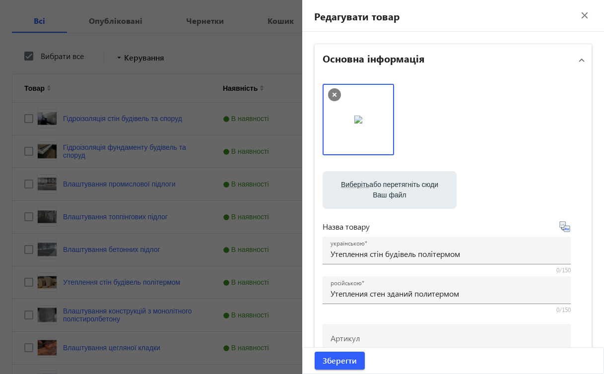
click at [579, 16] on mat-icon "close" at bounding box center [584, 15] width 15 height 15
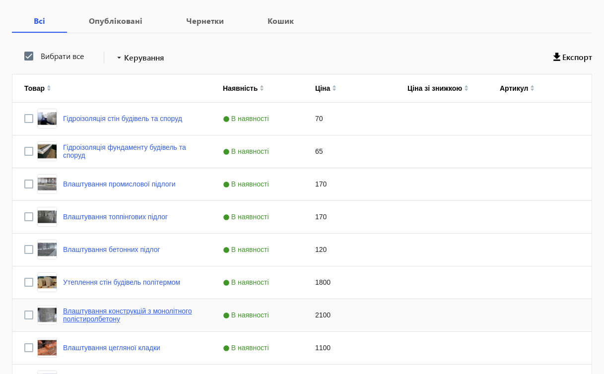
click at [157, 316] on link "Влаштування конструкцій з монолітного полістиролбетону" at bounding box center [131, 315] width 136 height 16
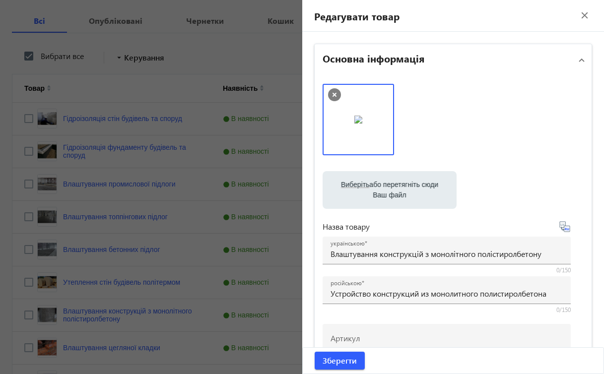
click at [577, 18] on mat-icon "close" at bounding box center [584, 15] width 15 height 15
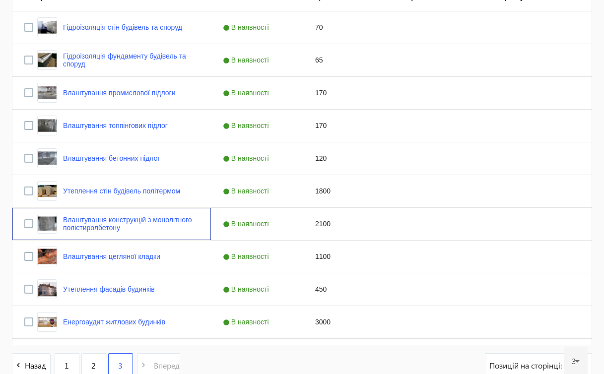
scroll to position [245, 0]
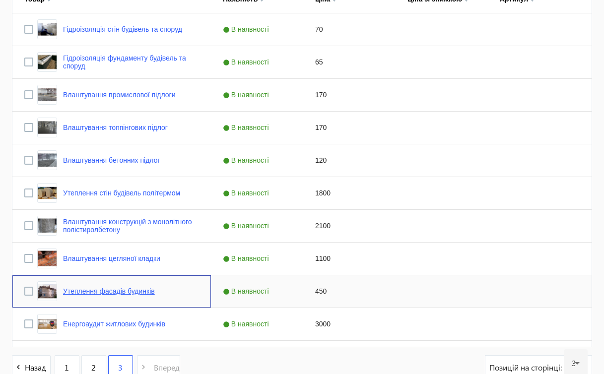
click at [132, 292] on link "Утеплення фасадів будинків" at bounding box center [109, 291] width 92 height 8
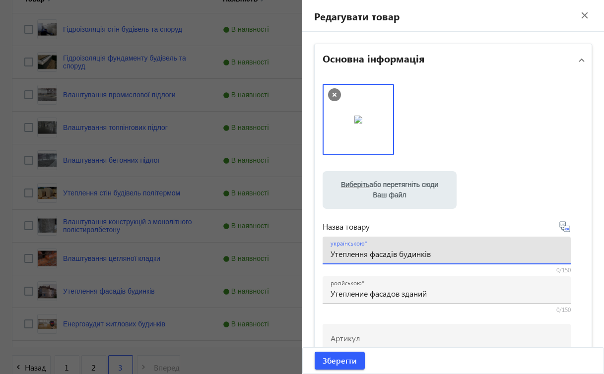
click at [435, 254] on input "Утеплення фасадів будинків" at bounding box center [447, 254] width 232 height 10
click at [351, 357] on span "Зберегти" at bounding box center [340, 360] width 34 height 11
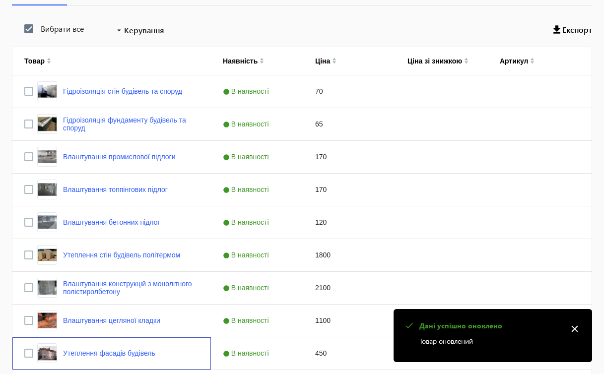
scroll to position [307, 0]
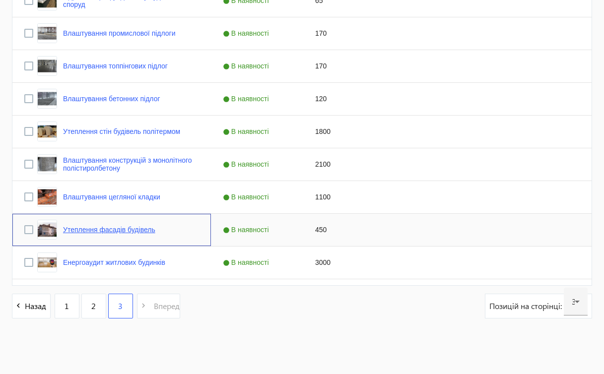
click at [111, 228] on link "Утеплення фасадів будівель" at bounding box center [109, 230] width 92 height 8
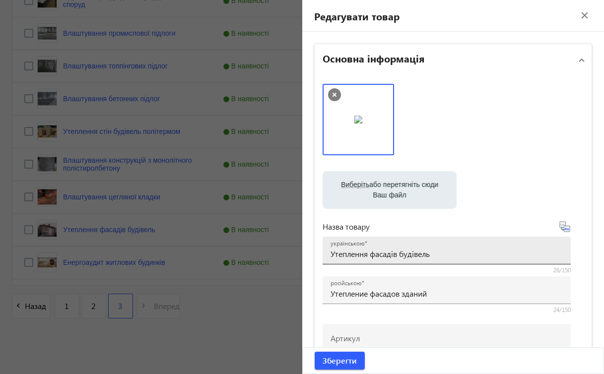
click at [440, 253] on input "Утеплення фасадів будівель" at bounding box center [447, 254] width 232 height 10
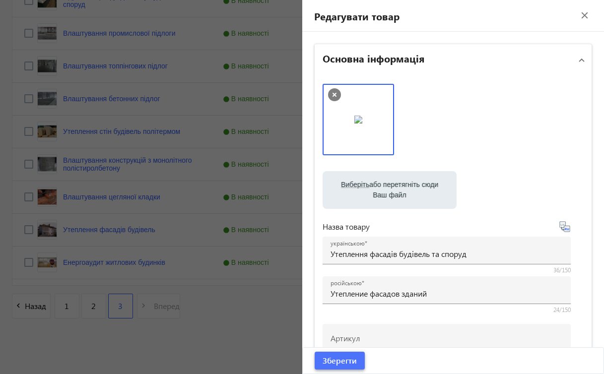
click at [346, 356] on span "Зберегти" at bounding box center [340, 360] width 34 height 11
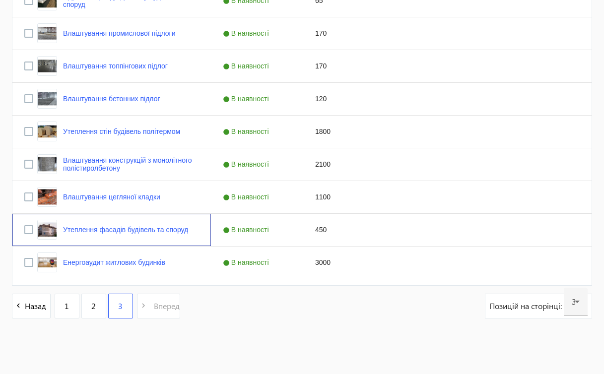
scroll to position [0, 0]
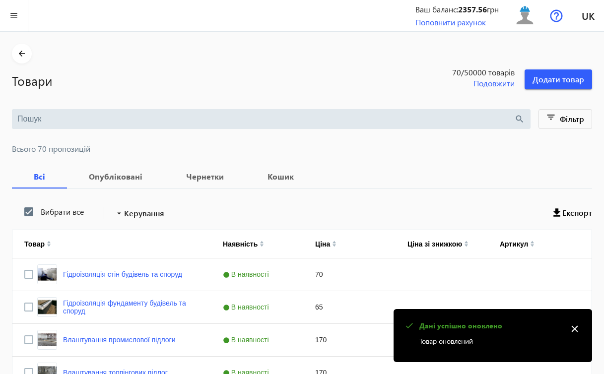
click at [573, 328] on mat-icon "close" at bounding box center [574, 329] width 15 height 15
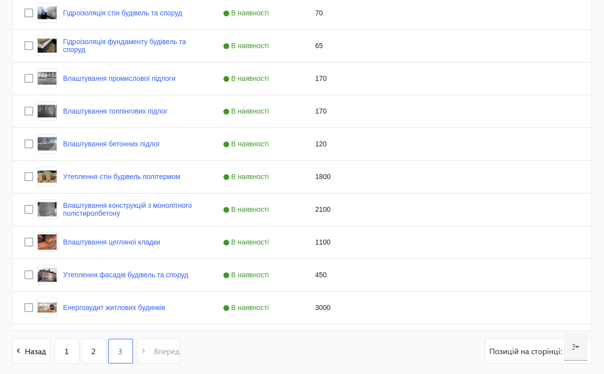
scroll to position [260, 0]
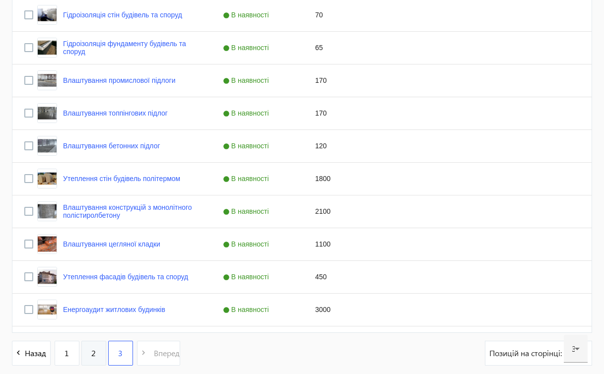
click at [99, 353] on link "2" at bounding box center [93, 353] width 25 height 25
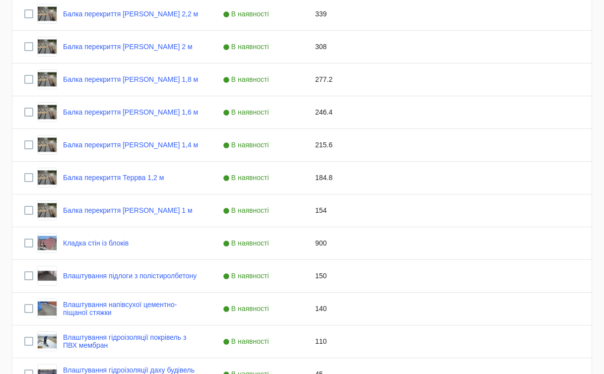
scroll to position [847, 0]
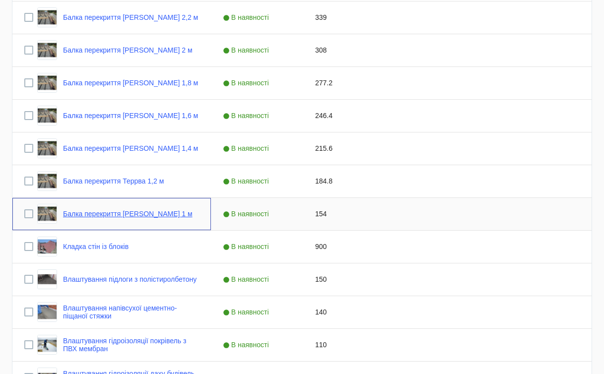
click at [153, 215] on link "Балка перекриття [PERSON_NAME] 1 м" at bounding box center [128, 214] width 130 height 8
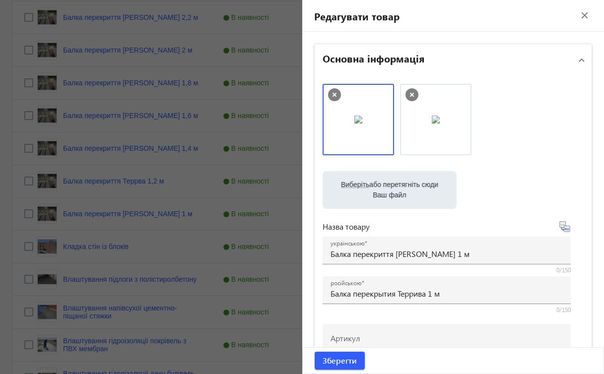
click at [348, 192] on label "Виберіть або перетягніть сюди Ваш файл" at bounding box center [390, 190] width 118 height 28
click at [348, 192] on input "Виберіть або перетягніть сюди Ваш файл" at bounding box center [390, 191] width 118 height 12
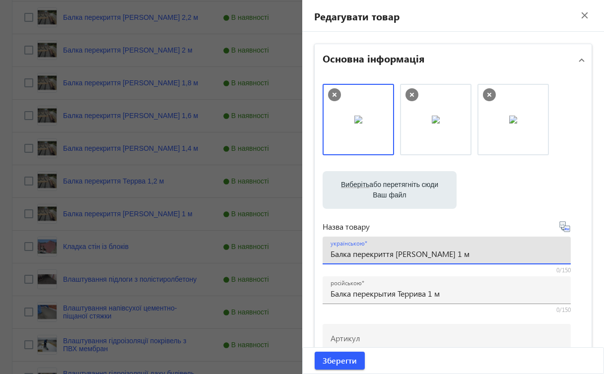
click at [407, 254] on input "Балка перекриття [PERSON_NAME] 1 м" at bounding box center [447, 254] width 232 height 10
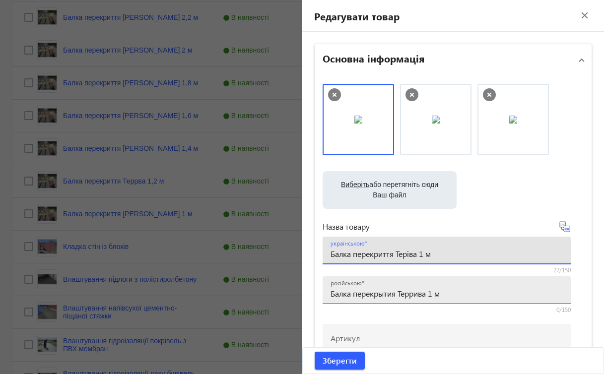
click at [409, 295] on input "Балка перекрытия Террива 1 м" at bounding box center [447, 293] width 232 height 10
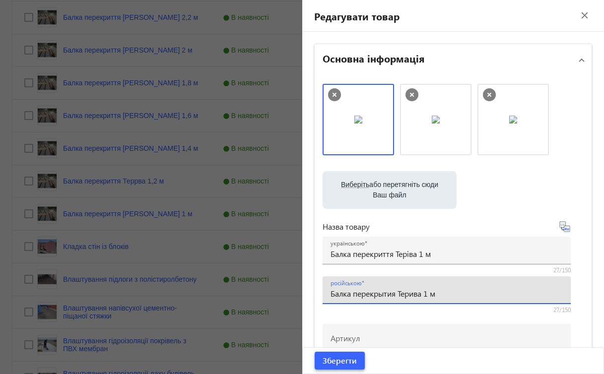
click at [334, 361] on span "Зберегти" at bounding box center [340, 360] width 34 height 11
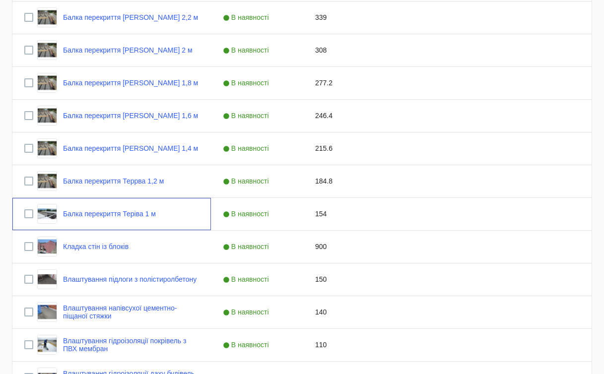
scroll to position [0, 0]
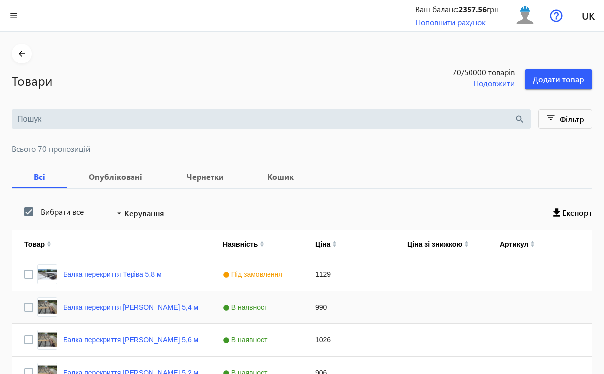
click at [264, 311] on span "В наявності" at bounding box center [247, 307] width 49 height 8
click at [298, 307] on div "В наявності" at bounding box center [257, 307] width 84 height 28
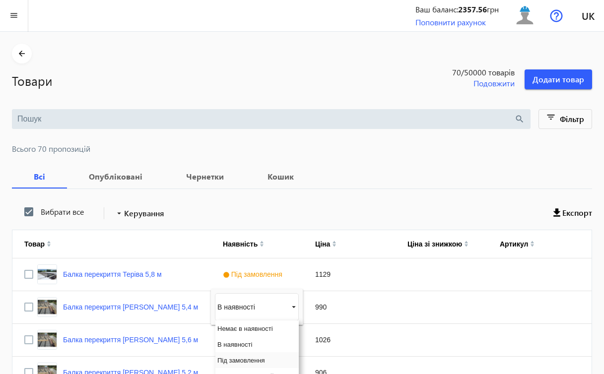
click at [241, 359] on span "Під замовлення" at bounding box center [241, 360] width 48 height 7
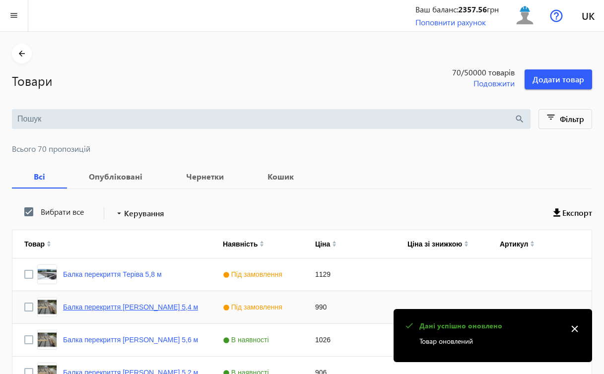
click at [123, 311] on link "Балка перекриття [PERSON_NAME] 5,4 м" at bounding box center [130, 307] width 135 height 8
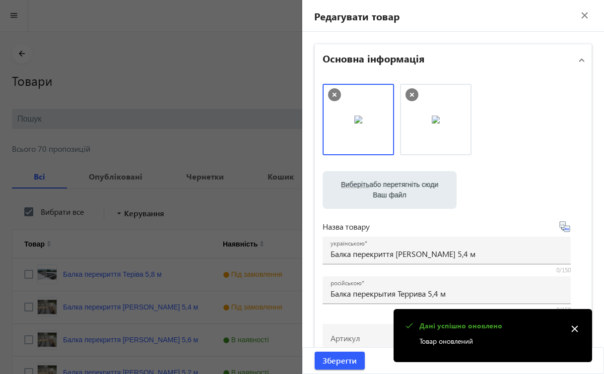
click at [405, 177] on label "Виберіть або перетягніть сюди Ваш файл" at bounding box center [390, 190] width 118 height 28
click at [405, 185] on input "Виберіть або перетягніть сюди Ваш файл" at bounding box center [390, 191] width 118 height 12
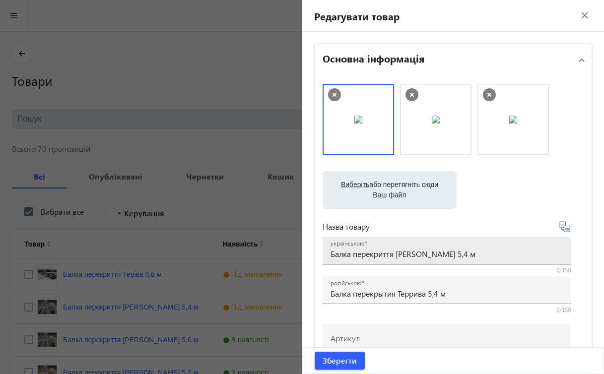
click at [411, 254] on input "Балка перекриття [PERSON_NAME] 5,4 м" at bounding box center [447, 254] width 232 height 10
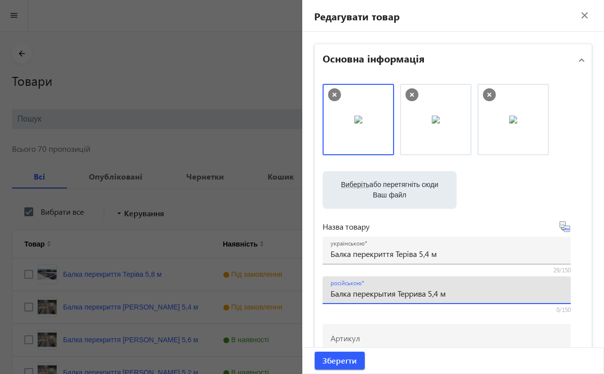
click at [411, 292] on input "Балка перекрытия Террива 5,4 м" at bounding box center [447, 293] width 232 height 10
click at [349, 360] on span "Зберегти" at bounding box center [340, 360] width 34 height 11
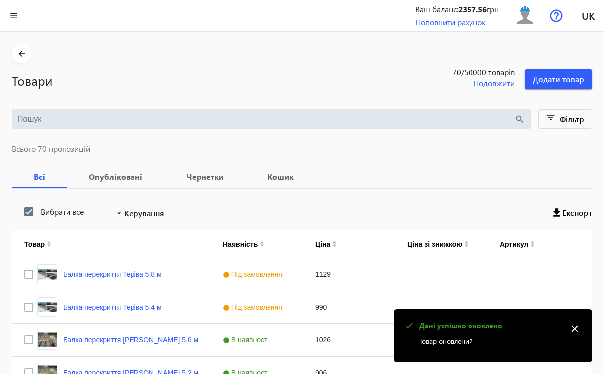
click at [573, 327] on mat-icon "close" at bounding box center [574, 329] width 15 height 15
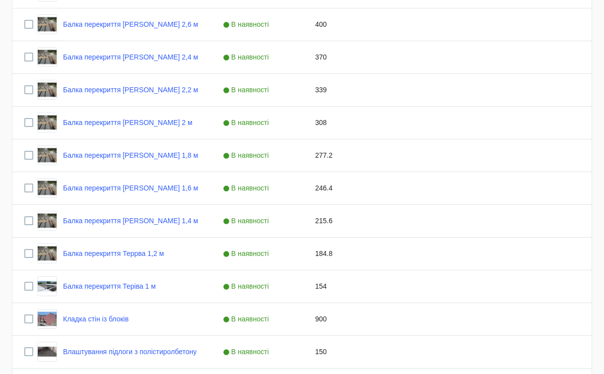
scroll to position [778, 0]
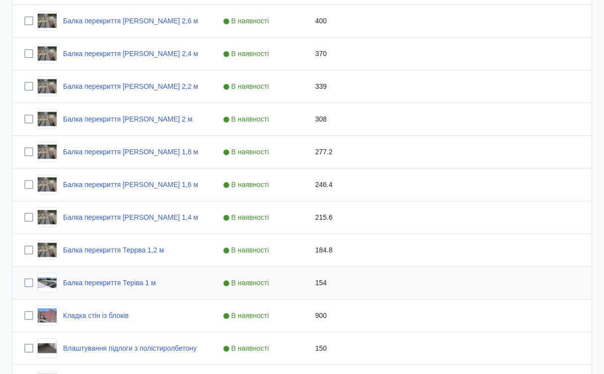
click at [269, 284] on span "В наявності" at bounding box center [247, 283] width 49 height 8
click at [295, 282] on span "Press SPACE to select this row." at bounding box center [293, 282] width 9 height 9
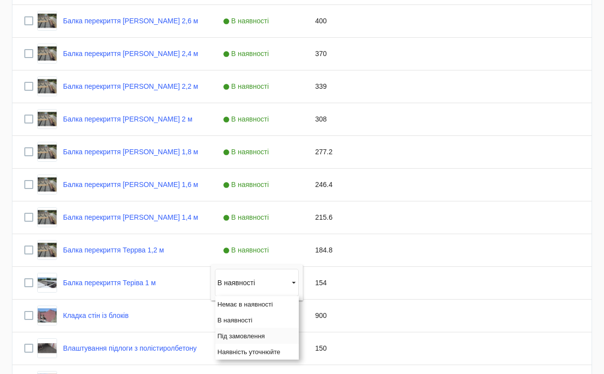
click at [235, 334] on span "Під замовлення" at bounding box center [241, 336] width 48 height 7
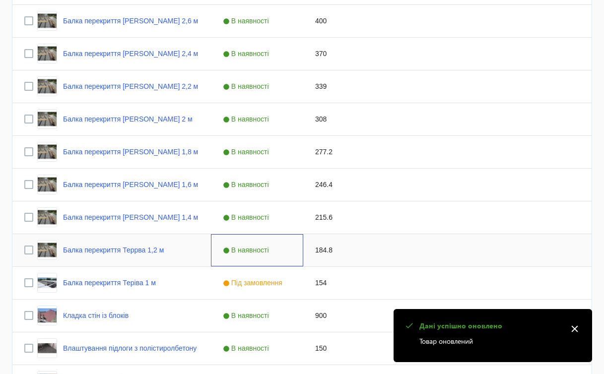
click at [264, 251] on span "В наявності" at bounding box center [247, 250] width 49 height 8
click at [293, 251] on span "Press SPACE to select this row." at bounding box center [293, 250] width 9 height 9
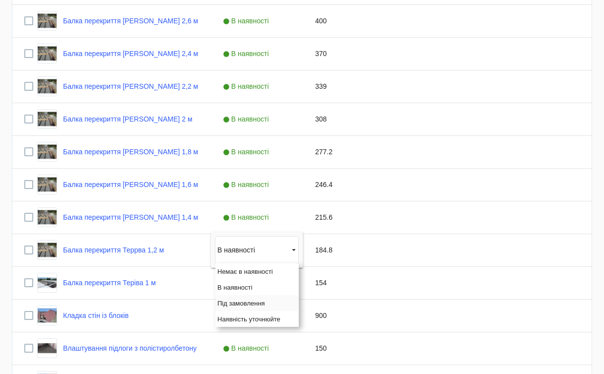
click at [247, 301] on span "Під замовлення" at bounding box center [241, 303] width 48 height 7
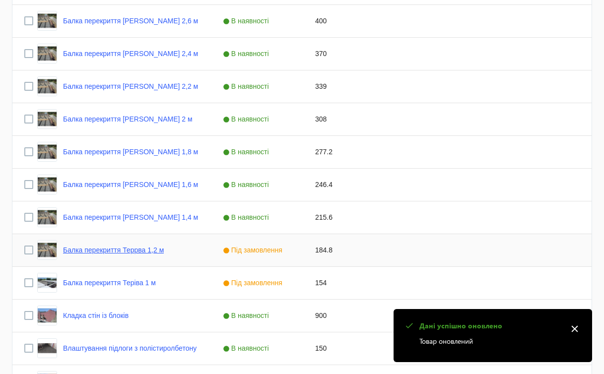
click at [153, 251] on link "Балка перекриття Террва 1,2 м" at bounding box center [113, 250] width 101 height 8
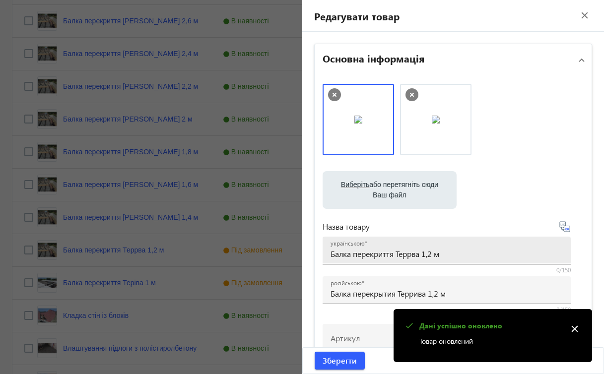
click at [410, 253] on input "Балка перекриття Террва 1,2 м" at bounding box center [447, 254] width 232 height 10
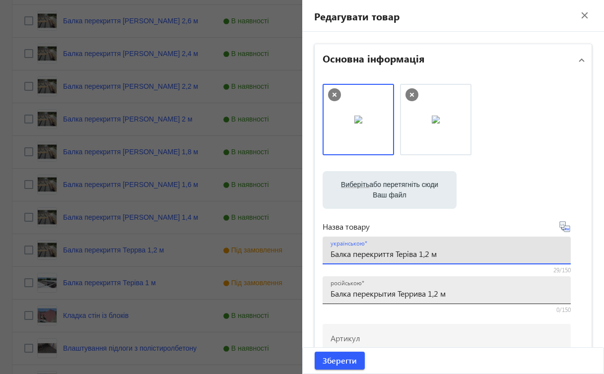
click at [411, 292] on input "Балка перекрытия Террива 1,2 м" at bounding box center [447, 293] width 232 height 10
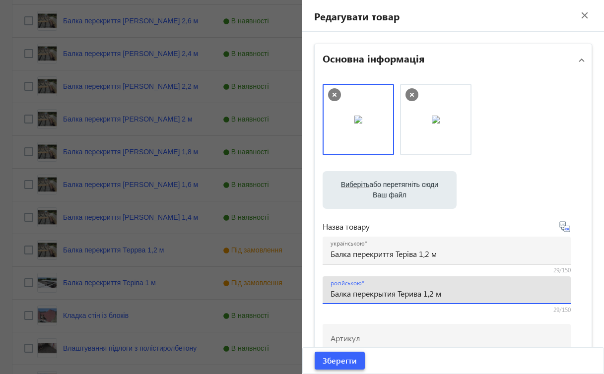
click at [342, 362] on span "Зберегти" at bounding box center [340, 360] width 34 height 11
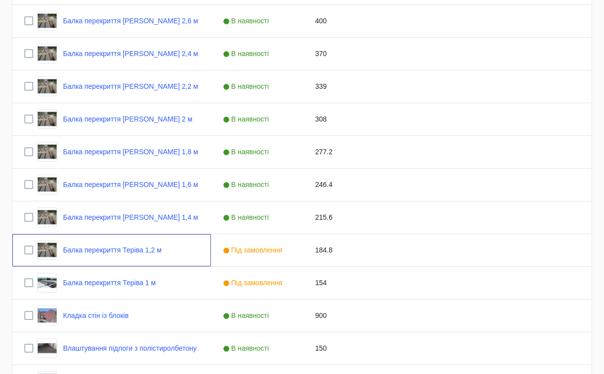
scroll to position [0, 0]
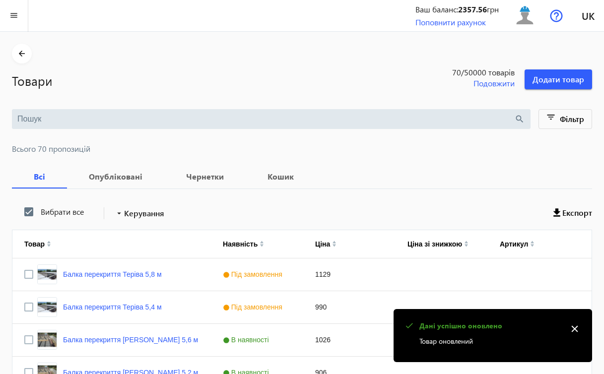
click at [574, 327] on mat-icon "close" at bounding box center [574, 329] width 15 height 15
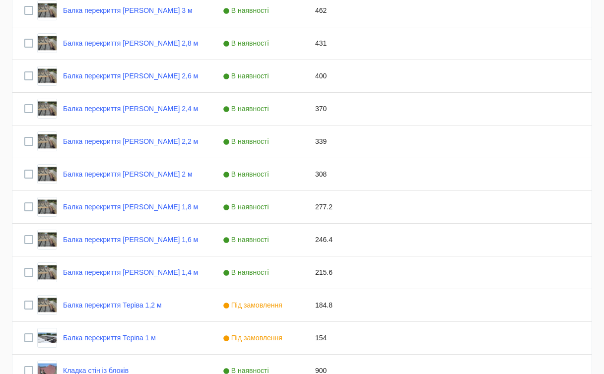
scroll to position [725, 0]
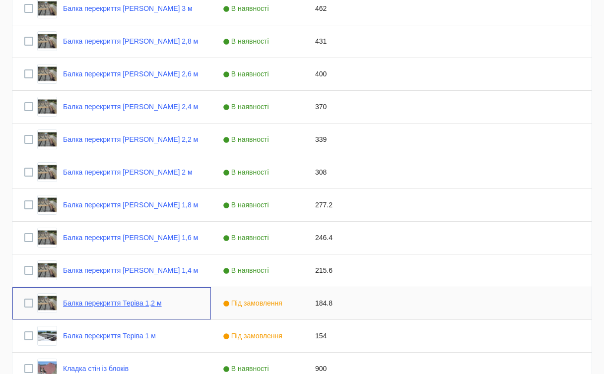
click at [145, 303] on link "Балка перекриття Теріва 1,2 м" at bounding box center [112, 303] width 99 height 8
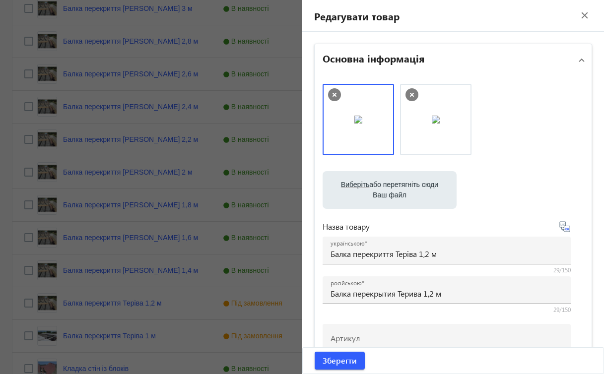
click at [344, 187] on span "Виберіть" at bounding box center [355, 185] width 28 height 8
click at [344, 187] on input "Виберіть або перетягніть сюди Ваш файл" at bounding box center [390, 191] width 118 height 12
click at [347, 359] on span "Зберегти" at bounding box center [340, 360] width 34 height 11
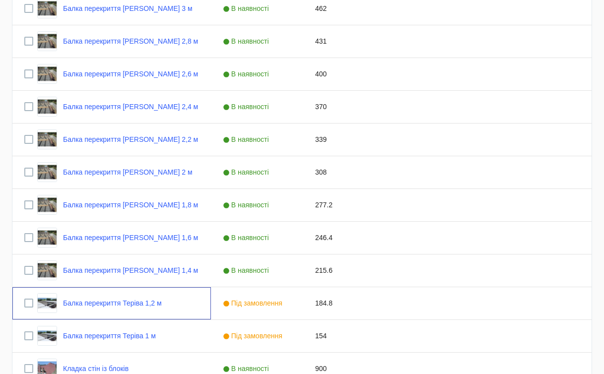
scroll to position [0, 0]
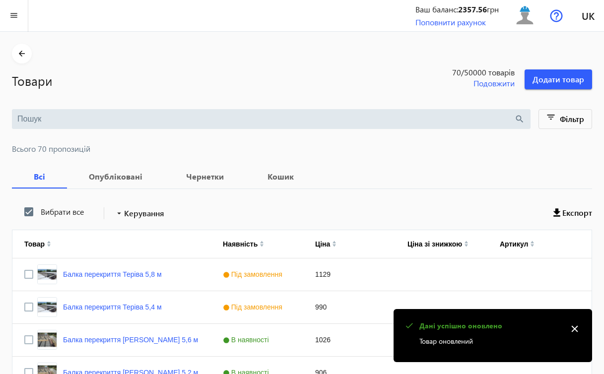
click at [574, 329] on mat-icon "close" at bounding box center [574, 329] width 15 height 15
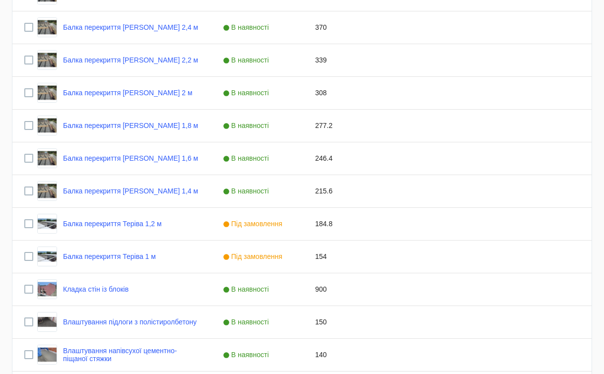
scroll to position [812, 0]
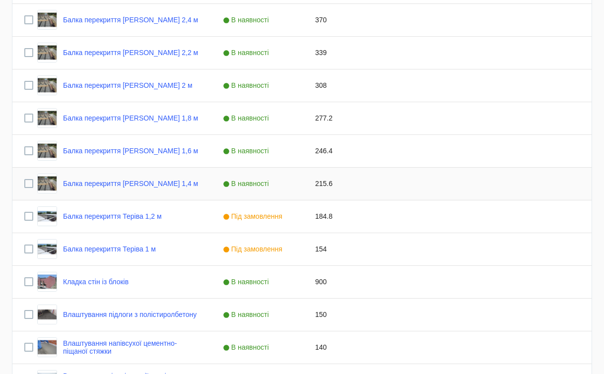
click at [272, 185] on span "В наявності" at bounding box center [247, 184] width 49 height 8
click at [295, 185] on span "Press SPACE to select this row." at bounding box center [293, 183] width 9 height 9
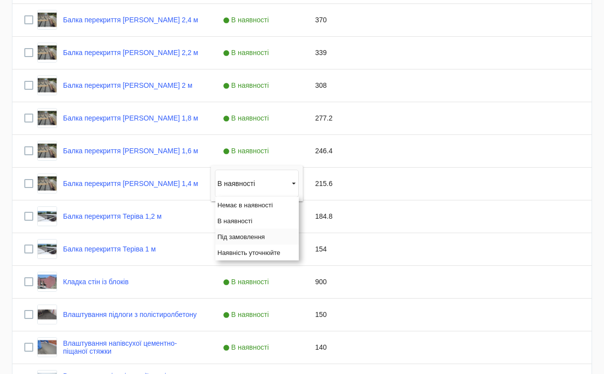
click at [241, 236] on span "Під замовлення" at bounding box center [241, 236] width 48 height 7
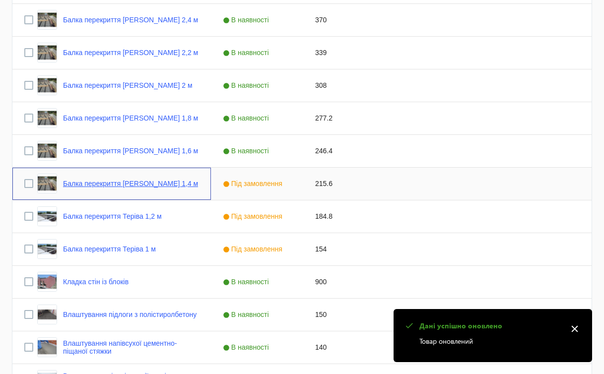
click at [164, 185] on link "Балка перекриття [PERSON_NAME] 1,4 м" at bounding box center [130, 184] width 135 height 8
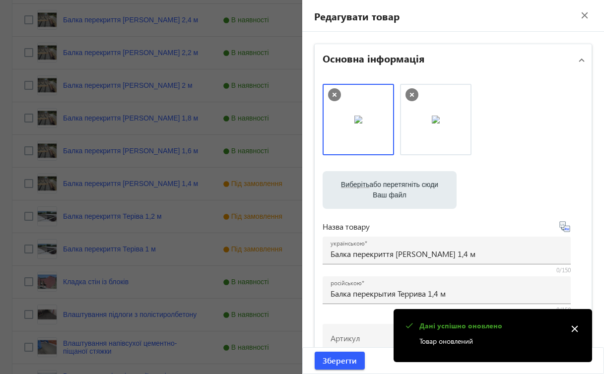
click at [348, 190] on label "Виберіть або перетягніть сюди Ваш файл" at bounding box center [390, 190] width 118 height 28
click at [348, 190] on input "Виберіть або перетягніть сюди Ваш файл" at bounding box center [390, 191] width 118 height 12
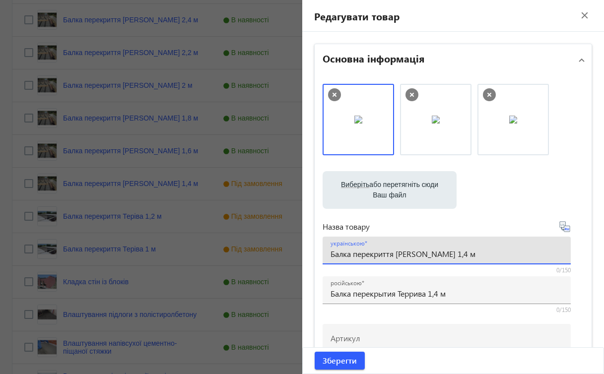
click at [408, 254] on input "Балка перекриття [PERSON_NAME] 1,4 м" at bounding box center [447, 254] width 232 height 10
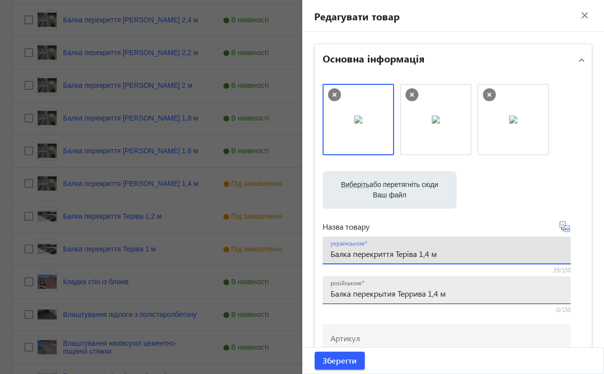
click at [408, 291] on input "Балка перекрытия Террива 1,4 м" at bounding box center [447, 293] width 232 height 10
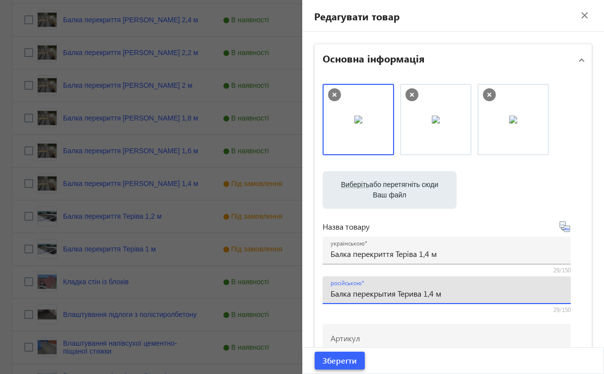
click at [340, 361] on span "Зберегти" at bounding box center [340, 360] width 34 height 11
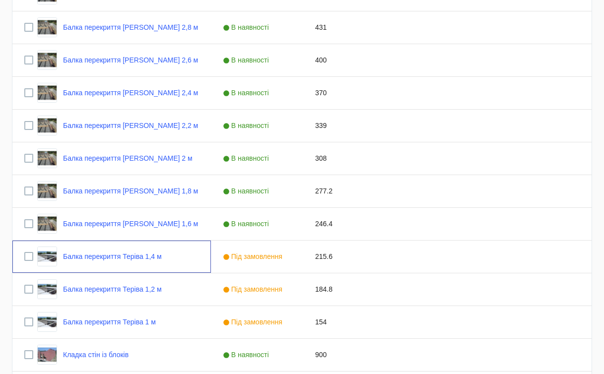
scroll to position [734, 0]
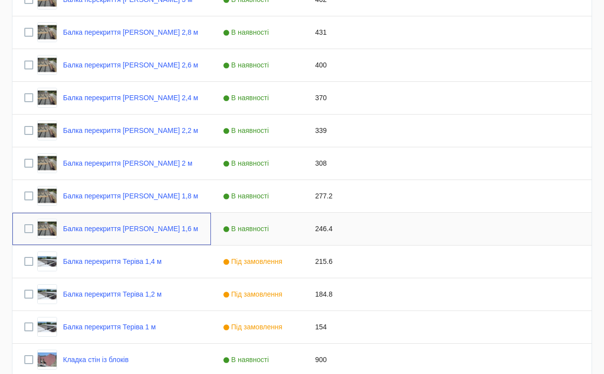
click at [171, 225] on div "Балка перекриття [PERSON_NAME] 1,6 м" at bounding box center [111, 229] width 199 height 32
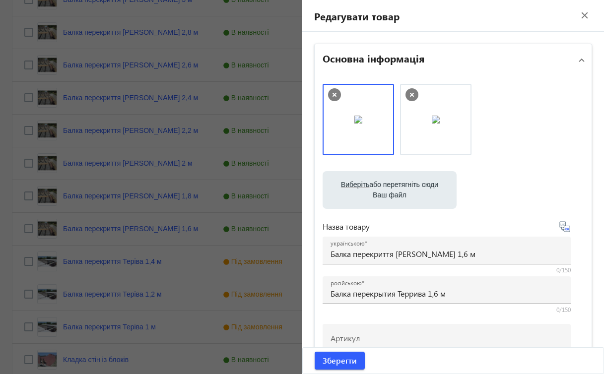
click at [354, 187] on span "Виберіть" at bounding box center [355, 185] width 28 height 8
click at [354, 187] on input "Виберіть або перетягніть сюди Ваш файл" at bounding box center [390, 191] width 118 height 12
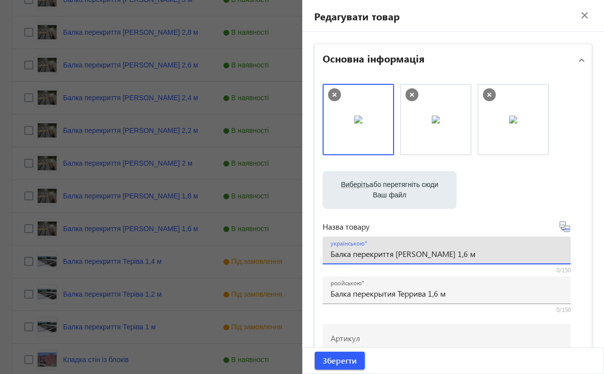
click at [411, 256] on input "Балка перекриття [PERSON_NAME] 1,6 м" at bounding box center [447, 254] width 232 height 10
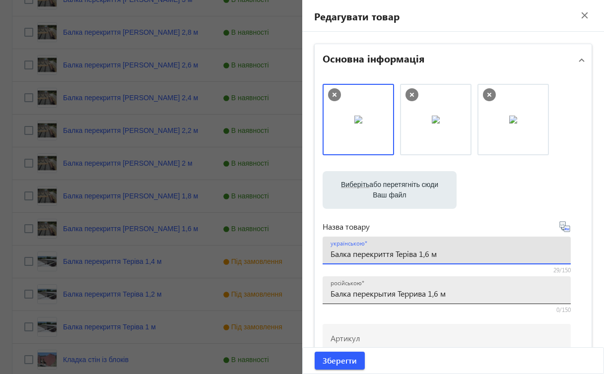
click at [409, 295] on input "Балка перекрытия Террива 1,6 м" at bounding box center [447, 293] width 232 height 10
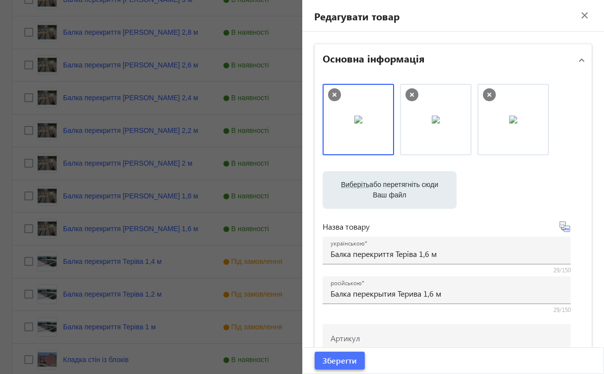
click at [346, 360] on span "Зберегти" at bounding box center [340, 360] width 34 height 11
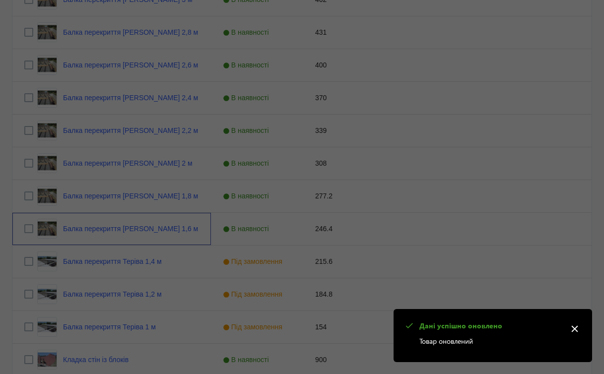
scroll to position [0, 0]
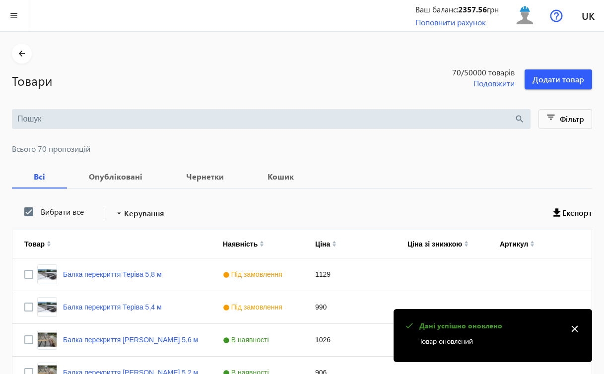
click at [573, 330] on mat-icon "close" at bounding box center [574, 329] width 15 height 15
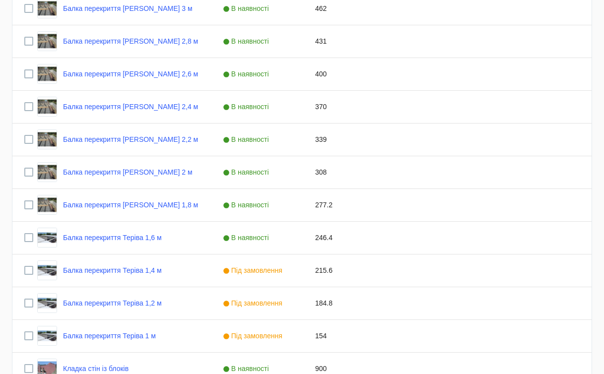
scroll to position [870, 0]
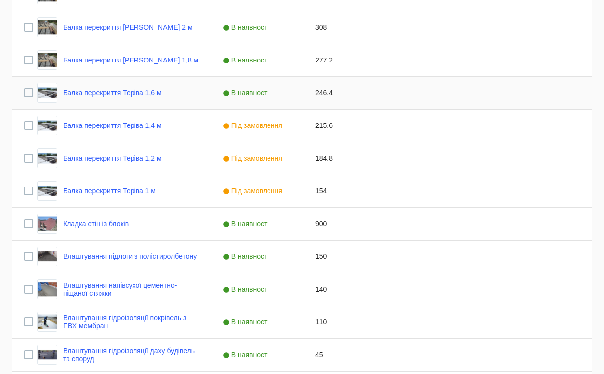
click at [256, 96] on span "В наявності" at bounding box center [247, 93] width 49 height 8
click at [293, 94] on span "Press SPACE to select this row." at bounding box center [293, 92] width 9 height 9
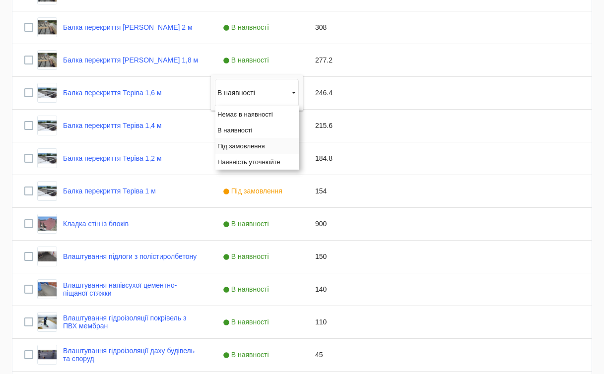
click at [249, 142] on span "Під замовлення" at bounding box center [241, 145] width 48 height 7
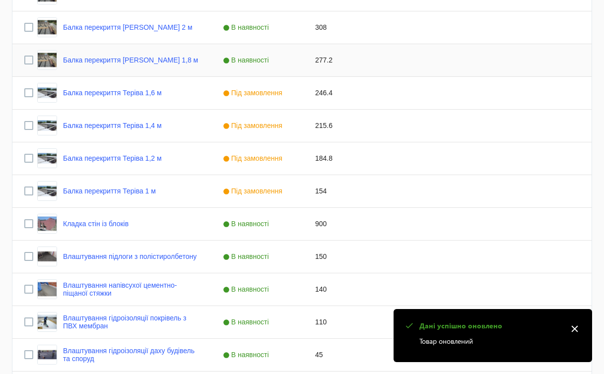
click at [260, 63] on span "В наявності" at bounding box center [247, 60] width 49 height 8
click at [269, 61] on span "В наявності" at bounding box center [247, 60] width 49 height 8
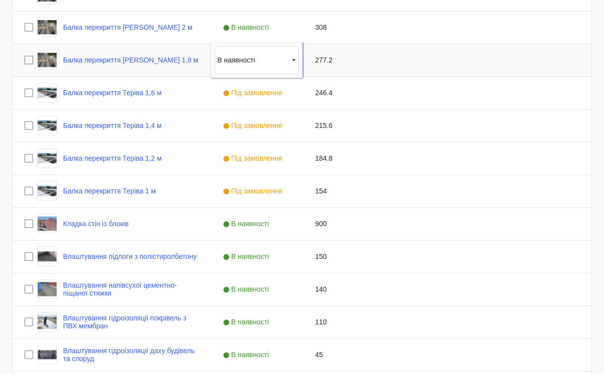
click at [294, 61] on span "Press SPACE to select this row." at bounding box center [293, 60] width 9 height 9
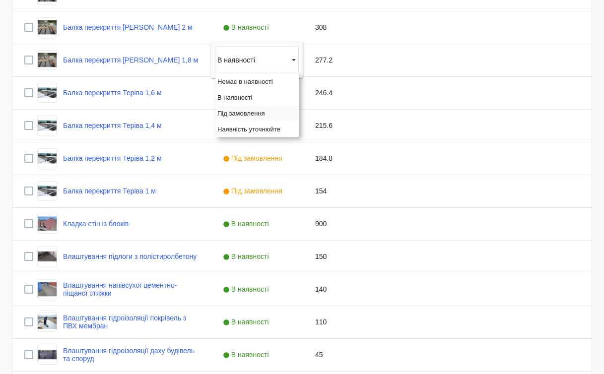
click at [257, 114] on span "Під замовлення" at bounding box center [241, 113] width 48 height 7
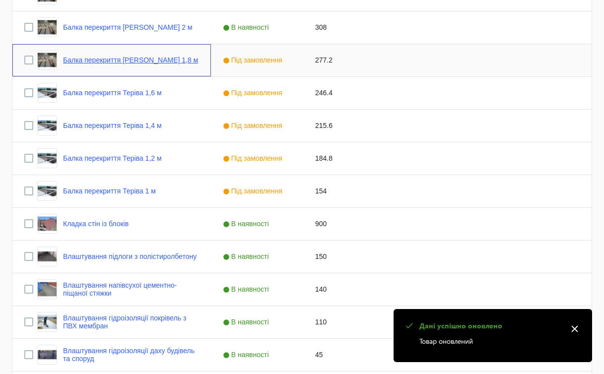
click at [165, 59] on link "Балка перекриття [PERSON_NAME] 1,8 м" at bounding box center [130, 60] width 135 height 8
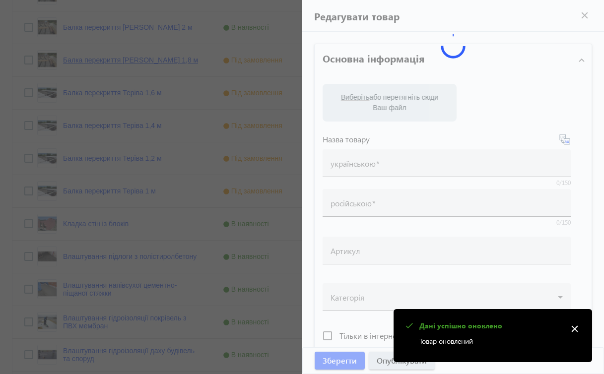
click at [165, 59] on div at bounding box center [302, 187] width 604 height 374
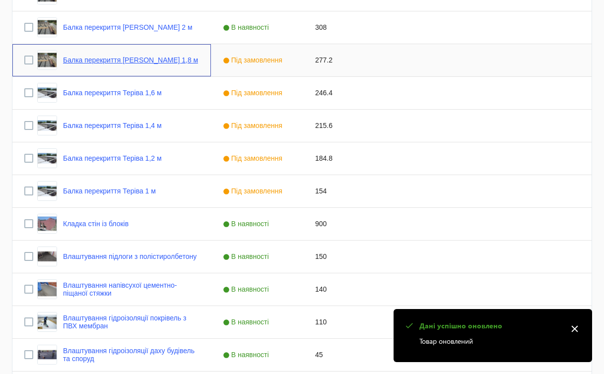
click at [165, 59] on link "Балка перекриття [PERSON_NAME] 1,8 м" at bounding box center [130, 60] width 135 height 8
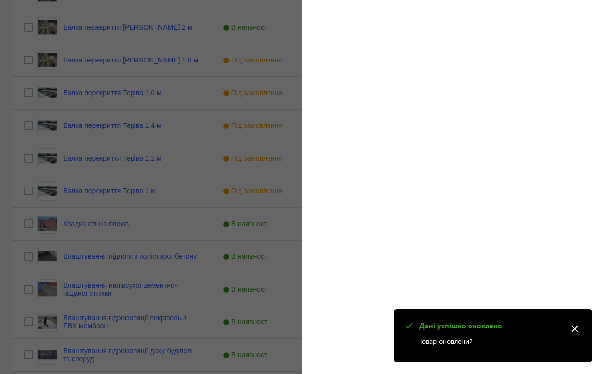
click at [573, 329] on mat-icon "close" at bounding box center [574, 329] width 15 height 15
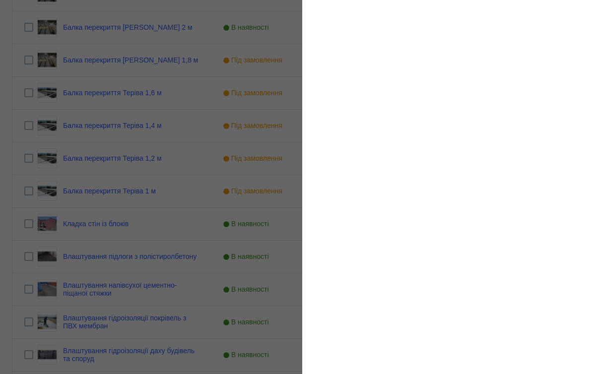
click at [140, 61] on div at bounding box center [302, 187] width 604 height 374
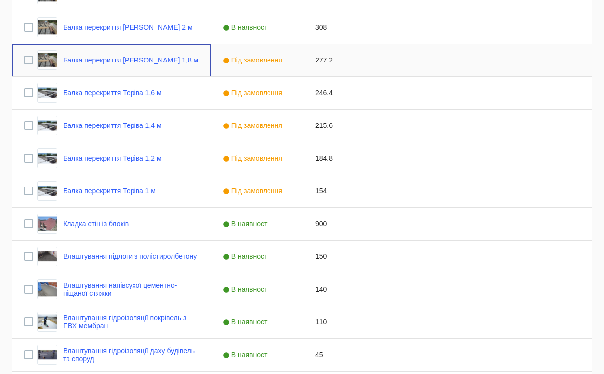
click at [140, 61] on link "Балка перекриття [PERSON_NAME] 1,8 м" at bounding box center [130, 60] width 135 height 8
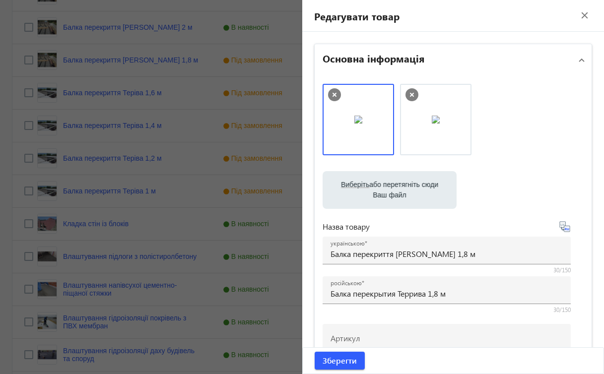
click at [370, 188] on label "Виберіть або перетягніть сюди Ваш файл" at bounding box center [390, 190] width 118 height 28
click at [370, 188] on input "Виберіть або перетягніть сюди Ваш файл" at bounding box center [390, 191] width 118 height 12
click at [339, 360] on span "Зберегти" at bounding box center [340, 360] width 34 height 11
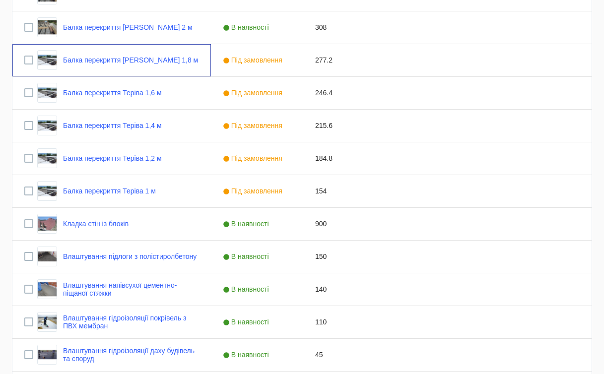
scroll to position [0, 0]
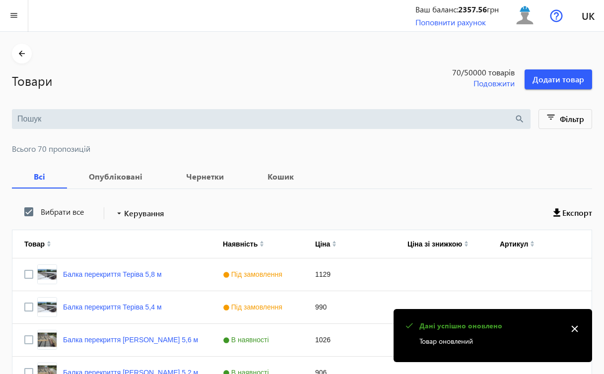
click at [573, 328] on mat-icon "close" at bounding box center [574, 329] width 15 height 15
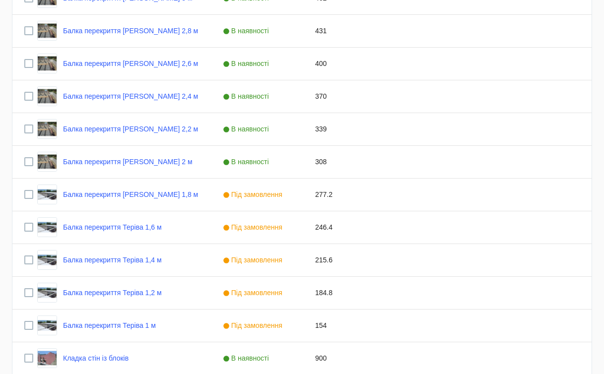
scroll to position [737, 0]
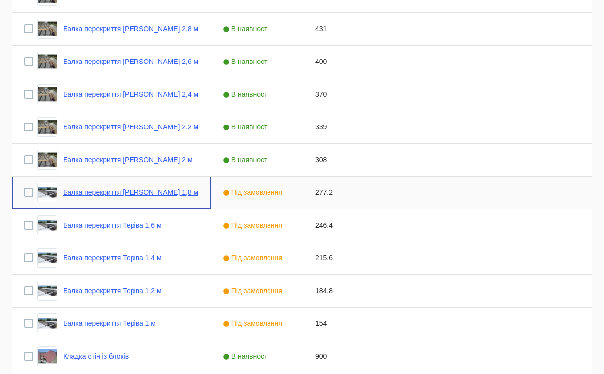
click at [147, 192] on link "Балка перекриття [PERSON_NAME] 1,8 м" at bounding box center [130, 193] width 135 height 8
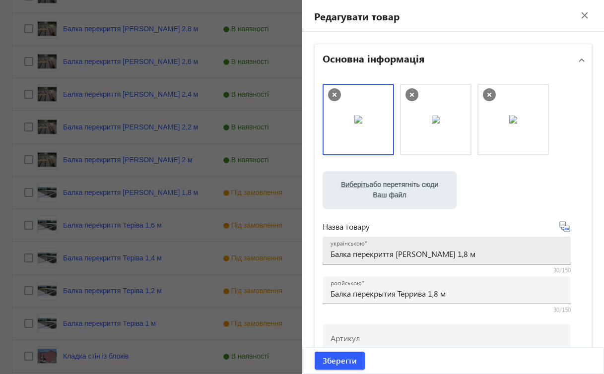
click at [404, 257] on input "Балка перекриття [PERSON_NAME] 1,8 м" at bounding box center [447, 254] width 232 height 10
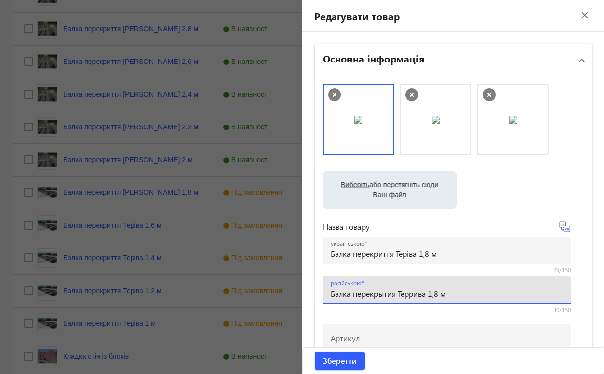
click at [409, 294] on input "Балка перекрытия Террива 1,8 м" at bounding box center [447, 293] width 232 height 10
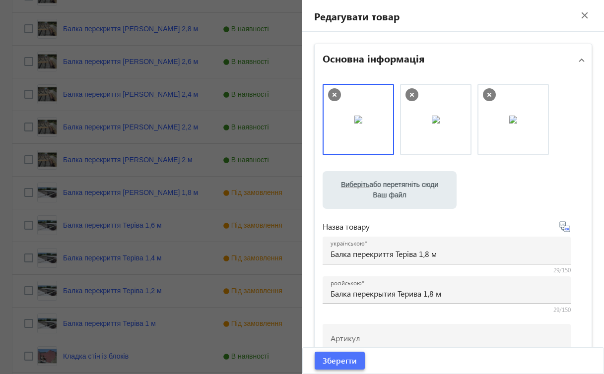
click at [331, 363] on span "Зберегти" at bounding box center [340, 360] width 34 height 11
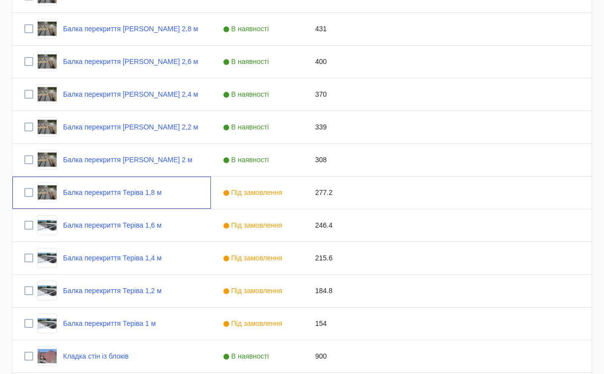
scroll to position [0, 0]
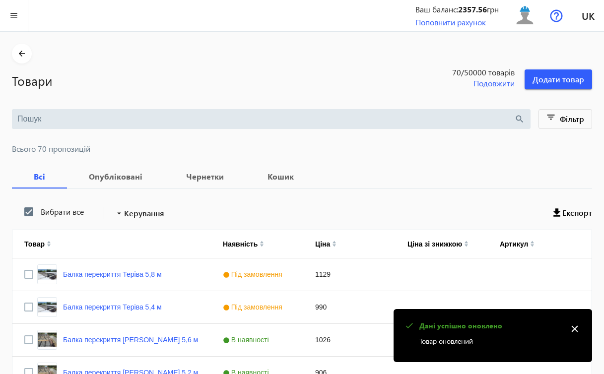
click at [577, 328] on mat-icon "close" at bounding box center [574, 329] width 15 height 15
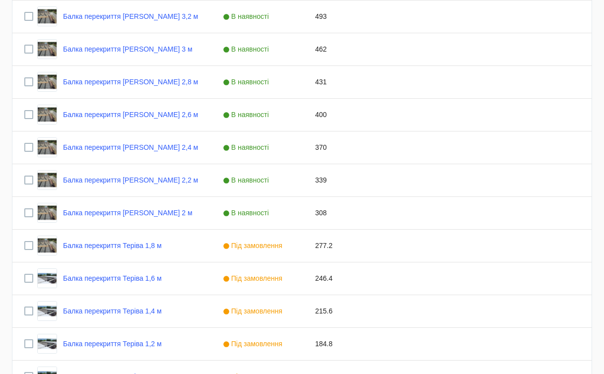
scroll to position [682, 0]
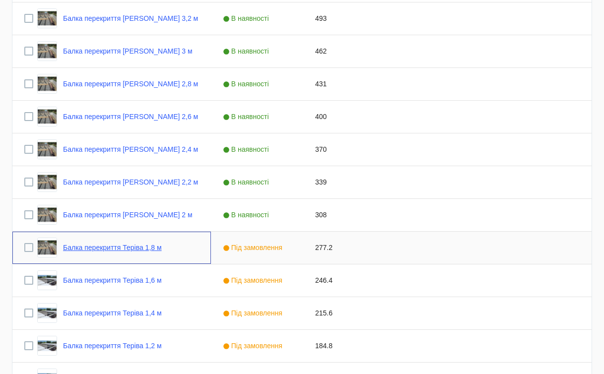
click at [150, 245] on link "Балка перекриття Теріва 1,8 м" at bounding box center [112, 248] width 99 height 8
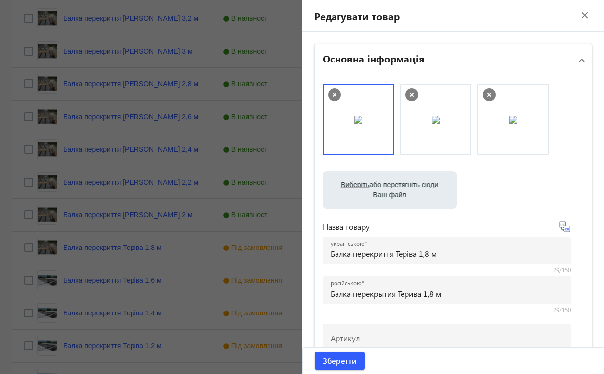
click at [486, 93] on icon at bounding box center [489, 94] width 13 height 13
click at [407, 182] on label "Виберіть або перетягніть сюди Ваш файл" at bounding box center [390, 190] width 118 height 28
click at [407, 185] on input "Виберіть або перетягніть сюди Ваш файл" at bounding box center [390, 191] width 118 height 12
click at [338, 361] on span "Зберегти" at bounding box center [340, 360] width 34 height 11
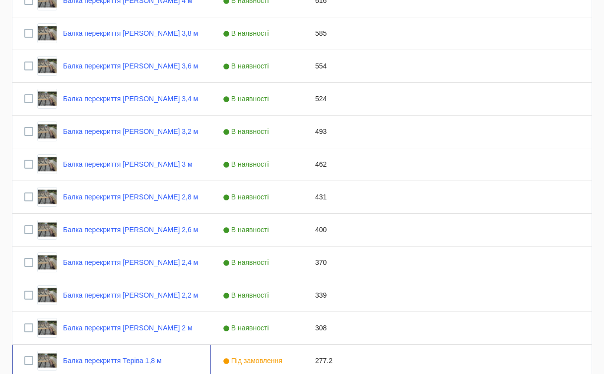
scroll to position [663, 0]
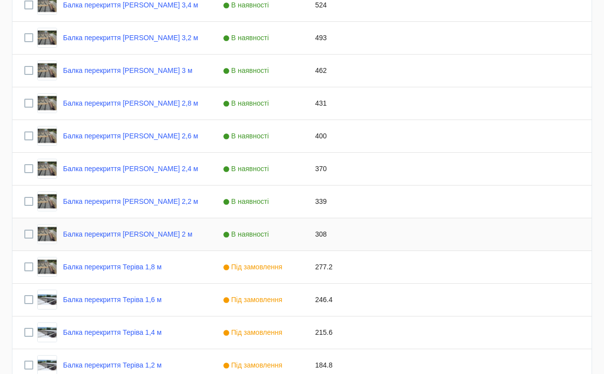
click at [257, 234] on span "В наявності" at bounding box center [247, 234] width 49 height 8
click at [293, 234] on span "Press SPACE to select this row." at bounding box center [293, 234] width 9 height 9
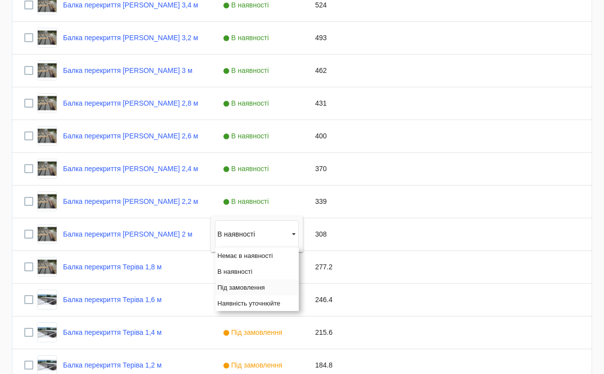
click at [241, 287] on span "Під замовлення" at bounding box center [241, 287] width 48 height 7
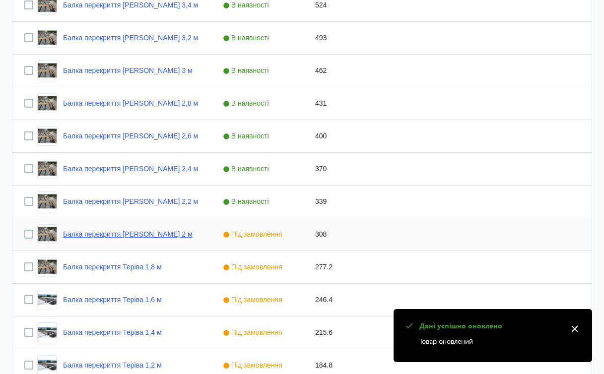
click at [155, 232] on link "Балка перекриття [PERSON_NAME] 2 м" at bounding box center [128, 234] width 130 height 8
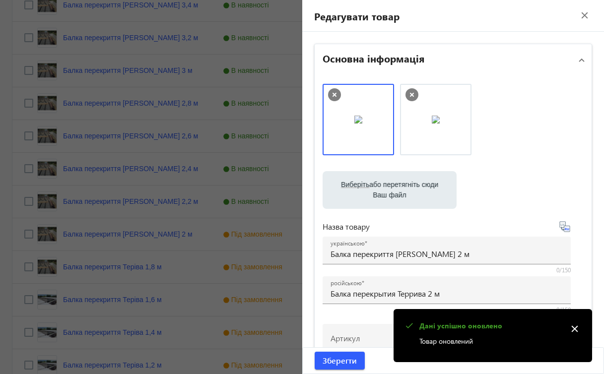
click at [409, 190] on label "Виберіть або перетягніть сюди Ваш файл" at bounding box center [390, 190] width 118 height 28
click at [409, 190] on input "Виберіть або перетягніть сюди Ваш файл" at bounding box center [390, 191] width 118 height 12
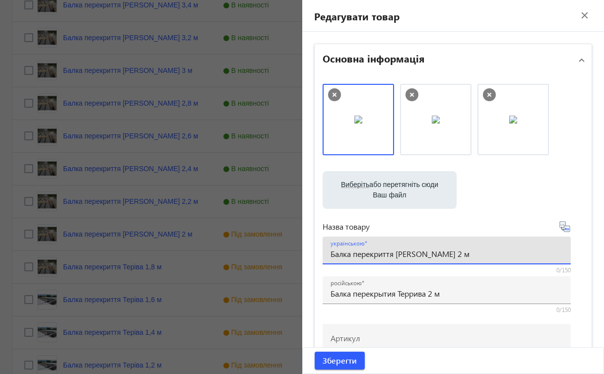
click at [407, 256] on input "Балка перекриття [PERSON_NAME] 2 м" at bounding box center [447, 254] width 232 height 10
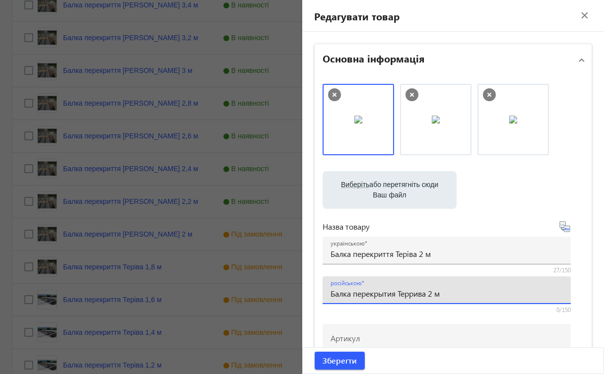
click at [408, 290] on input "Балка перекрытия Террива 2 м" at bounding box center [447, 293] width 232 height 10
click at [349, 362] on span "Зберегти" at bounding box center [340, 360] width 34 height 11
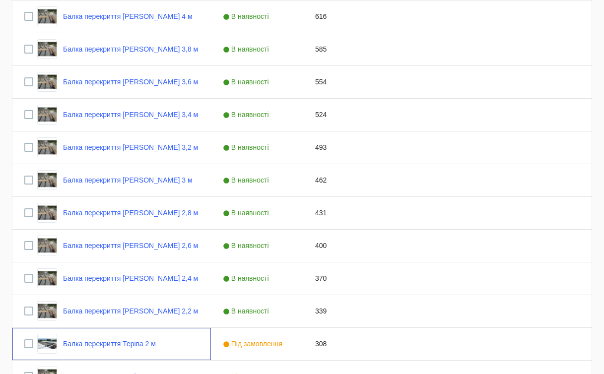
scroll to position [549, 0]
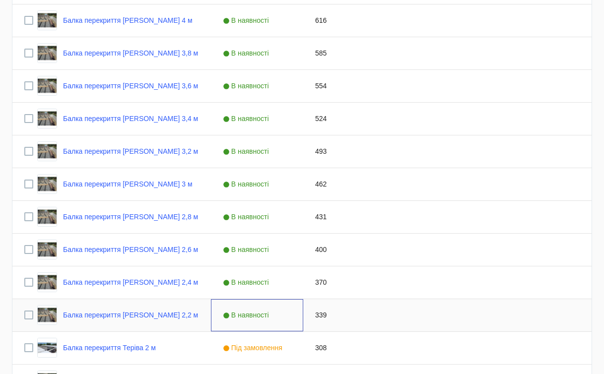
click at [264, 313] on span "В наявності" at bounding box center [247, 315] width 49 height 8
click at [259, 315] on span "В наявності" at bounding box center [247, 315] width 49 height 8
click at [292, 316] on span "Press SPACE to select this row." at bounding box center [293, 315] width 9 height 9
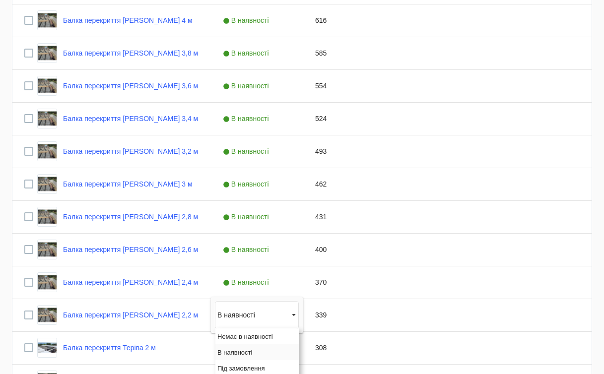
scroll to position [551, 0]
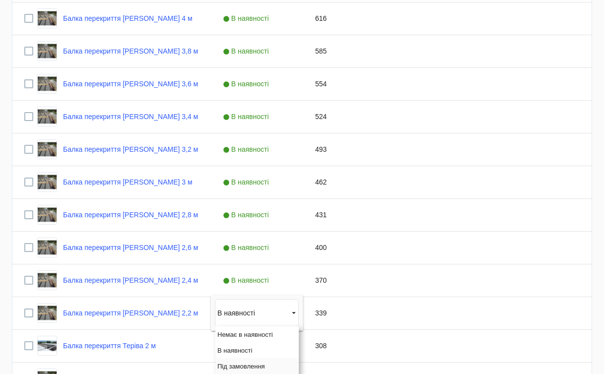
click at [250, 365] on span "Під замовлення" at bounding box center [241, 366] width 48 height 7
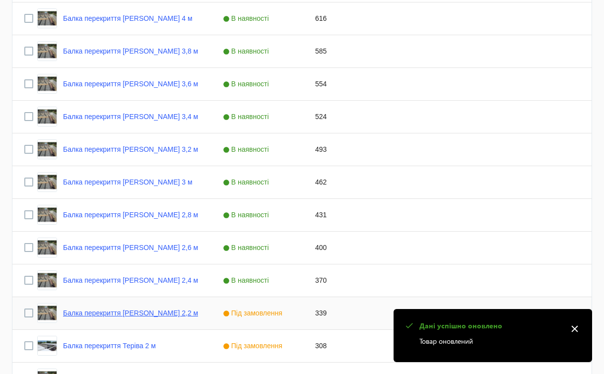
click at [163, 313] on link "Балка перекриття [PERSON_NAME] 2,2 м" at bounding box center [130, 313] width 135 height 8
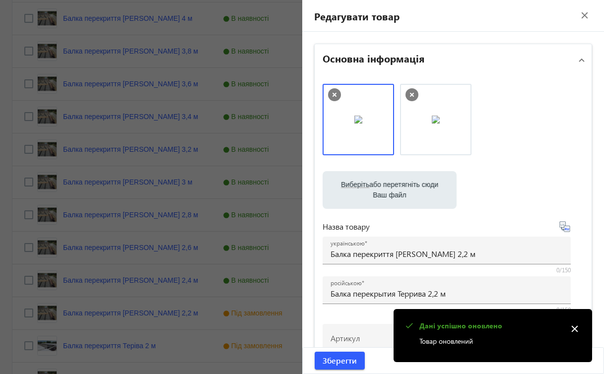
click at [576, 328] on mat-icon "close" at bounding box center [574, 329] width 15 height 15
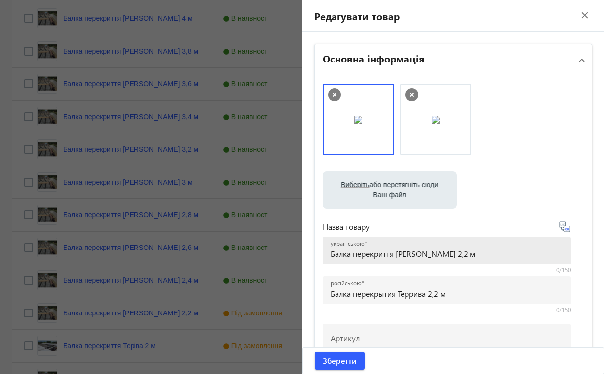
click at [411, 254] on input "Балка перекриття [PERSON_NAME] 2,2 м" at bounding box center [447, 254] width 232 height 10
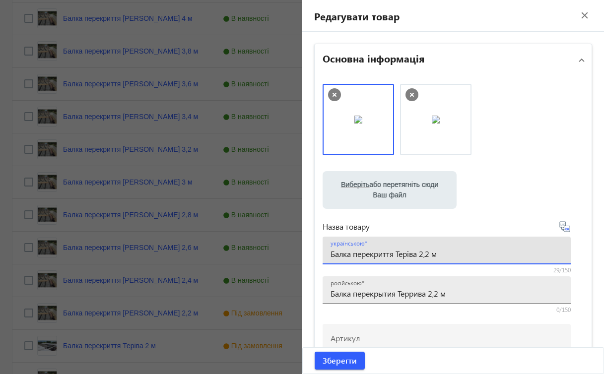
click at [412, 292] on input "Балка перекрытия Террива 2,2 м" at bounding box center [447, 293] width 232 height 10
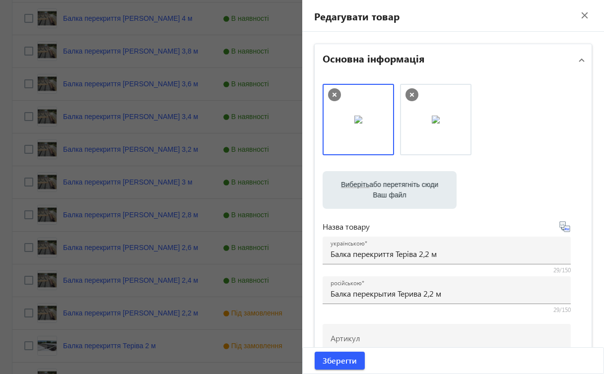
click at [366, 187] on label "Виберіть або перетягніть сюди Ваш файл" at bounding box center [390, 190] width 118 height 28
click at [366, 187] on input "Виберіть або перетягніть сюди Ваш файл" at bounding box center [390, 191] width 118 height 12
click at [327, 363] on span "Зберегти" at bounding box center [340, 360] width 34 height 11
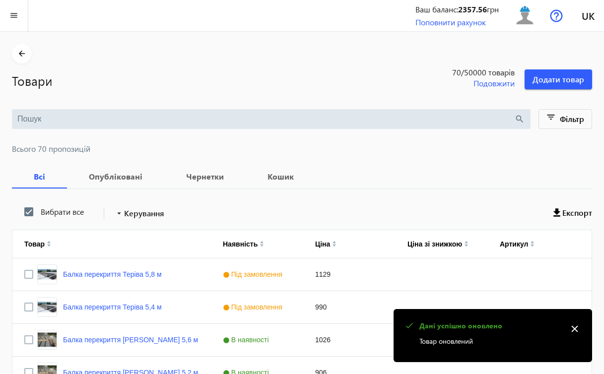
click at [575, 327] on mat-icon "close" at bounding box center [574, 329] width 15 height 15
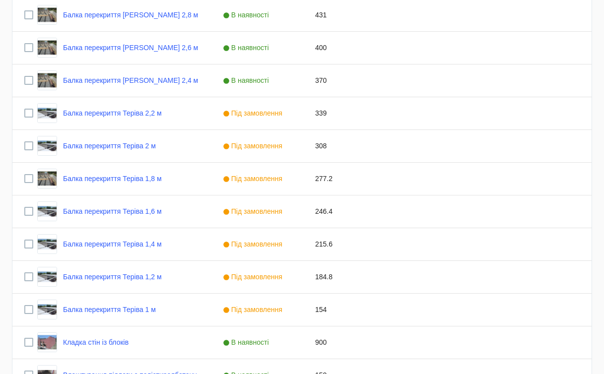
scroll to position [742, 0]
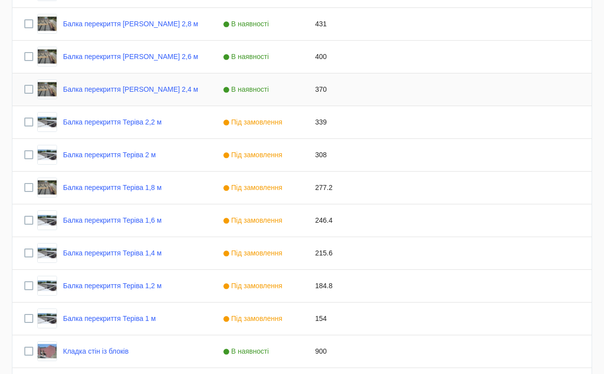
click at [256, 91] on span "В наявності" at bounding box center [247, 89] width 49 height 8
click at [292, 90] on span "Press SPACE to select this row." at bounding box center [293, 89] width 9 height 9
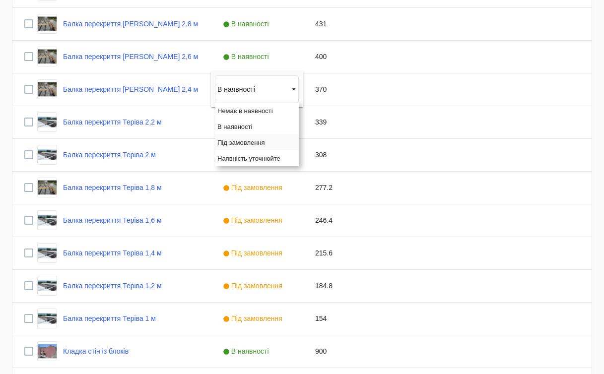
click at [248, 143] on span "Під замовлення" at bounding box center [241, 142] width 48 height 7
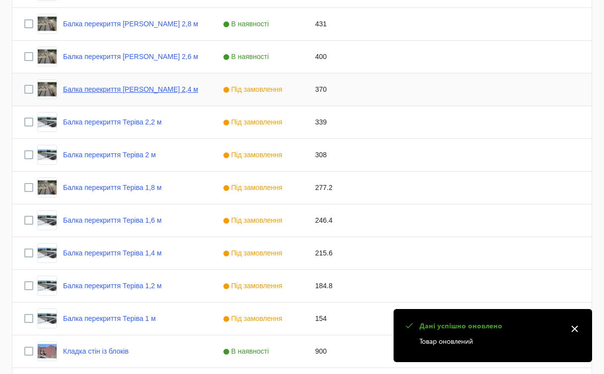
click at [163, 90] on link "Балка перекриття [PERSON_NAME] 2,4 м" at bounding box center [130, 89] width 135 height 8
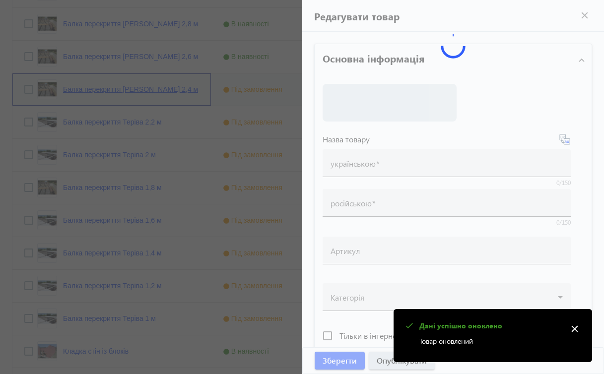
type input "Балка перекриття [PERSON_NAME] 2,4 м"
type input "Балка перекрытия Террива 2,4 м"
type input "370"
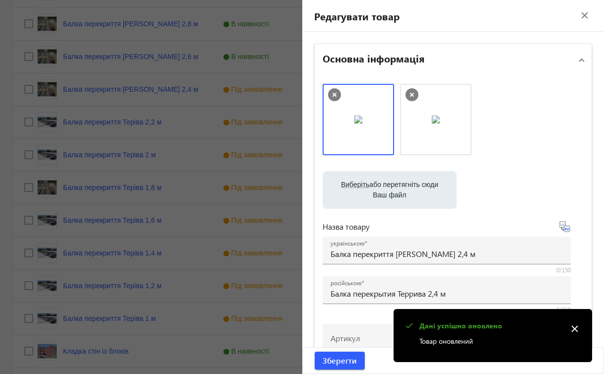
click at [420, 188] on label "Виберіть або перетягніть сюди Ваш файл" at bounding box center [390, 190] width 118 height 28
click at [420, 188] on input "Виберіть або перетягніть сюди Ваш файл" at bounding box center [390, 191] width 118 height 12
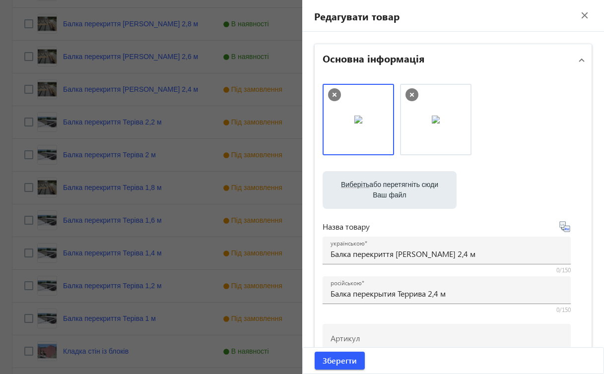
type input "C:\fakepath\зображення_viber_2025-08-19_[PHONE_NUMBER].jpg"
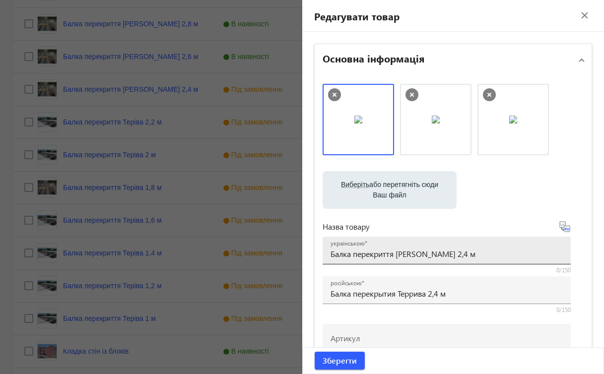
click at [405, 256] on input "Балка перекриття [PERSON_NAME] 2,4 м" at bounding box center [447, 254] width 232 height 10
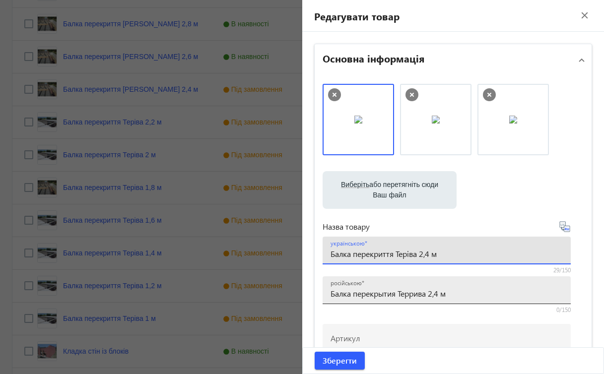
type input "Балка перекриття Теріва 2,4 м"
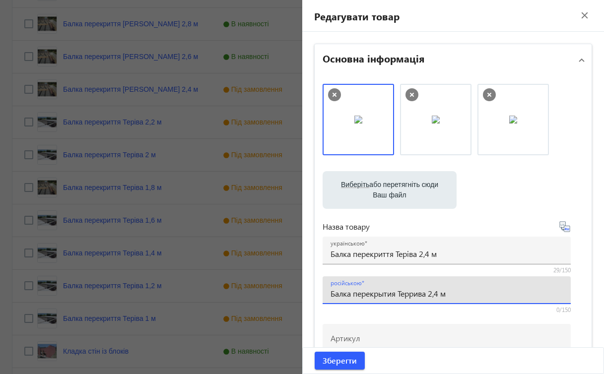
click at [408, 294] on input "Балка перекрытия Террива 2,4 м" at bounding box center [447, 293] width 232 height 10
type input "Балка перекрытия Терива 2,4 м"
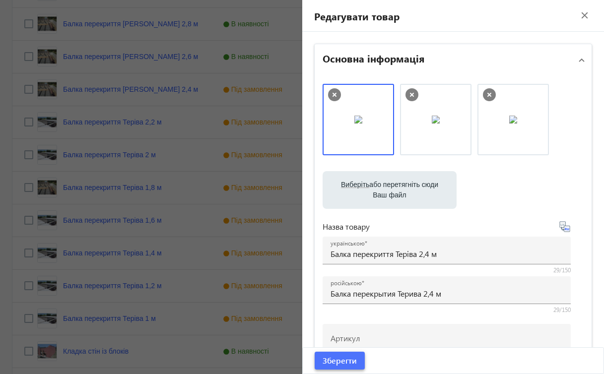
click at [348, 362] on span "Зберегти" at bounding box center [340, 360] width 34 height 11
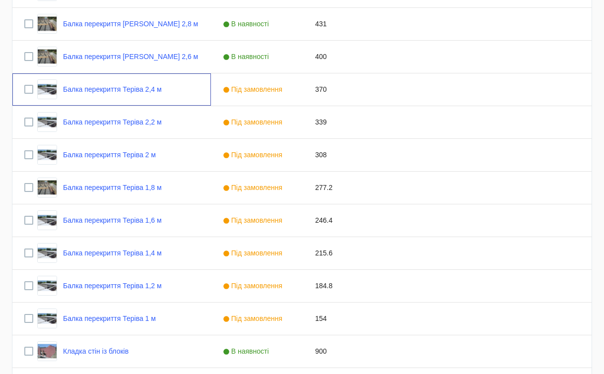
scroll to position [0, 0]
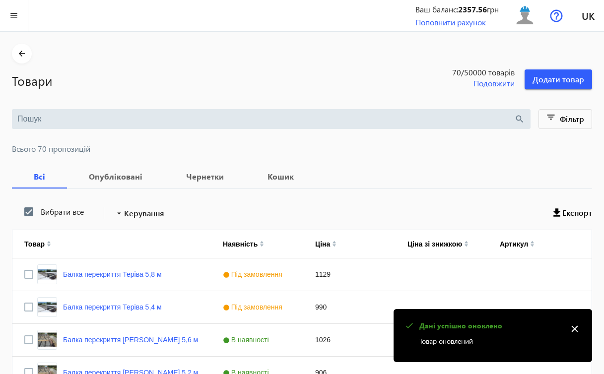
click at [574, 328] on mat-icon "close" at bounding box center [574, 329] width 15 height 15
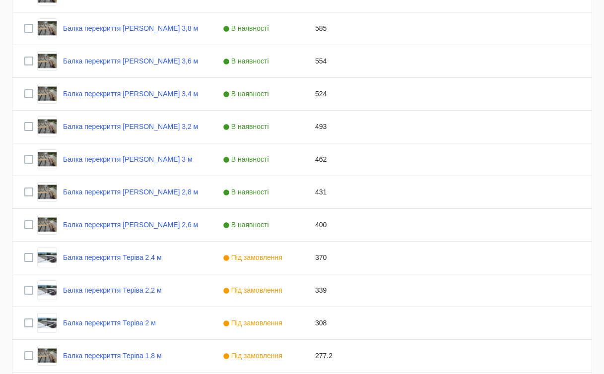
scroll to position [595, 0]
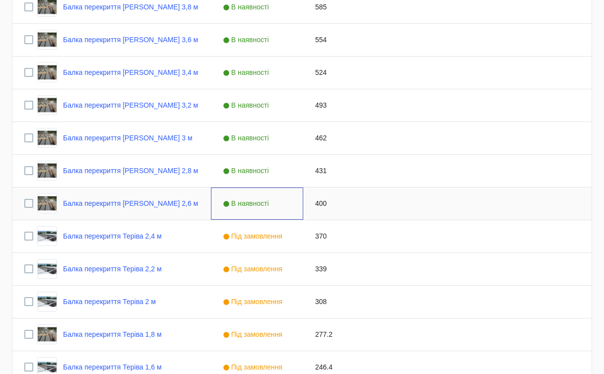
click at [264, 204] on span "В наявності" at bounding box center [247, 204] width 49 height 8
click at [294, 205] on span "Press SPACE to select this row." at bounding box center [293, 203] width 9 height 9
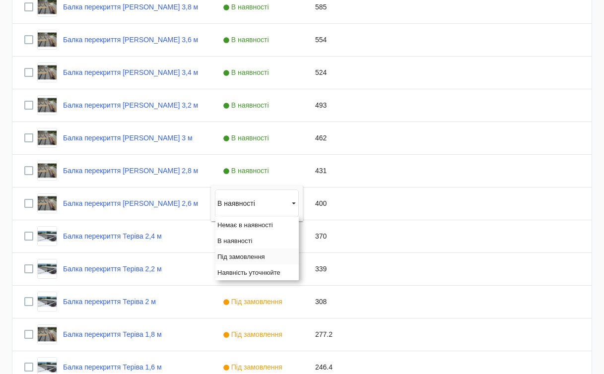
click at [251, 258] on span "Під замовлення" at bounding box center [241, 256] width 48 height 7
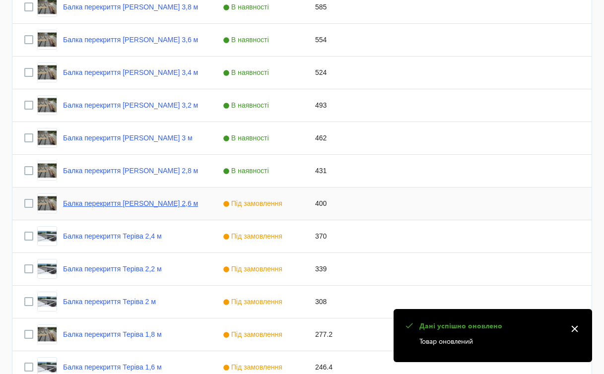
click at [163, 203] on link "Балка перекриття [PERSON_NAME] 2,6 м" at bounding box center [130, 204] width 135 height 8
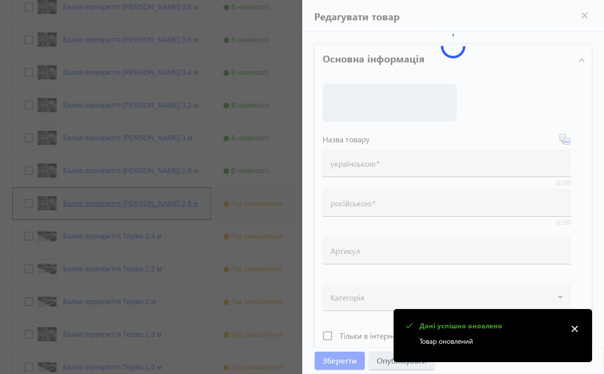
type input "Балка перекриття [PERSON_NAME] 2,6 м"
type input "Балка перекрытия Террива 2,6 м"
type input "400"
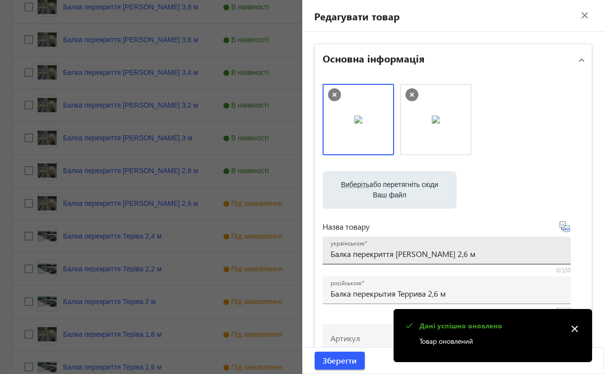
click at [410, 256] on input "Балка перекриття [PERSON_NAME] 2,6 м" at bounding box center [447, 254] width 232 height 10
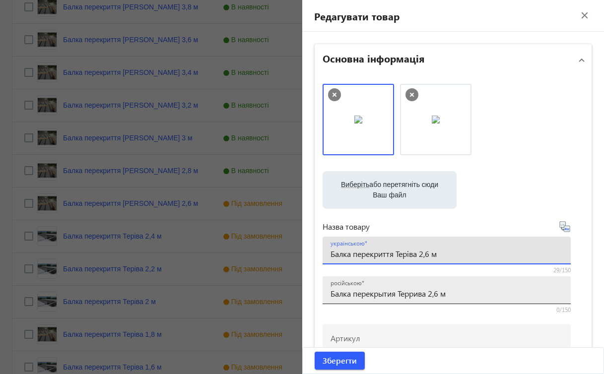
type input "Балка перекриття Теріва 2,6 м"
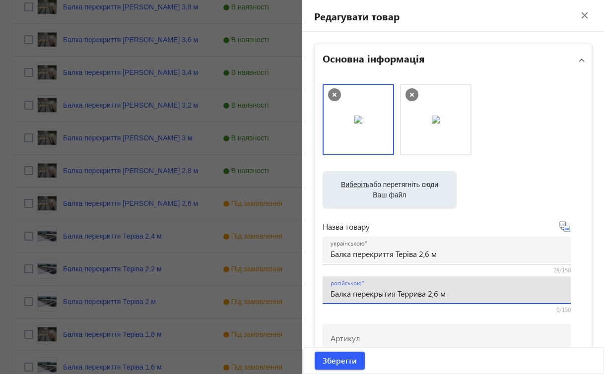
click at [414, 294] on input "Балка перекрытия Террива 2,6 м" at bounding box center [447, 293] width 232 height 10
type input "Балка перекрытия Терива 2,6 м"
click at [363, 185] on span "Виберіть" at bounding box center [355, 185] width 28 height 8
click at [363, 185] on input "Виберіть або перетягніть сюди Ваш файл" at bounding box center [390, 191] width 118 height 12
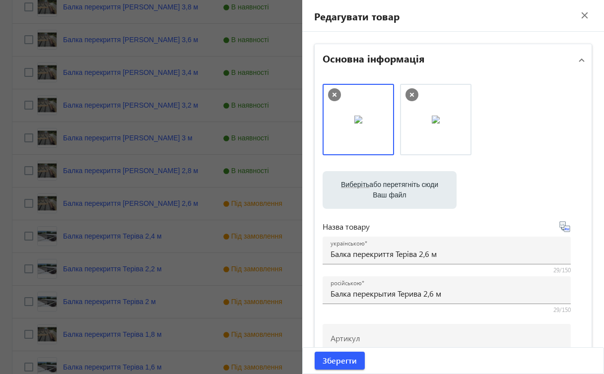
type input "C:\fakepath\зображення_viber_2025-08-19_[PHONE_NUMBER].jpg"
click at [348, 361] on span "Зберегти" at bounding box center [340, 360] width 34 height 11
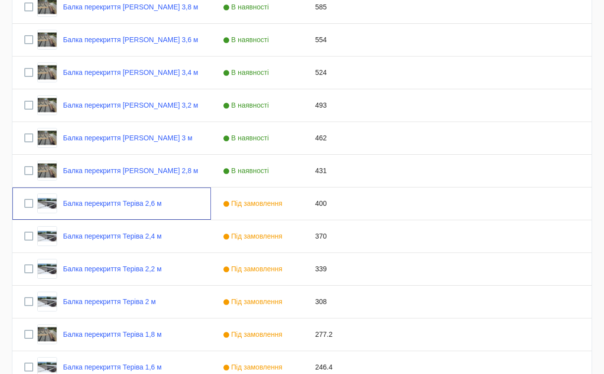
scroll to position [0, 0]
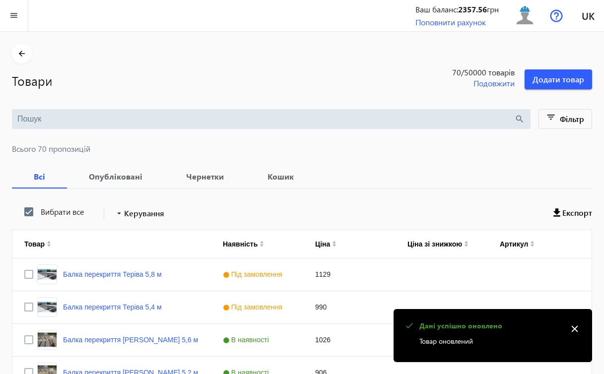
click at [574, 326] on mat-icon "close" at bounding box center [574, 329] width 15 height 15
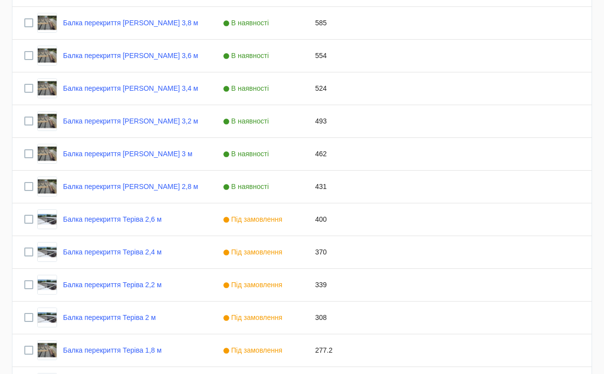
scroll to position [631, 0]
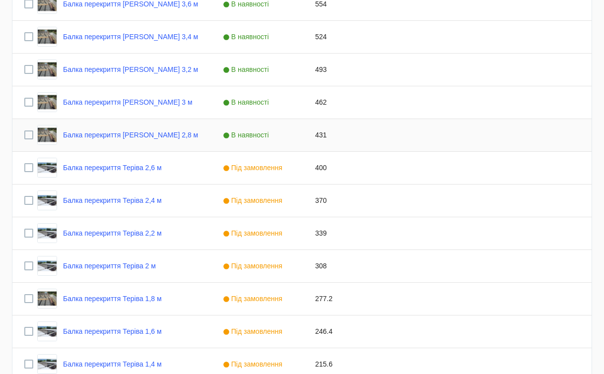
click at [258, 136] on span "В наявності" at bounding box center [247, 135] width 49 height 8
click at [295, 135] on span "Press SPACE to select this row." at bounding box center [293, 135] width 9 height 9
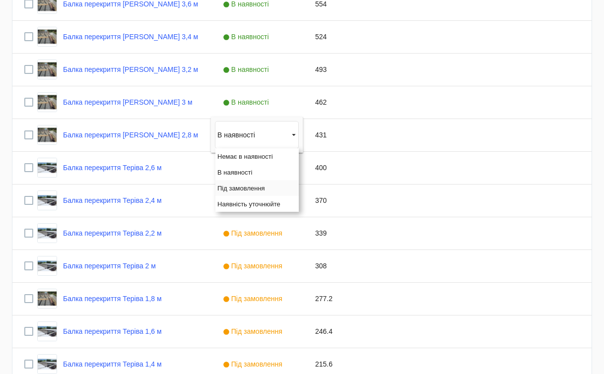
click at [246, 185] on span "Під замовлення" at bounding box center [241, 188] width 48 height 7
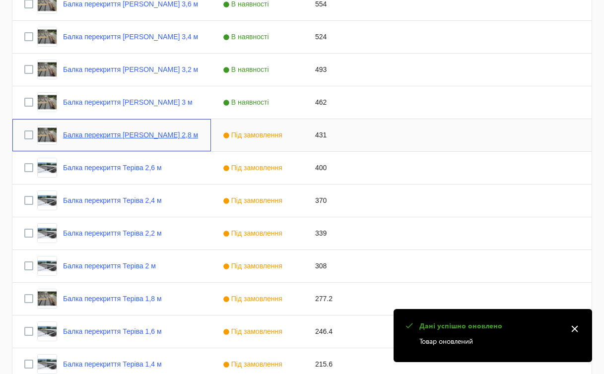
click at [164, 136] on link "Балка перекриття [PERSON_NAME] 2,8 м" at bounding box center [130, 135] width 135 height 8
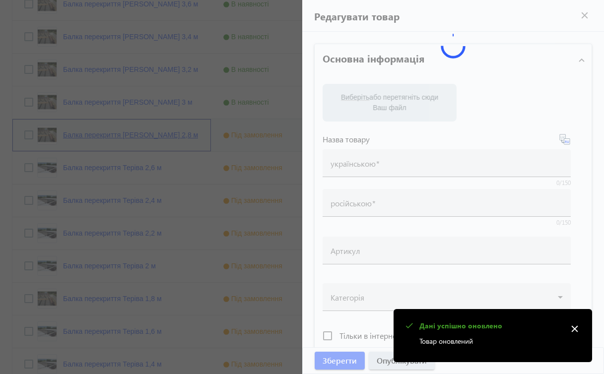
type input "Балка перекриття [PERSON_NAME] 2,8 м"
type input "Балка перекрытия Террива 2,8 м"
type input "431"
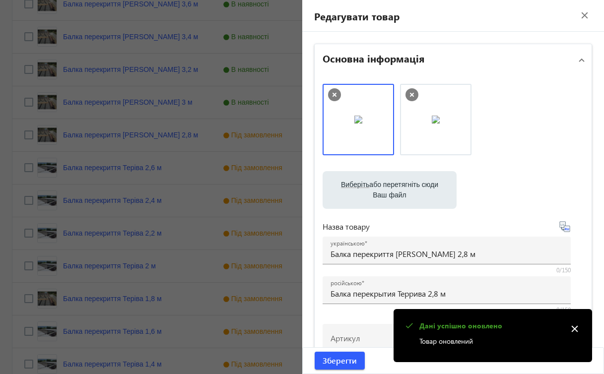
click at [420, 190] on label "Виберіть або перетягніть сюди Ваш файл" at bounding box center [390, 190] width 118 height 28
click at [420, 190] on input "Виберіть або перетягніть сюди Ваш файл" at bounding box center [390, 191] width 118 height 12
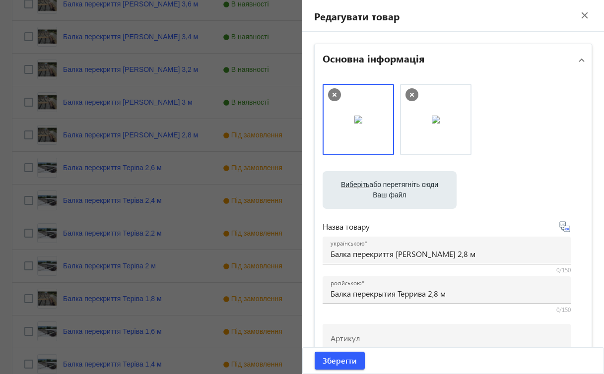
type input "C:\fakepath\зображення_viber_2025-08-19_[PHONE_NUMBER].jpg"
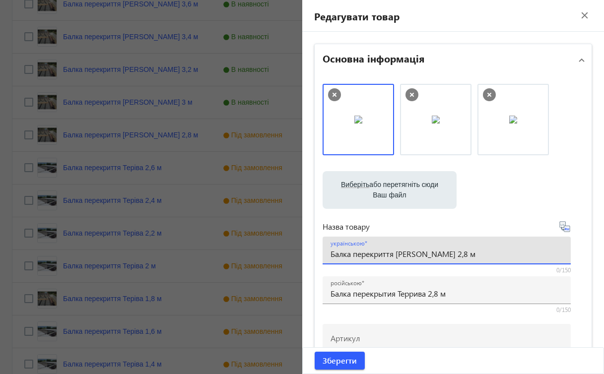
click at [419, 255] on input "Балка перекриття [PERSON_NAME] 2,8 м" at bounding box center [447, 254] width 232 height 10
click at [411, 254] on input "Балка перекриття [PERSON_NAME] 2,8 м" at bounding box center [447, 254] width 232 height 10
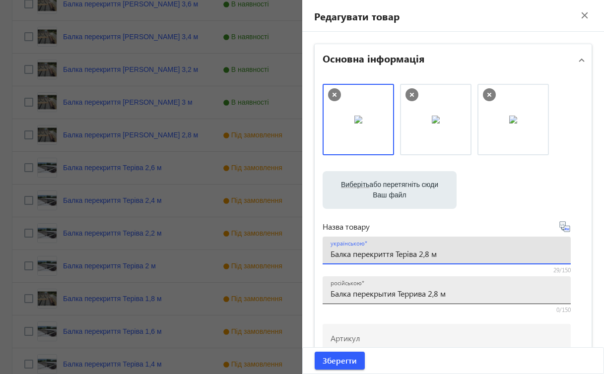
type input "Балка перекриття Теріва 2,8 м"
click at [408, 291] on input "Балка перекрытия Террива 2,8 м" at bounding box center [447, 293] width 232 height 10
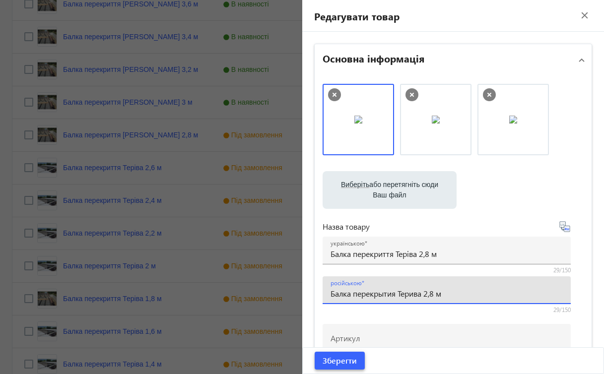
type input "Балка перекрытия Терива 2,8 м"
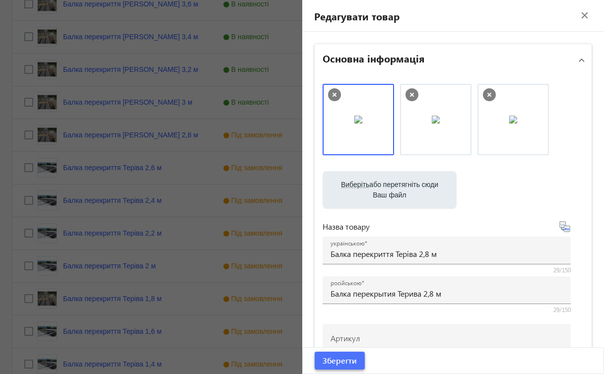
click at [344, 360] on span "Зберегти" at bounding box center [340, 360] width 34 height 11
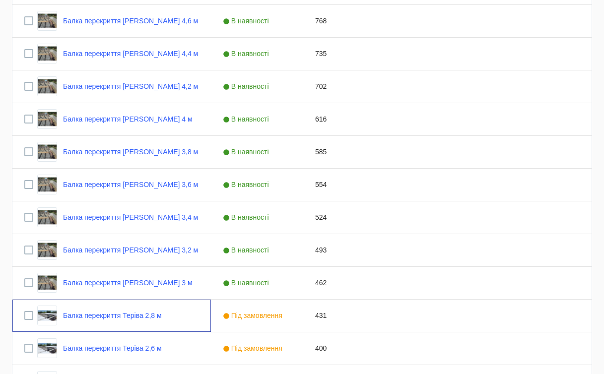
scroll to position [464, 0]
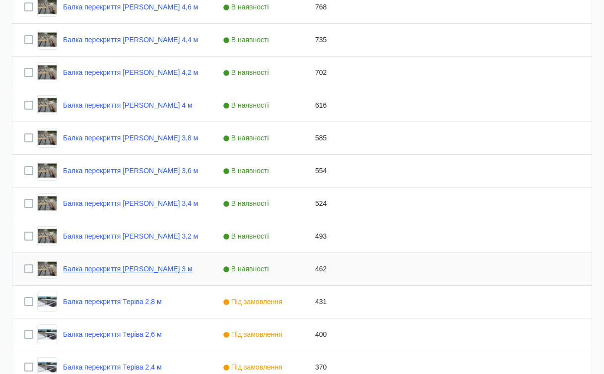
click at [145, 270] on link "Балка перекриття [PERSON_NAME] 3 м" at bounding box center [128, 269] width 130 height 8
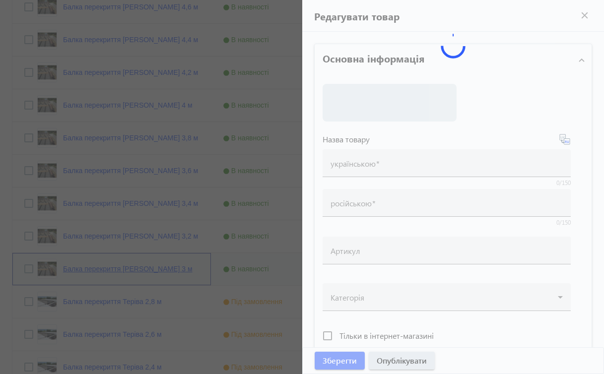
type input "Балка перекриття [PERSON_NAME] 3 м"
type input "Балка перекрытия Террива 3 м"
type input "462"
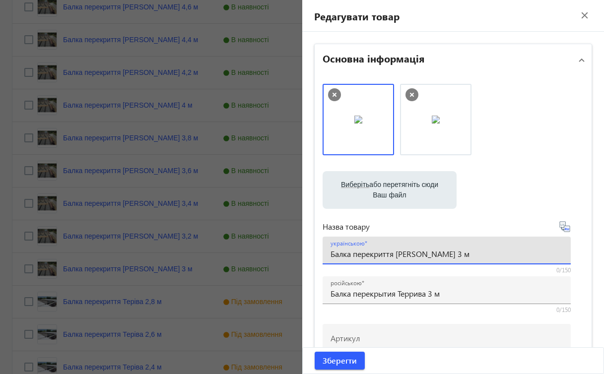
click at [406, 253] on input "Балка перекриття [PERSON_NAME] 3 м" at bounding box center [447, 254] width 232 height 10
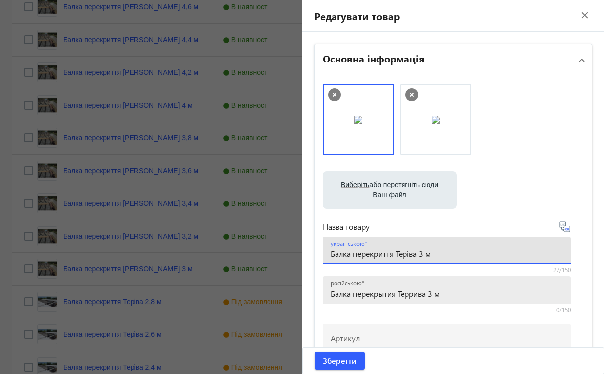
type input "Балка перекриття Теріва 3 м"
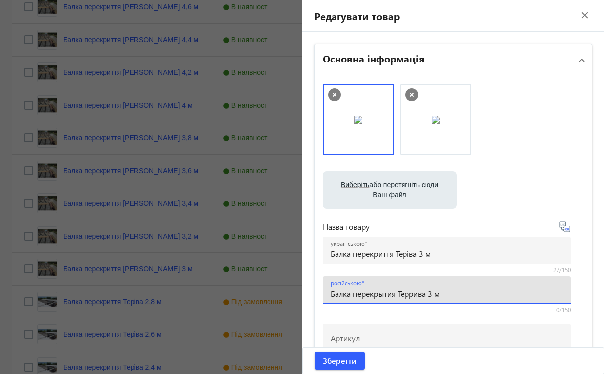
click at [408, 295] on input "Балка перекрытия Террива 3 м" at bounding box center [447, 293] width 232 height 10
type input "Балка перекрытия Терива 3 м"
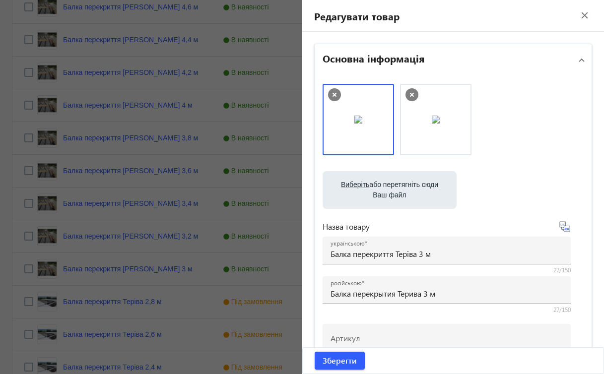
click at [394, 193] on label "Виберіть або перетягніть сюди Ваш файл" at bounding box center [390, 190] width 118 height 28
click at [394, 193] on input "Виберіть або перетягніть сюди Ваш файл" at bounding box center [390, 191] width 118 height 12
type input "C:\fakepath\зображення_viber_2025-08-19_[PHONE_NUMBER].jpg"
click at [342, 363] on span "Зберегти" at bounding box center [340, 360] width 34 height 11
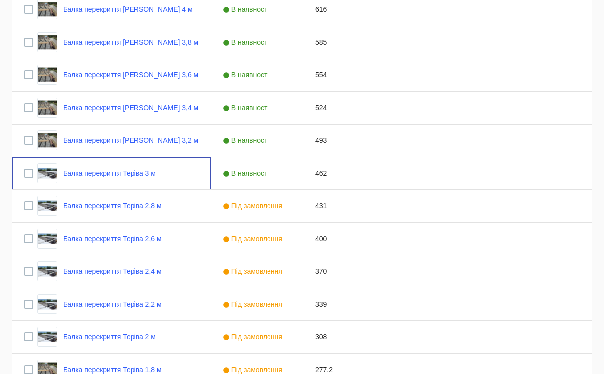
scroll to position [565, 0]
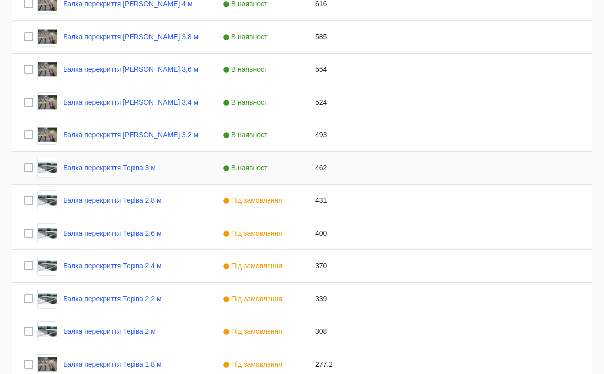
click at [255, 169] on span "В наявності" at bounding box center [247, 168] width 49 height 8
click at [294, 168] on span "Press SPACE to select this row." at bounding box center [293, 167] width 9 height 9
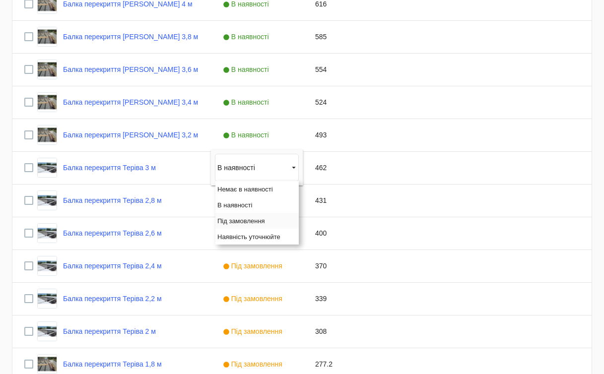
click at [249, 221] on span "Під замовлення" at bounding box center [241, 220] width 48 height 7
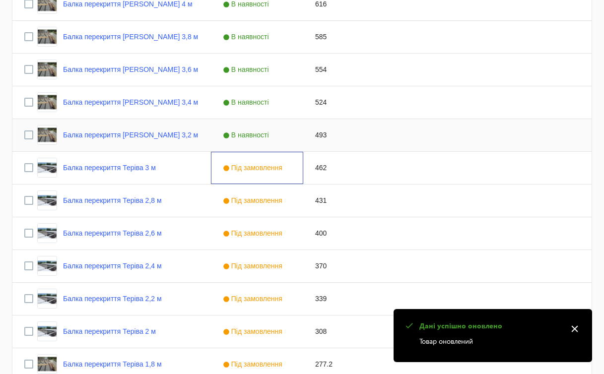
click at [266, 137] on span "В наявності" at bounding box center [247, 135] width 49 height 8
click at [293, 135] on span "Press SPACE to select this row." at bounding box center [293, 135] width 9 height 9
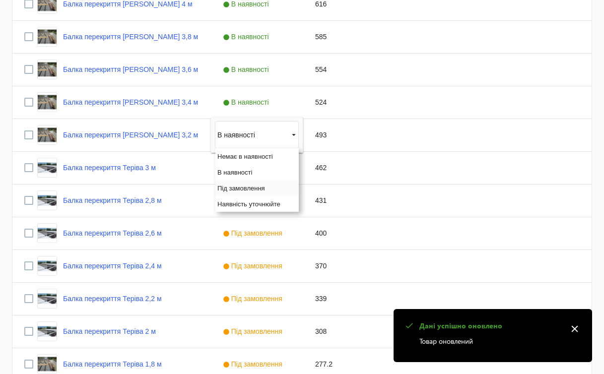
click at [247, 188] on span "Під замовлення" at bounding box center [241, 188] width 48 height 7
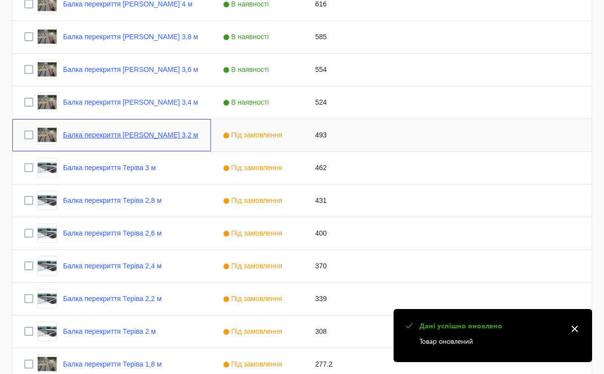
click at [154, 135] on link "Балка перекриття [PERSON_NAME] 3,2 м" at bounding box center [130, 135] width 135 height 8
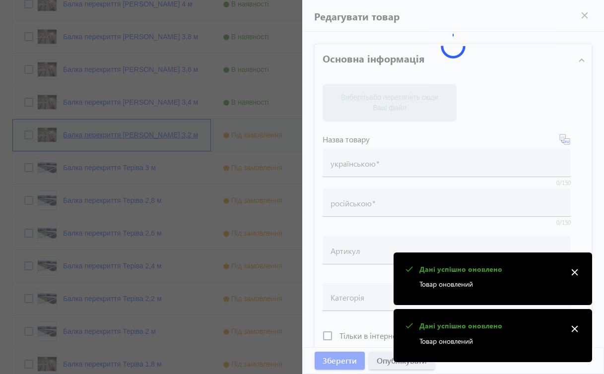
type input "Балка перекриття [PERSON_NAME] 3,2 м"
type input "Балка перекрытия Террива 3,2 м"
type input "493"
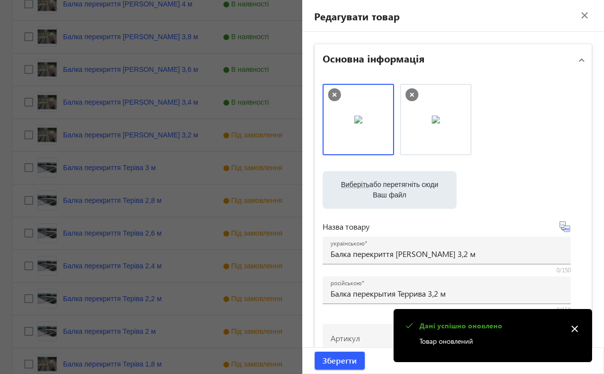
click at [363, 190] on label "Виберіть або перетягніть сюди Ваш файл" at bounding box center [390, 190] width 118 height 28
click at [363, 190] on input "Виберіть або перетягніть сюди Ваш файл" at bounding box center [390, 191] width 118 height 12
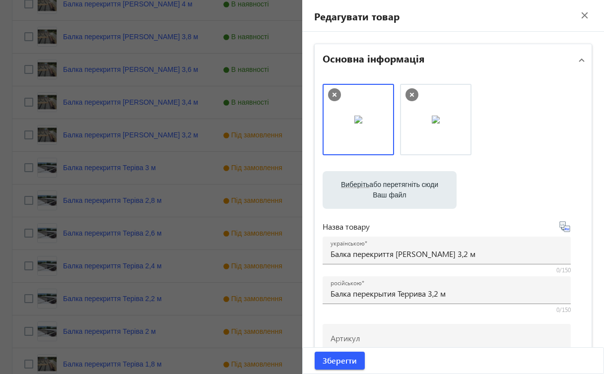
type input "C:\fakepath\зображення_viber_2025-08-19_[PHONE_NUMBER].jpg"
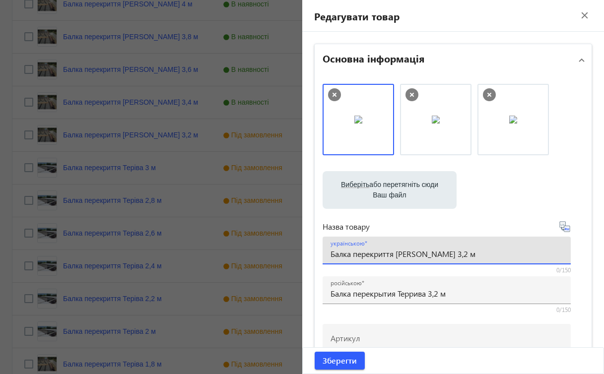
click at [411, 254] on input "Балка перекриття [PERSON_NAME] 3,2 м" at bounding box center [447, 254] width 232 height 10
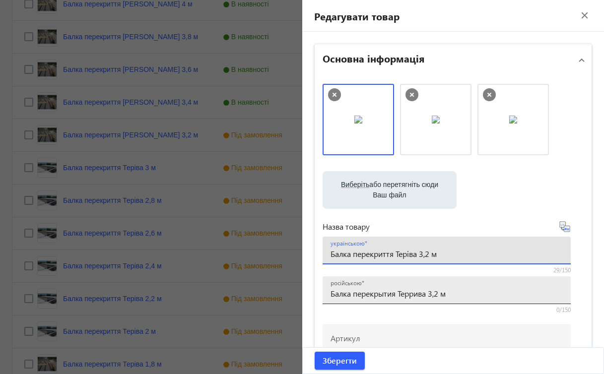
type input "Балка перекриття Теріва 3,2 м"
click at [412, 292] on input "Балка перекрытия Террива 3,2 м" at bounding box center [447, 293] width 232 height 10
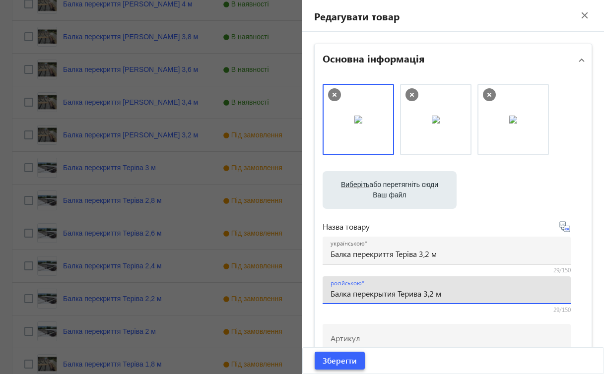
type input "Балка перекрытия Терива 3,2 м"
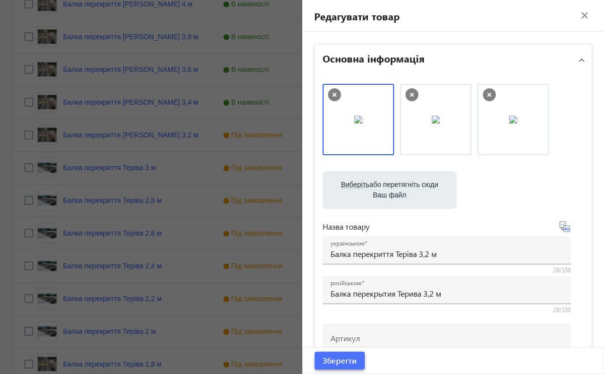
click at [343, 359] on span "Зберегти" at bounding box center [340, 360] width 34 height 11
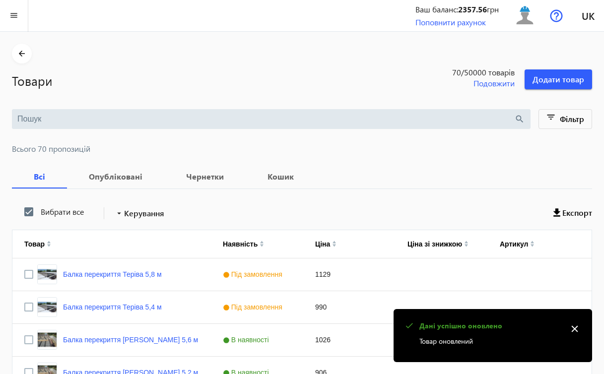
click at [575, 331] on mat-icon "close" at bounding box center [574, 329] width 15 height 15
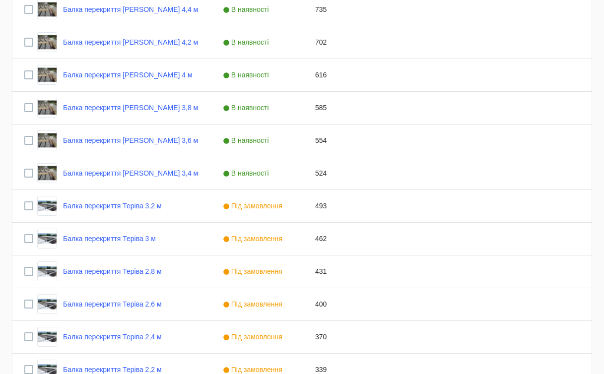
scroll to position [489, 0]
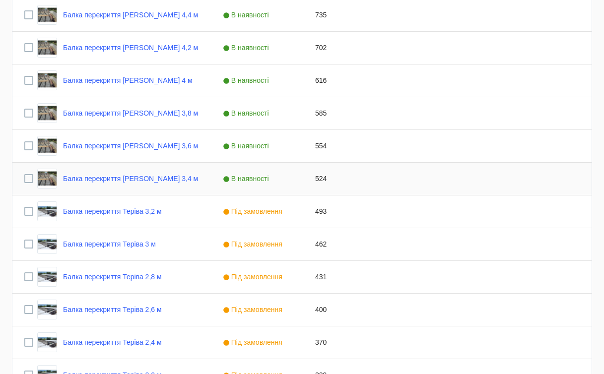
click at [253, 177] on span "В наявності" at bounding box center [247, 179] width 49 height 8
click at [295, 179] on span "Press SPACE to select this row." at bounding box center [293, 178] width 9 height 9
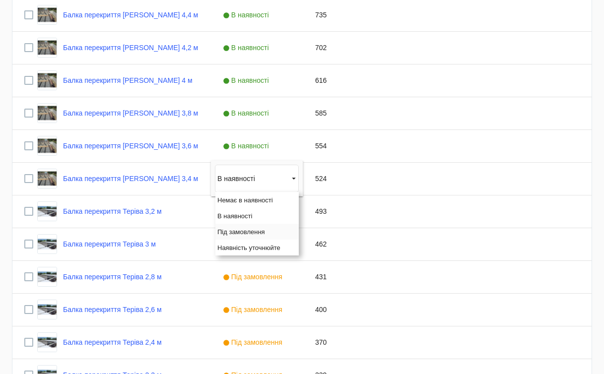
click at [253, 234] on span "Під замовлення" at bounding box center [241, 231] width 48 height 7
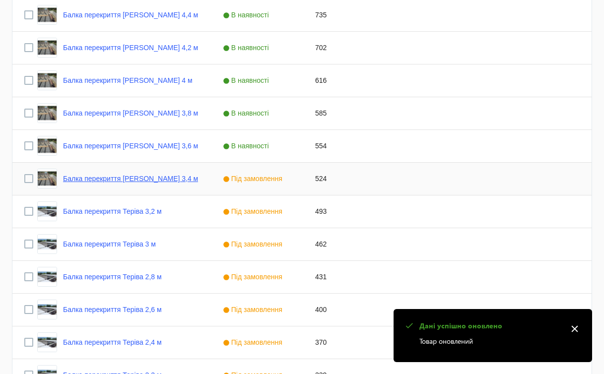
click at [159, 179] on link "Балка перекриття [PERSON_NAME] 3,4 м" at bounding box center [130, 179] width 135 height 8
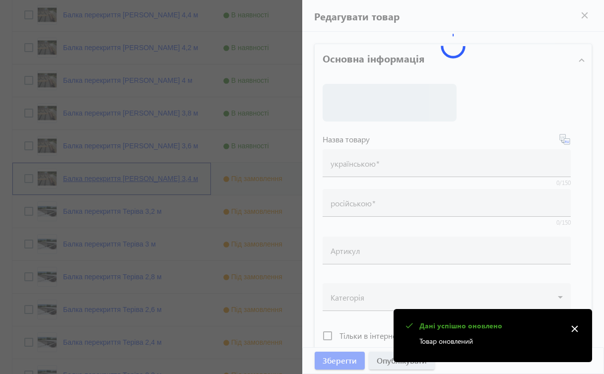
type input "Балка перекриття [PERSON_NAME] 3,4 м"
type input "Балка перекрытия Террива 3,4 м"
type input "524"
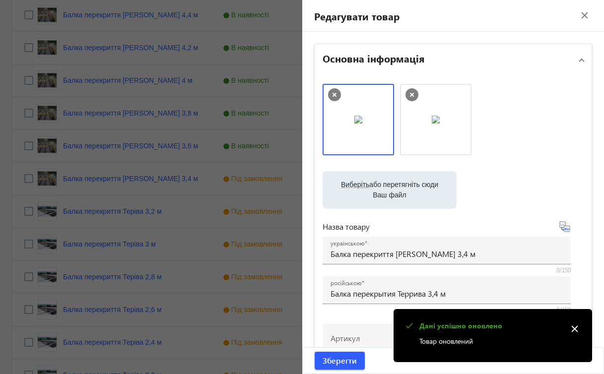
click at [371, 199] on label "Виберіть або перетягніть сюди Ваш файл" at bounding box center [390, 190] width 118 height 28
click at [371, 197] on input "Виберіть або перетягніть сюди Ваш файл" at bounding box center [390, 191] width 118 height 12
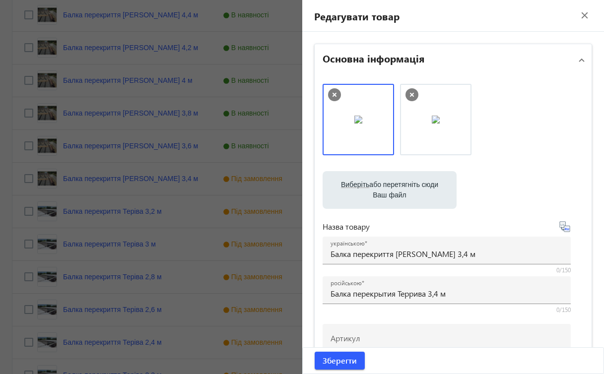
type input "C:\fakepath\зображення_viber_2025-08-19_[PHONE_NUMBER].jpg"
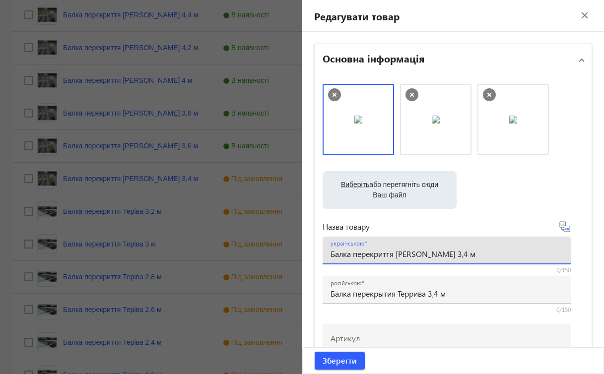
click at [407, 257] on input "Балка перекриття [PERSON_NAME] 3,4 м" at bounding box center [447, 254] width 232 height 10
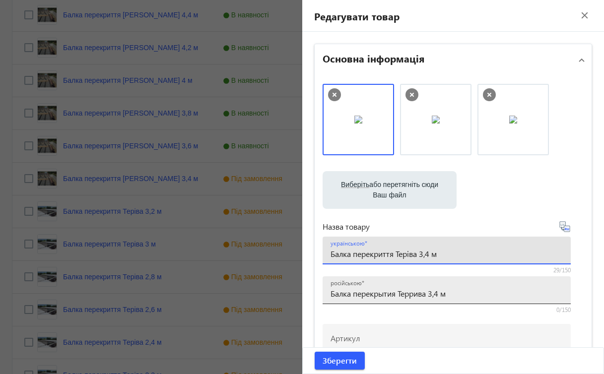
type input "Балка перекриття Теріва 3,4 м"
click at [411, 294] on input "Балка перекрытия Террива 3,4 м" at bounding box center [447, 293] width 232 height 10
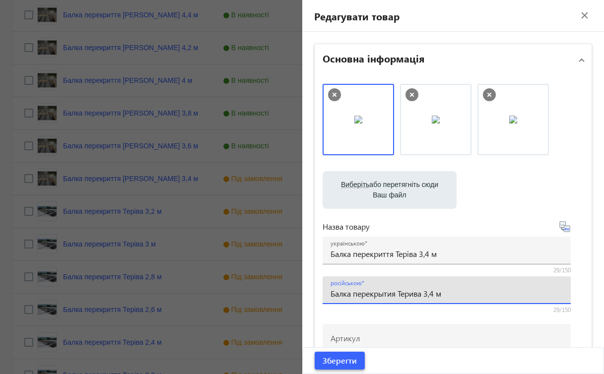
type input "Балка перекрытия Терива 3,4 м"
click at [346, 361] on span "Зберегти" at bounding box center [340, 360] width 34 height 11
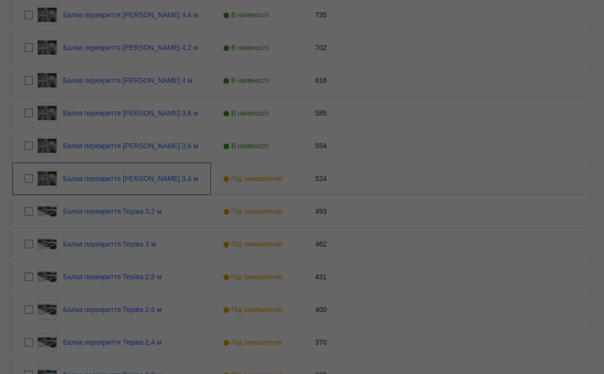
scroll to position [0, 0]
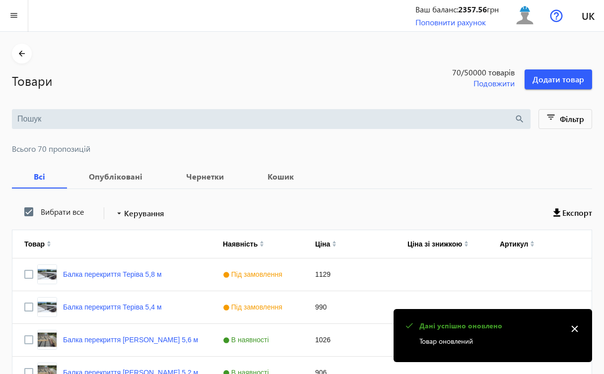
click at [572, 328] on mat-icon "close" at bounding box center [574, 329] width 15 height 15
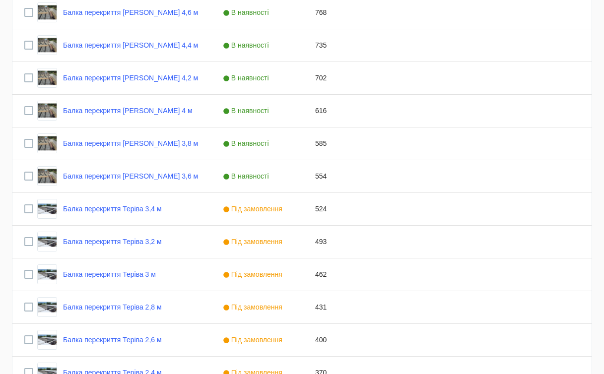
scroll to position [455, 0]
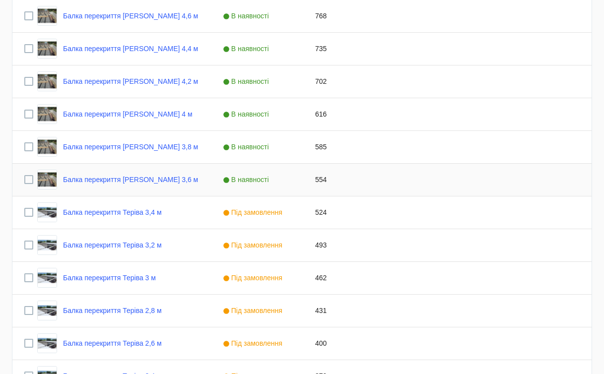
click at [268, 179] on span "В наявності" at bounding box center [247, 180] width 49 height 8
click at [294, 180] on span "Press SPACE to select this row." at bounding box center [293, 179] width 9 height 9
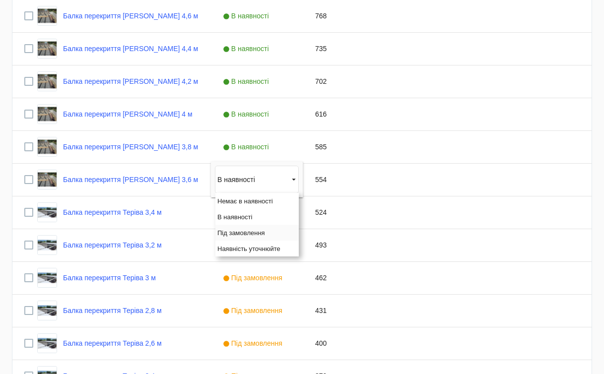
click at [244, 233] on span "Під замовлення" at bounding box center [241, 232] width 48 height 7
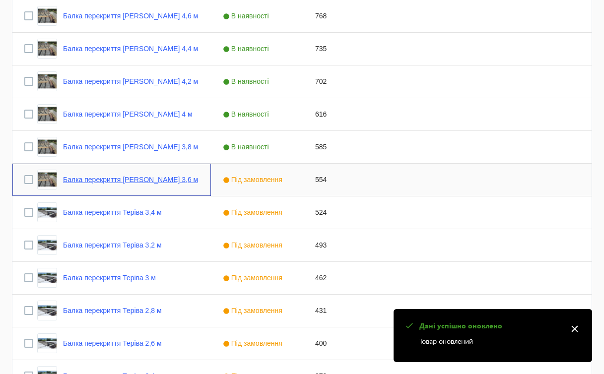
click at [157, 178] on link "Балка перекриття [PERSON_NAME] 3,6 м" at bounding box center [130, 180] width 135 height 8
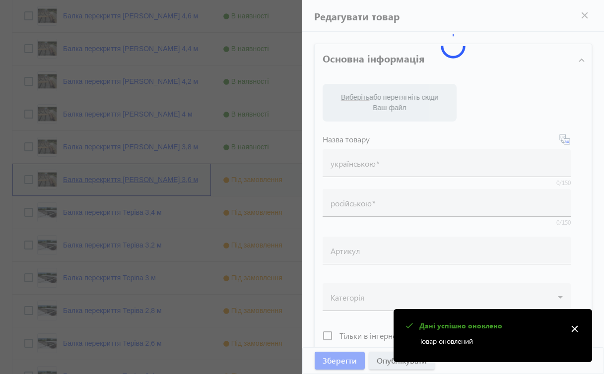
type input "Балка перекриття [PERSON_NAME] 3,6 м"
type input "Балка перекрытия Террива 3,6 м"
type input "554"
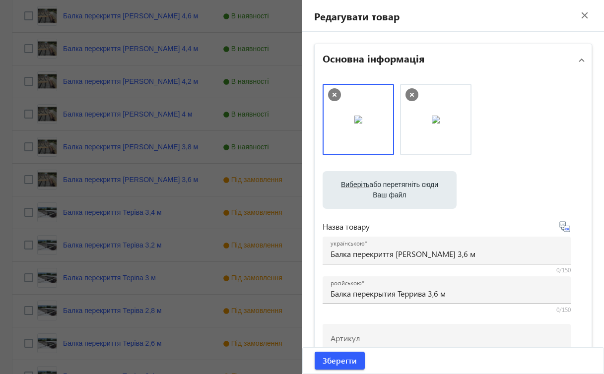
click at [403, 194] on label "Виберіть або перетягніть сюди Ваш файл" at bounding box center [390, 190] width 118 height 28
click at [403, 194] on input "Виберіть або перетягніть сюди Ваш файл" at bounding box center [390, 191] width 118 height 12
type input "C:\fakepath\зображення_viber_2025-08-19_[PHONE_NUMBER].jpg"
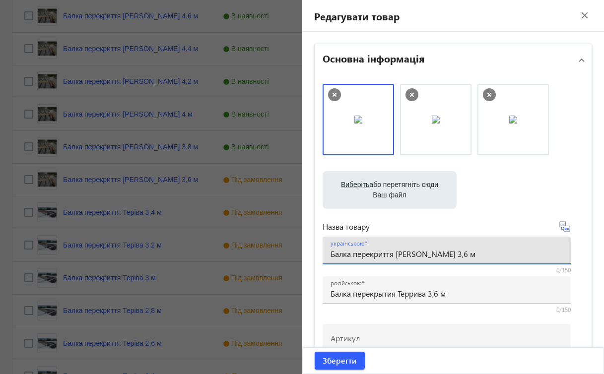
click at [405, 256] on input "Балка перекриття [PERSON_NAME] 3,6 м" at bounding box center [447, 254] width 232 height 10
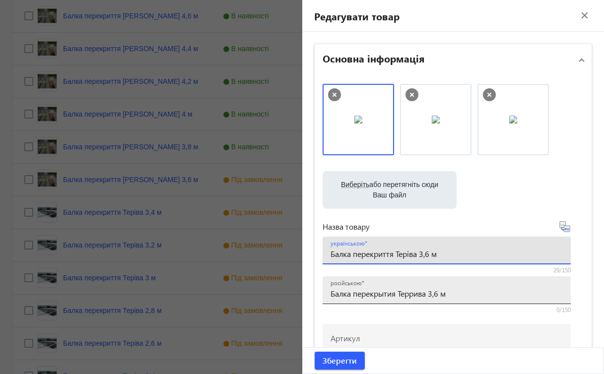
type input "Балка перекриття Теріва 3,6 м"
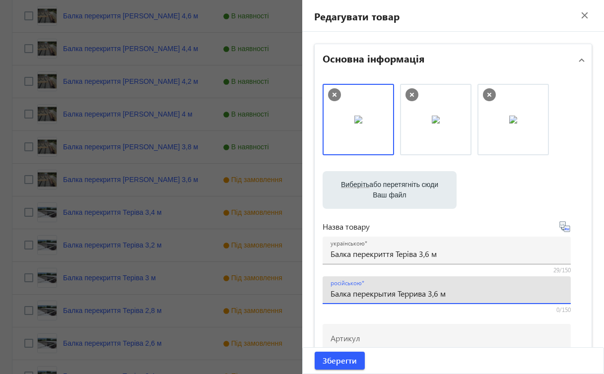
click at [409, 292] on input "Балка перекрытия Террива 3,6 м" at bounding box center [447, 293] width 232 height 10
type input "Балка перекрытия Терива 3,6 м"
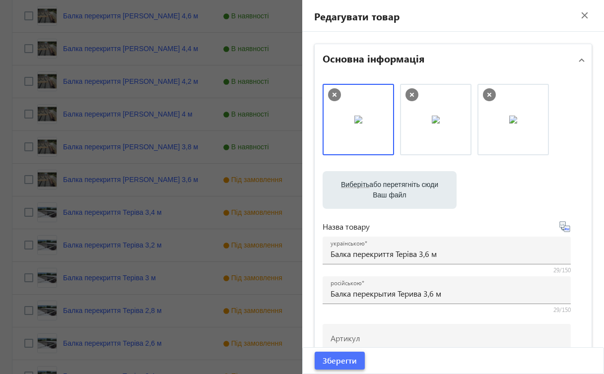
click at [356, 358] on span "submit" at bounding box center [340, 361] width 50 height 24
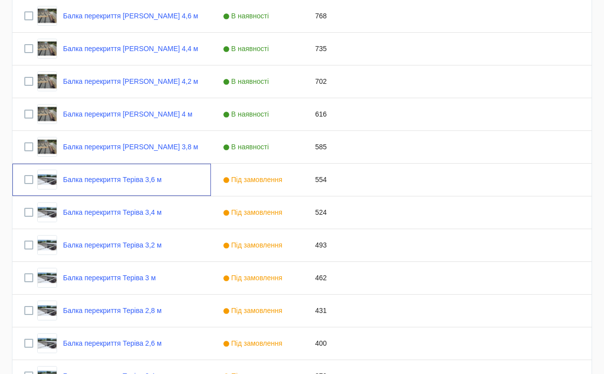
scroll to position [0, 0]
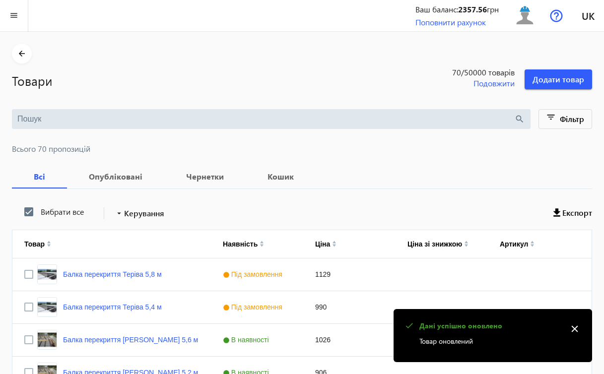
click at [576, 326] on mat-icon "close" at bounding box center [574, 329] width 15 height 15
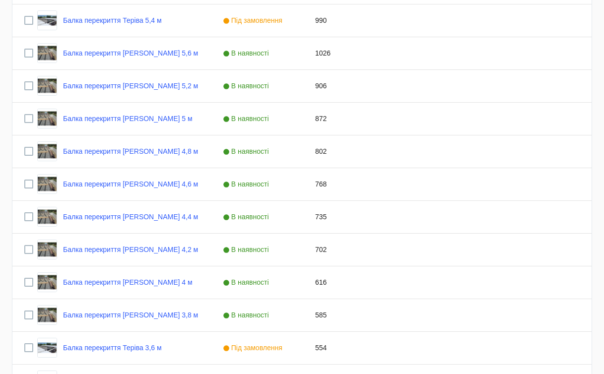
scroll to position [283, 0]
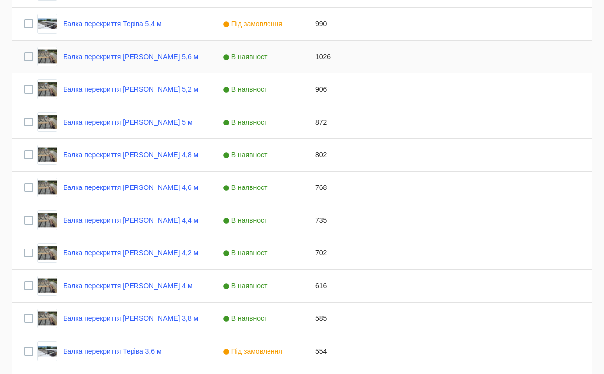
click at [146, 57] on link "Балка перекриття [PERSON_NAME] 5,6 м" at bounding box center [130, 57] width 135 height 8
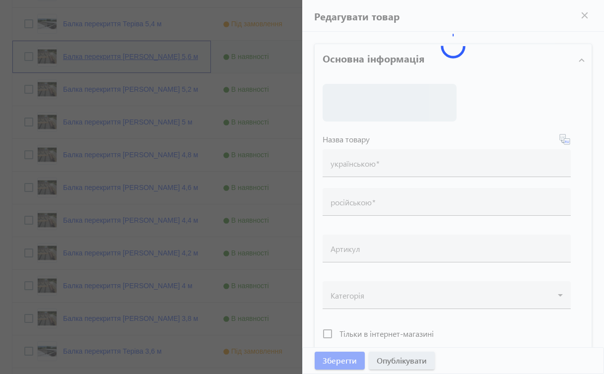
type input "Балка перекриття [PERSON_NAME] 5,6 м"
type input "Балка перекрытия Террива 5,6 м"
type input "1026"
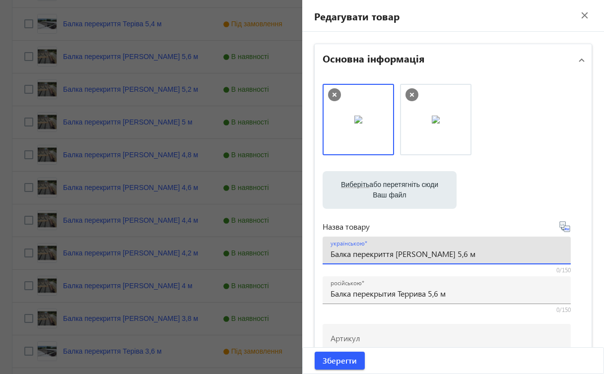
click at [411, 254] on input "Балка перекриття [PERSON_NAME] 5,6 м" at bounding box center [447, 254] width 232 height 10
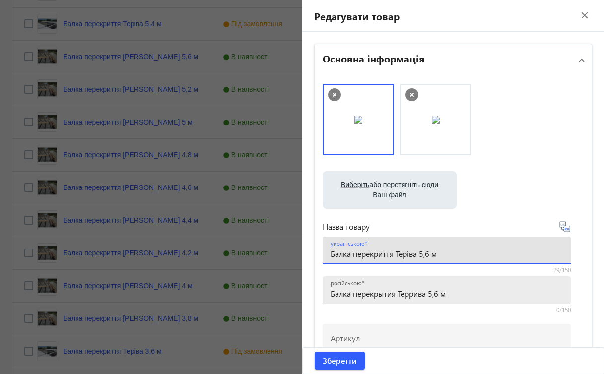
type input "Балка перекриття Теріва 5,6 м"
click at [412, 296] on input "Балка перекрытия Террива 5,6 м" at bounding box center [447, 293] width 232 height 10
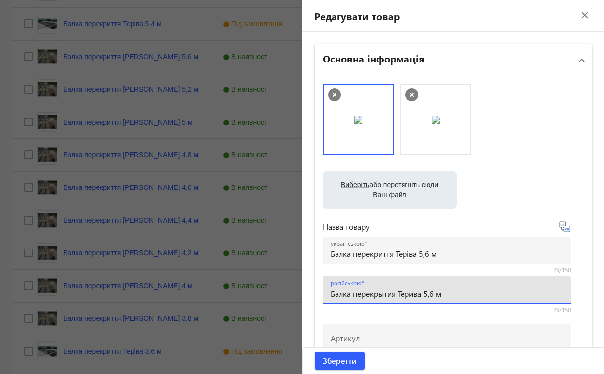
type input "Балка перекрытия Терива 5,6 м"
click at [368, 182] on label "Виберіть або перетягніть сюди Ваш файл" at bounding box center [390, 190] width 118 height 28
click at [368, 185] on input "Виберіть або перетягніть сюди Ваш файл" at bounding box center [390, 191] width 118 height 12
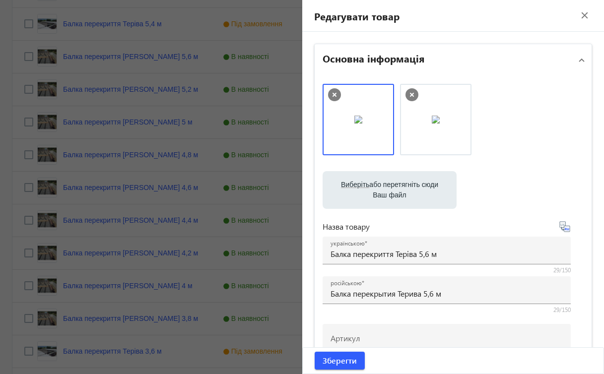
type input "C:\fakepath\зображення_viber_2025-08-19_[PHONE_NUMBER].jpg"
click at [343, 365] on span "Зберегти" at bounding box center [340, 360] width 34 height 11
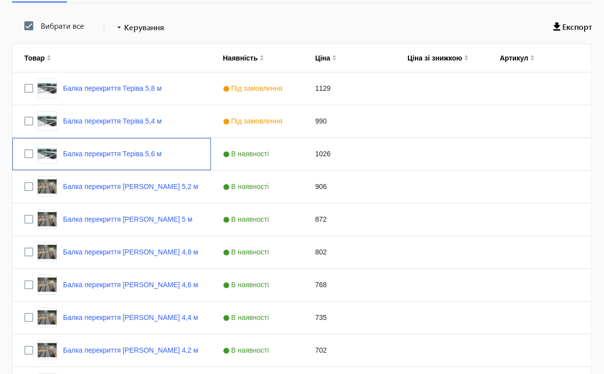
scroll to position [179, 0]
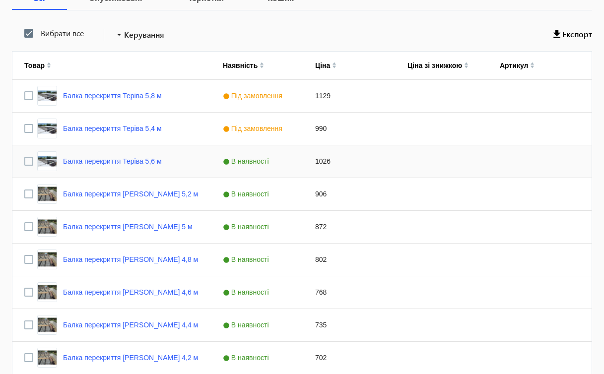
click at [254, 164] on span "В наявності" at bounding box center [247, 161] width 49 height 8
click at [294, 162] on span "Press SPACE to select this row." at bounding box center [293, 161] width 9 height 9
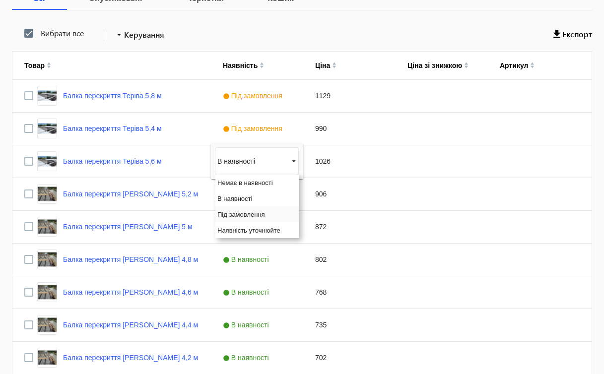
click at [244, 212] on span "Під замовлення" at bounding box center [241, 214] width 48 height 7
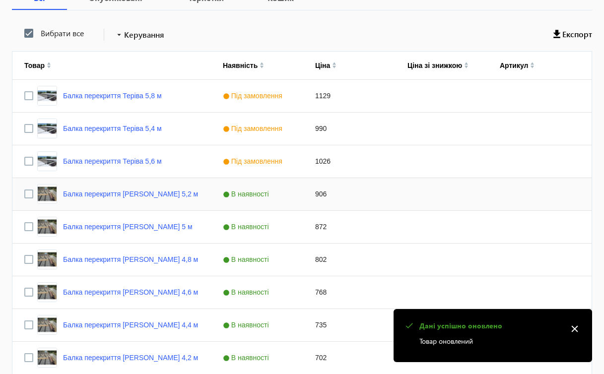
click at [260, 197] on span "В наявності" at bounding box center [247, 194] width 49 height 8
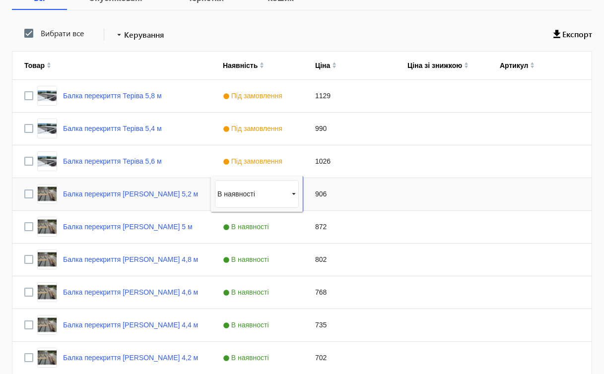
click at [292, 194] on span "Press SPACE to select this row." at bounding box center [293, 194] width 9 height 9
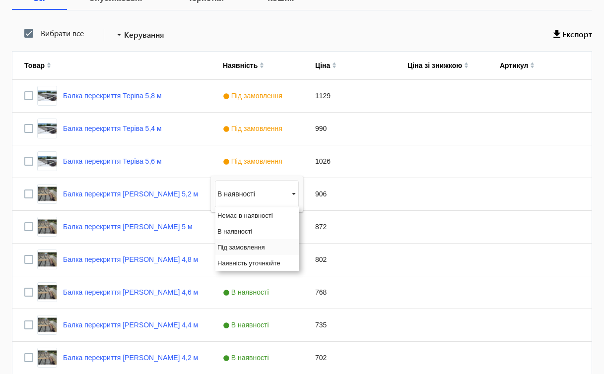
click at [234, 248] on span "Під замовлення" at bounding box center [241, 247] width 48 height 7
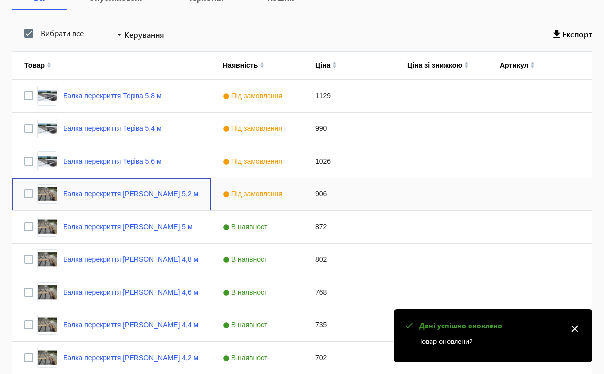
click at [158, 195] on link "Балка перекриття [PERSON_NAME] 5,2 м" at bounding box center [130, 194] width 135 height 8
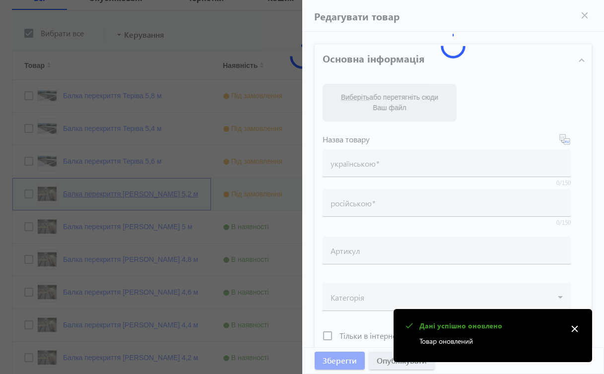
type input "Балка перекриття [PERSON_NAME] 5,2 м"
type input "Балка перекрытия Террива 5,2 м"
type input "906"
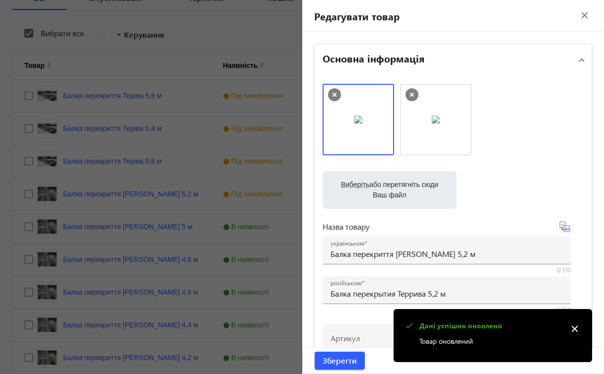
click at [406, 193] on label "Виберіть або перетягніть сюди Ваш файл" at bounding box center [390, 190] width 118 height 28
click at [406, 193] on input "Виберіть або перетягніть сюди Ваш файл" at bounding box center [390, 191] width 118 height 12
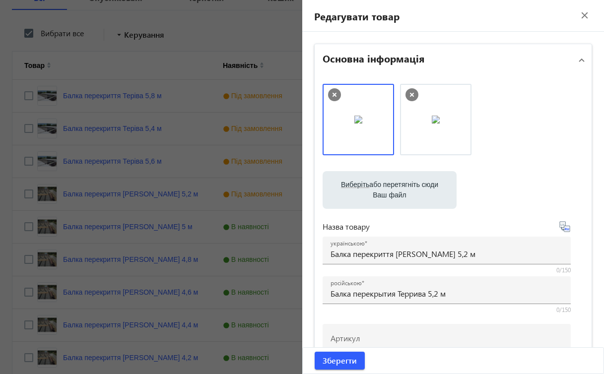
type input "C:\fakepath\зображення_viber_2025-08-19_[PHONE_NUMBER].jpg"
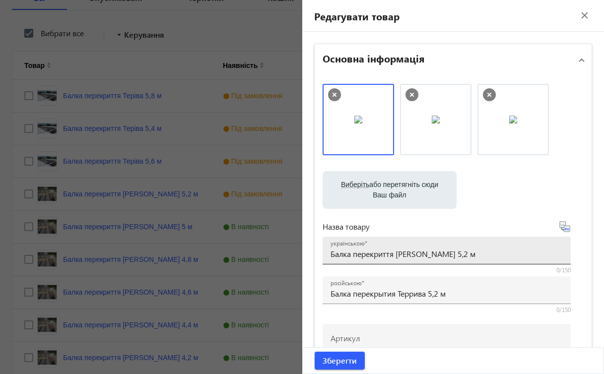
click at [411, 256] on input "Балка перекриття [PERSON_NAME] 5,2 м" at bounding box center [447, 254] width 232 height 10
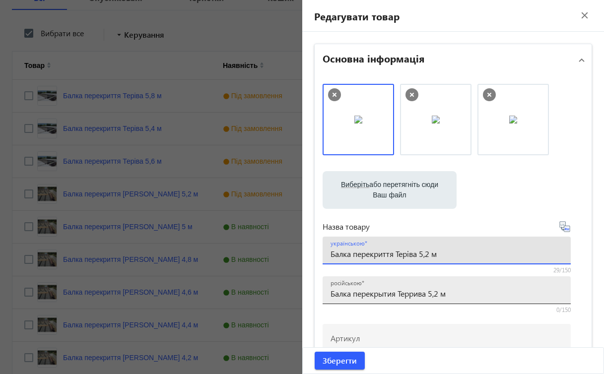
type input "Балка перекриття Теріва 5,2 м"
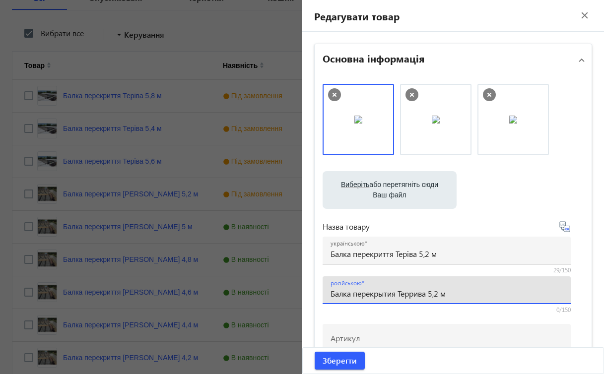
click at [413, 293] on input "Балка перекрытия Террива 5,2 м" at bounding box center [447, 293] width 232 height 10
type input "Балка перекрытия Терива 5,2 м"
click at [343, 360] on span "Зберегти" at bounding box center [340, 360] width 34 height 11
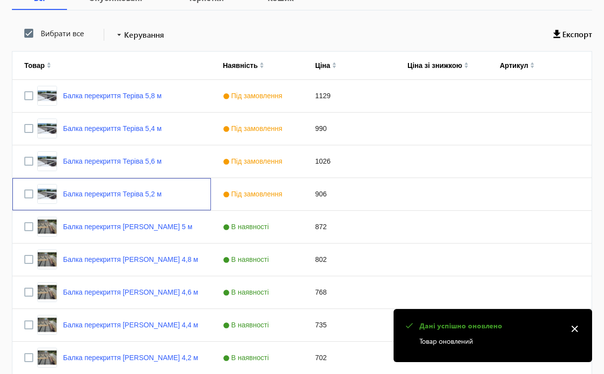
scroll to position [0, 0]
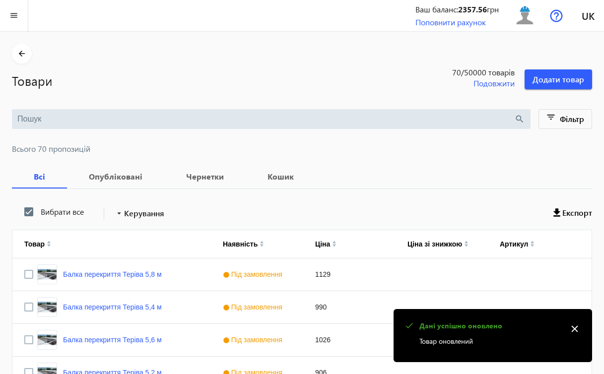
click at [574, 330] on mat-icon "close" at bounding box center [574, 329] width 15 height 15
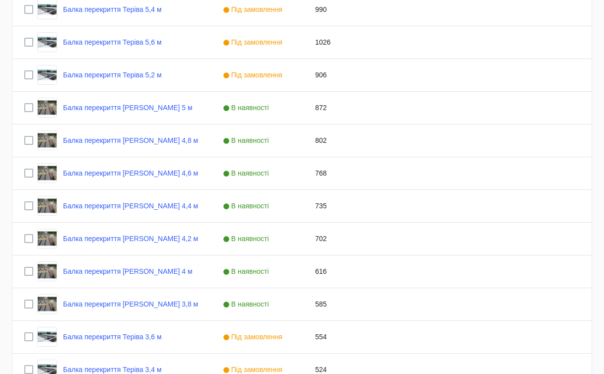
scroll to position [296, 0]
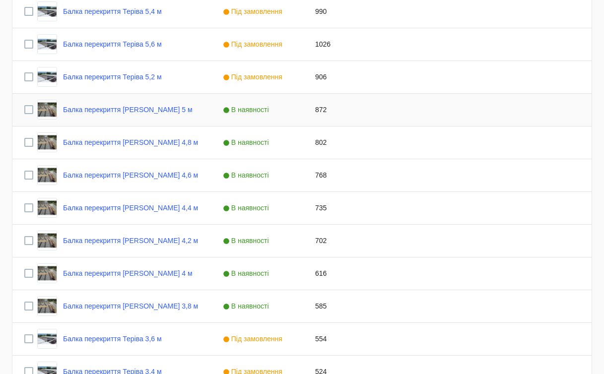
click at [250, 110] on span "В наявності" at bounding box center [247, 110] width 49 height 8
click at [296, 109] on span "Press SPACE to select this row." at bounding box center [293, 109] width 9 height 9
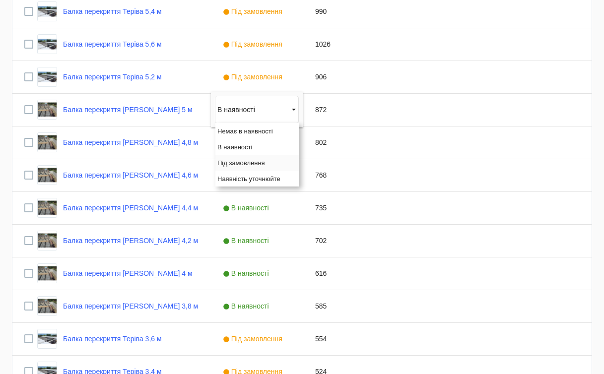
click at [253, 160] on span "Під замовлення" at bounding box center [241, 162] width 48 height 7
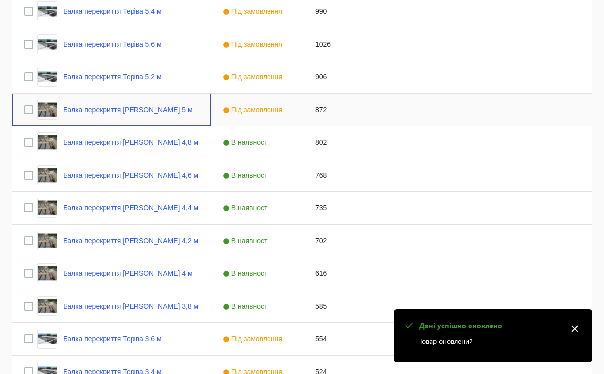
click at [154, 108] on link "Балка перекриття [PERSON_NAME] 5 м" at bounding box center [128, 110] width 130 height 8
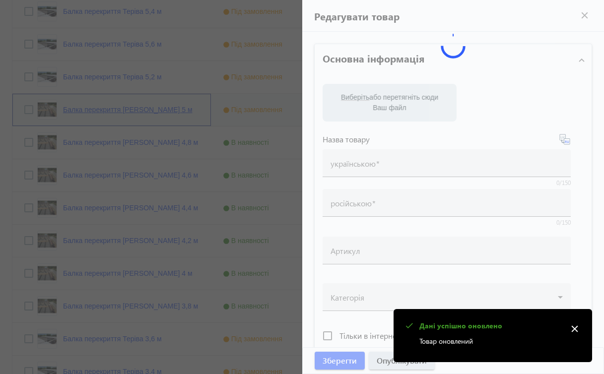
type input "Балка перекриття [PERSON_NAME] 5 м"
type input "Балка перекрытия Террива 5 м"
type input "872"
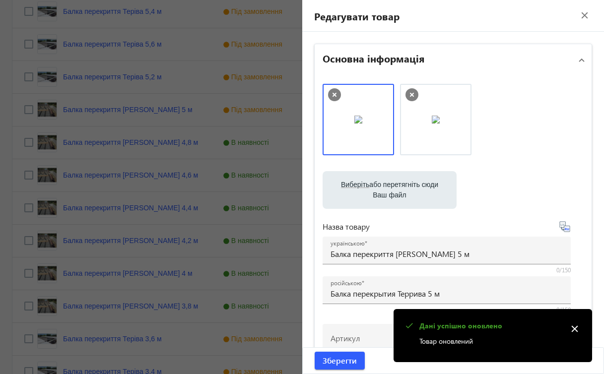
click at [351, 195] on label "Виберіть або перетягніть сюди Ваш файл" at bounding box center [390, 190] width 118 height 28
click at [351, 195] on input "Виберіть або перетягніть сюди Ваш файл" at bounding box center [390, 191] width 118 height 12
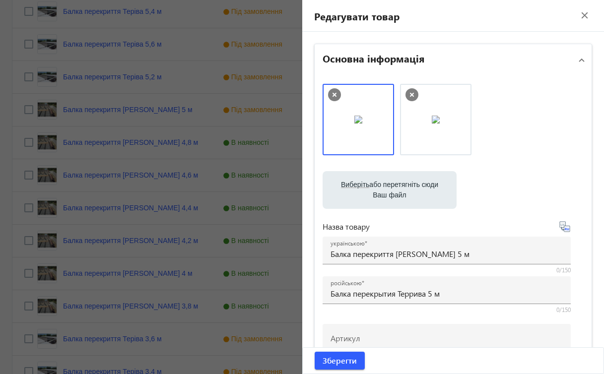
type input "C:\fakepath\зображення_viber_2025-08-19_[PHONE_NUMBER].jpg"
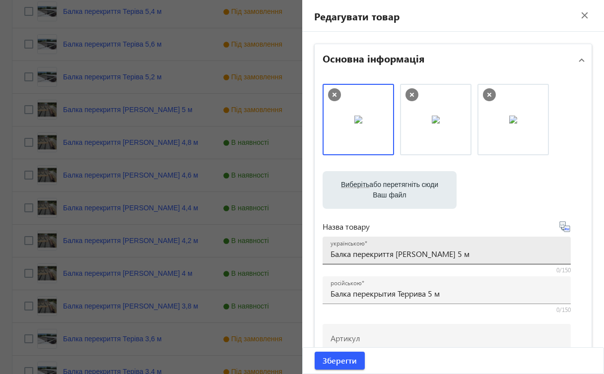
click at [414, 255] on input "Балка перекриття [PERSON_NAME] 5 м" at bounding box center [447, 254] width 232 height 10
click at [412, 255] on input "Балка перекриття [PERSON_NAME] 5 м" at bounding box center [447, 254] width 232 height 10
click at [411, 254] on input "Балка перекриття [PERSON_NAME] 5 м" at bounding box center [447, 254] width 232 height 10
click at [409, 253] on input "Балка перекриття [PERSON_NAME] 5 м" at bounding box center [447, 254] width 232 height 10
click at [405, 254] on input "Балка перекриття [PERSON_NAME] 5 м" at bounding box center [447, 254] width 232 height 10
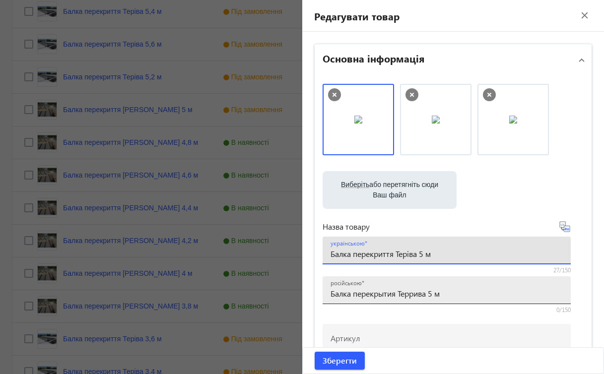
type input "Балка перекриття Теріва 5 м"
click at [412, 295] on input "Балка перекрытия Террива 5 м" at bounding box center [447, 293] width 232 height 10
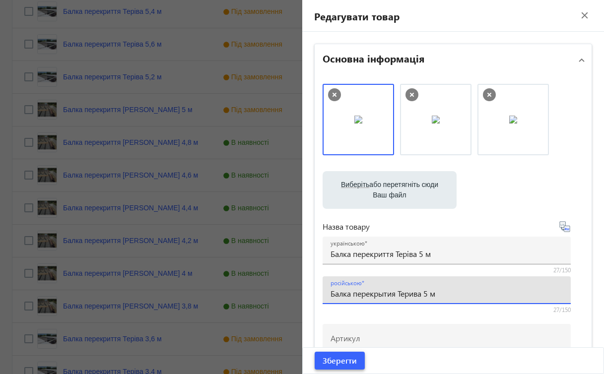
type input "Балка перекрытия Терива 5 м"
click at [339, 365] on span "Зберегти" at bounding box center [340, 360] width 34 height 11
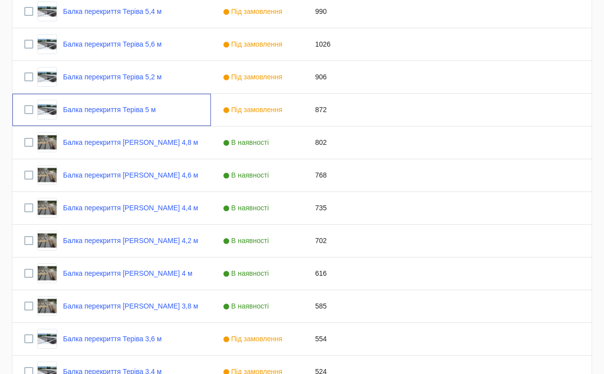
scroll to position [0, 0]
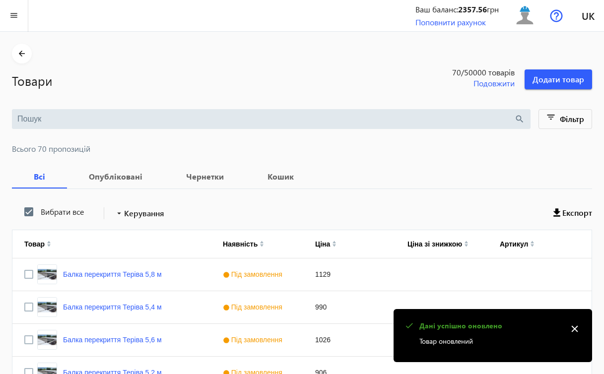
click at [576, 330] on mat-icon "close" at bounding box center [574, 329] width 15 height 15
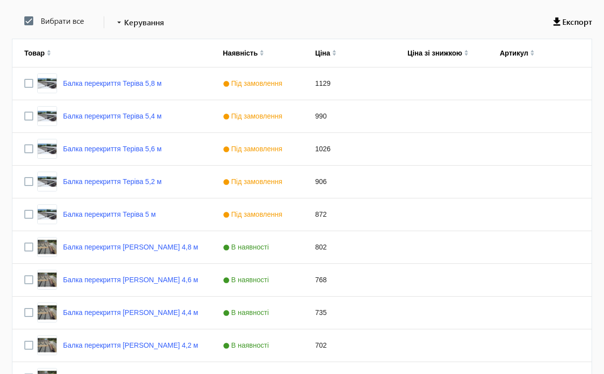
scroll to position [186, 0]
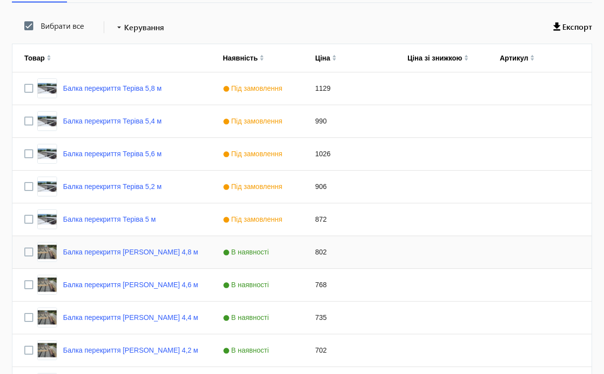
click at [249, 253] on span "В наявності" at bounding box center [247, 252] width 49 height 8
click at [293, 252] on span "Press SPACE to select this row." at bounding box center [293, 252] width 9 height 9
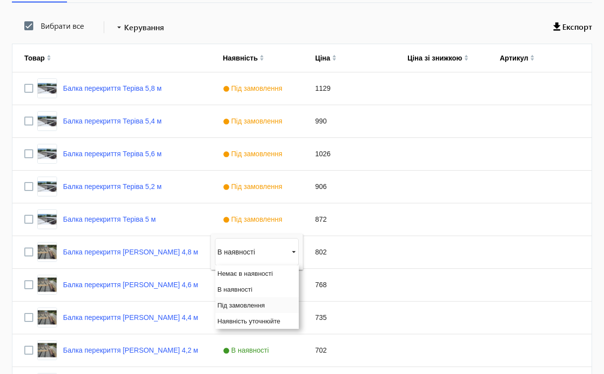
click at [254, 302] on span "Під замовлення" at bounding box center [241, 305] width 48 height 7
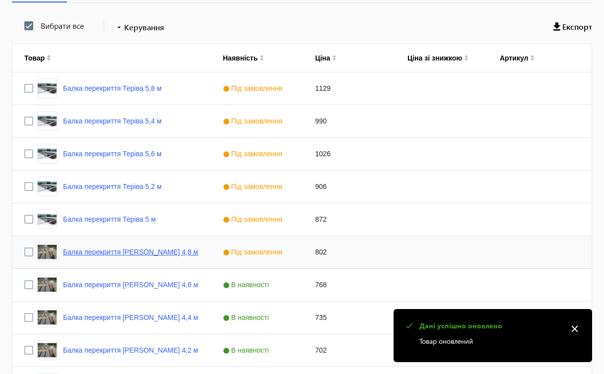
click at [160, 251] on link "Балка перекриття [PERSON_NAME] 4,8 м" at bounding box center [130, 252] width 135 height 8
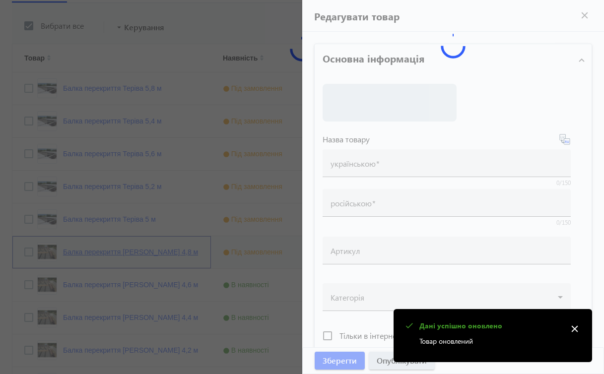
type input "Балка перекриття [PERSON_NAME] 4,8 м"
type input "Балка перекрытия Террива 4,8 м"
type input "802"
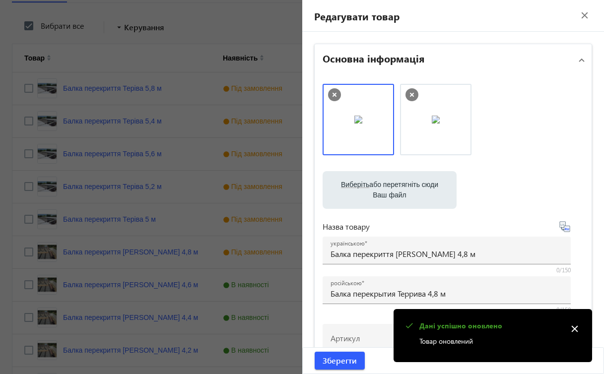
click at [386, 194] on label "Виберіть або перетягніть сюди Ваш файл" at bounding box center [390, 190] width 118 height 28
click at [386, 194] on input "Виберіть або перетягніть сюди Ваш файл" at bounding box center [390, 191] width 118 height 12
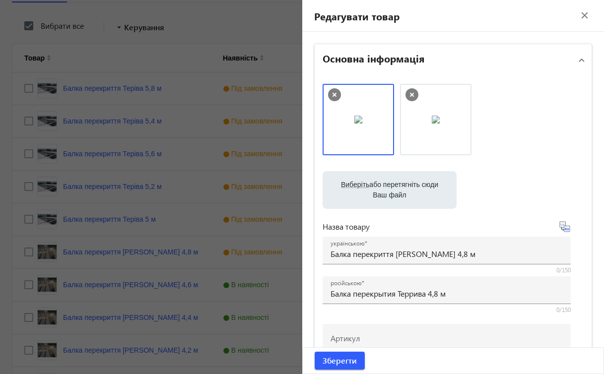
type input "C:\fakepath\зображення_viber_2025-08-19_[PHONE_NUMBER].jpg"
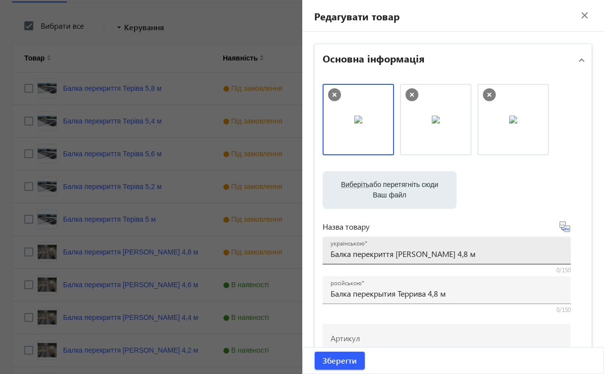
click at [410, 255] on input "Балка перекриття [PERSON_NAME] 4,8 м" at bounding box center [447, 254] width 232 height 10
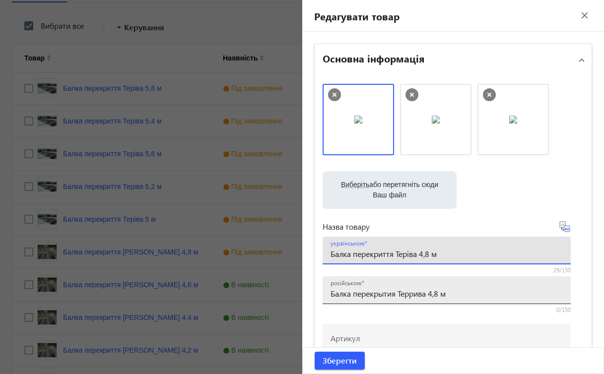
type input "Балка перекриття Теріва 4,8 м"
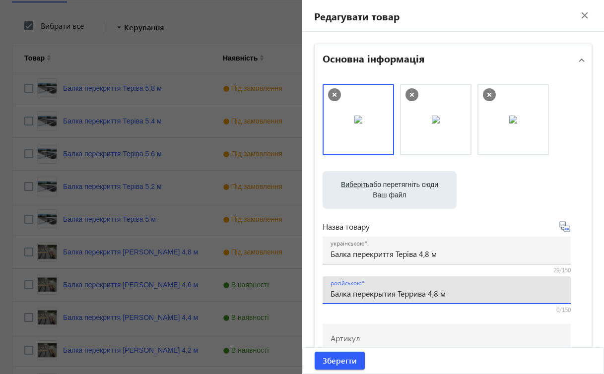
click at [412, 293] on input "Балка перекрытия Террива 4,8 м" at bounding box center [447, 293] width 232 height 10
type input "Балка перекрытия Терива 4,8 м"
click at [349, 360] on span "Зберегти" at bounding box center [340, 360] width 34 height 11
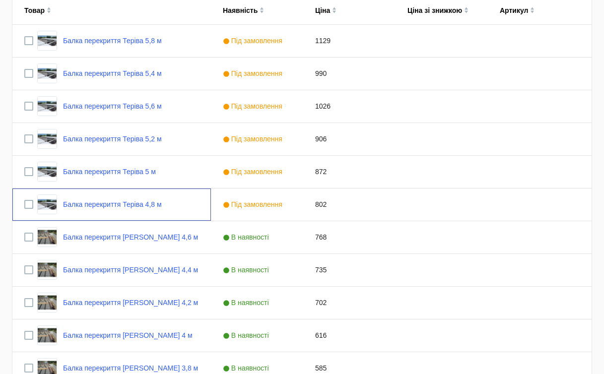
scroll to position [230, 0]
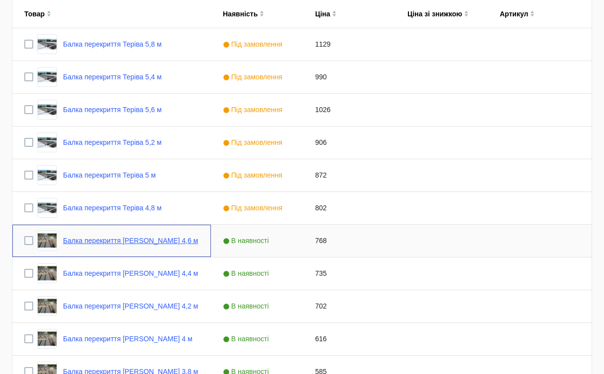
click at [134, 238] on link "Балка перекриття [PERSON_NAME] 4,6 м" at bounding box center [130, 241] width 135 height 8
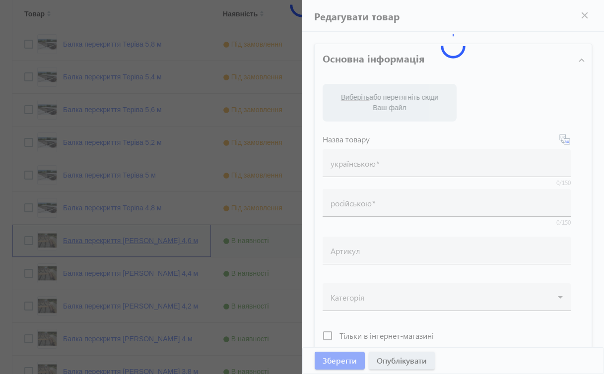
type input "Балка перекриття [PERSON_NAME] 4,6 м"
type input "Балка перекрытия Террива 4,6 м"
type input "768"
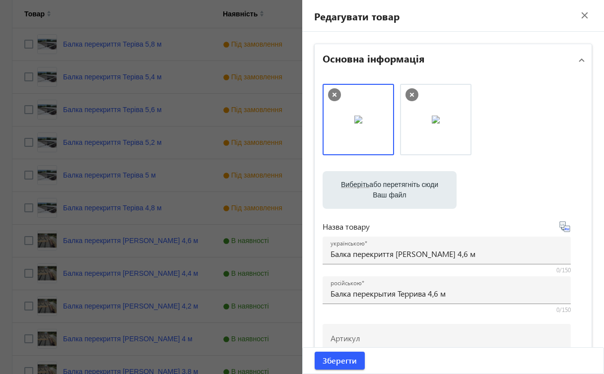
click at [341, 193] on label "Виберіть або перетягніть сюди Ваш файл" at bounding box center [390, 190] width 118 height 28
click at [341, 193] on input "Виберіть або перетягніть сюди Ваш файл" at bounding box center [390, 191] width 118 height 12
type input "C:\fakepath\зображення_viber_2025-08-19_[PHONE_NUMBER].jpg"
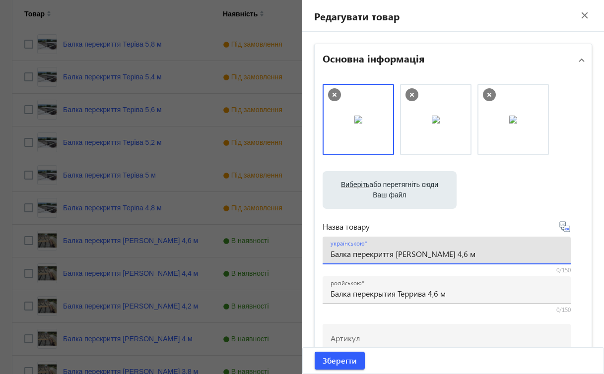
click at [410, 256] on input "Балка перекриття [PERSON_NAME] 4,6 м" at bounding box center [447, 254] width 232 height 10
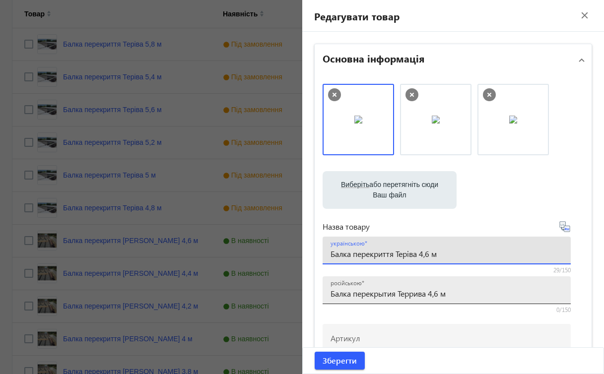
type input "Балка перекриття Теріва 4,6 м"
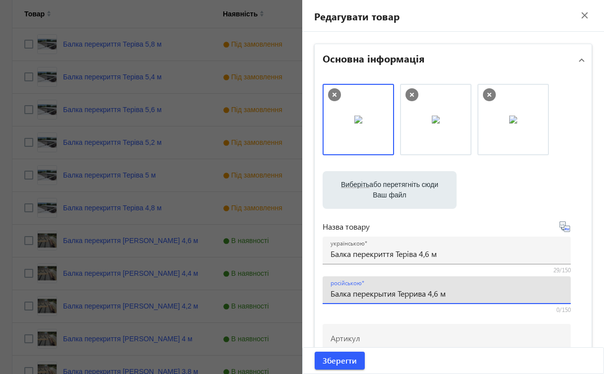
click at [412, 295] on input "Балка перекрытия Террива 4,6 м" at bounding box center [447, 293] width 232 height 10
type input "Балка перекрытия Терива 4,6 м"
click at [341, 364] on span "Зберегти" at bounding box center [340, 360] width 34 height 11
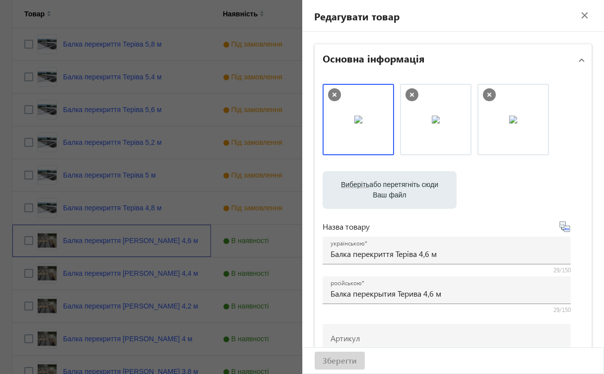
scroll to position [0, 0]
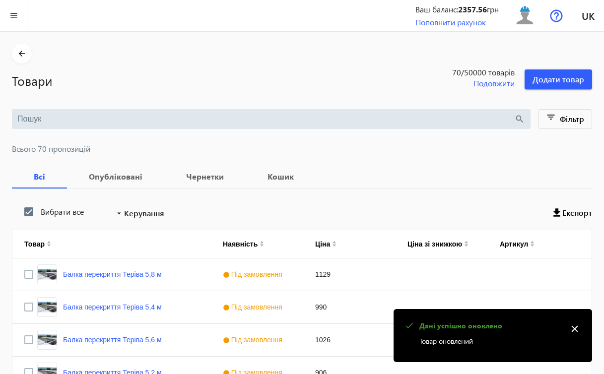
click at [573, 328] on mat-icon "close" at bounding box center [574, 329] width 15 height 15
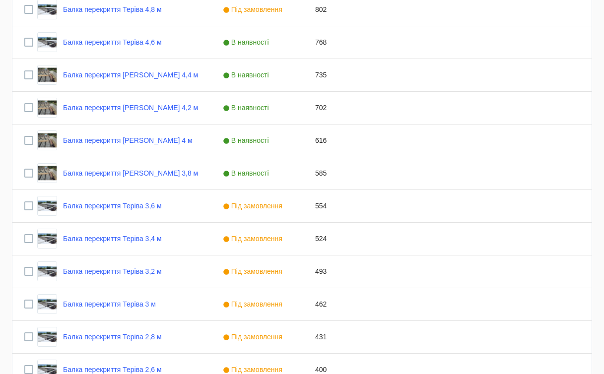
scroll to position [383, 0]
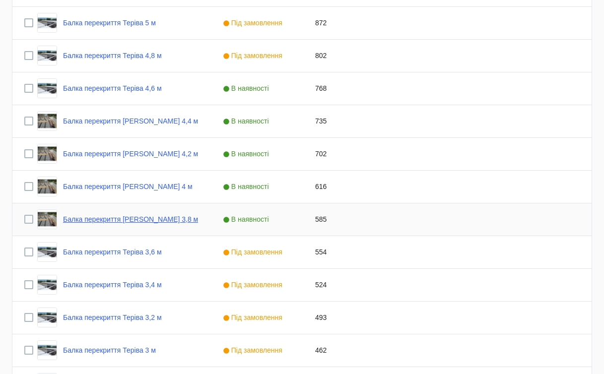
click at [155, 221] on link "Балка перекриття [PERSON_NAME] 3,8 м" at bounding box center [130, 219] width 135 height 8
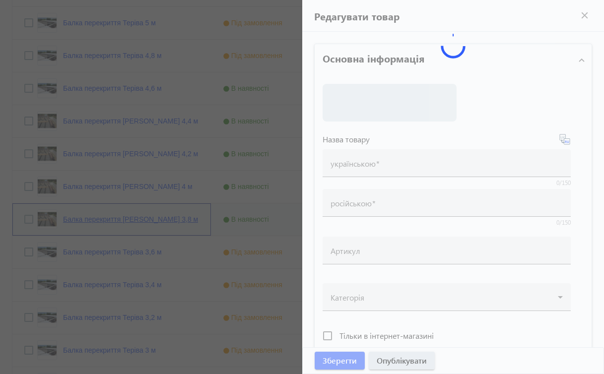
type input "Балка перекриття [PERSON_NAME] 3,8 м"
type input "Балка перекрытия Террива 3,8 м"
type input "585"
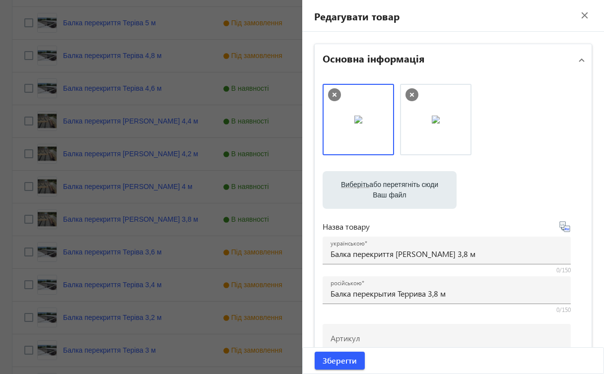
click at [361, 186] on span "Виберіть" at bounding box center [355, 185] width 28 height 8
click at [361, 186] on input "Виберіть або перетягніть сюди Ваш файл" at bounding box center [390, 191] width 118 height 12
type input "C:\fakepath\зображення_viber_2025-08-19_[PHONE_NUMBER].jpg"
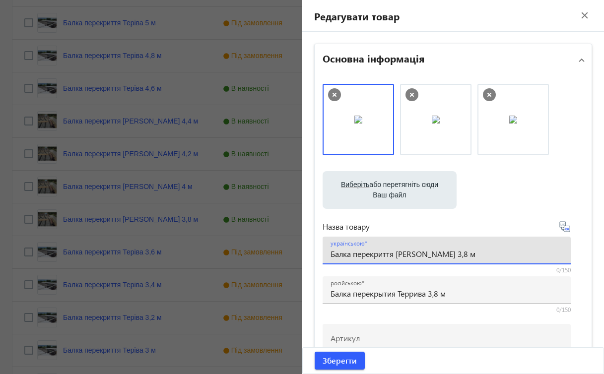
click at [406, 256] on input "Балка перекриття [PERSON_NAME] 3,8 м" at bounding box center [447, 254] width 232 height 10
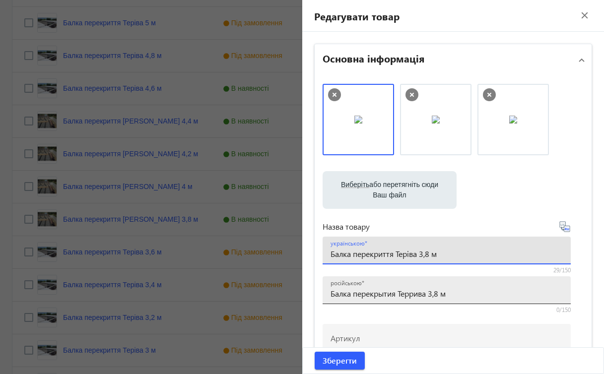
type input "Балка перекриття Теріва 3,8 м"
click at [410, 293] on input "Балка перекрытия Террива 3,8 м" at bounding box center [447, 293] width 232 height 10
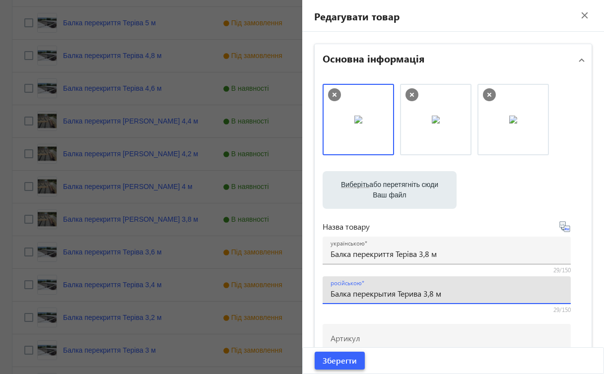
type input "Балка перекрытия Терива 3,8 м"
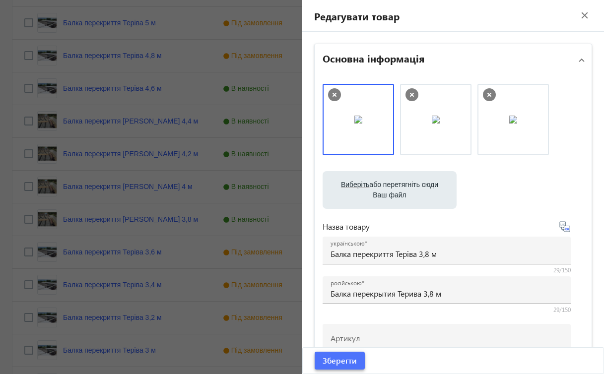
click at [354, 359] on span "submit" at bounding box center [340, 361] width 50 height 24
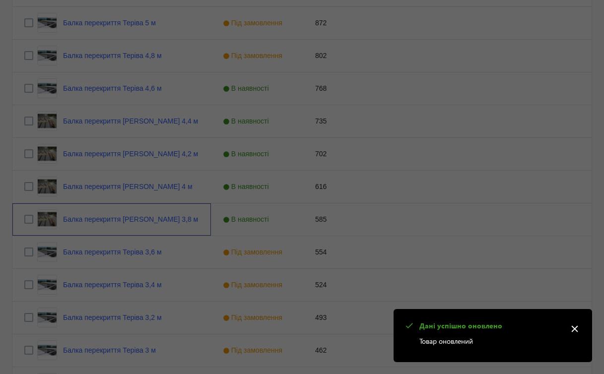
scroll to position [0, 0]
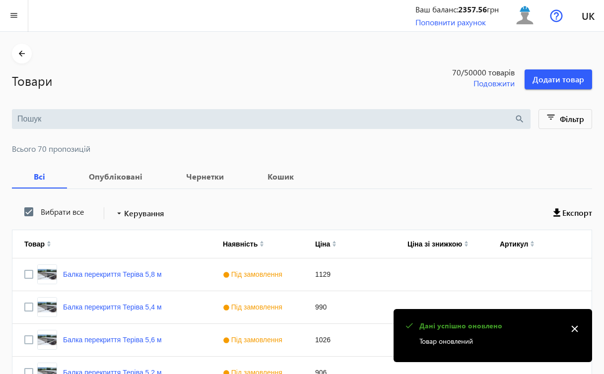
click at [573, 329] on mat-icon "close" at bounding box center [574, 329] width 15 height 15
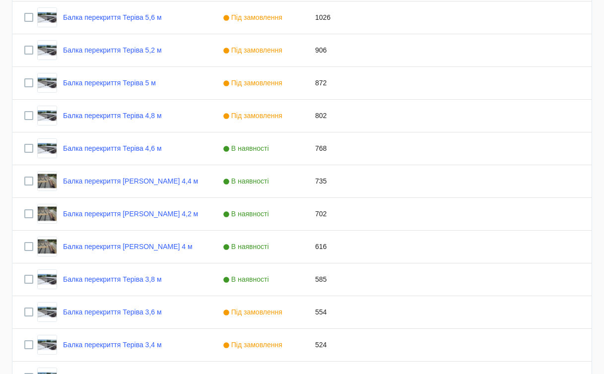
scroll to position [315, 0]
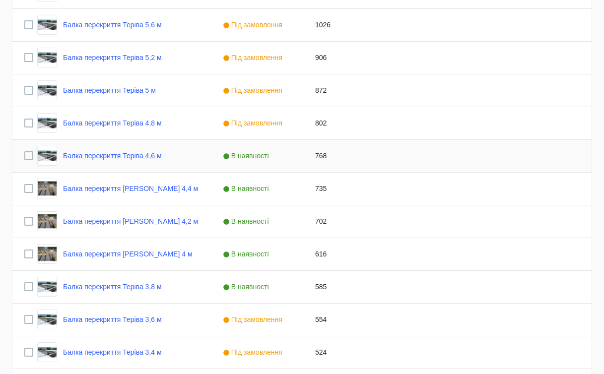
click at [252, 157] on span "В наявності" at bounding box center [247, 156] width 49 height 8
click at [294, 156] on span "Press SPACE to select this row." at bounding box center [293, 155] width 9 height 9
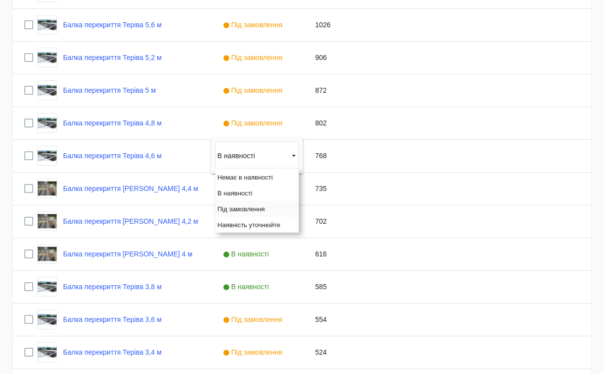
click at [255, 208] on span "Під замовлення" at bounding box center [241, 208] width 48 height 7
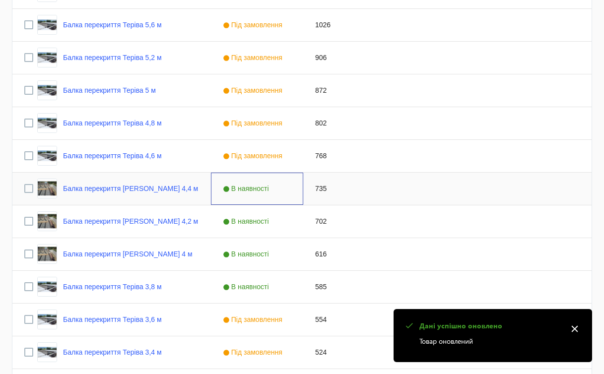
click at [265, 191] on span "В наявності" at bounding box center [247, 189] width 49 height 8
click at [293, 189] on span "Press SPACE to select this row." at bounding box center [293, 188] width 9 height 9
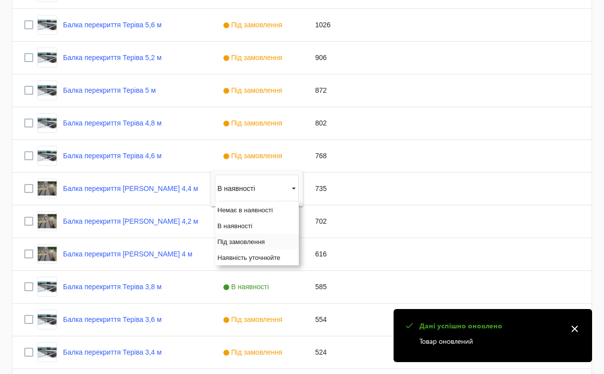
click at [264, 242] on span "Під замовлення" at bounding box center [241, 241] width 48 height 7
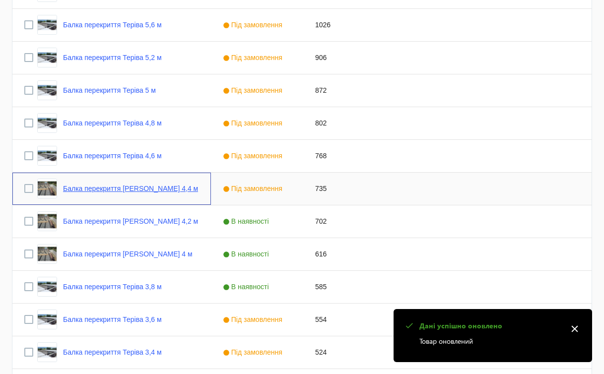
click at [148, 191] on link "Балка перекриття [PERSON_NAME] 4,4 м" at bounding box center [130, 189] width 135 height 8
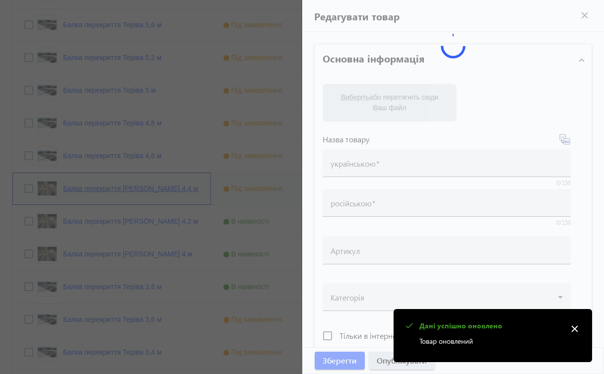
type input "Балка перекриття [PERSON_NAME] 4,4 м"
type input "Балка перекрытия Террива 4,4 м"
type input "735"
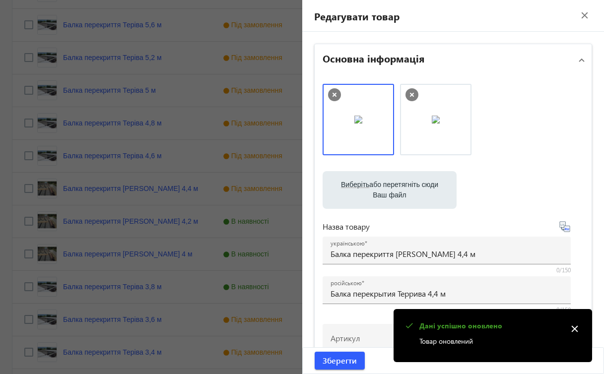
click at [354, 196] on label "Виберіть або перетягніть сюди Ваш файл" at bounding box center [390, 190] width 118 height 28
click at [354, 196] on input "Виберіть або перетягніть сюди Ваш файл" at bounding box center [390, 191] width 118 height 12
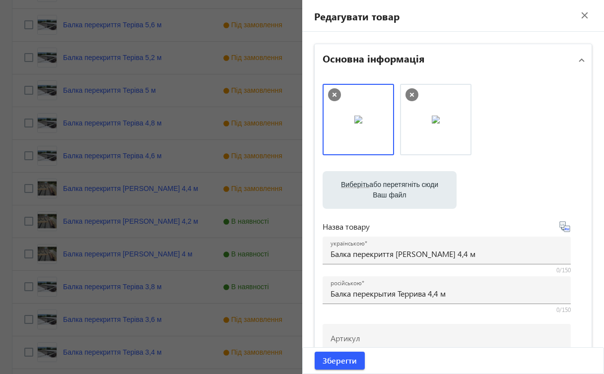
type input "C:\fakepath\зображення_viber_2025-08-19_[PHONE_NUMBER].jpg"
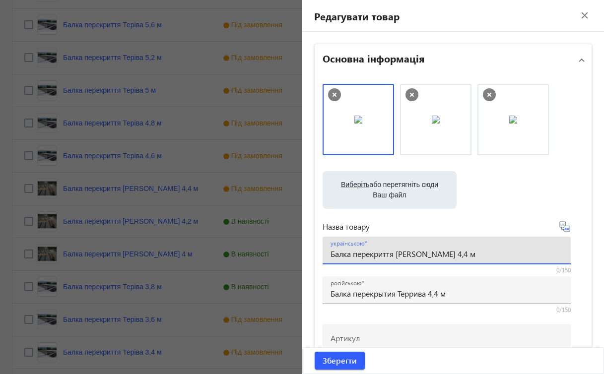
click at [408, 255] on input "Балка перекриття [PERSON_NAME] 4,4 м" at bounding box center [447, 254] width 232 height 10
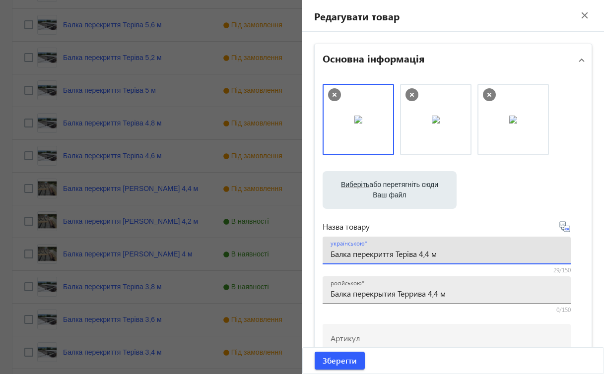
type input "Балка перекриття Теріва 4,4 м"
click at [408, 290] on input "Балка перекрытия Террива 4,4 м" at bounding box center [447, 293] width 232 height 10
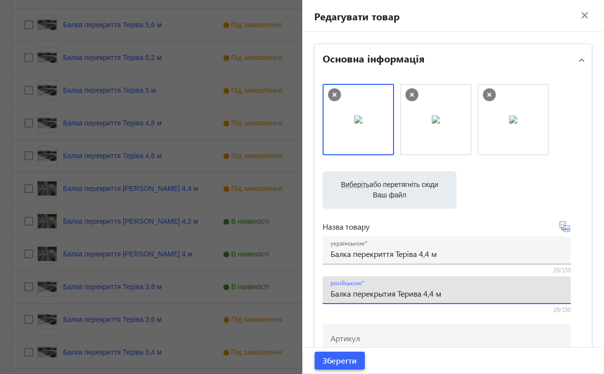
type input "Балка перекрытия Терива 4,4 м"
click at [351, 361] on span "Зберегти" at bounding box center [340, 360] width 34 height 11
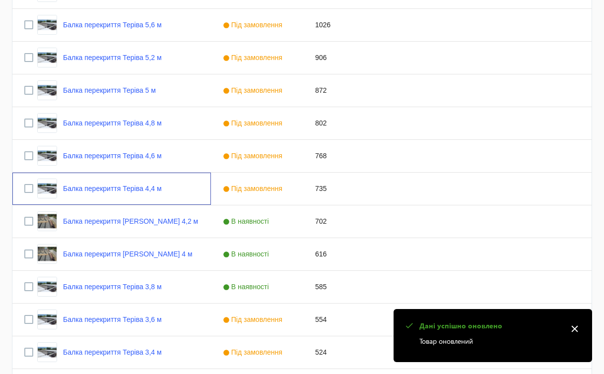
scroll to position [0, 0]
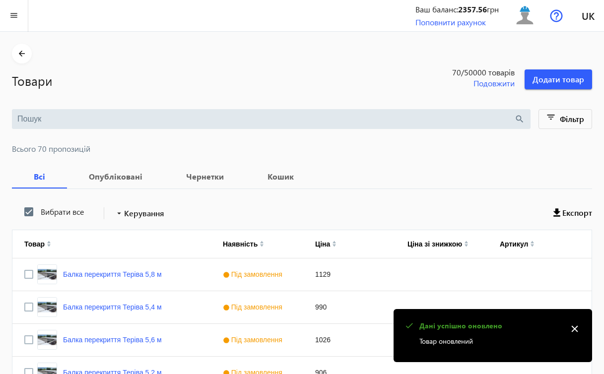
click at [572, 330] on mat-icon "close" at bounding box center [574, 329] width 15 height 15
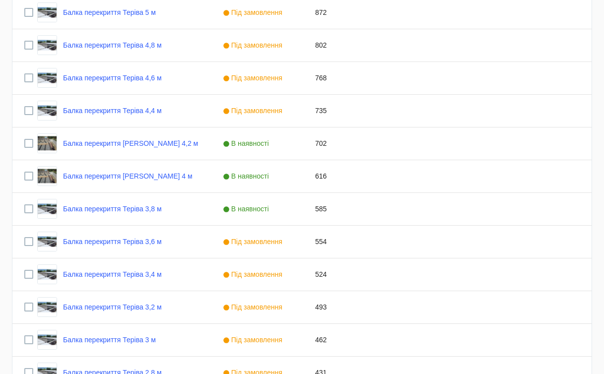
scroll to position [386, 0]
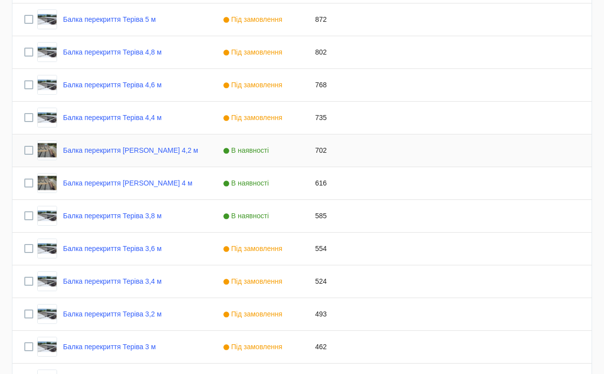
click at [267, 151] on span "В наявності" at bounding box center [247, 150] width 49 height 8
click at [292, 149] on span "Press SPACE to select this row." at bounding box center [293, 150] width 9 height 9
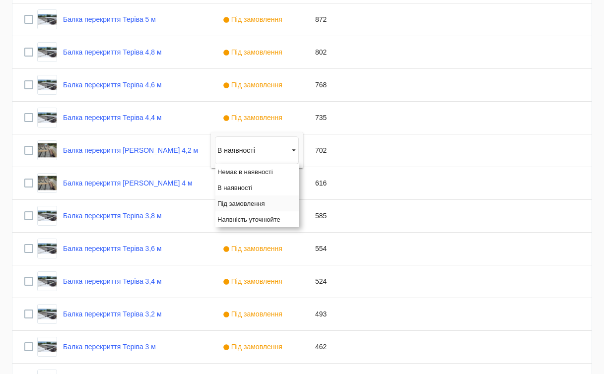
click at [253, 205] on span "Під замовлення" at bounding box center [241, 203] width 48 height 7
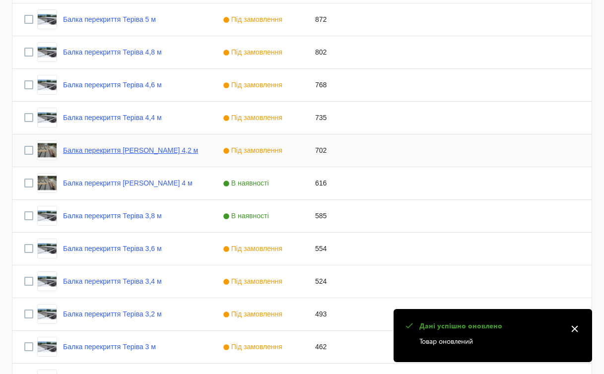
click at [144, 153] on link "Балка перекриття [PERSON_NAME] 4,2 м" at bounding box center [130, 150] width 135 height 8
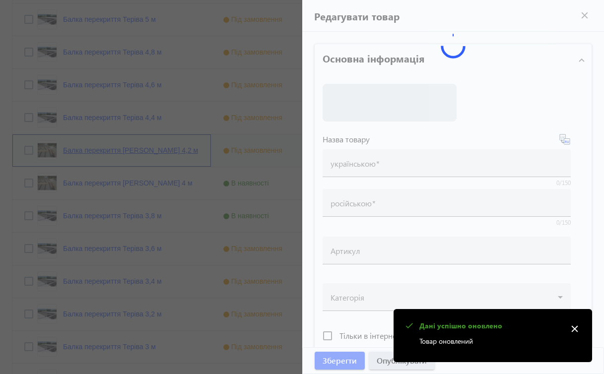
type input "Балка перекриття [PERSON_NAME] 4,2 м"
type input "Балка перекрытия Террива 4,2 м"
type input "702"
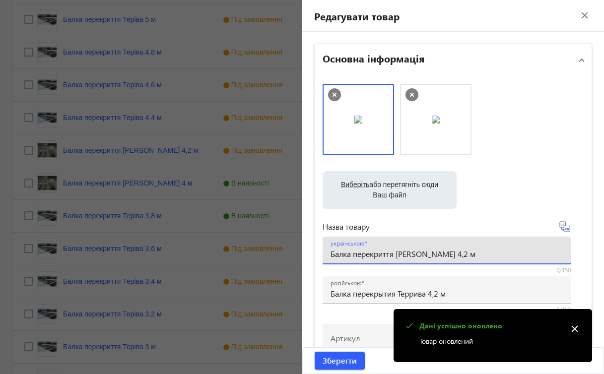
click at [412, 254] on input "Балка перекриття [PERSON_NAME] 4,2 м" at bounding box center [447, 254] width 232 height 10
click at [411, 254] on input "Балка перекриття [PERSON_NAME] 4,2 м" at bounding box center [447, 254] width 232 height 10
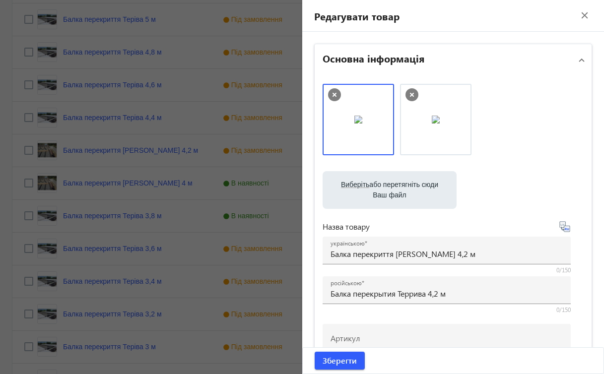
click at [409, 274] on div "Назва товару українською Балка перекриття Терріва 4,2 м 0/150 російською Балка …" at bounding box center [447, 267] width 248 height 93
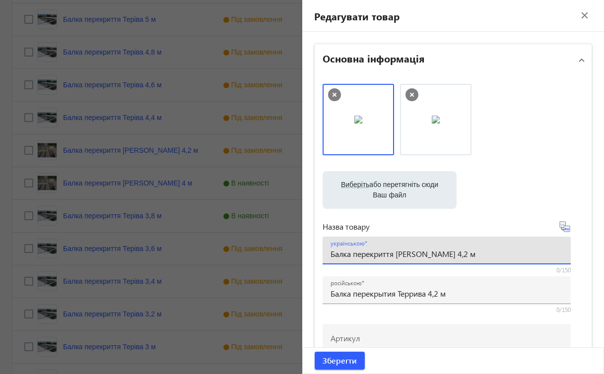
click at [408, 255] on input "Балка перекриття [PERSON_NAME] 4,2 м" at bounding box center [447, 254] width 232 height 10
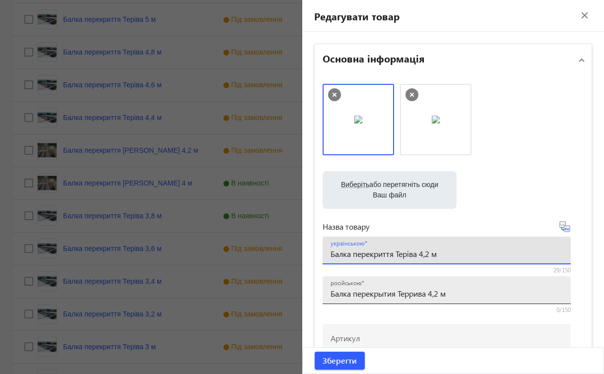
type input "Балка перекриття Теріва 4,2 м"
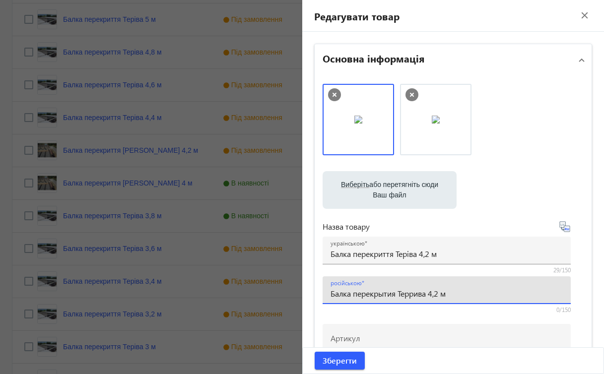
click at [410, 293] on input "Балка перекрытия Террива 4,2 м" at bounding box center [447, 293] width 232 height 10
type input "Балка перекрытия Терива 4,2 м"
click at [391, 187] on label "Виберіть або перетягніть сюди Ваш файл" at bounding box center [390, 190] width 118 height 28
click at [391, 187] on input "Виберіть або перетягніть сюди Ваш файл" at bounding box center [390, 191] width 118 height 12
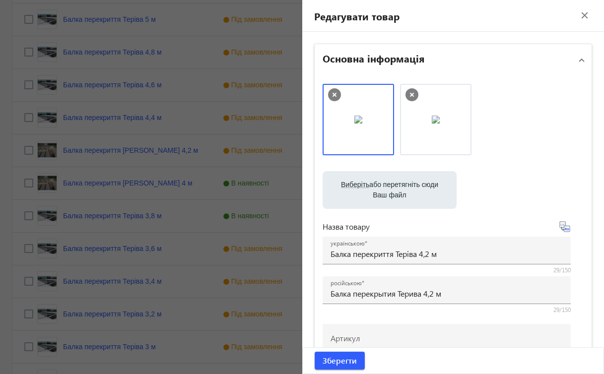
type input "C:\fakepath\зображення_viber_2025-08-19_[PHONE_NUMBER].jpg"
click at [346, 363] on span "Зберегти" at bounding box center [340, 360] width 34 height 11
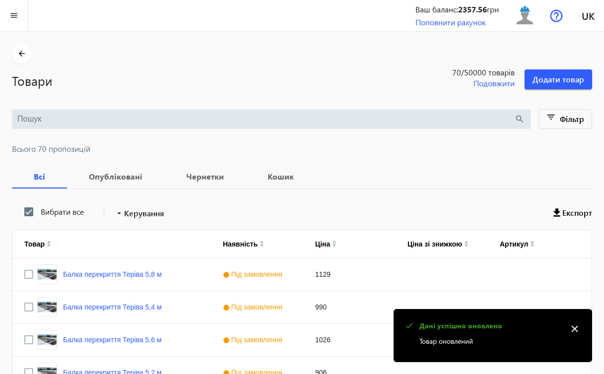
click at [573, 329] on mat-icon "close" at bounding box center [574, 329] width 15 height 15
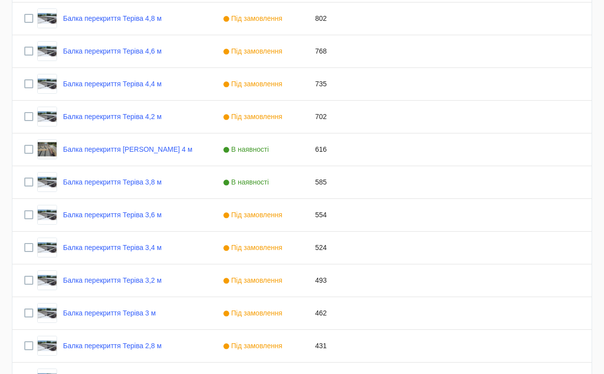
scroll to position [454, 0]
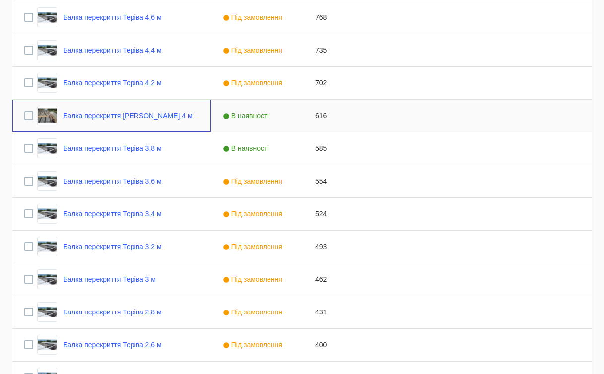
click at [160, 117] on link "Балка перекриття [PERSON_NAME] 4 м" at bounding box center [128, 116] width 130 height 8
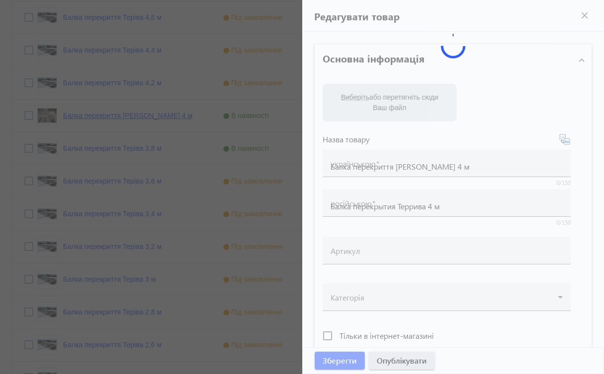
click at [160, 117] on div at bounding box center [302, 187] width 604 height 374
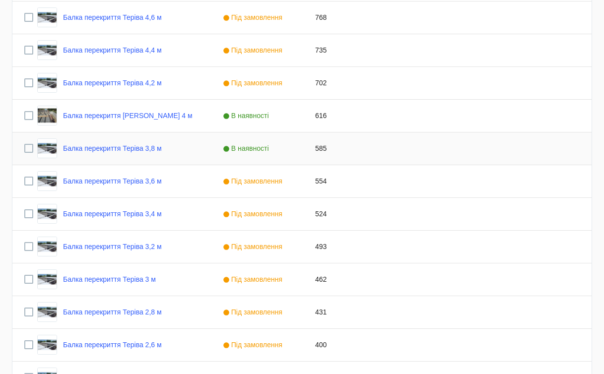
click at [271, 146] on span "В наявності" at bounding box center [247, 148] width 49 height 8
click at [292, 149] on span "Press SPACE to select this row." at bounding box center [293, 148] width 9 height 9
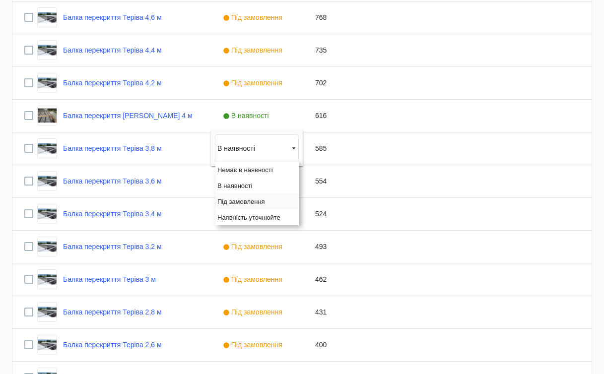
click at [264, 202] on span "Під замовлення" at bounding box center [241, 201] width 48 height 7
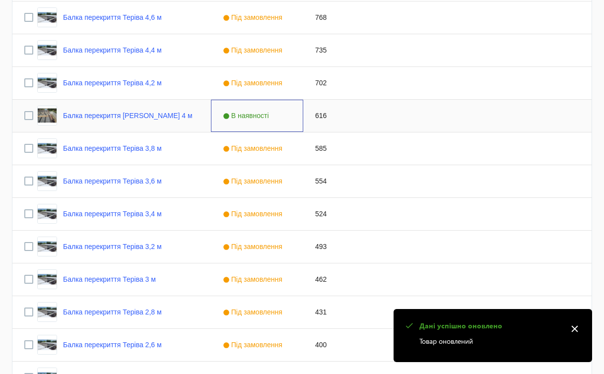
click at [265, 121] on div "В наявності" at bounding box center [257, 116] width 92 height 32
click at [294, 116] on span "Press SPACE to select this row." at bounding box center [293, 115] width 9 height 9
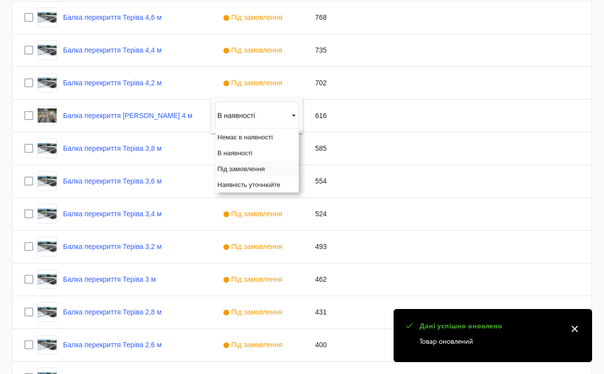
click at [250, 169] on span "Під замовлення" at bounding box center [241, 168] width 48 height 7
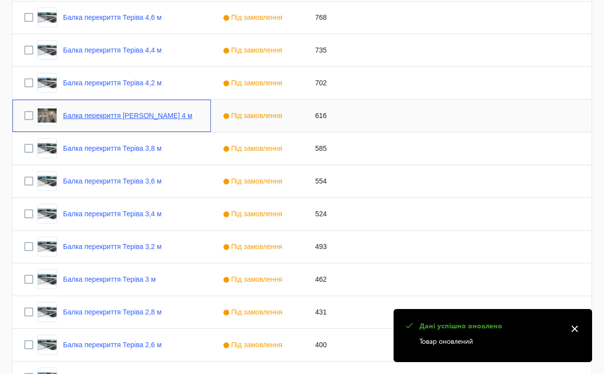
click at [148, 114] on link "Балка перекриття [PERSON_NAME] 4 м" at bounding box center [128, 116] width 130 height 8
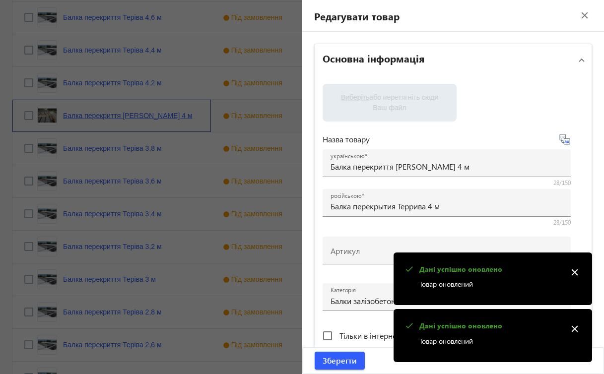
click at [148, 114] on mat-sidenav-container "arrow_back Товари 70 /50000 товарів Подовжити Додати товар search filter_list Ф…" at bounding box center [302, 230] width 604 height 1304
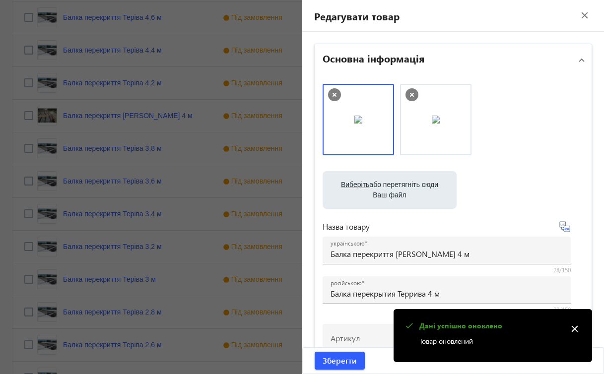
click at [375, 182] on label "Виберіть або перетягніть сюди Ваш файл" at bounding box center [390, 190] width 118 height 28
click at [375, 185] on input "Виберіть або перетягніть сюди Ваш файл" at bounding box center [390, 191] width 118 height 12
type input "C:\fakepath\зображення_viber_2025-08-19_[PHONE_NUMBER].jpg"
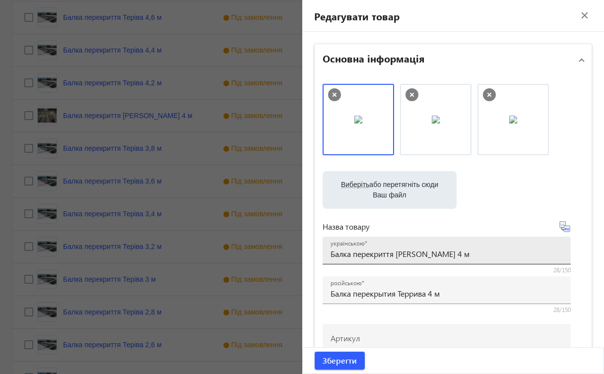
click at [410, 254] on input "Балка перекриття [PERSON_NAME] 4 м" at bounding box center [447, 254] width 232 height 10
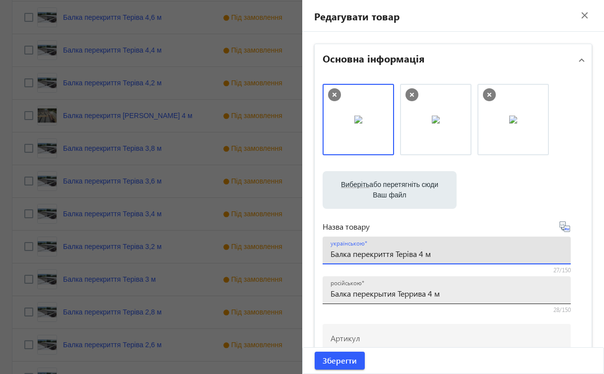
type input "Балка перекриття Теріва 4 м"
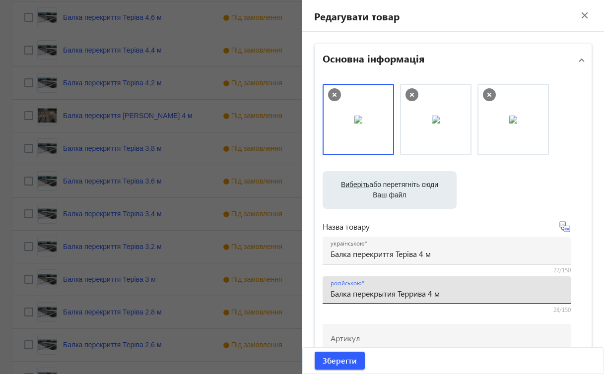
click at [411, 295] on input "Балка перекрытия Террива 4 м" at bounding box center [447, 293] width 232 height 10
type input "Балка перекрытия Терива 4 м"
click at [345, 360] on span "Зберегти" at bounding box center [340, 360] width 34 height 11
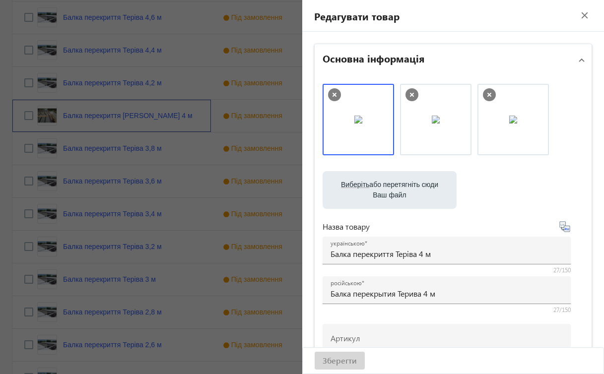
scroll to position [0, 0]
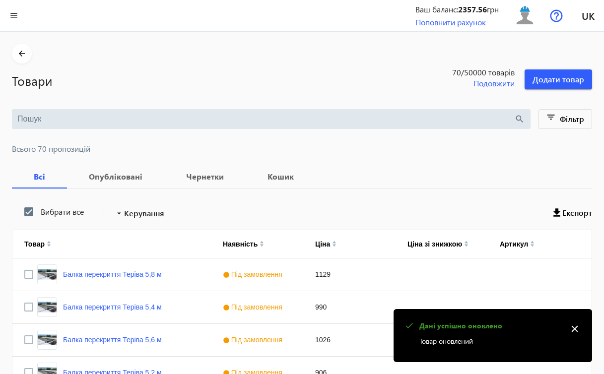
click at [573, 331] on mat-icon "close" at bounding box center [574, 329] width 15 height 15
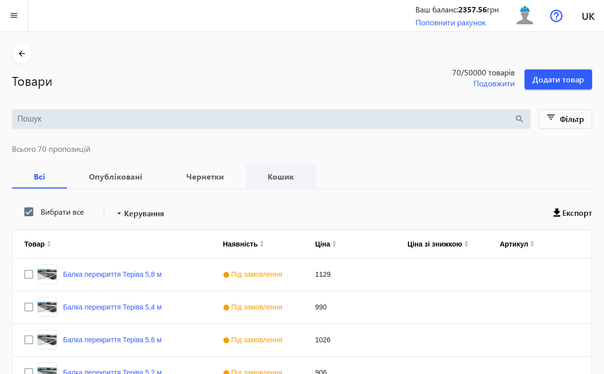
click at [283, 178] on b "Кошик" at bounding box center [281, 177] width 46 height 8
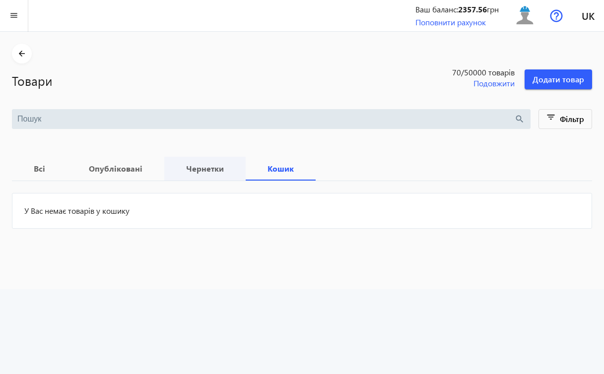
click at [219, 168] on b "Чернетки" at bounding box center [205, 169] width 58 height 8
click at [137, 170] on b "Опубліковані" at bounding box center [115, 169] width 73 height 8
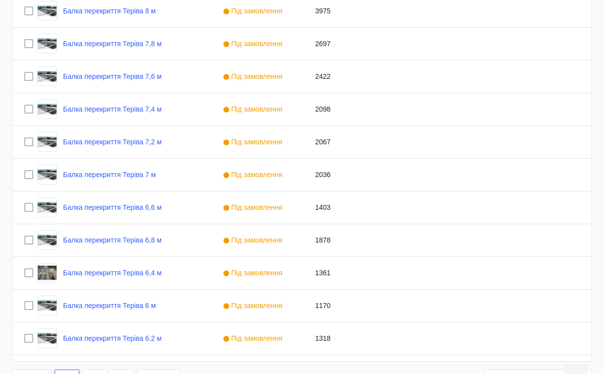
scroll to position [900, 0]
